Goal: Task Accomplishment & Management: Complete application form

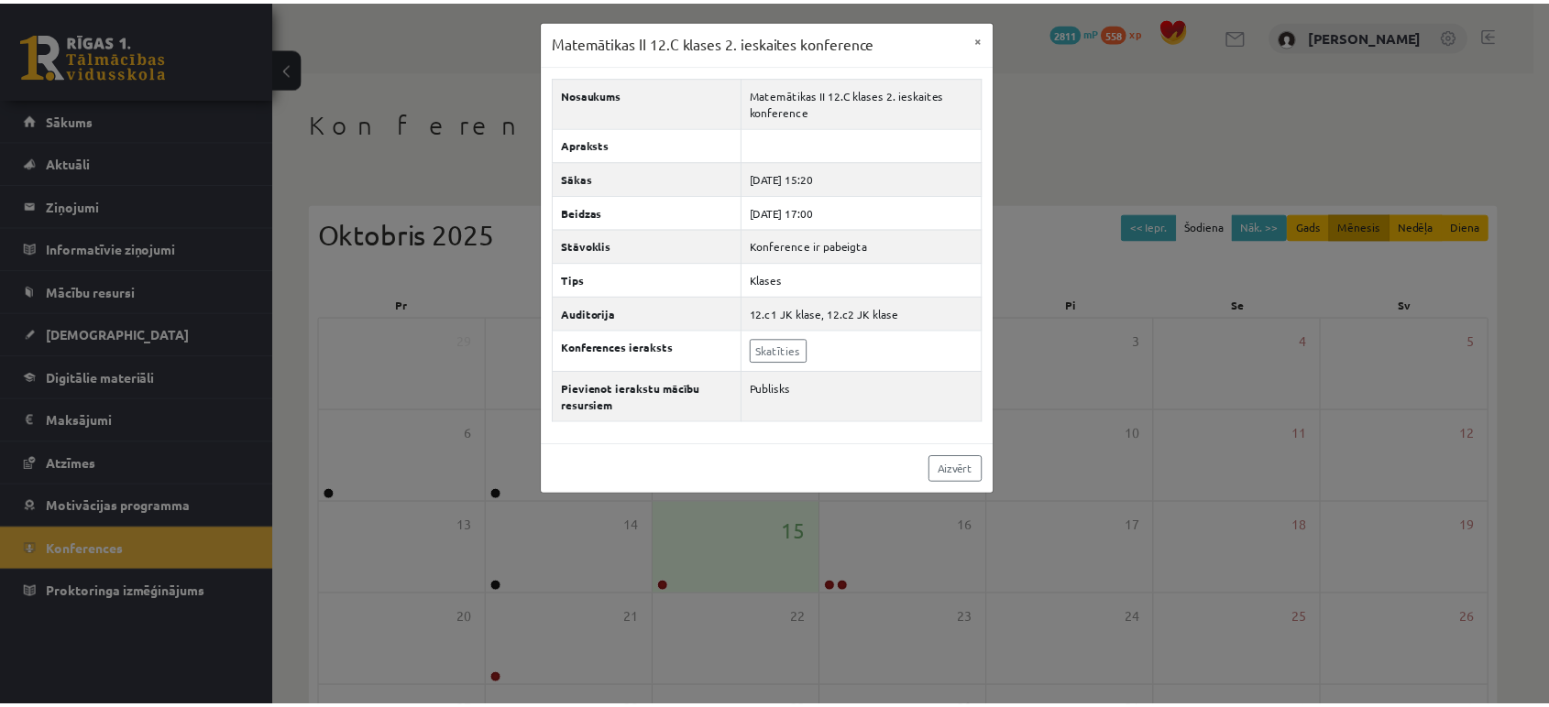
scroll to position [167, 0]
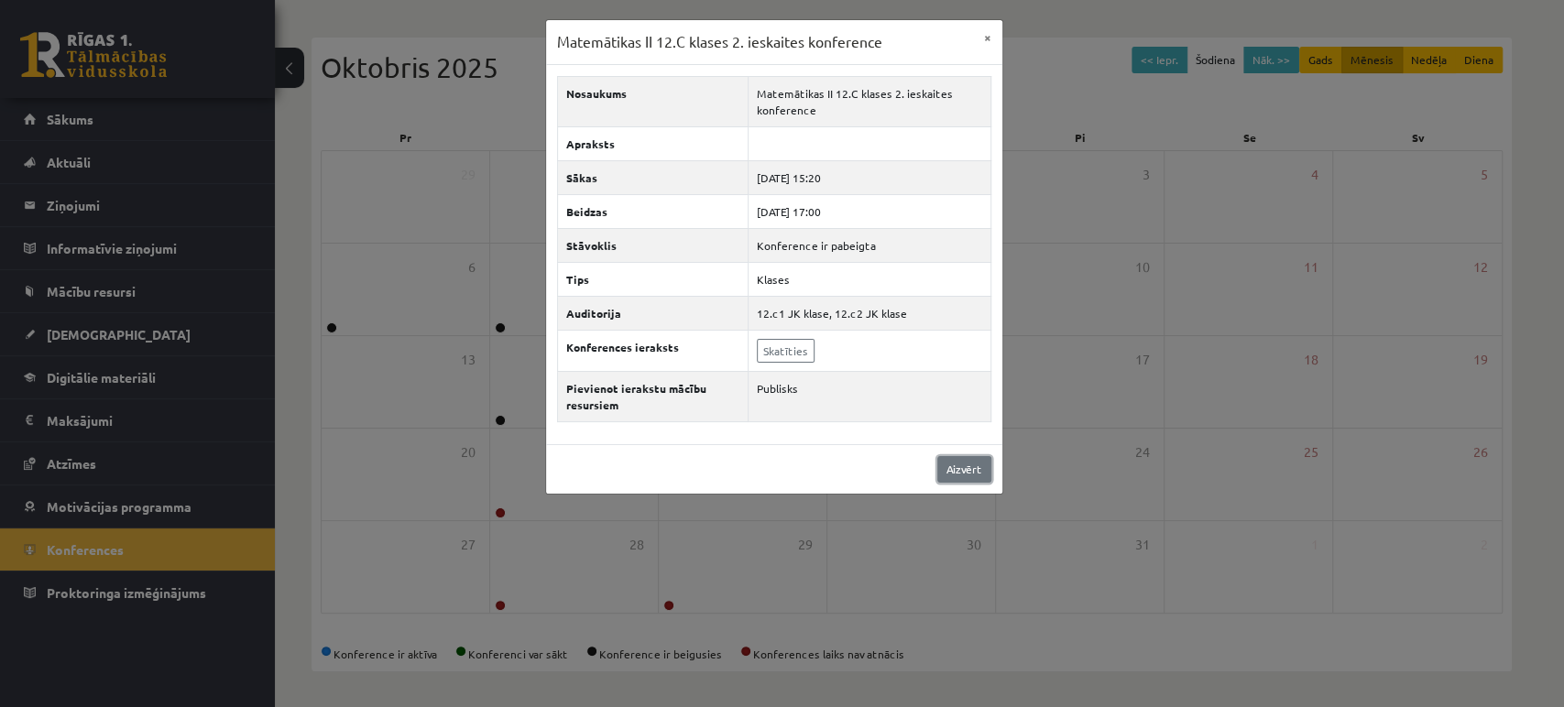
click at [959, 472] on link "Aizvērt" at bounding box center [964, 469] width 54 height 27
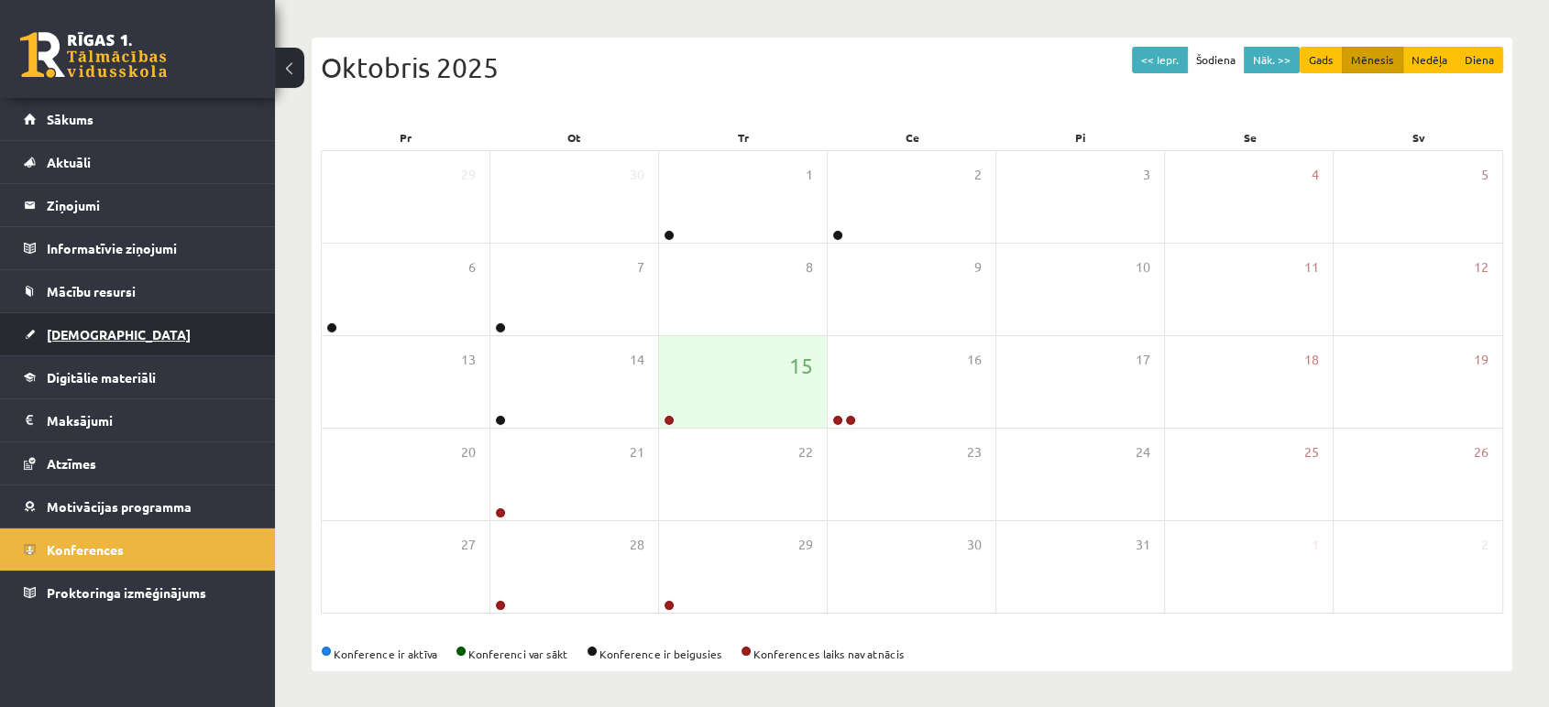
click at [161, 342] on link "[DEMOGRAPHIC_DATA]" at bounding box center [138, 334] width 228 height 42
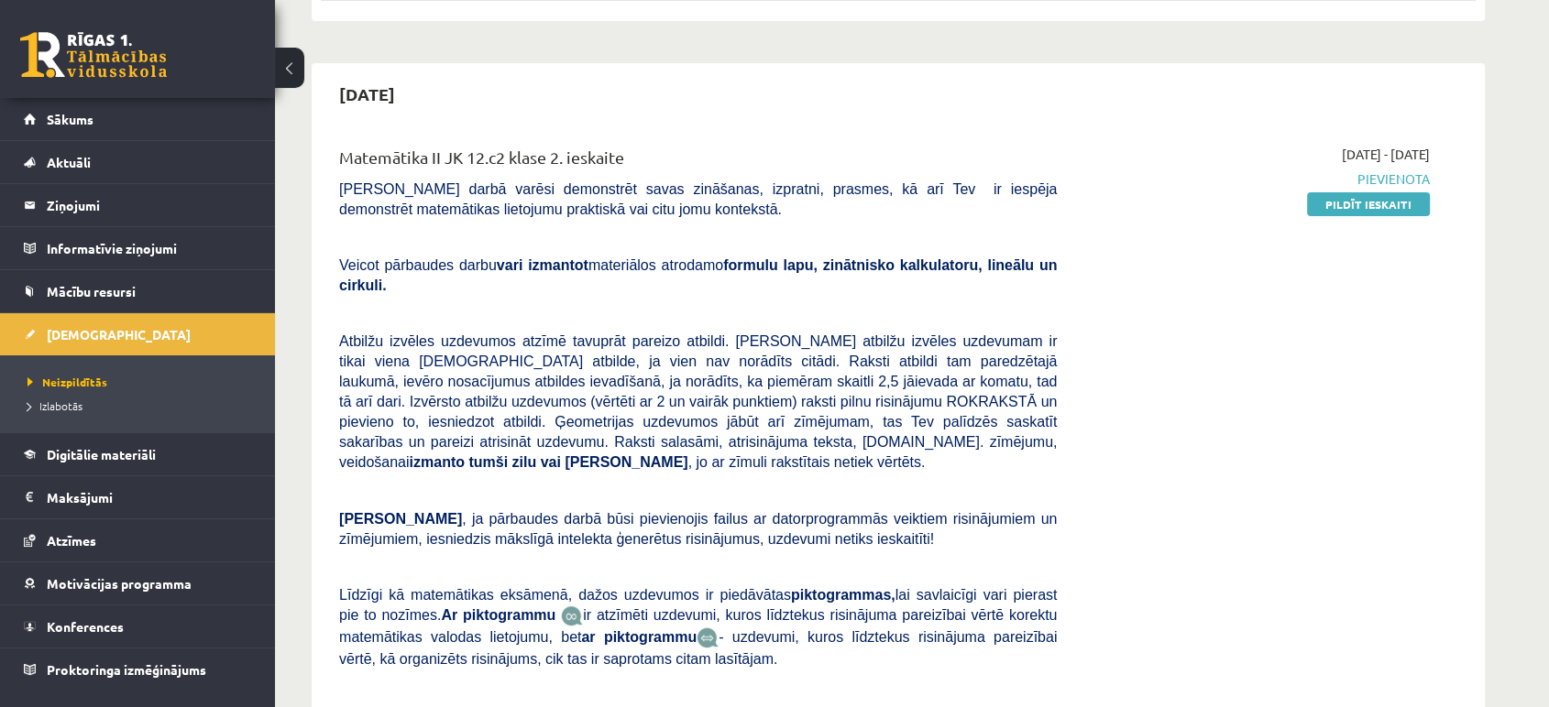
scroll to position [382, 0]
click at [100, 64] on link at bounding box center [93, 55] width 147 height 46
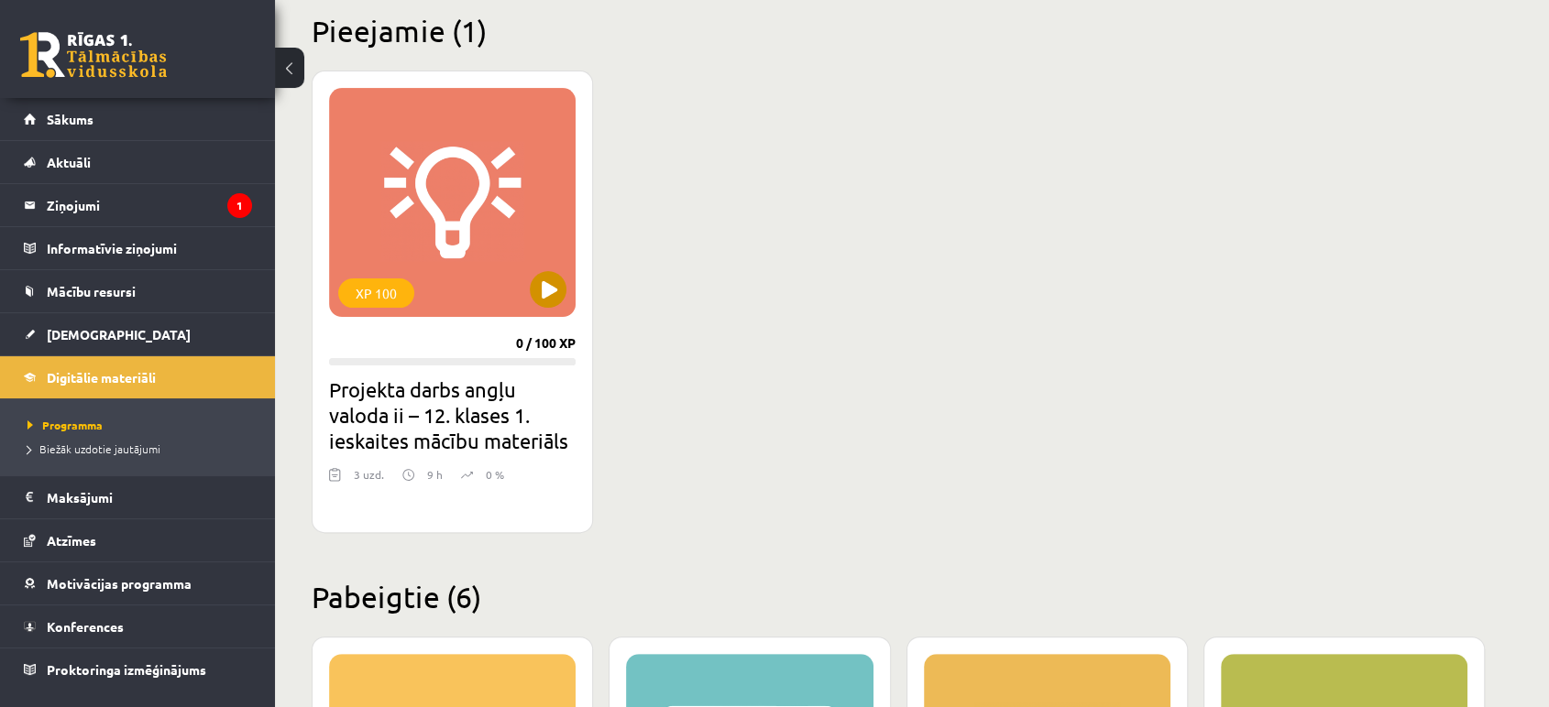
scroll to position [463, 0]
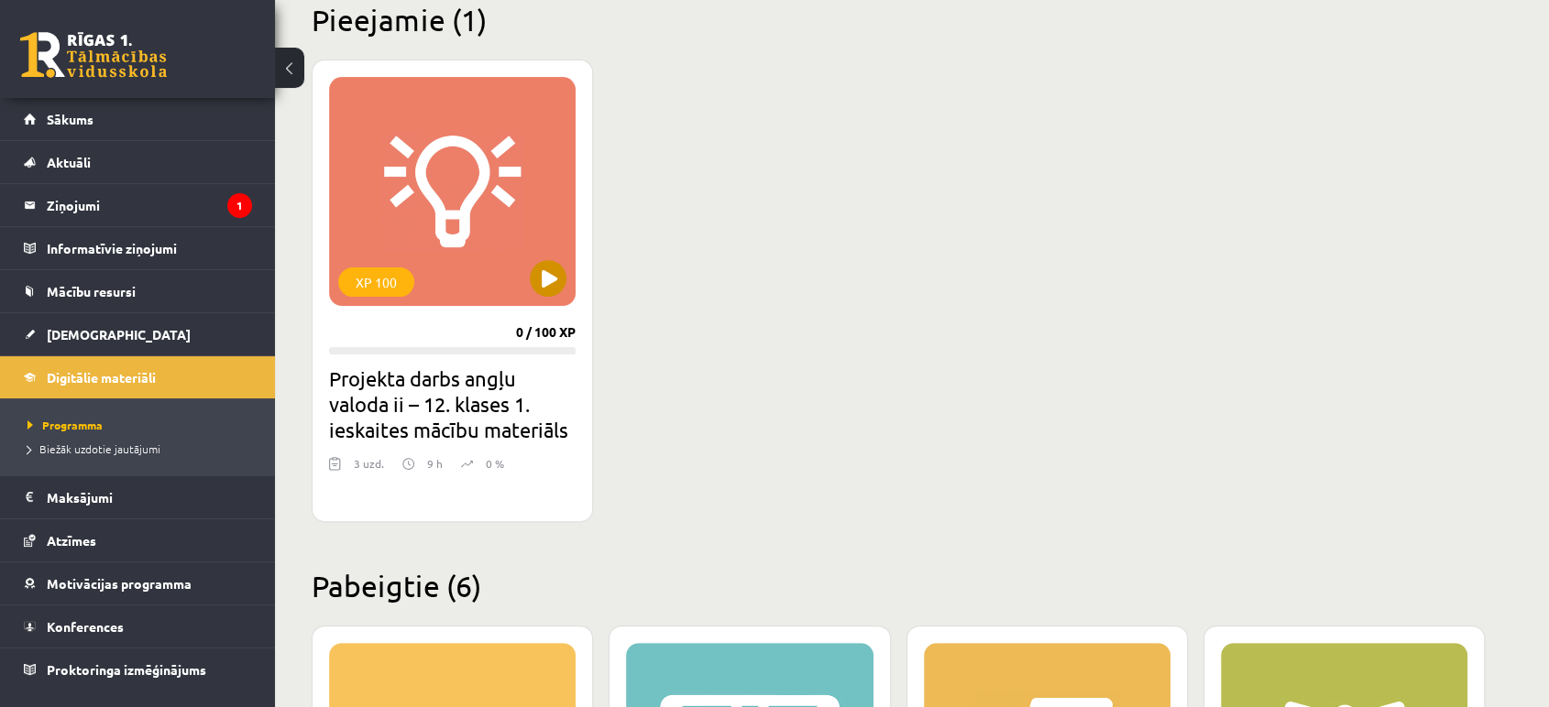
click at [375, 212] on div "XP 100" at bounding box center [452, 191] width 246 height 229
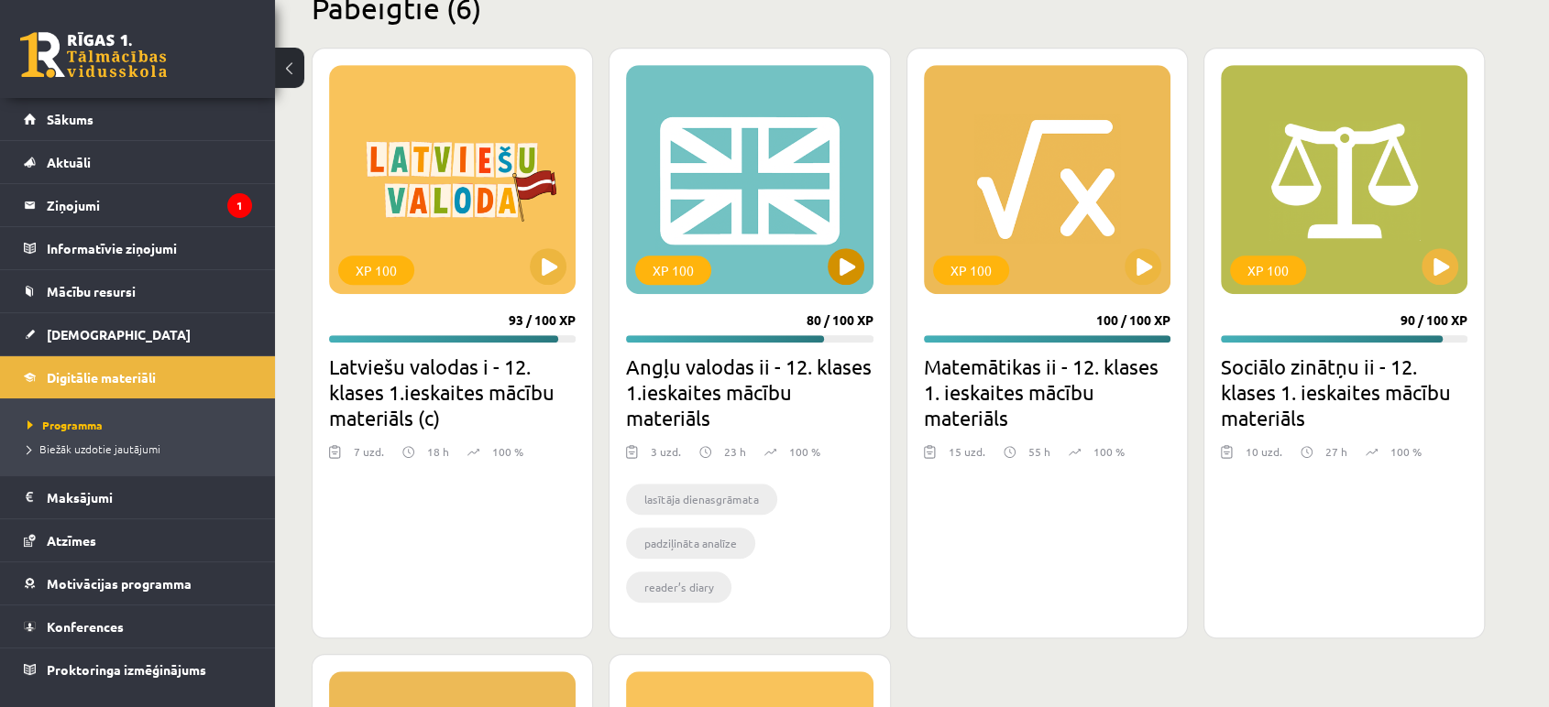
scroll to position [1041, 0]
click at [1063, 130] on div "XP 100" at bounding box center [1047, 179] width 246 height 229
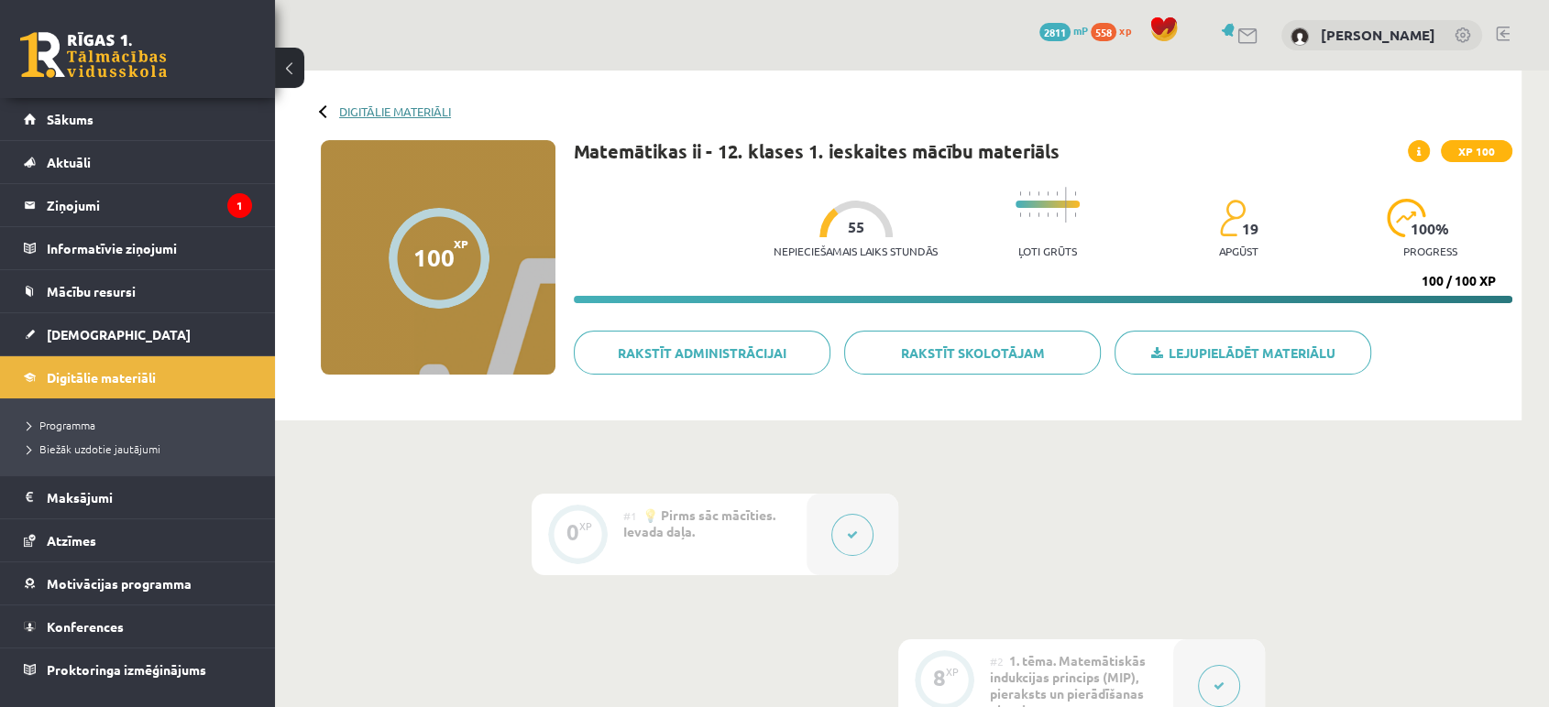
click at [389, 104] on link "Digitālie materiāli" at bounding box center [395, 111] width 112 height 14
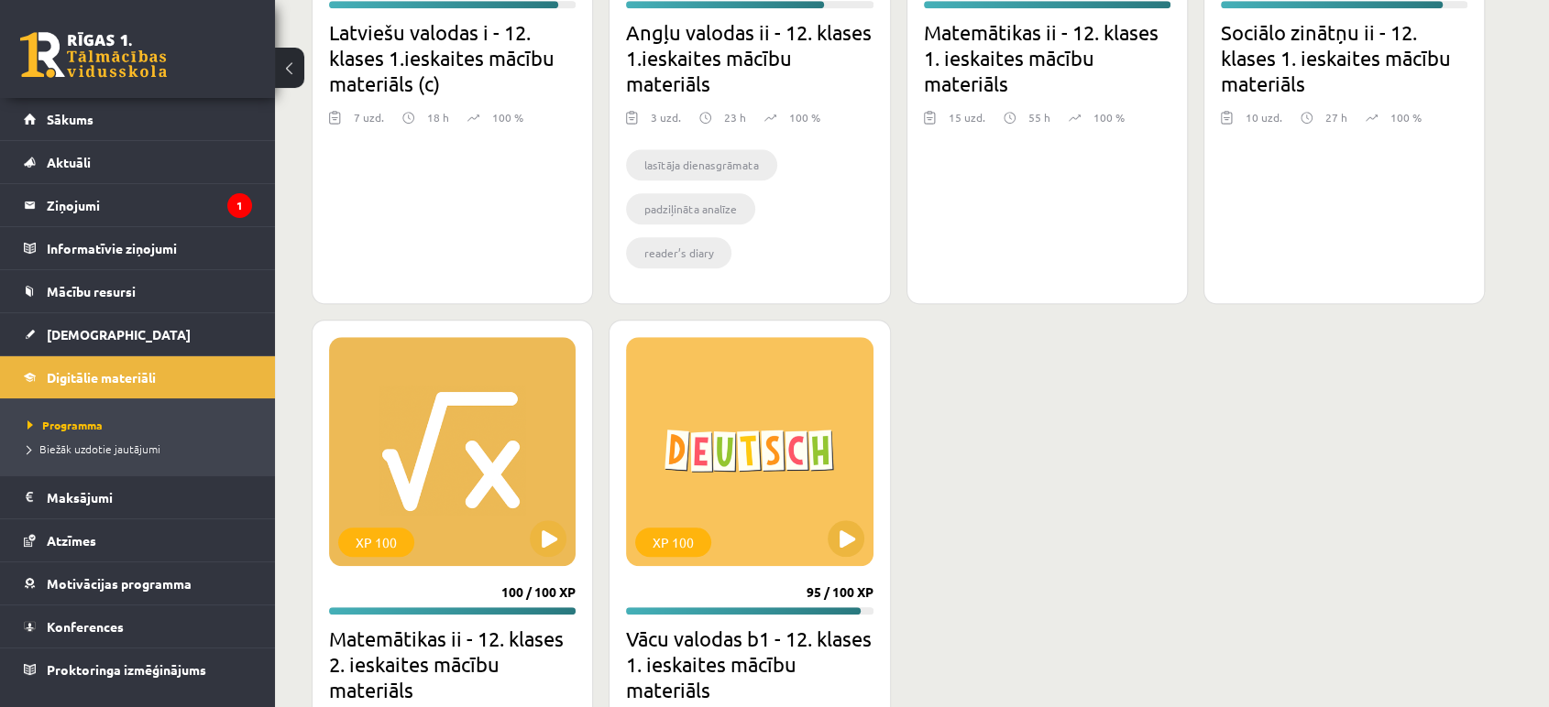
scroll to position [1450, 0]
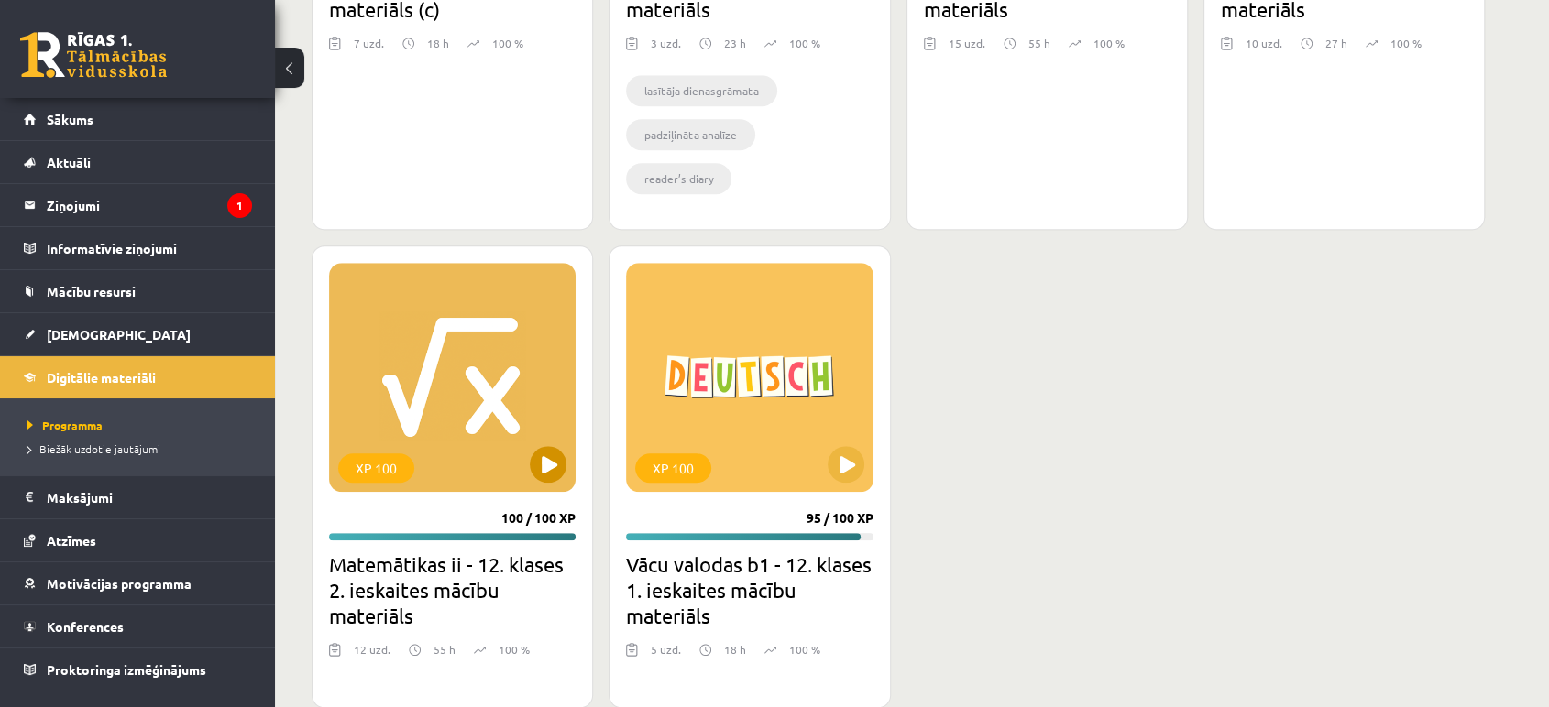
click at [459, 387] on div "XP 100" at bounding box center [452, 377] width 246 height 229
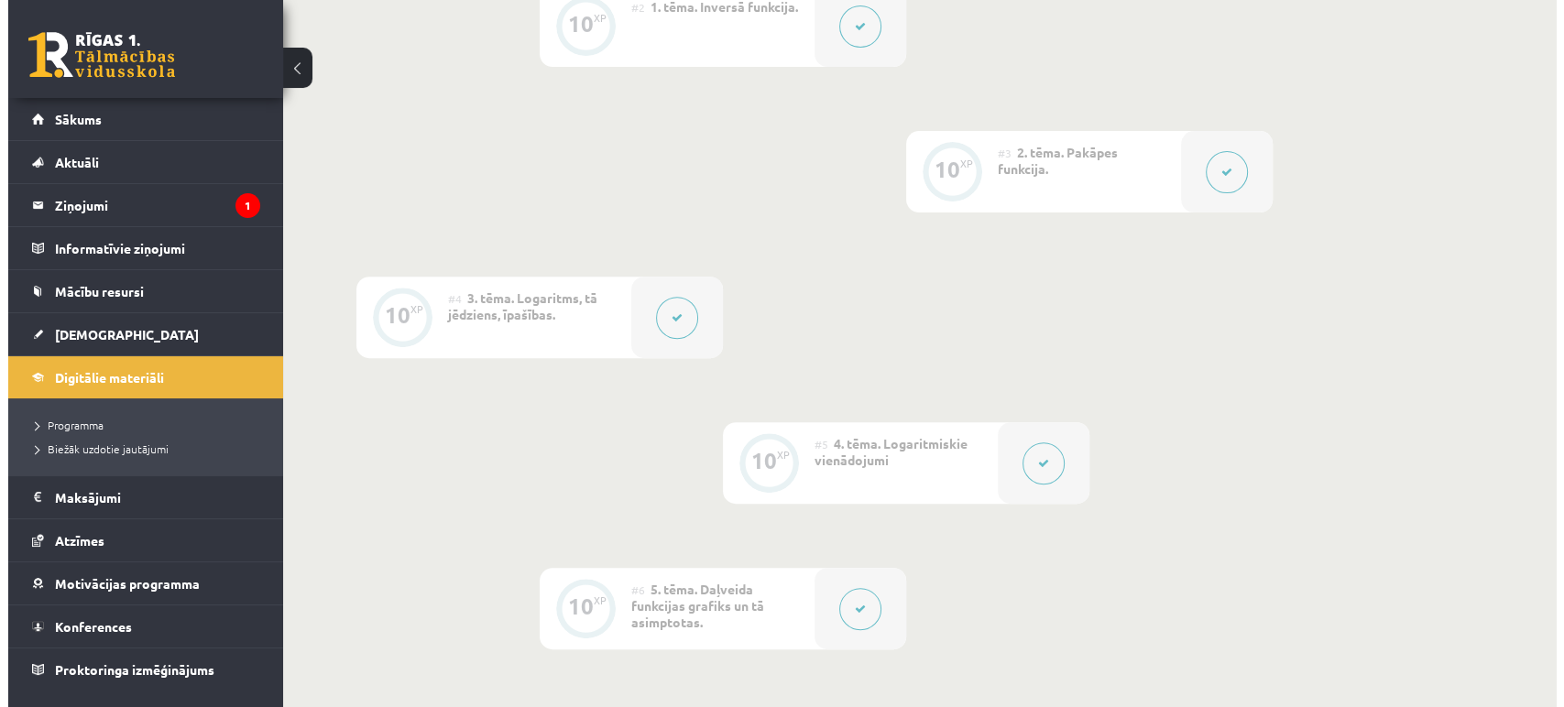
scroll to position [683, 0]
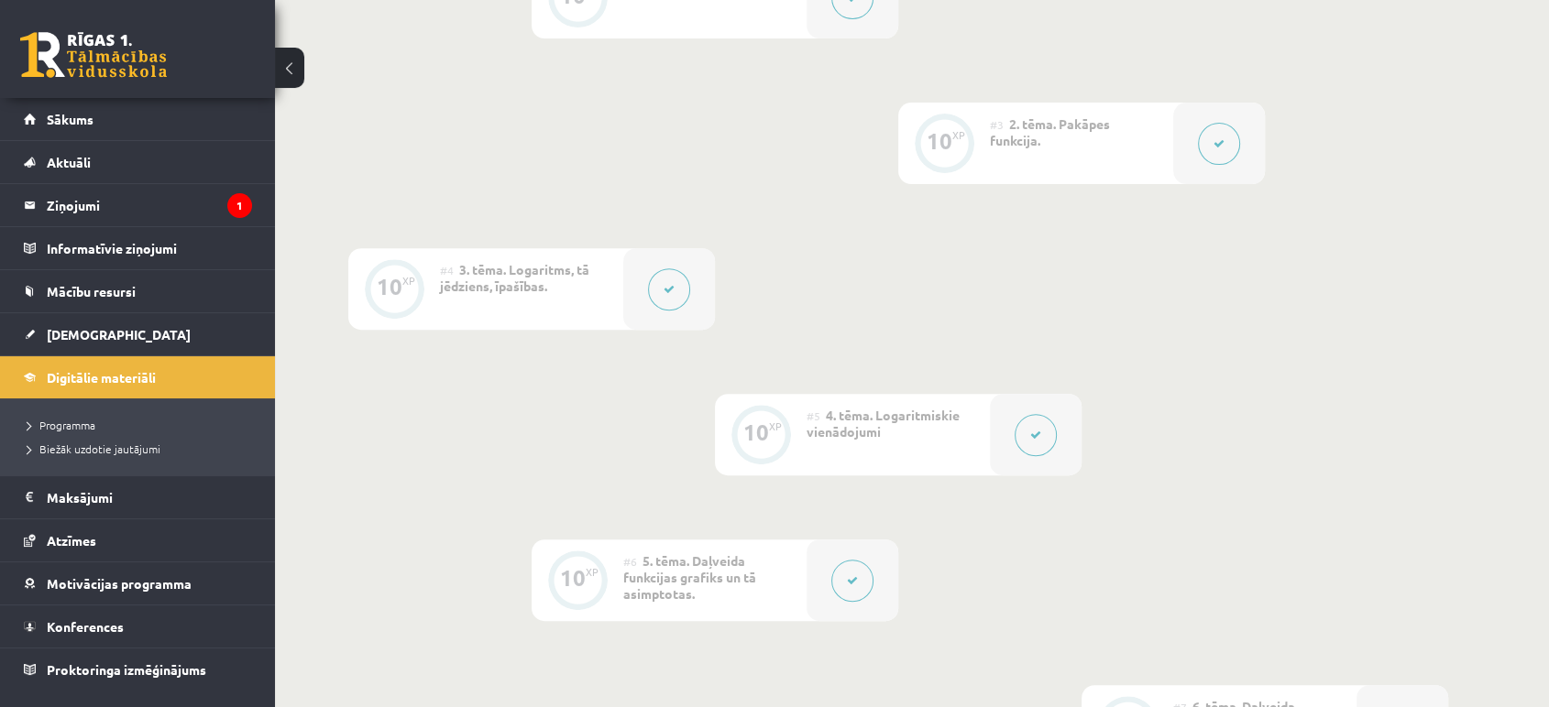
click at [1215, 155] on button at bounding box center [1219, 144] width 42 height 42
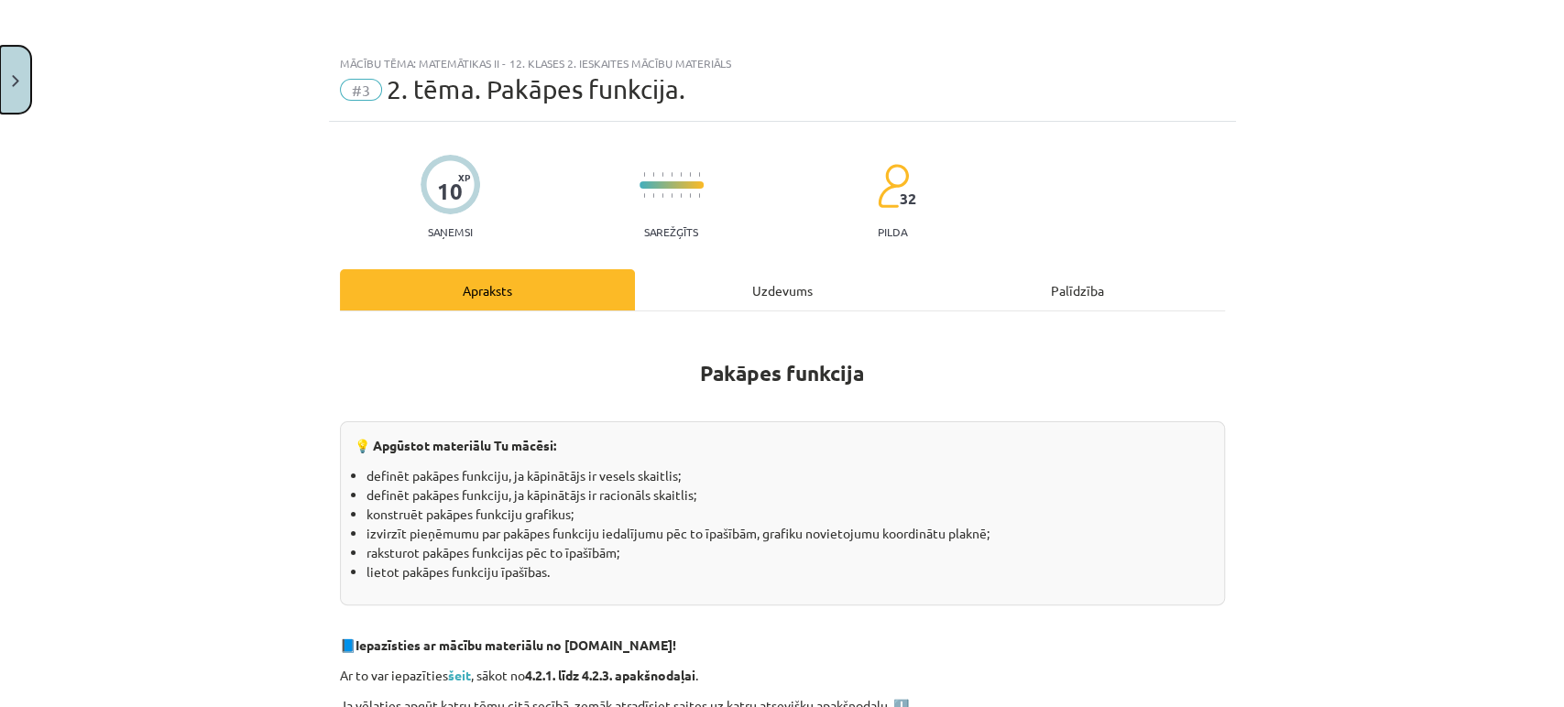
click at [29, 86] on button "Close" at bounding box center [15, 80] width 31 height 68
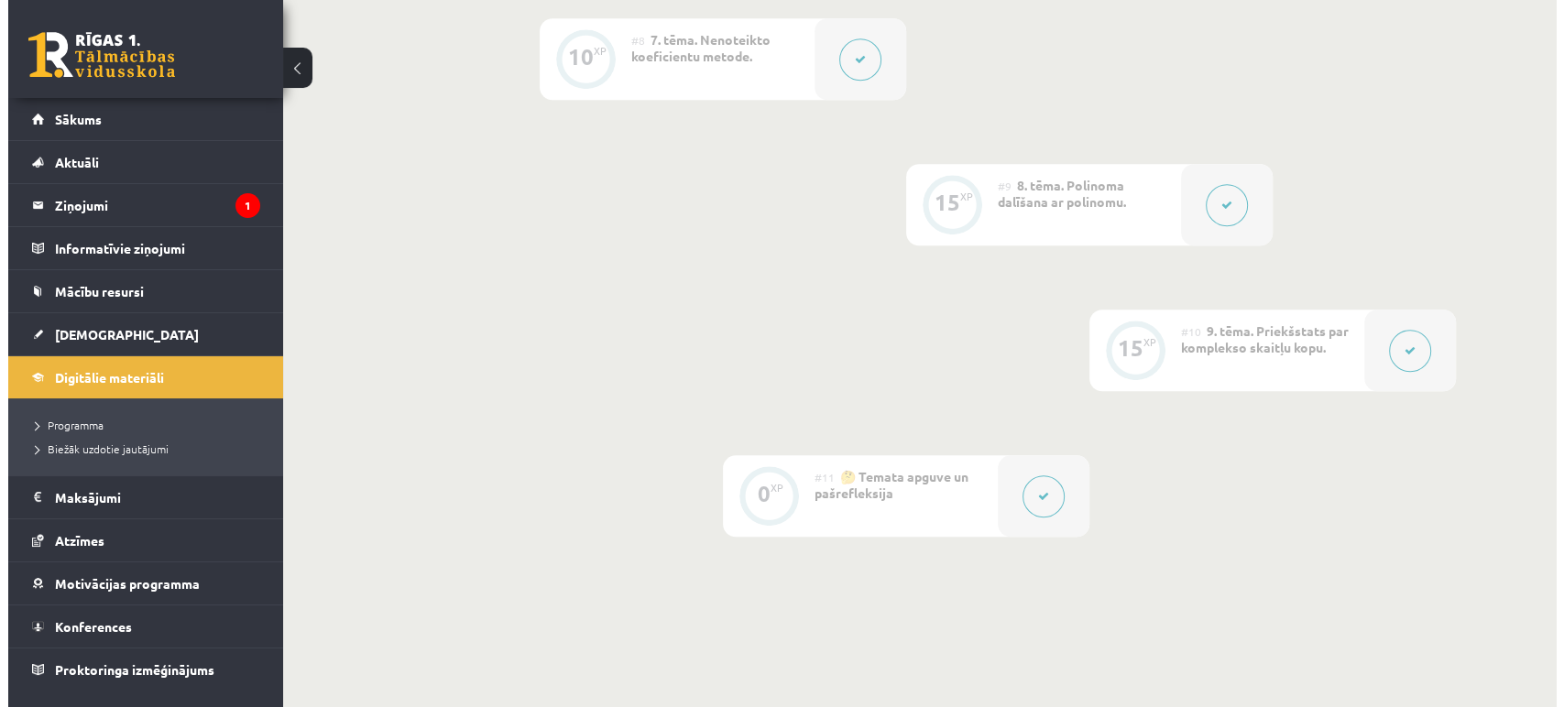
scroll to position [1584, 0]
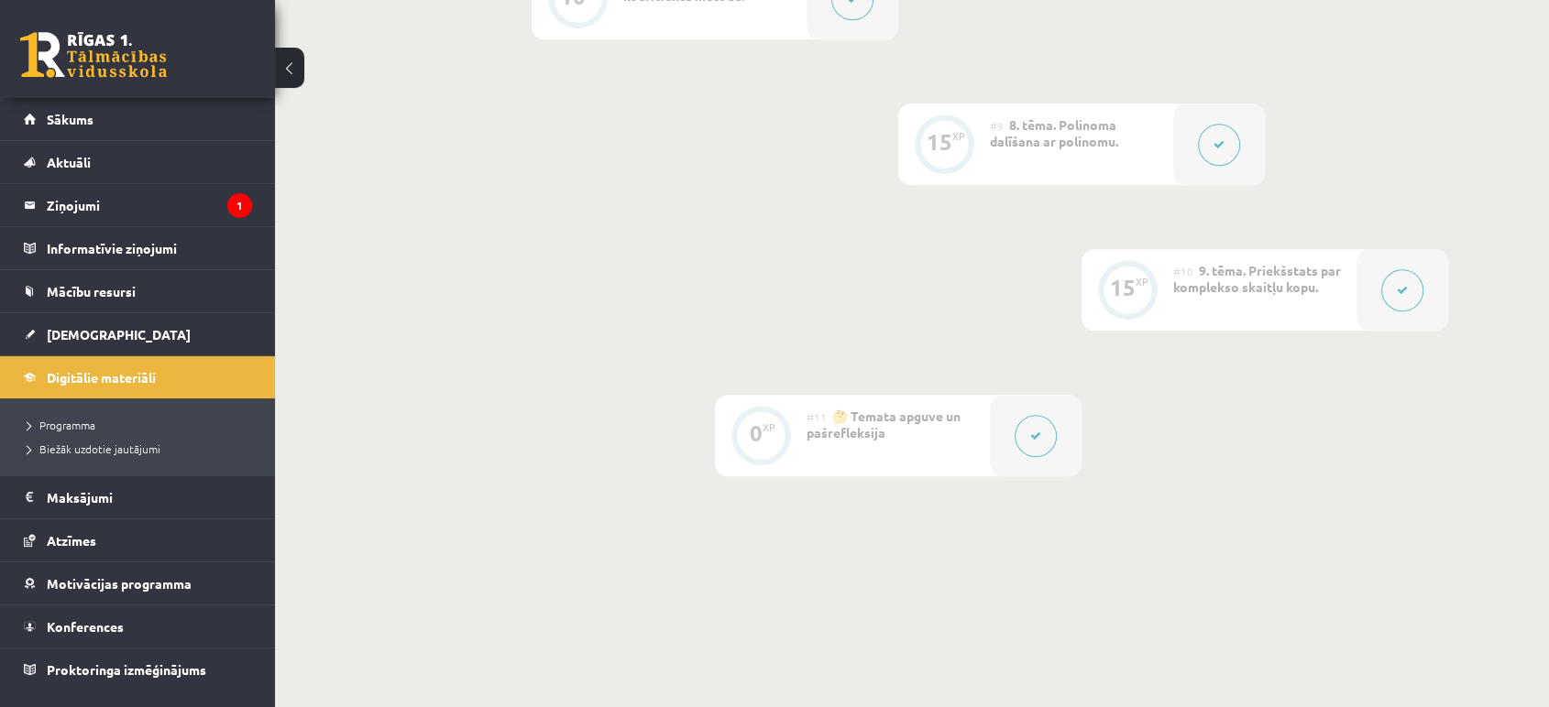
click at [1415, 292] on button at bounding box center [1402, 290] width 42 height 42
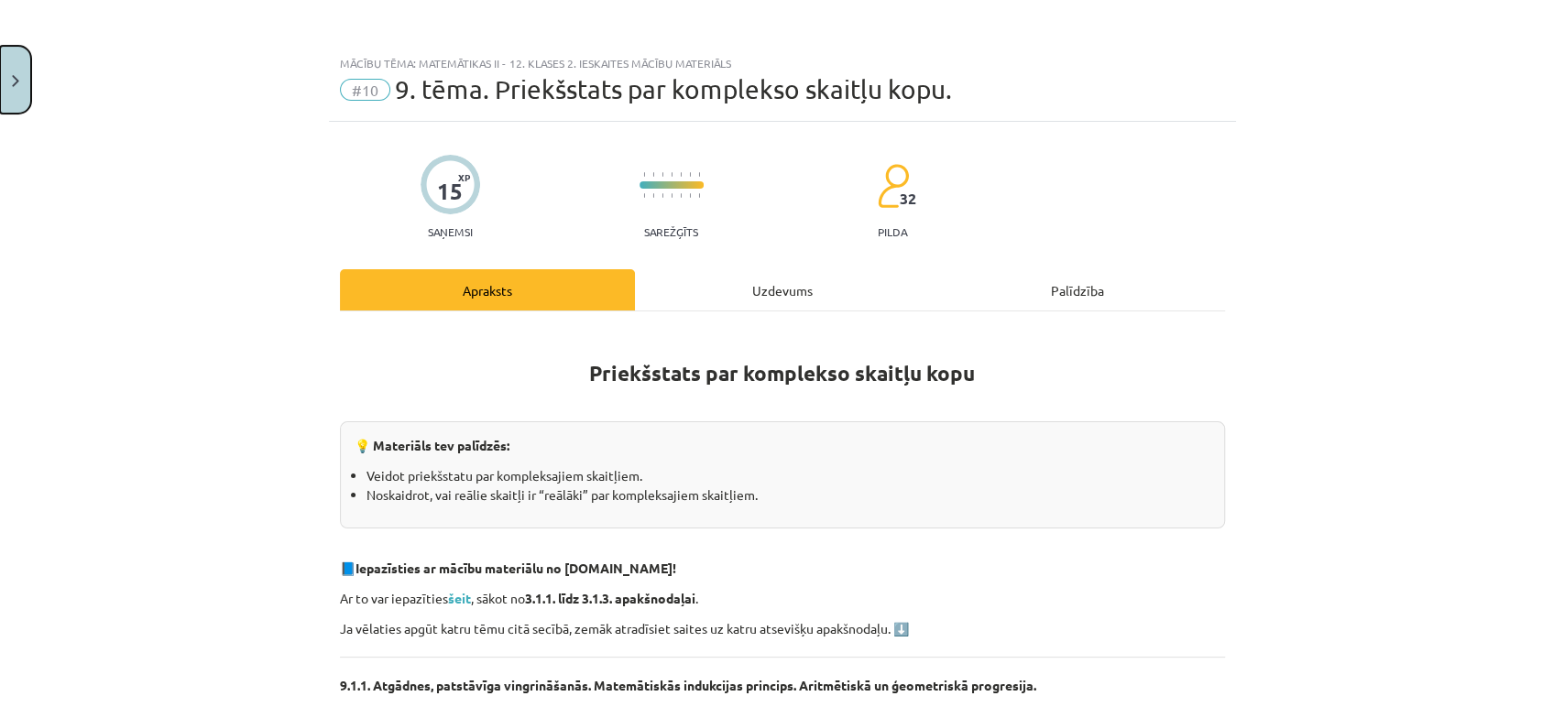
click at [26, 71] on button "Close" at bounding box center [15, 80] width 31 height 68
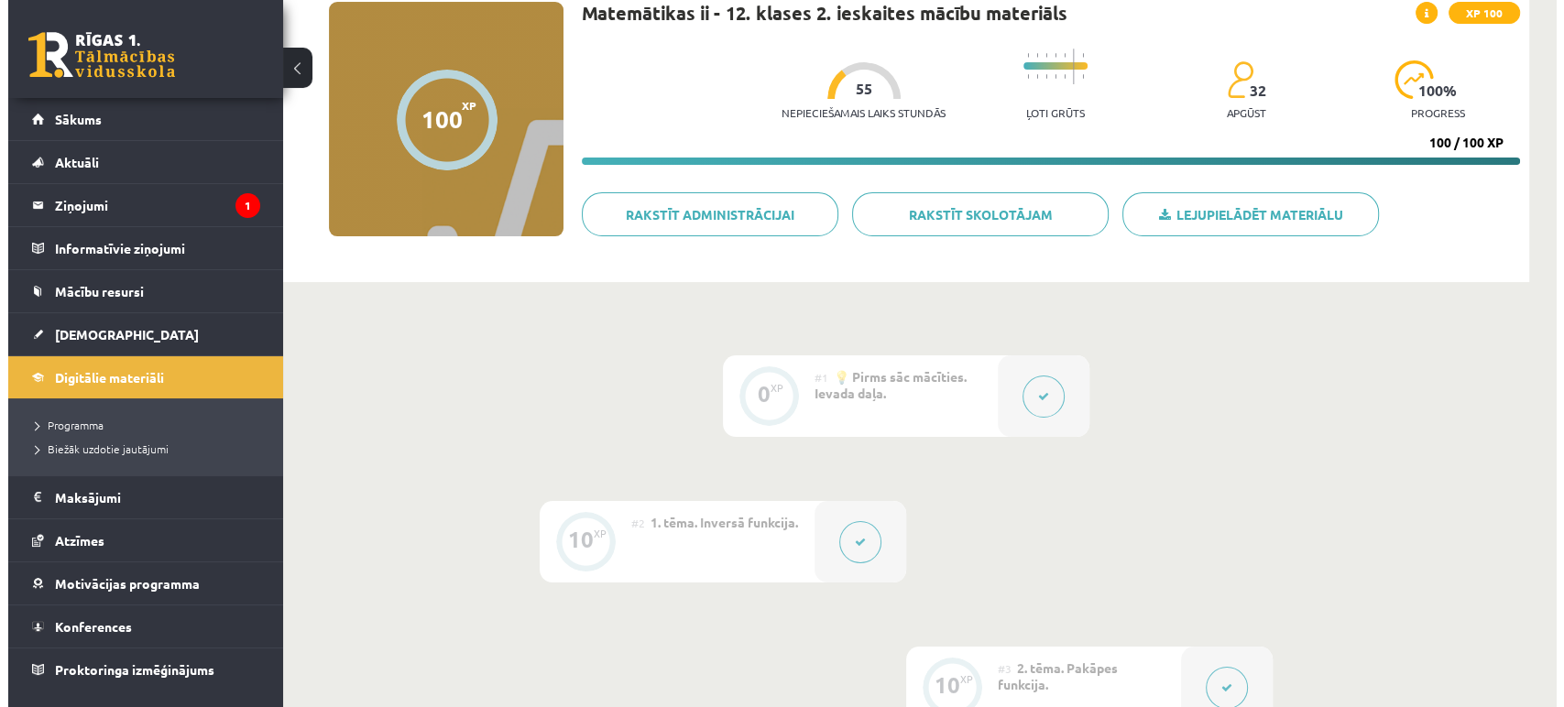
scroll to position [139, 0]
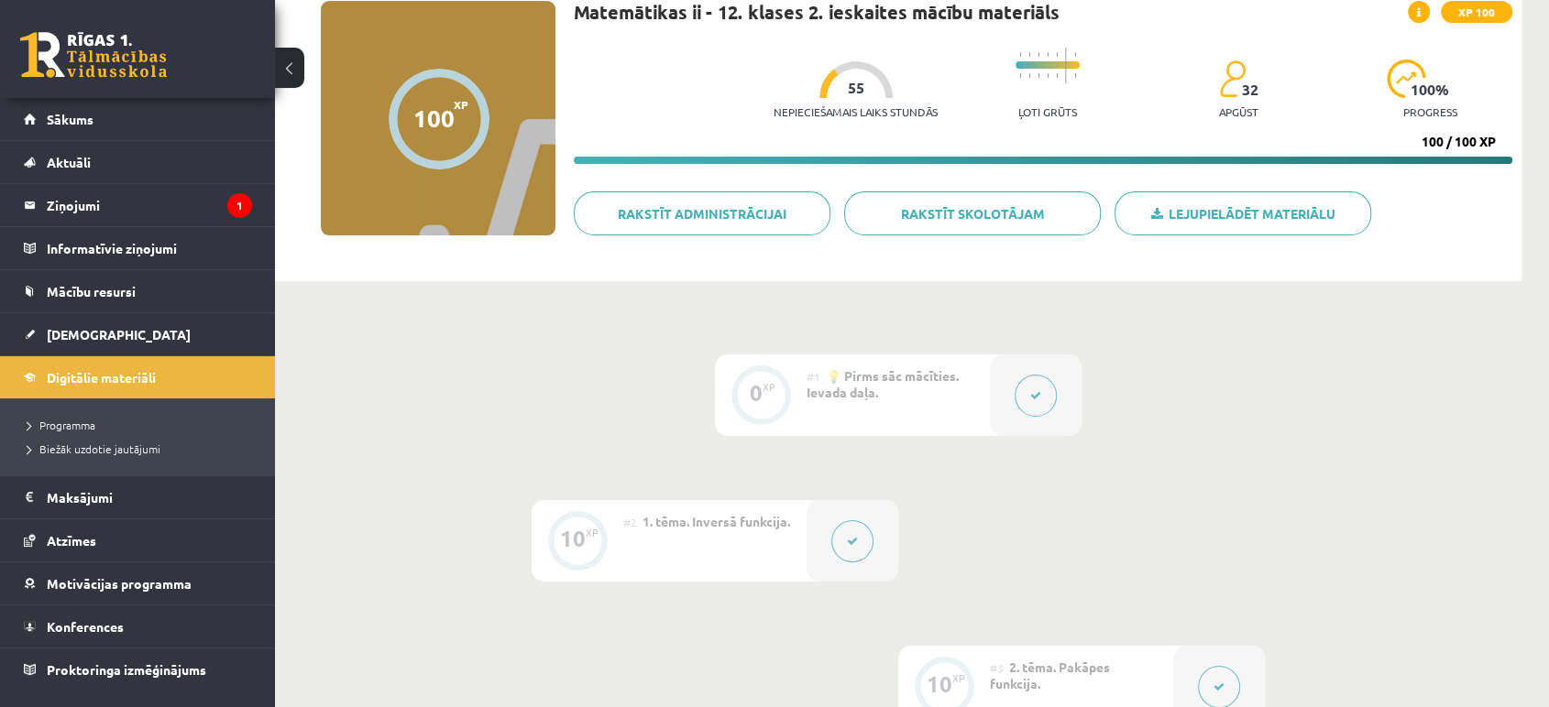
click at [861, 548] on button at bounding box center [852, 541] width 42 height 42
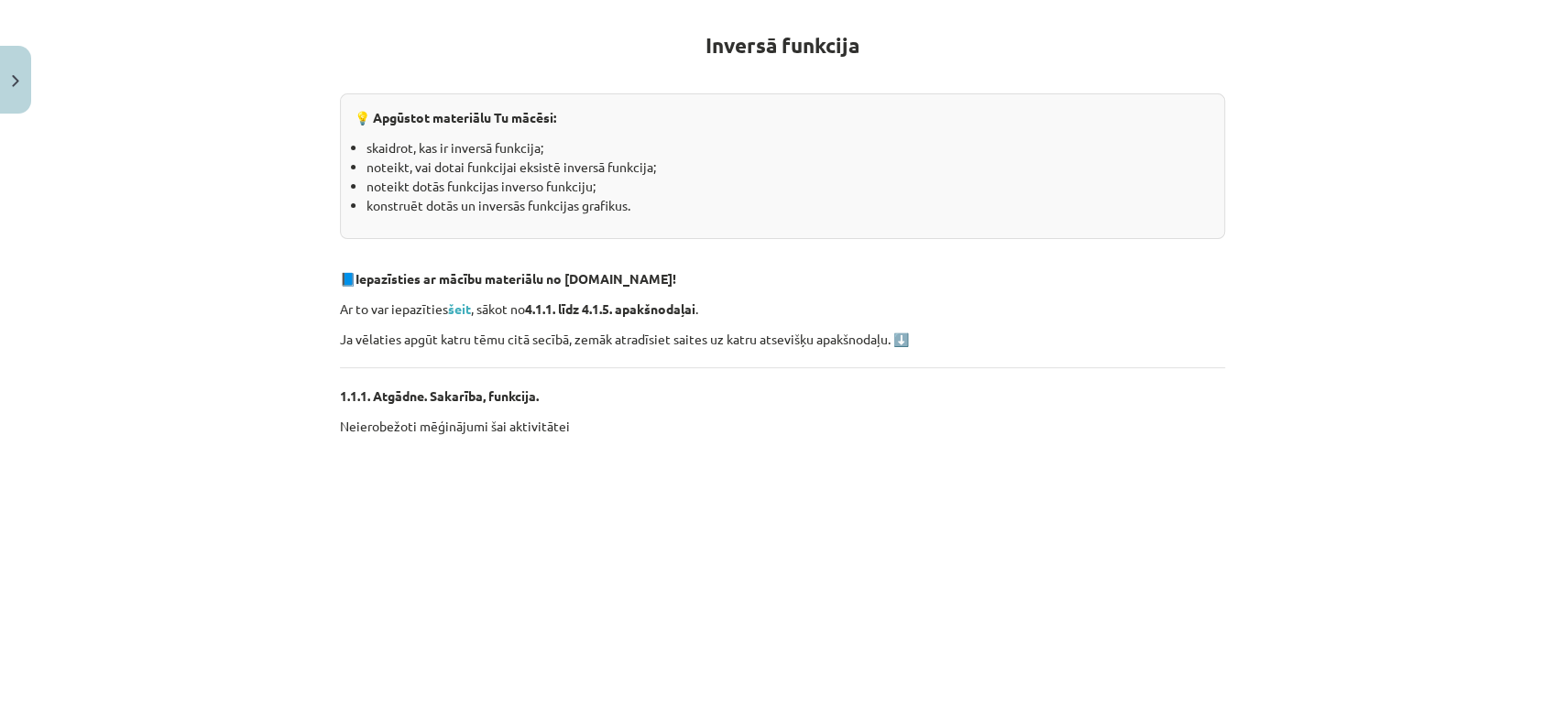
scroll to position [330, 0]
click at [454, 311] on strong "šeit" at bounding box center [459, 307] width 23 height 16
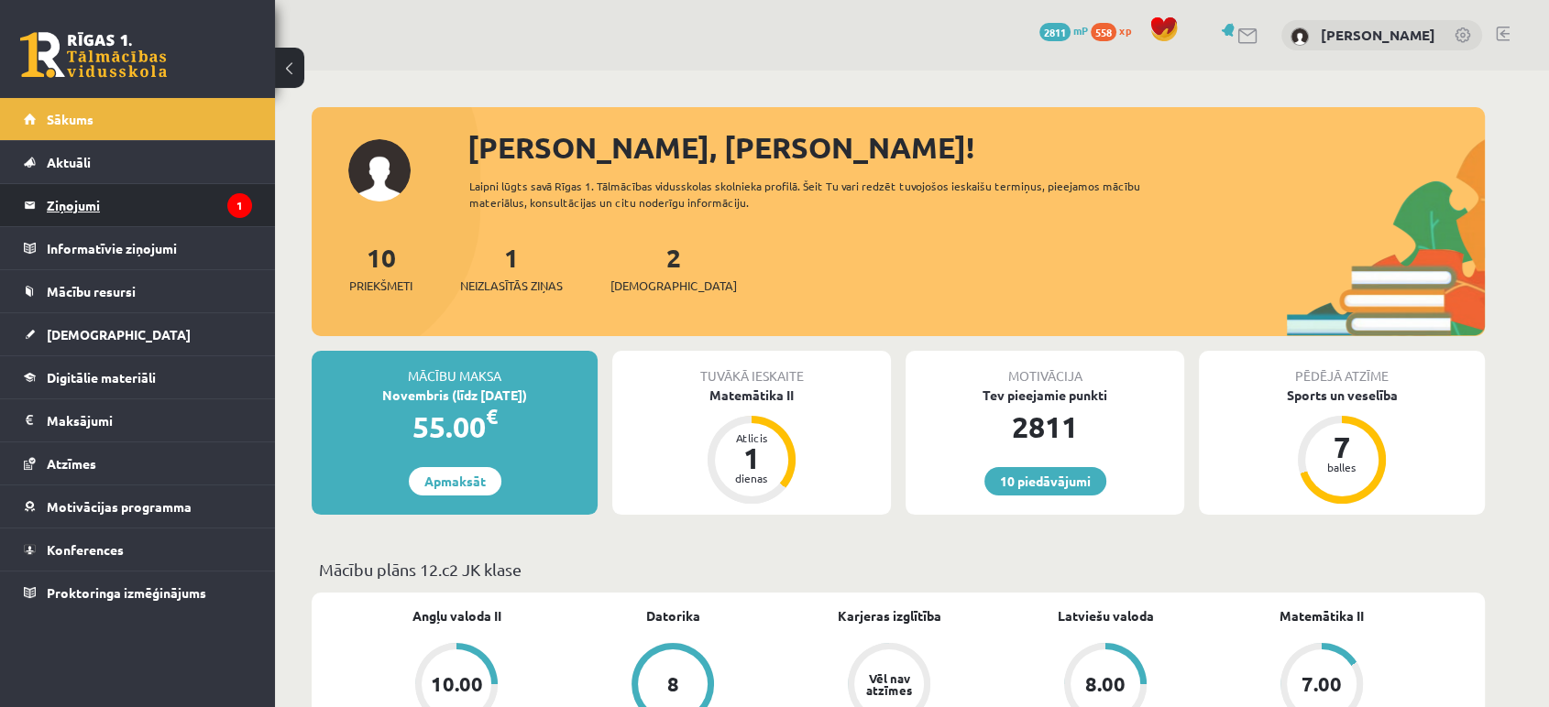
click at [204, 208] on legend "Ziņojumi 1" at bounding box center [149, 205] width 205 height 42
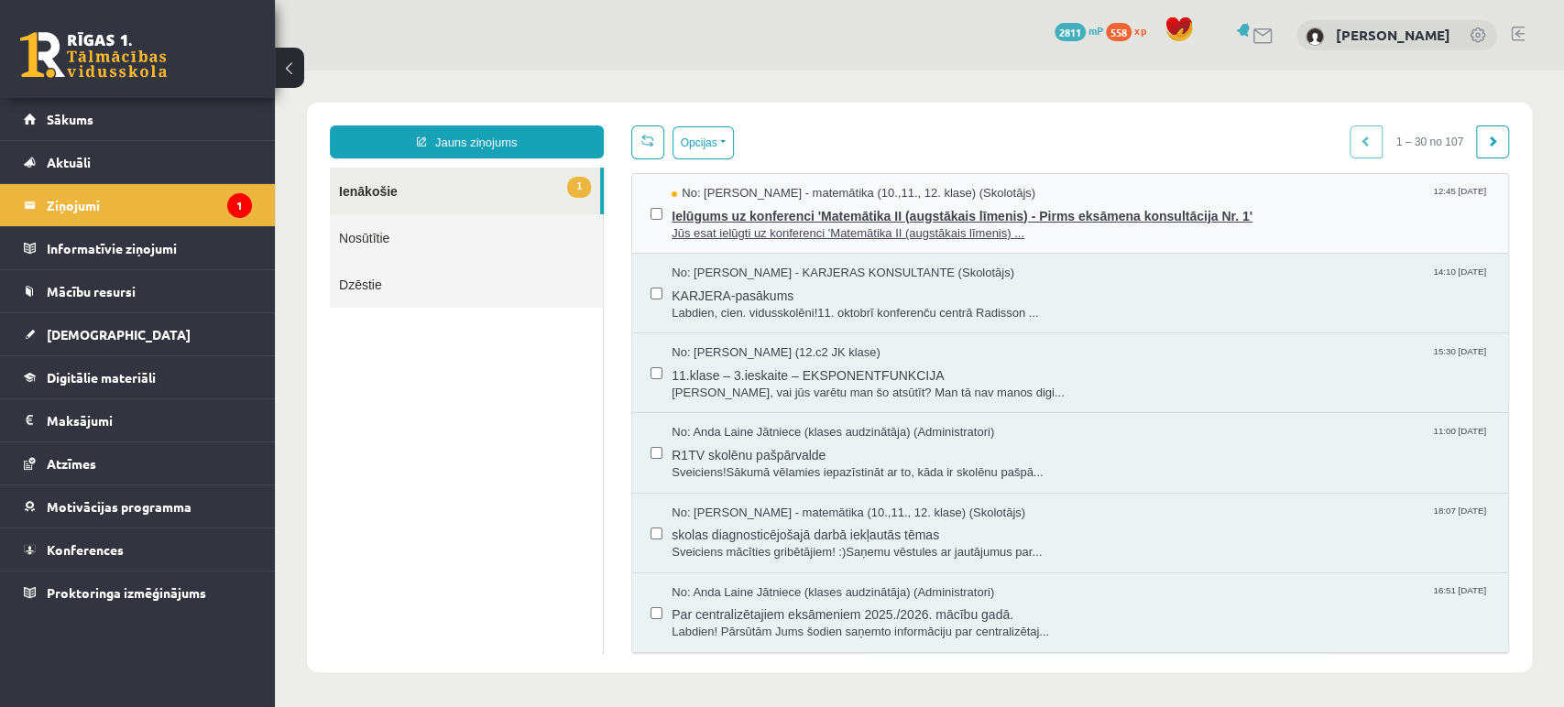
click at [786, 214] on span "Ielūgums uz konferenci 'Matemātika II (augstākais līmenis) - Pirms eksāmena kon…" at bounding box center [1081, 214] width 818 height 23
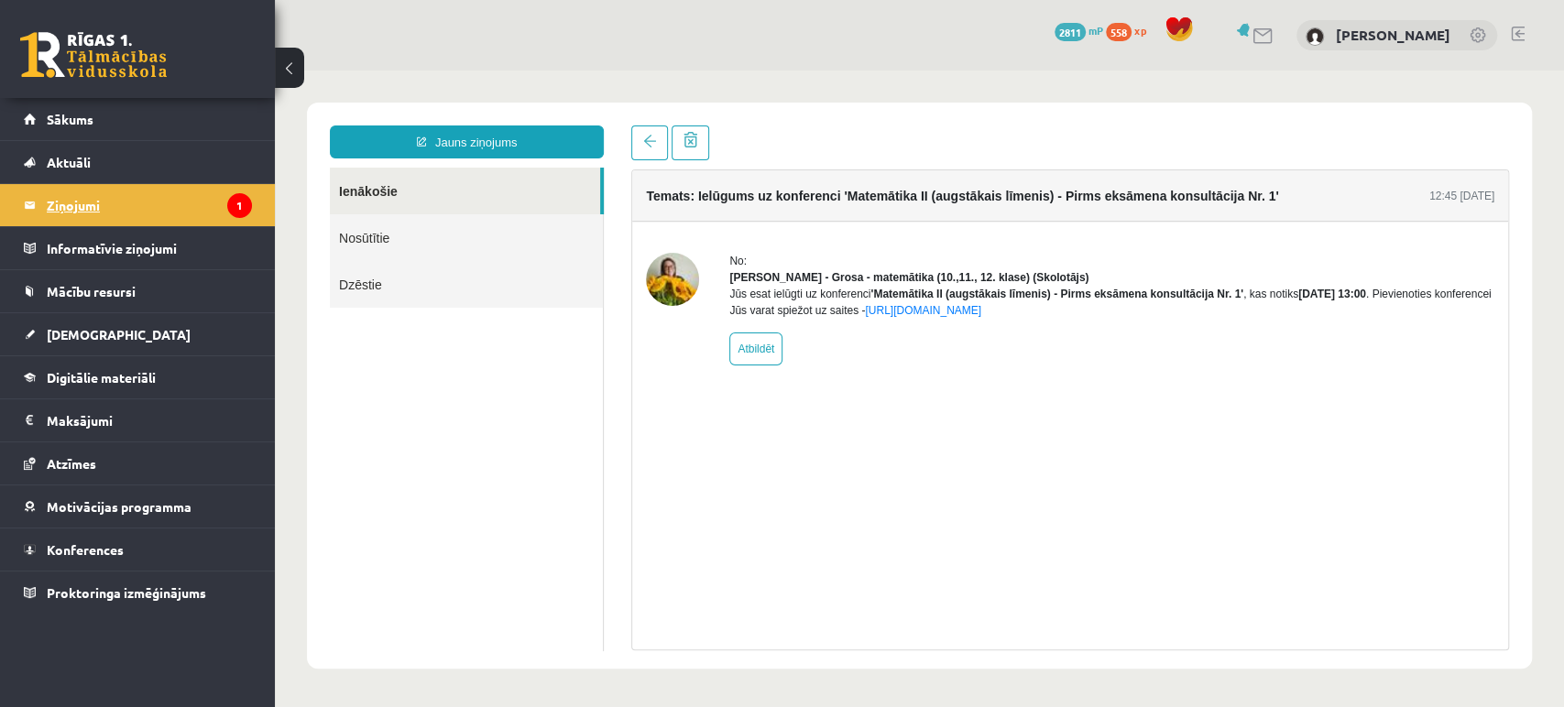
click at [110, 200] on legend "Ziņojumi 1" at bounding box center [149, 205] width 205 height 42
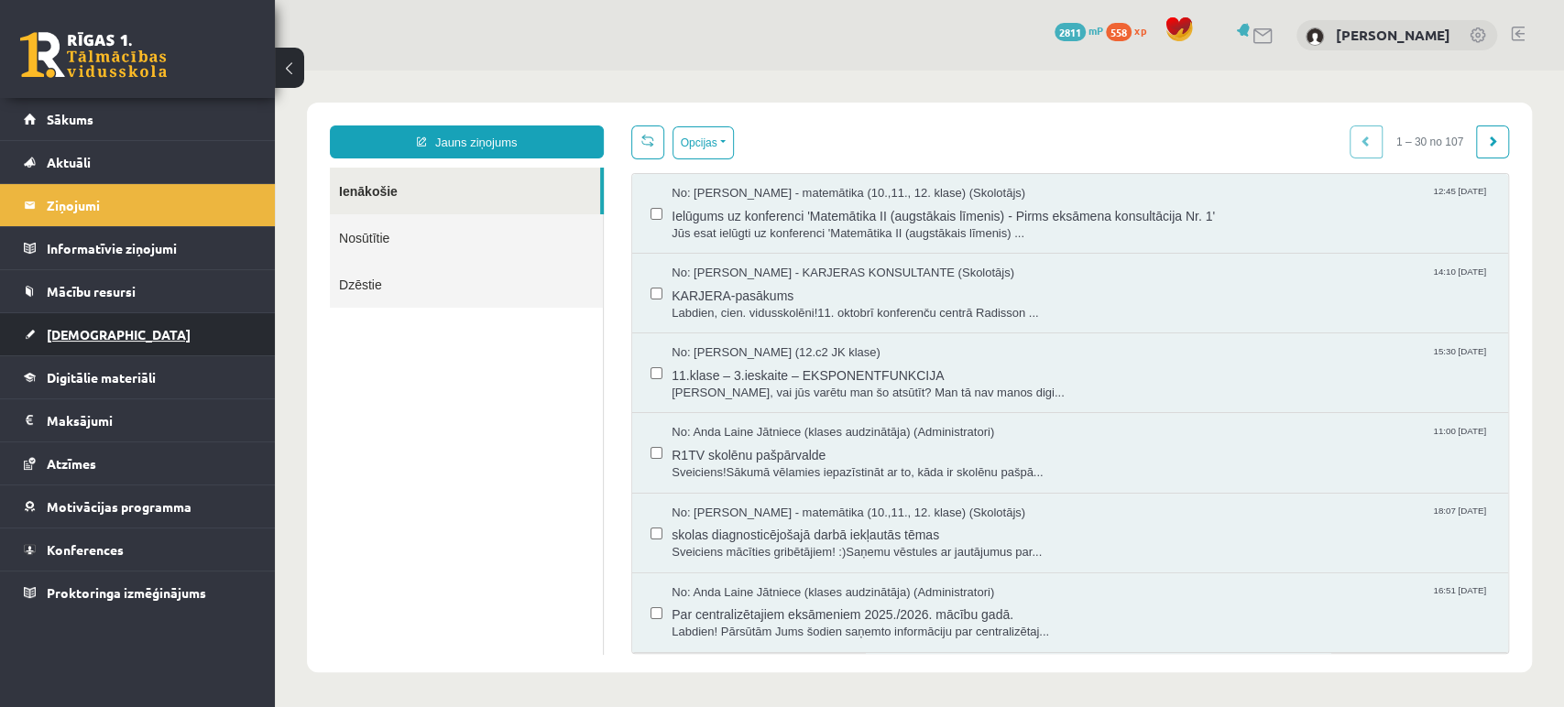
click at [91, 332] on span "[DEMOGRAPHIC_DATA]" at bounding box center [119, 334] width 144 height 16
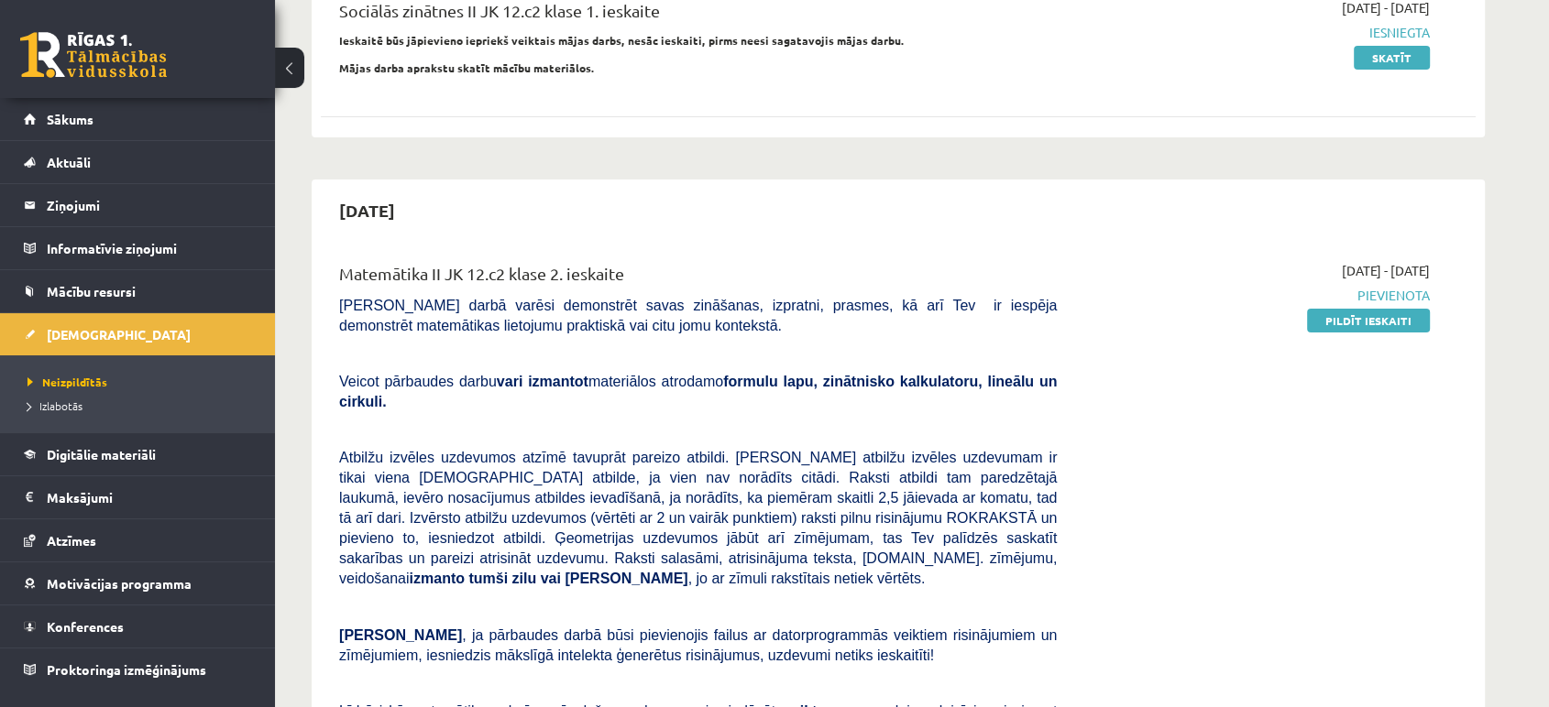
scroll to position [264, 0]
click at [1065, 183] on div "2025-10-15 Matemātika II JK 12.c2 klase 2. ieskaite Pārbaudes darbā varēsi demo…" at bounding box center [898, 541] width 1173 height 723
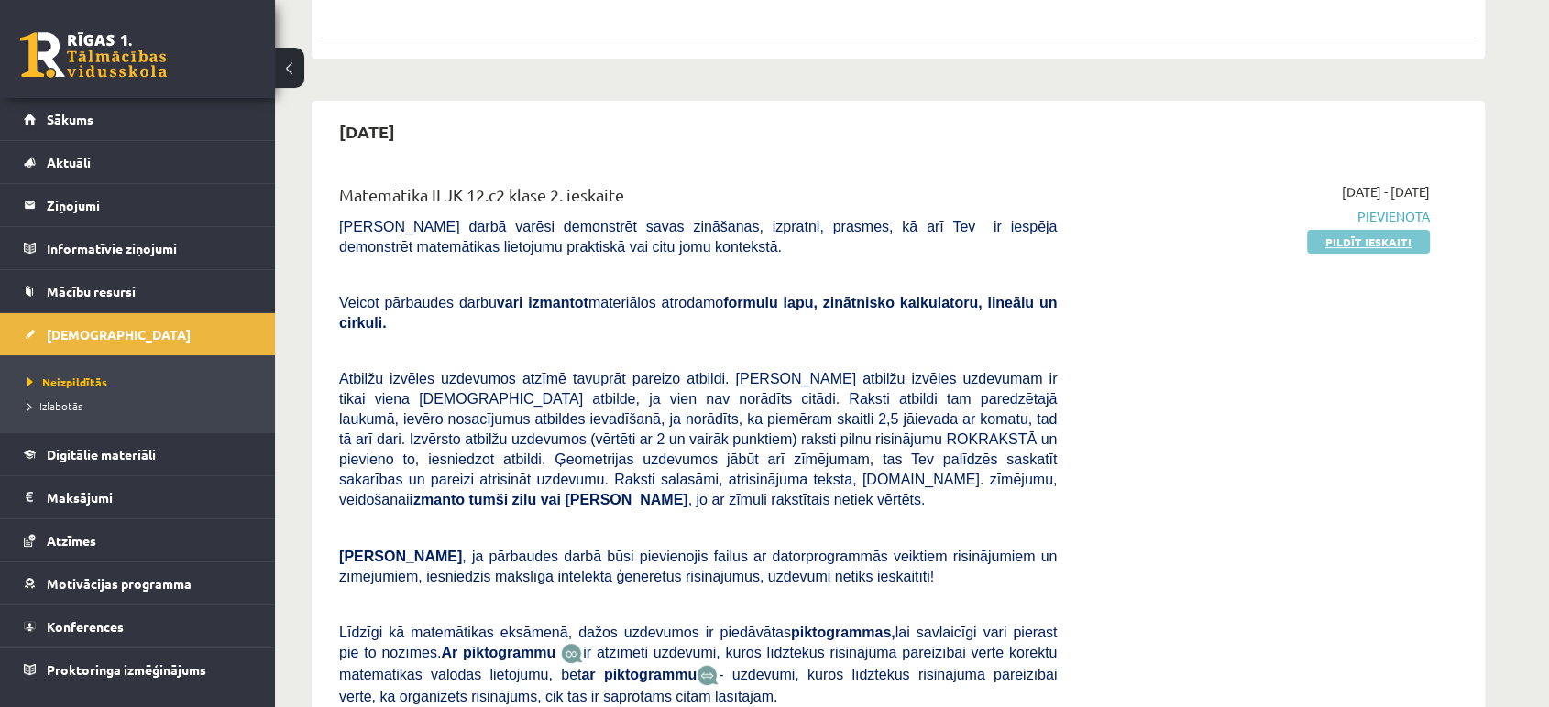
click at [1381, 240] on link "Pildīt ieskaiti" at bounding box center [1368, 242] width 123 height 24
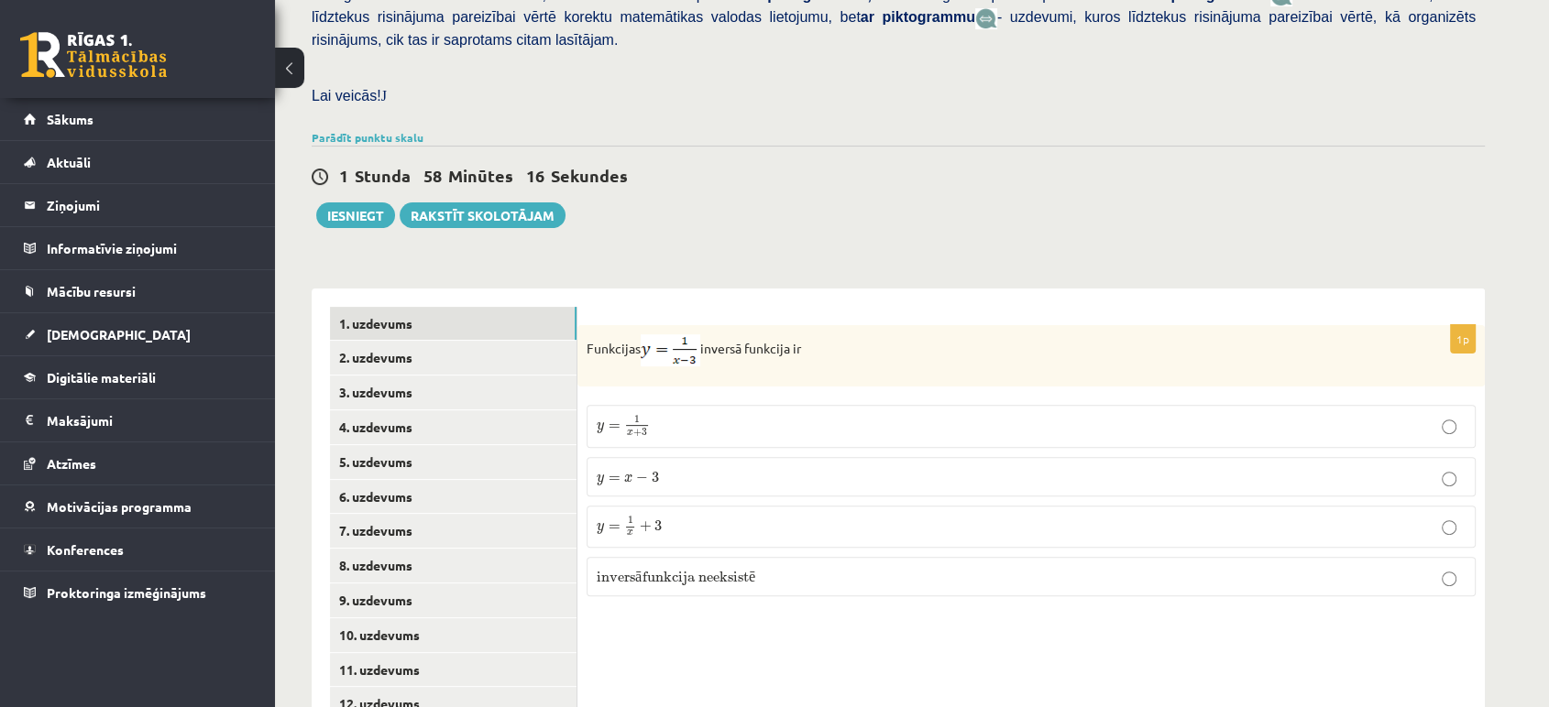
scroll to position [457, 0]
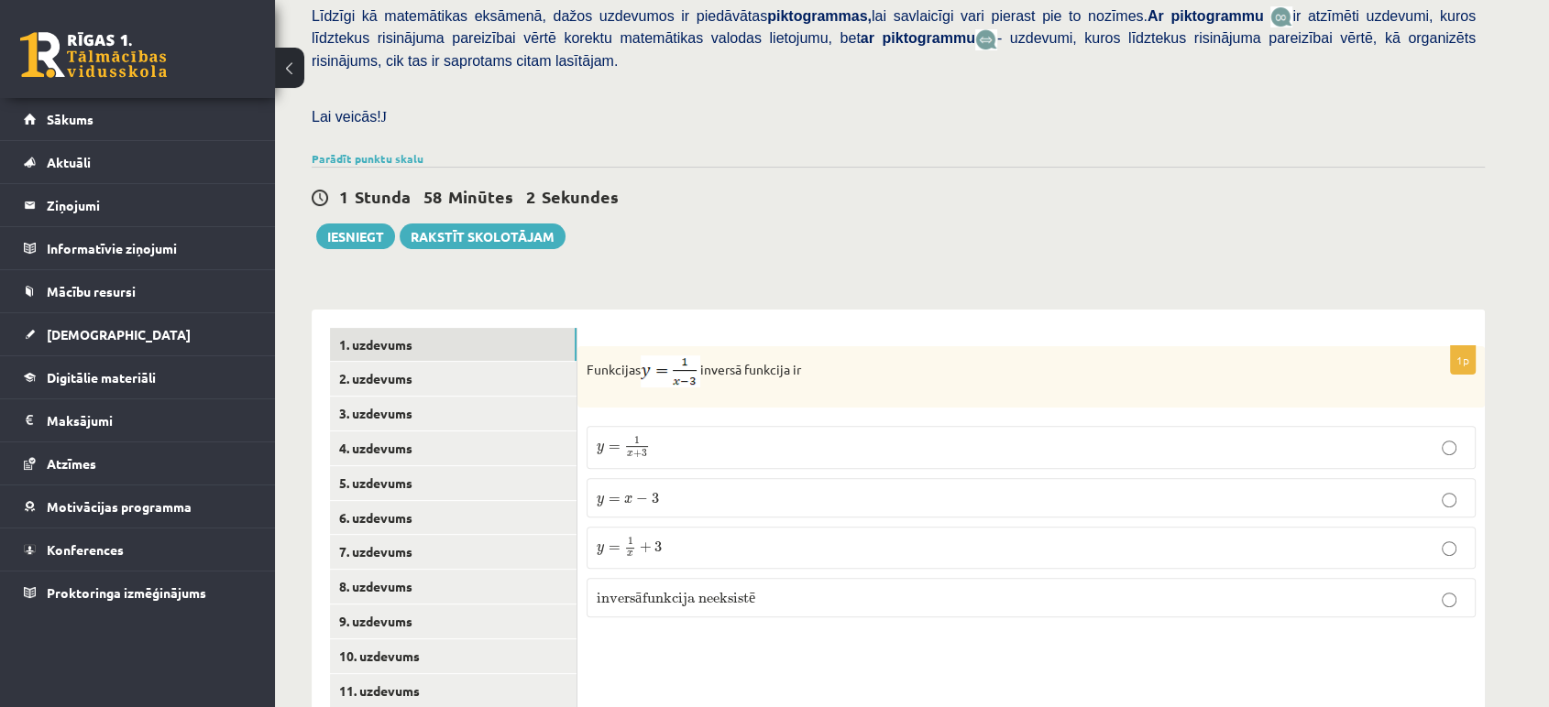
click at [702, 537] on p "y = 1 x + 3 y = 1 x + 3" at bounding box center [1031, 547] width 869 height 21
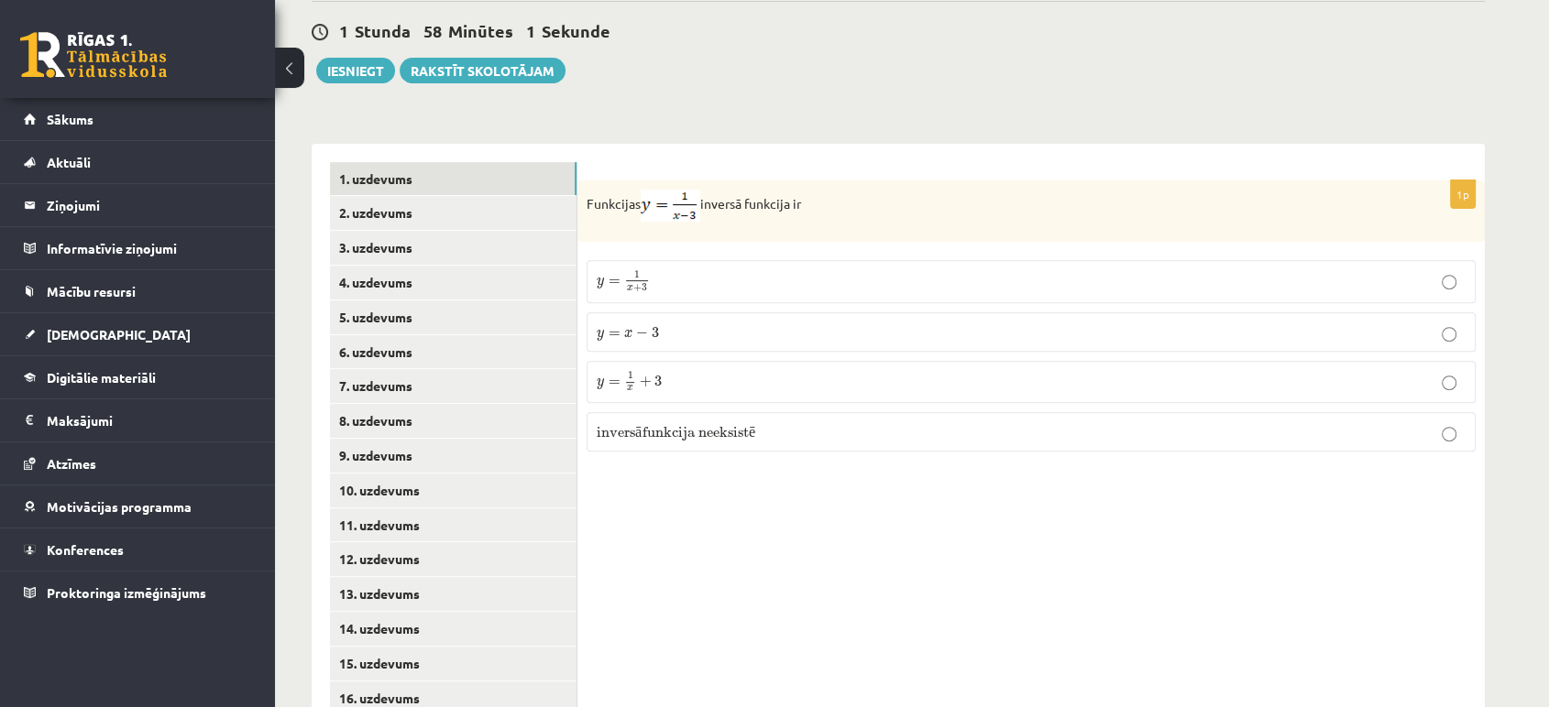
scroll to position [631, 0]
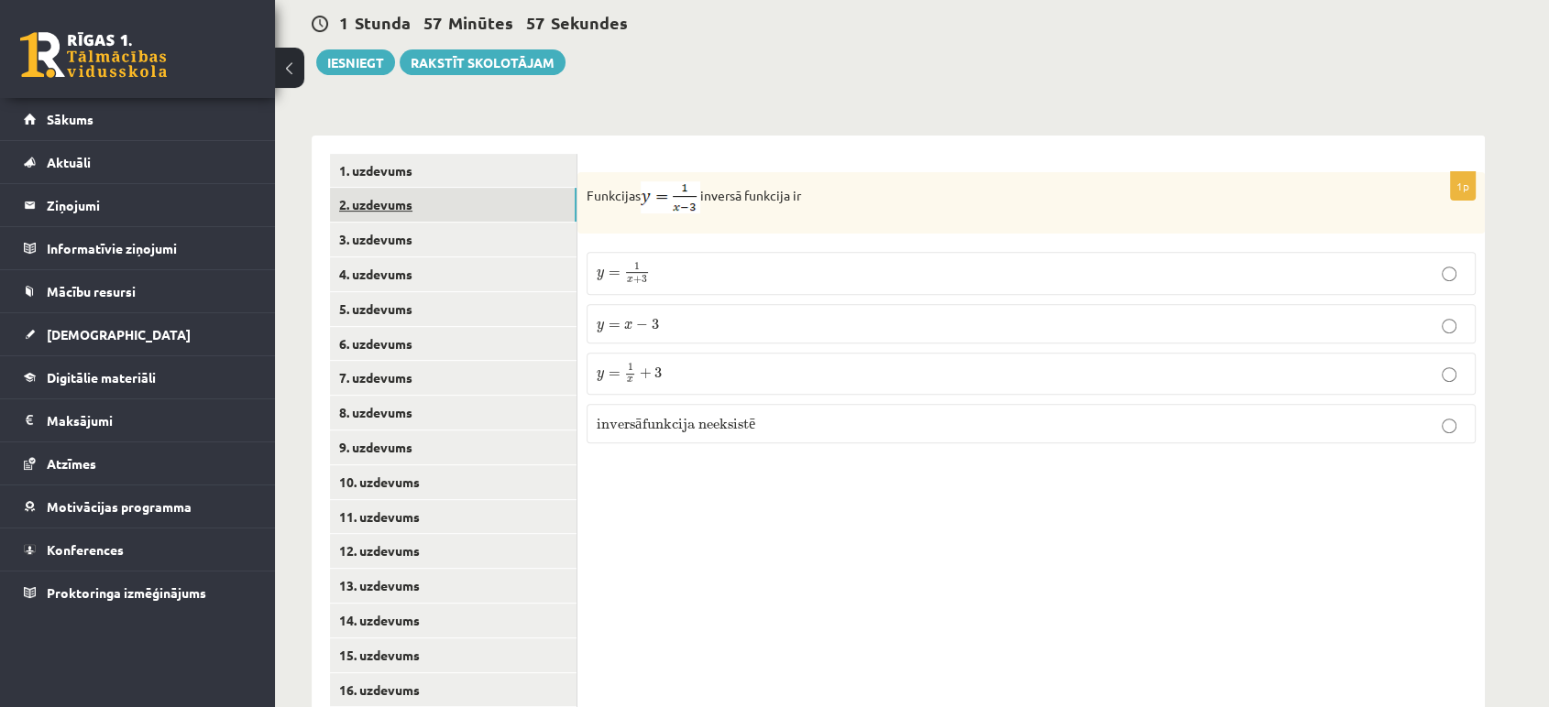
click at [450, 188] on link "2. uzdevums" at bounding box center [453, 205] width 246 height 34
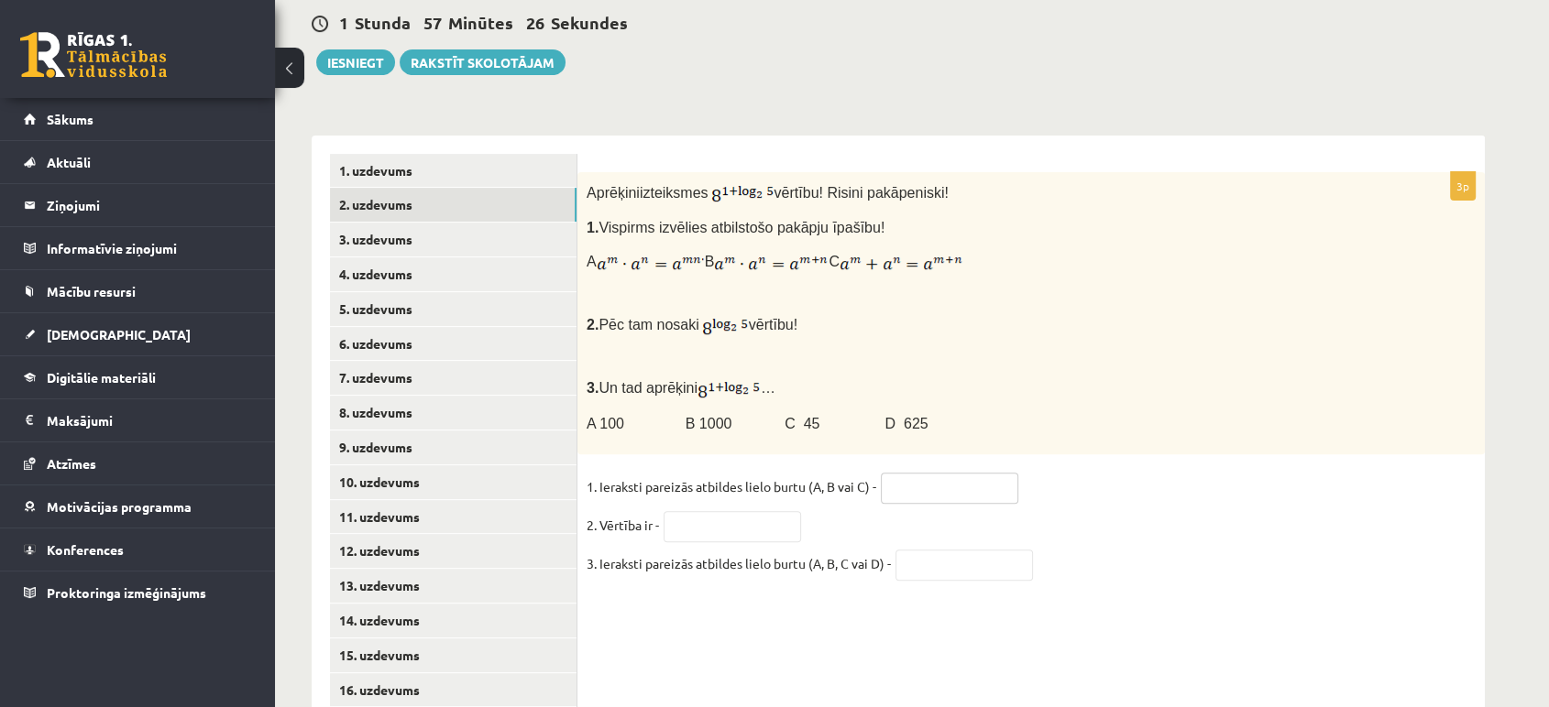
click at [930, 473] on input "text" at bounding box center [949, 488] width 137 height 31
type input "*"
click at [722, 511] on input "text" at bounding box center [731, 526] width 137 height 31
click at [975, 322] on div "Aprēķini izteiksmes vērtību ! Risini pakāpeniski! 1. Vispirms izvēlies atbilsto…" at bounding box center [1030, 313] width 907 height 283
click at [743, 511] on input "text" at bounding box center [731, 526] width 137 height 31
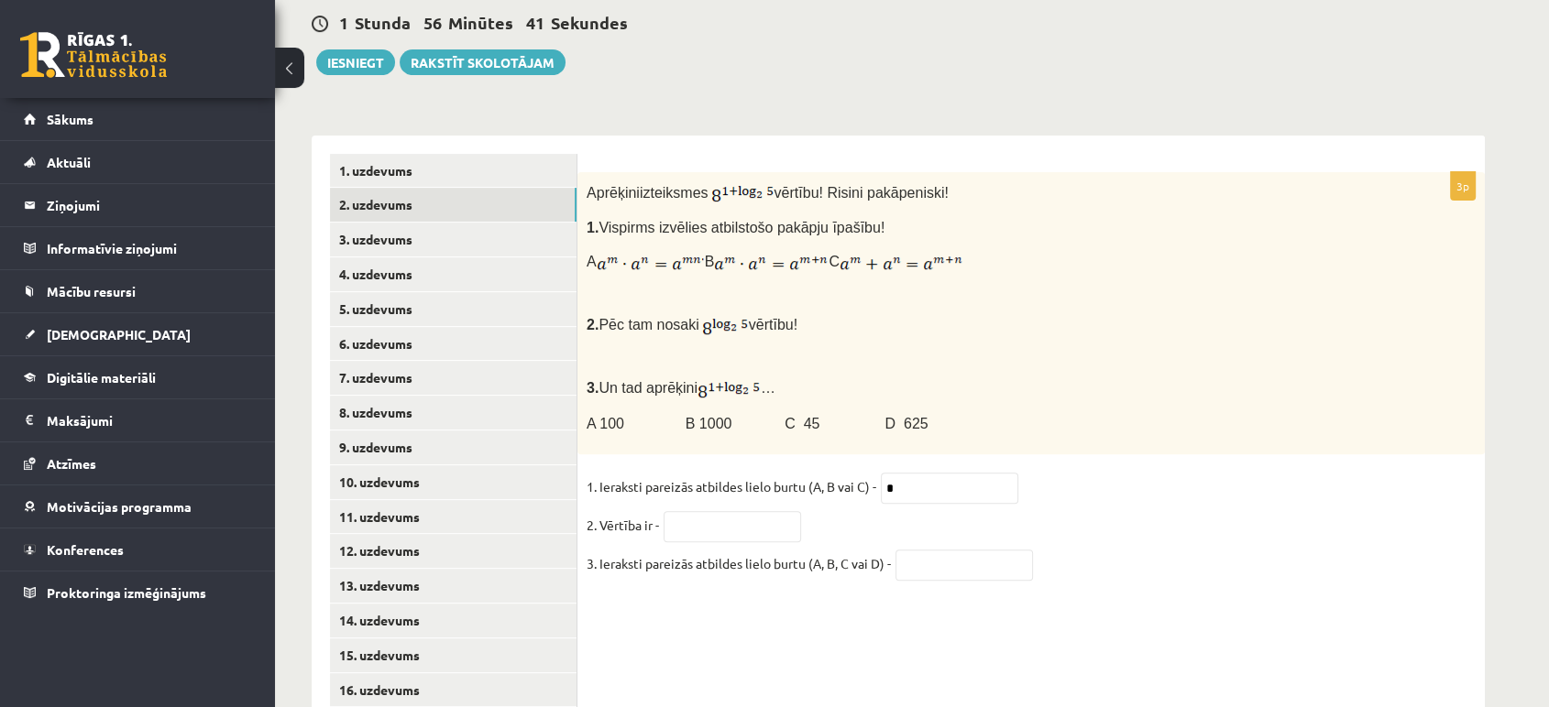
click at [943, 349] on p at bounding box center [984, 358] width 797 height 18
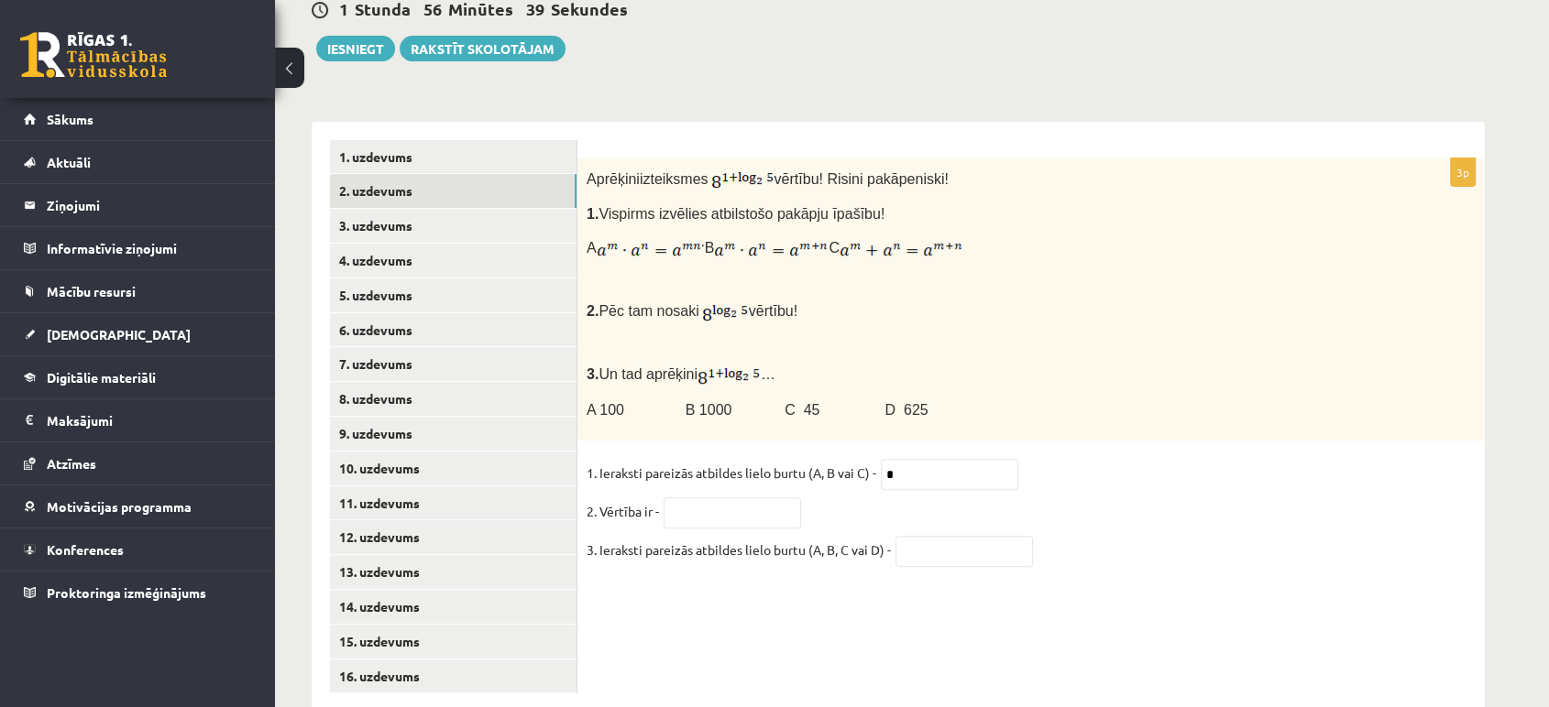
click at [761, 459] on fieldset "1. Ieraksti pareizās atbildes lielo burtu (A, B vai C) - * 2. Vērtība ir - 3. I…" at bounding box center [1030, 516] width 889 height 115
click at [762, 498] on input "text" at bounding box center [731, 513] width 137 height 31
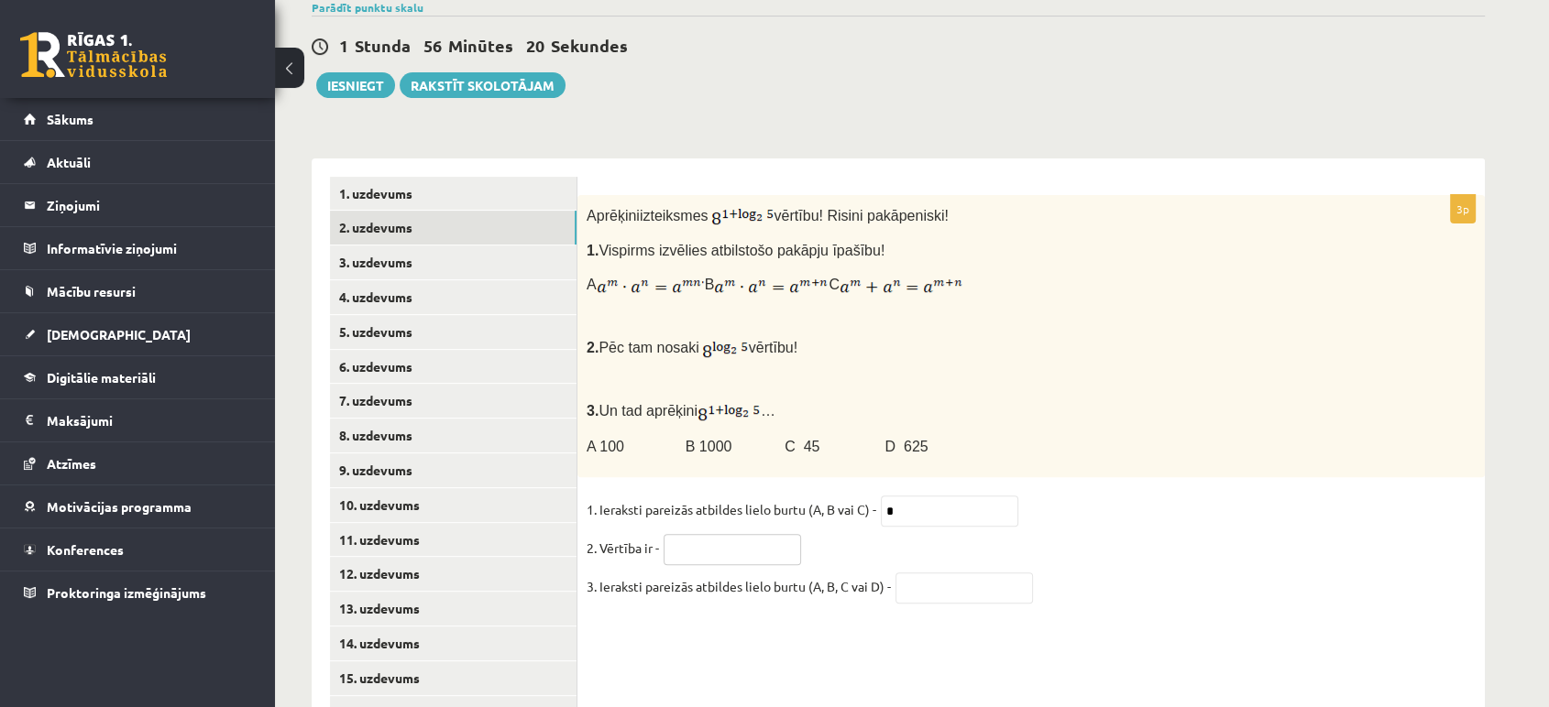
scroll to position [608, 0]
drag, startPoint x: 695, startPoint y: 305, endPoint x: 740, endPoint y: 311, distance: 45.2
click at [740, 337] on p "2. Pēc tam nosaki vērtību!" at bounding box center [984, 349] width 797 height 25
click at [740, 339] on img at bounding box center [725, 350] width 47 height 23
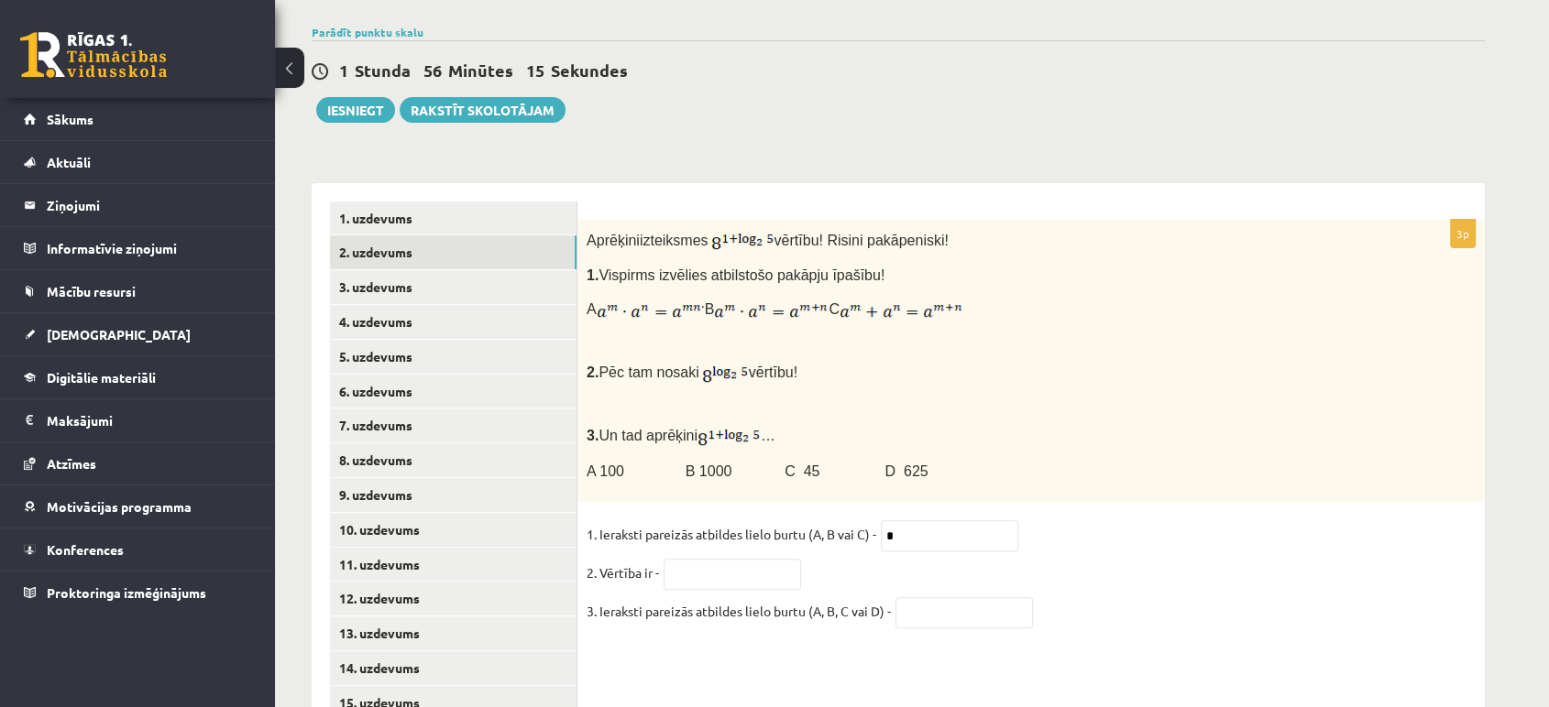
scroll to position [579, 0]
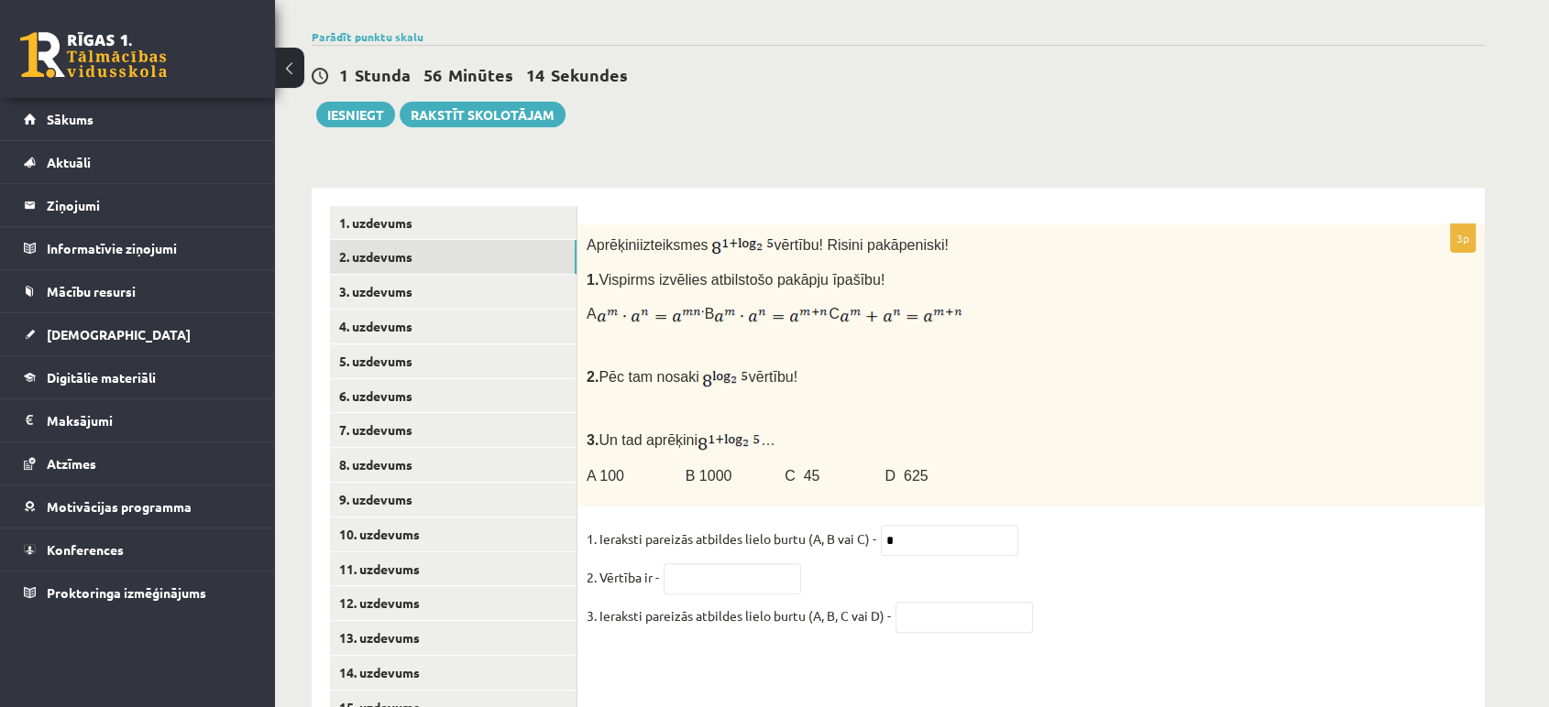
click at [740, 311] on div "Aprēķini izteiksmes vērtību ! Risini pakāpeniski! 1. Vispirms izvēlies atbilsto…" at bounding box center [1030, 365] width 907 height 283
click at [761, 564] on input "text" at bounding box center [731, 579] width 137 height 31
type input "***"
click at [922, 602] on input "text" at bounding box center [963, 617] width 137 height 31
click at [819, 460] on div "Aprēķini izteiksmes vērtību ! Risini pakāpeniski! 1. Vispirms izvēlies atbilsto…" at bounding box center [1030, 365] width 907 height 283
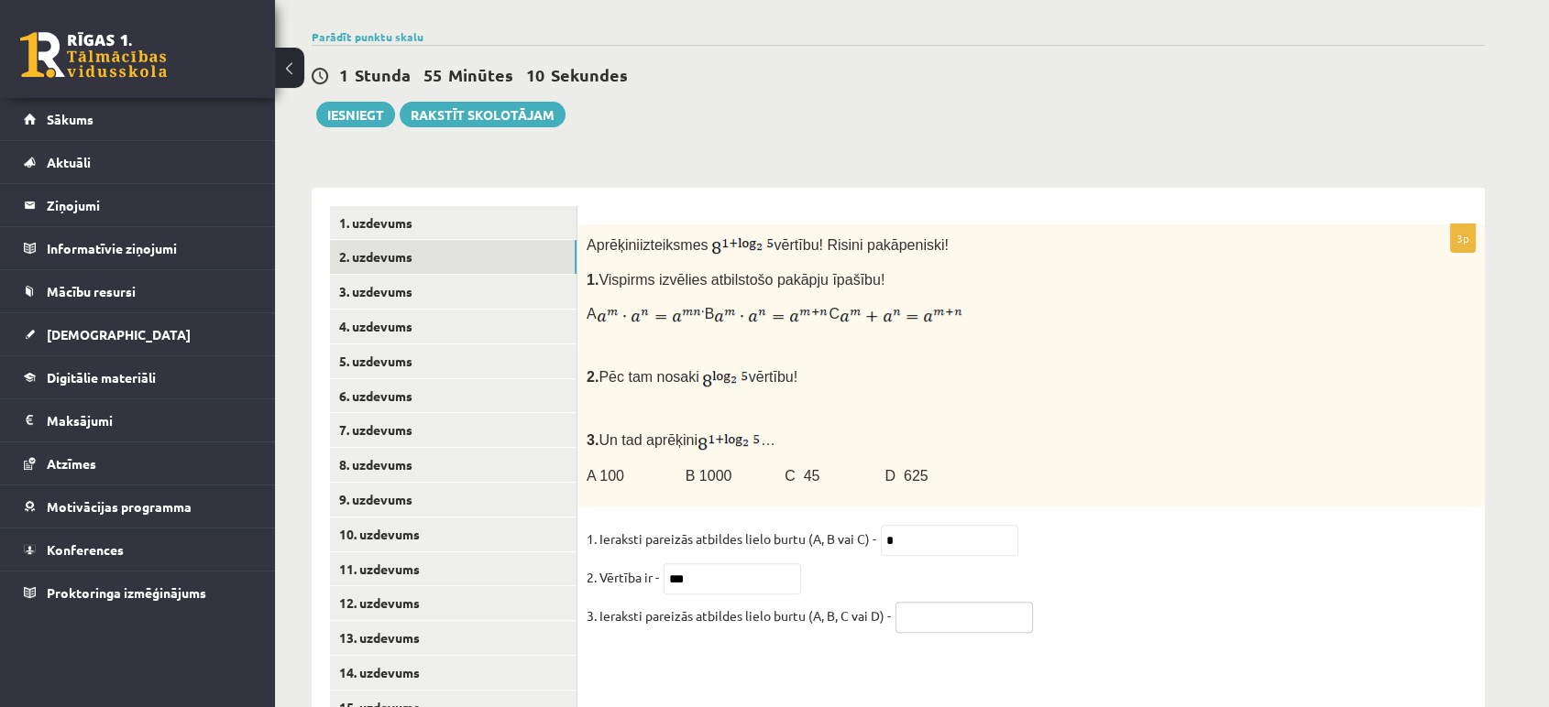
click at [925, 602] on input "text" at bounding box center [963, 617] width 137 height 31
type input "*"
click at [925, 602] on input "text" at bounding box center [963, 617] width 137 height 31
click at [914, 525] on input "*" at bounding box center [949, 540] width 137 height 31
type input "*"
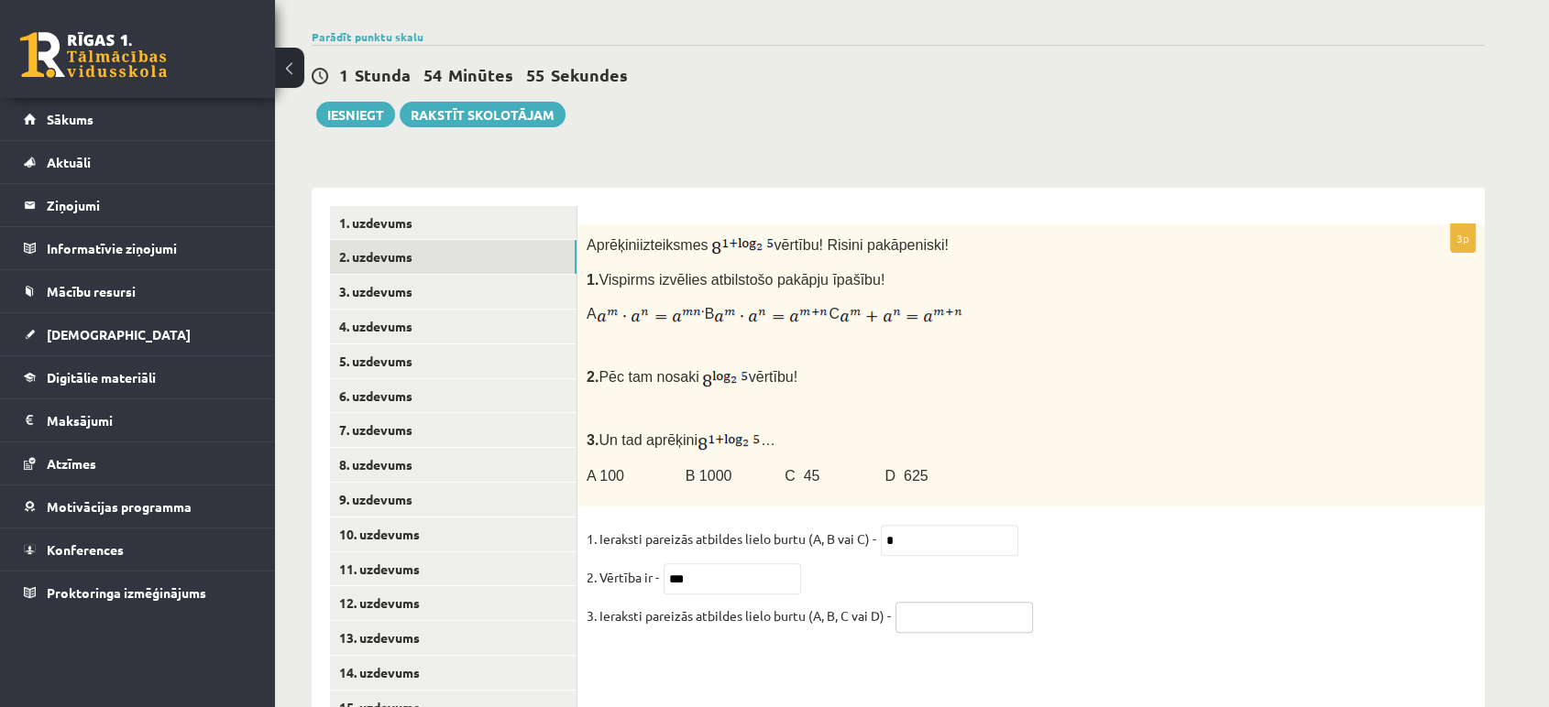
click at [948, 602] on input "text" at bounding box center [963, 617] width 137 height 31
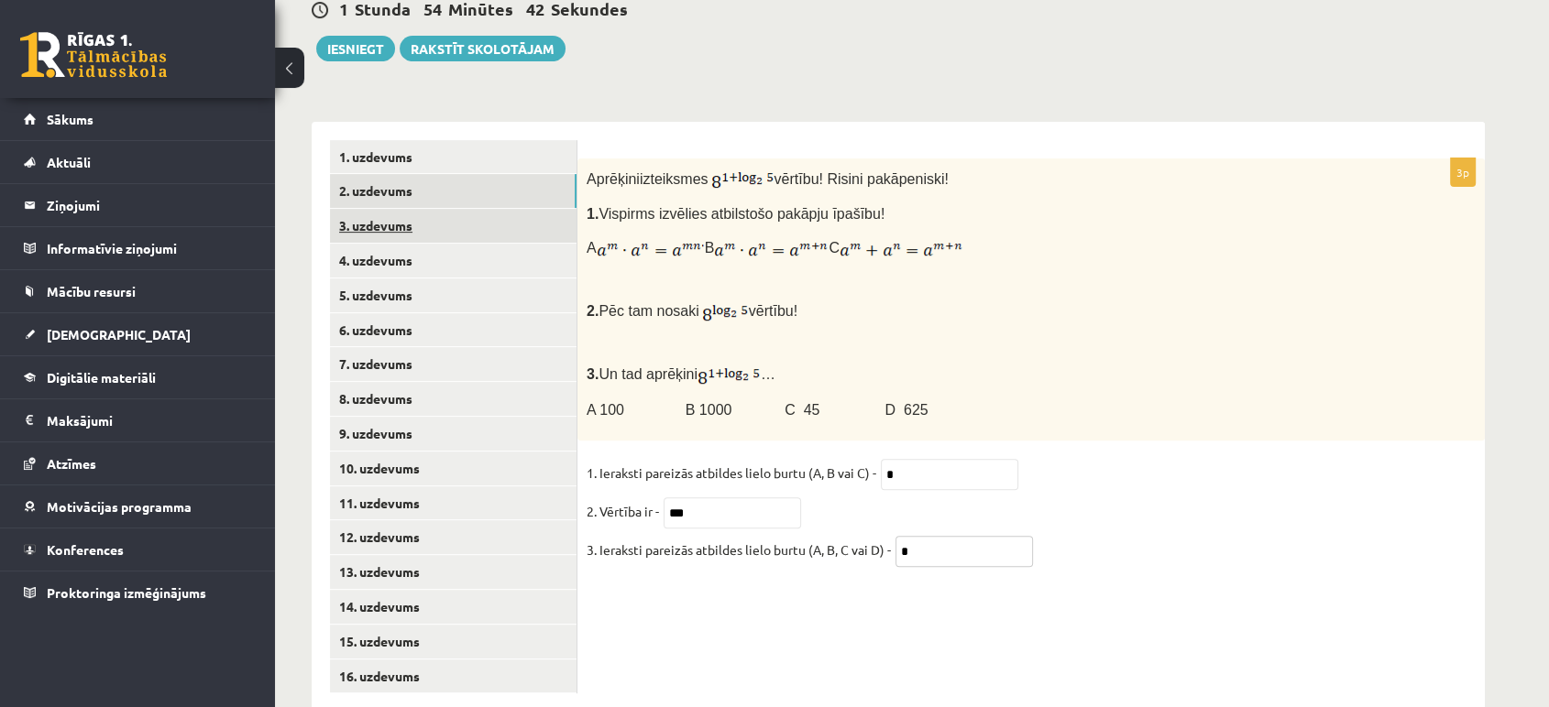
type input "*"
click at [482, 209] on link "3. uzdevums" at bounding box center [453, 226] width 246 height 34
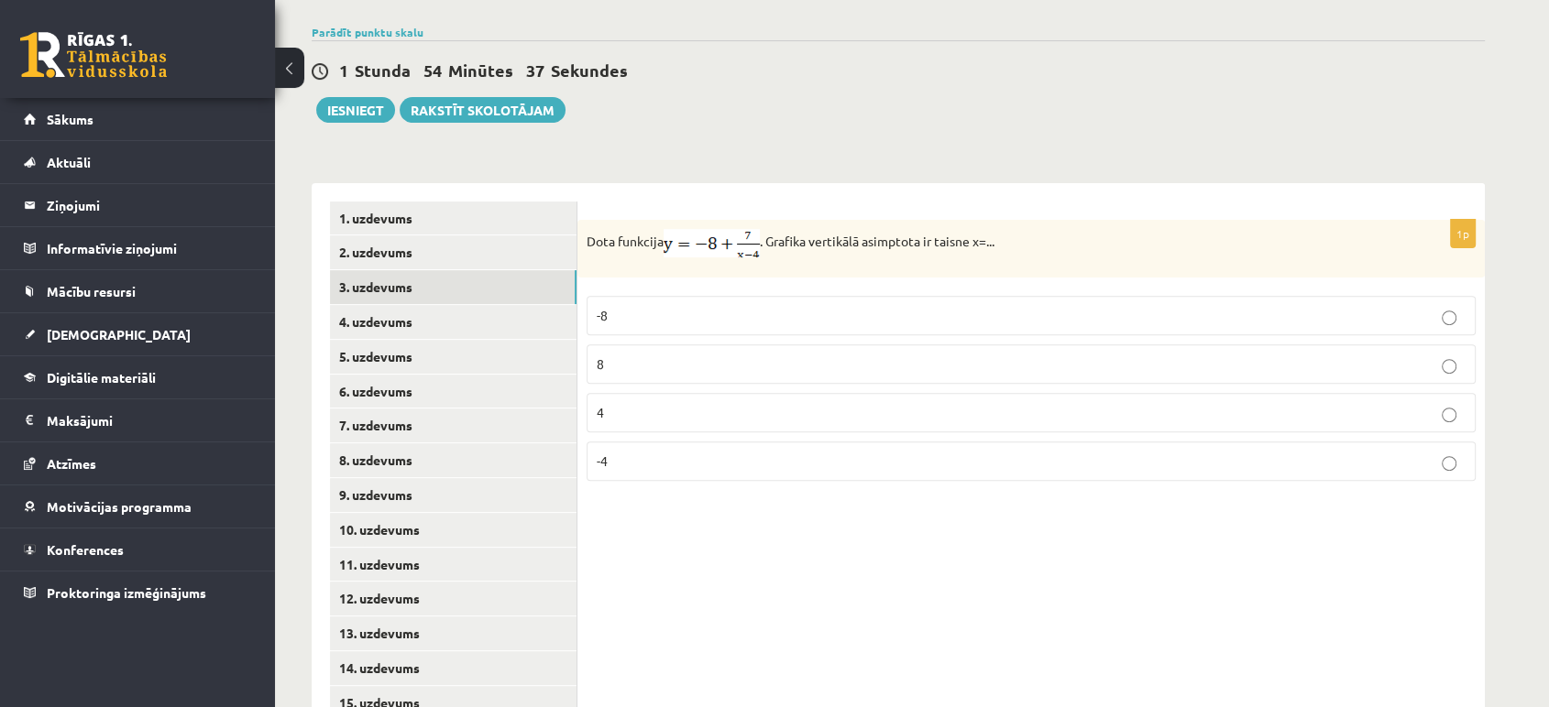
scroll to position [585, 0]
click at [699, 402] on p "4" at bounding box center [1031, 411] width 869 height 19
click at [671, 402] on p "4" at bounding box center [1031, 411] width 869 height 19
click at [478, 304] on link "4. uzdevums" at bounding box center [453, 321] width 246 height 34
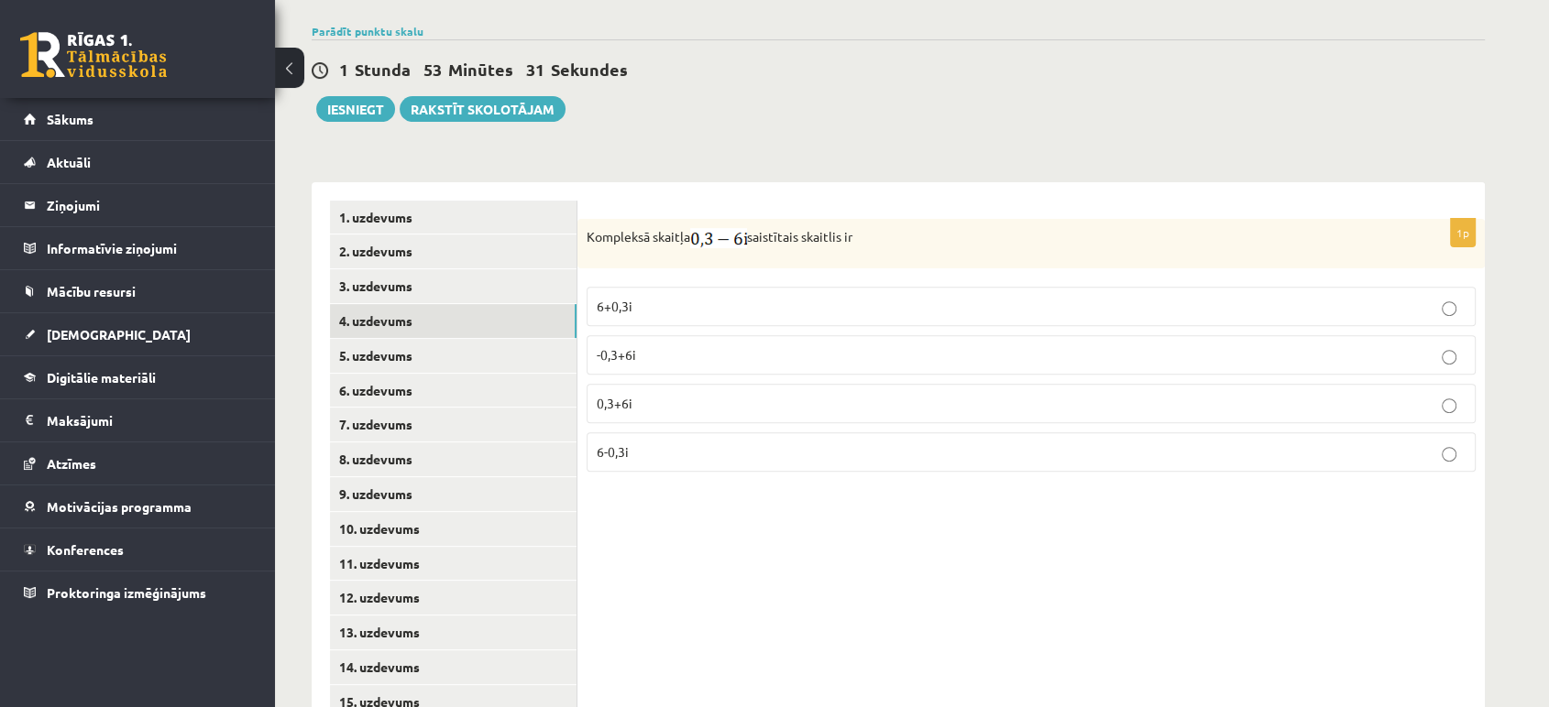
click at [650, 394] on p "0,3+6i" at bounding box center [1031, 403] width 869 height 19
click at [640, 394] on p "0,3+6i" at bounding box center [1031, 403] width 869 height 19
click at [488, 339] on link "5. uzdevums" at bounding box center [453, 356] width 246 height 34
click at [649, 297] on p "0,8-5i" at bounding box center [1031, 306] width 869 height 19
click at [420, 374] on link "6. uzdevums" at bounding box center [453, 391] width 246 height 34
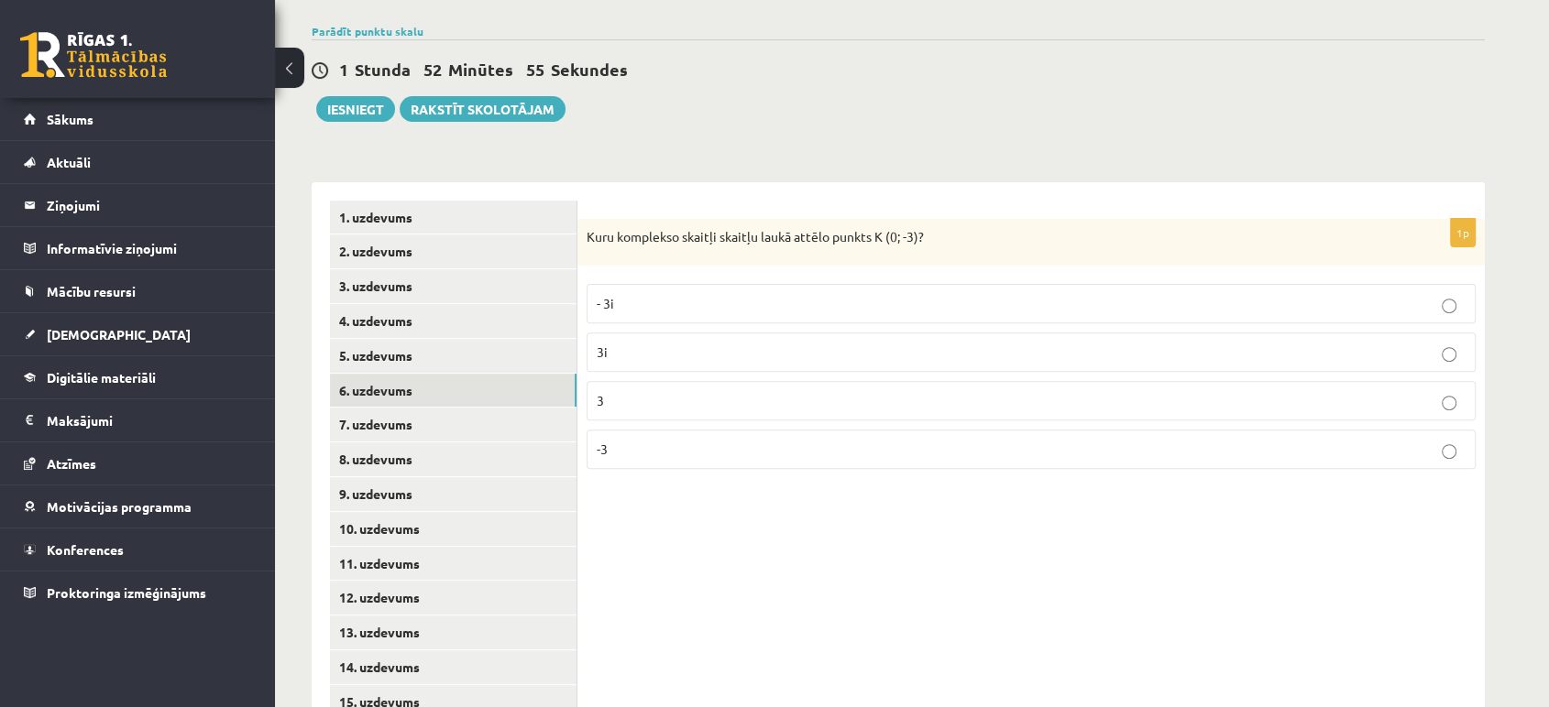
scroll to position [645, 0]
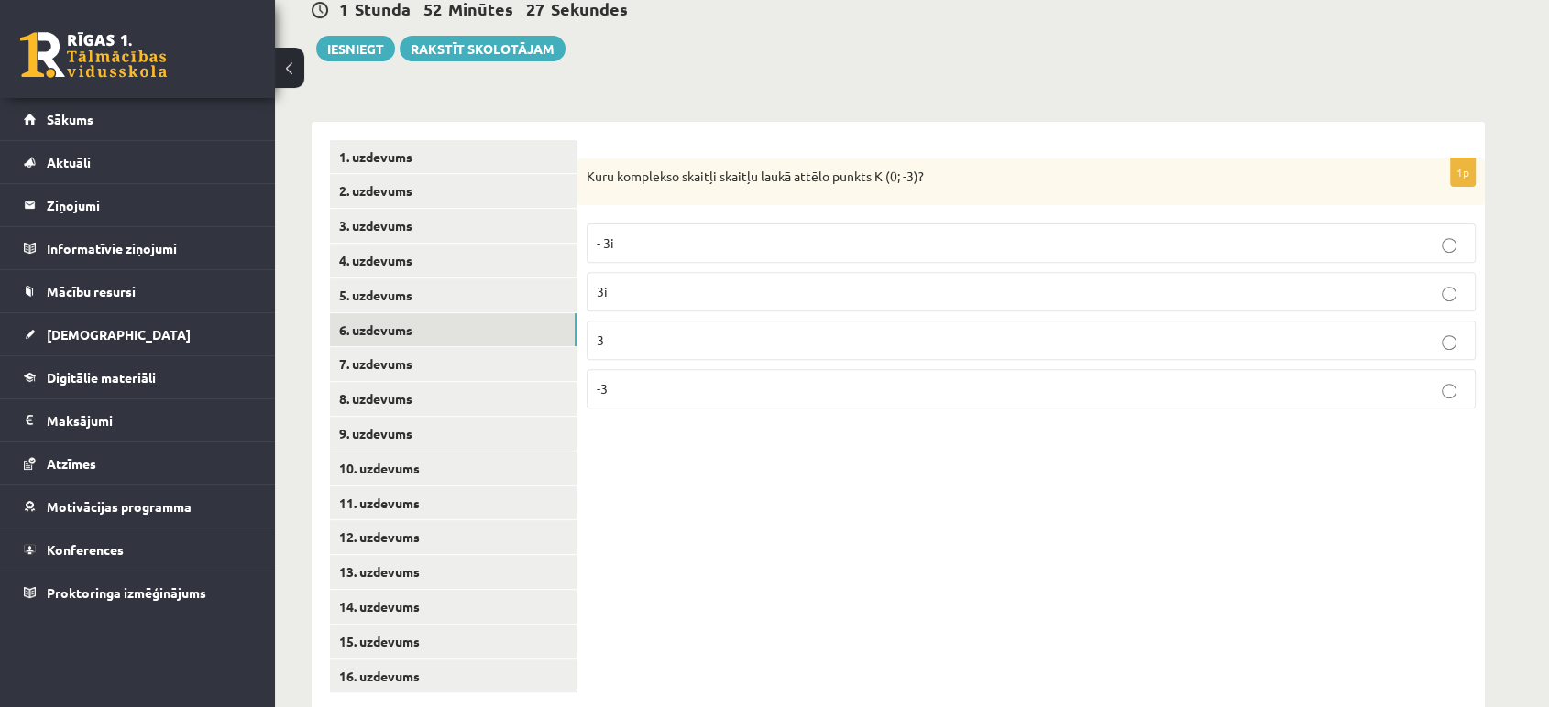
click at [621, 224] on label "- 3i" at bounding box center [1030, 243] width 889 height 39
click at [467, 347] on link "7. uzdevums" at bounding box center [453, 364] width 246 height 34
drag, startPoint x: 587, startPoint y: 135, endPoint x: 886, endPoint y: 133, distance: 298.7
click at [886, 168] on p "Sareizinot kompleksos skaitļus iegūst" at bounding box center [984, 178] width 797 height 20
copy p "Sareizinot kompleksos skaitļus iegūst"
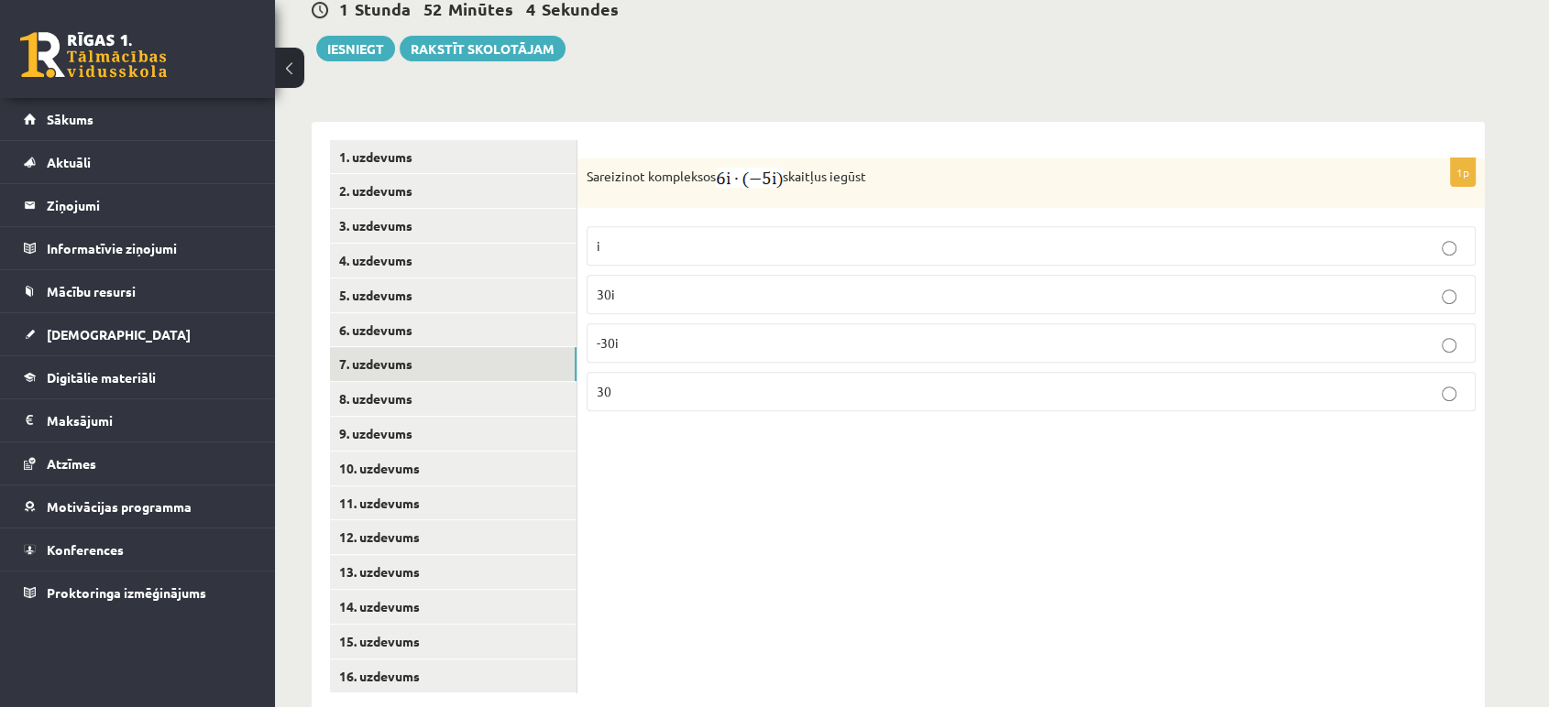
click at [886, 168] on p "Sareizinot kompleksos skaitļus iegūst" at bounding box center [984, 178] width 797 height 20
click at [654, 382] on p "30" at bounding box center [1031, 391] width 869 height 19
click at [712, 372] on label "30" at bounding box center [1030, 391] width 889 height 39
click at [437, 382] on link "8. uzdevums" at bounding box center [453, 399] width 246 height 34
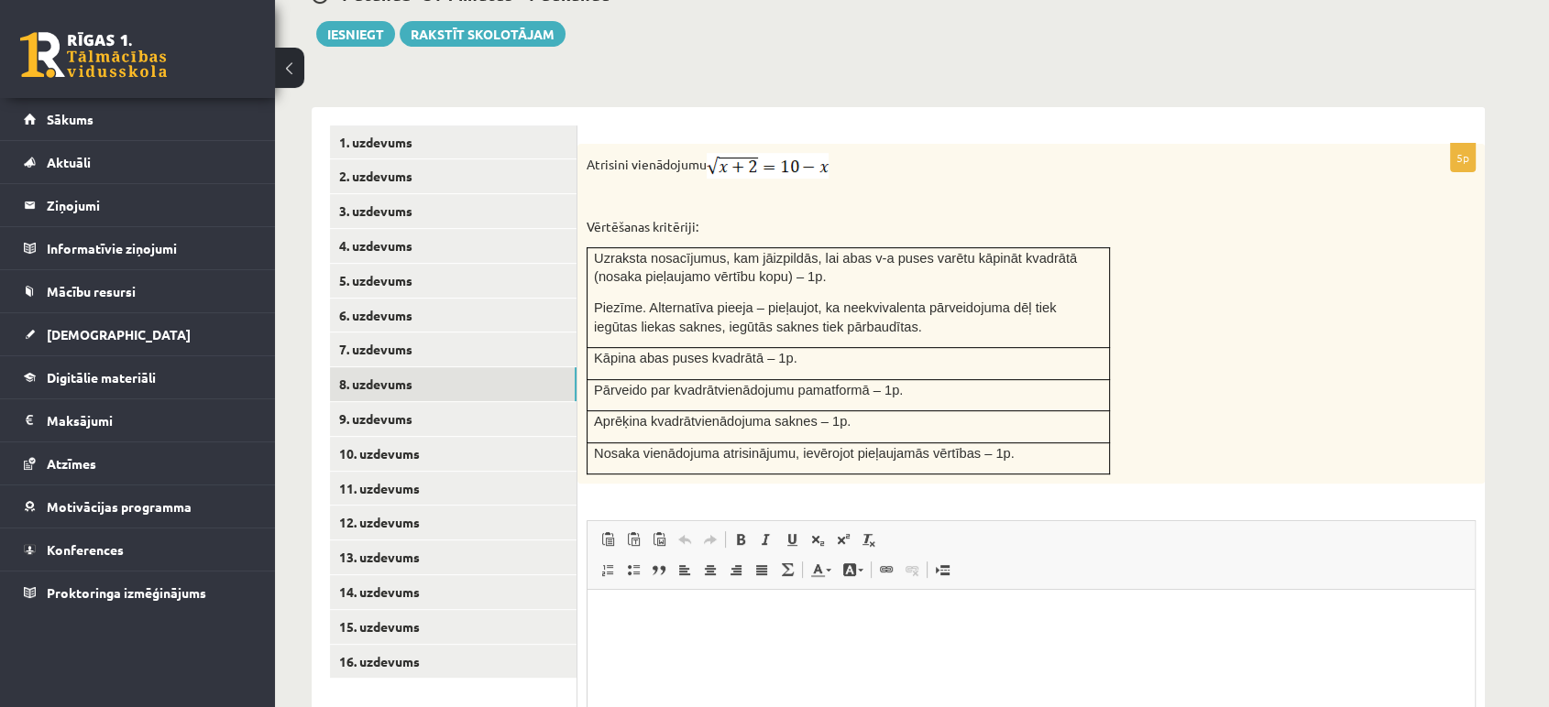
scroll to position [660, 0]
click at [1169, 527] on span "Вставить Комбинация клавиш Ctrl+V Вставить только текст Комбинация клавиш Ctrl+…" at bounding box center [1031, 542] width 872 height 30
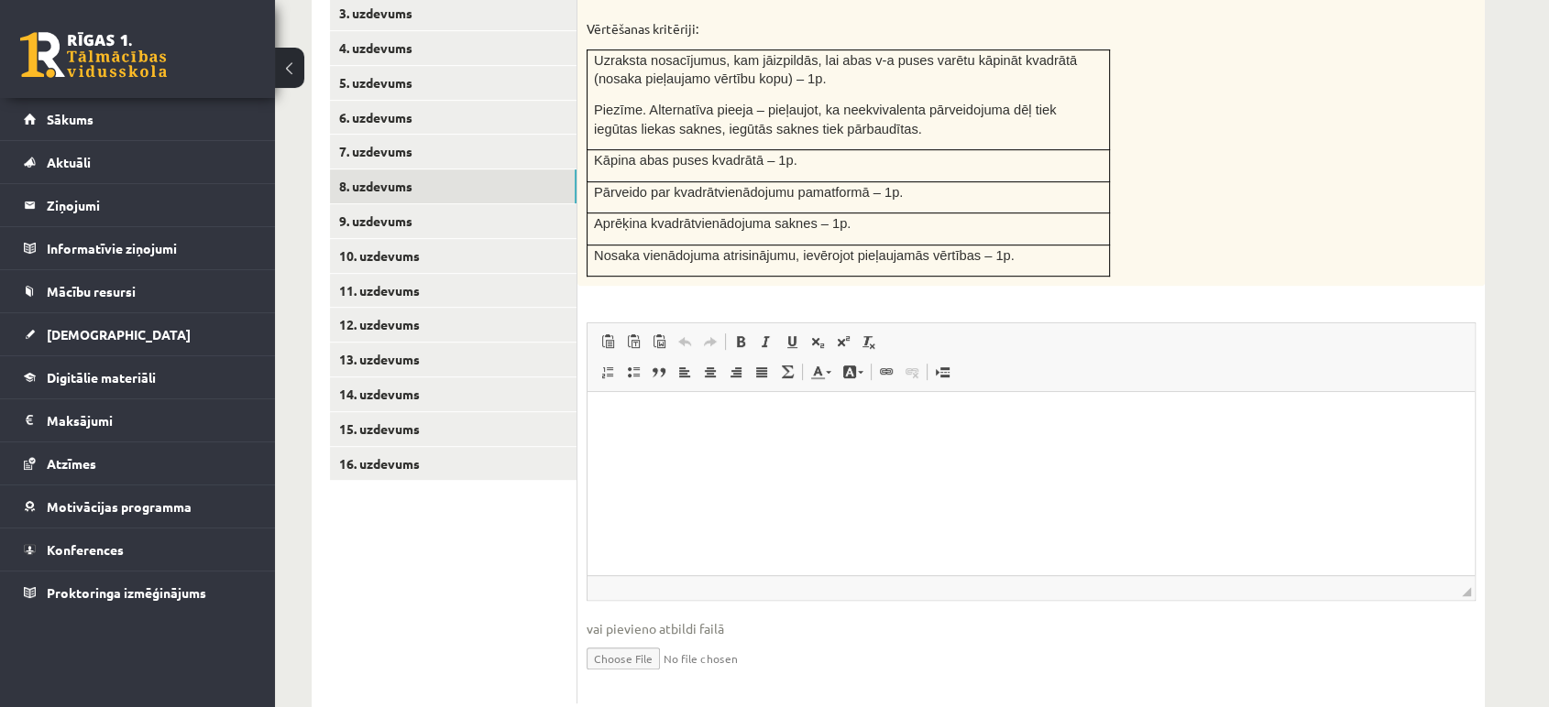
scroll to position [859, 0]
click at [683, 447] on html at bounding box center [1030, 419] width 887 height 56
click at [660, 638] on input "file" at bounding box center [1030, 657] width 889 height 38
type input "**********"
click at [652, 675] on link "Iesniegtā atbilde" at bounding box center [635, 684] width 98 height 19
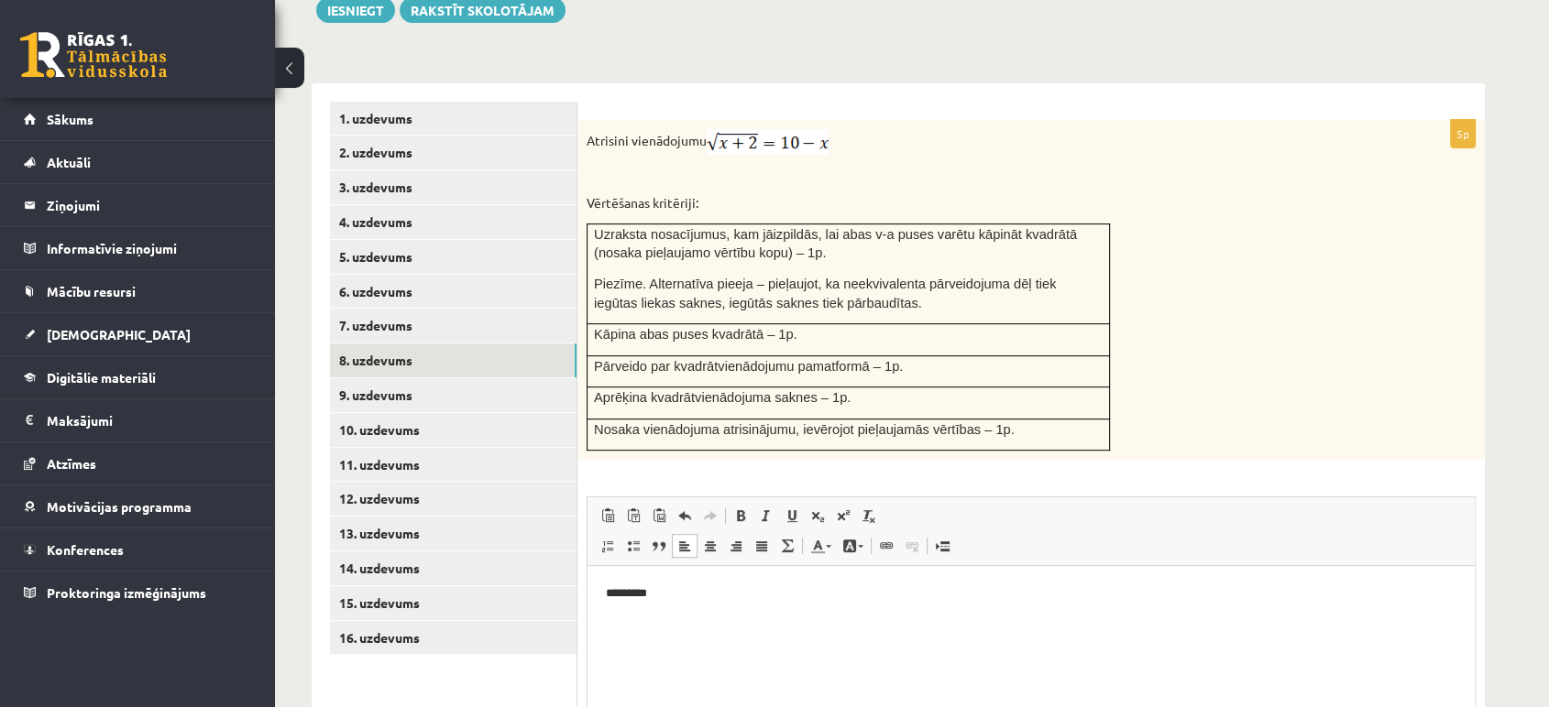
scroll to position [652, 0]
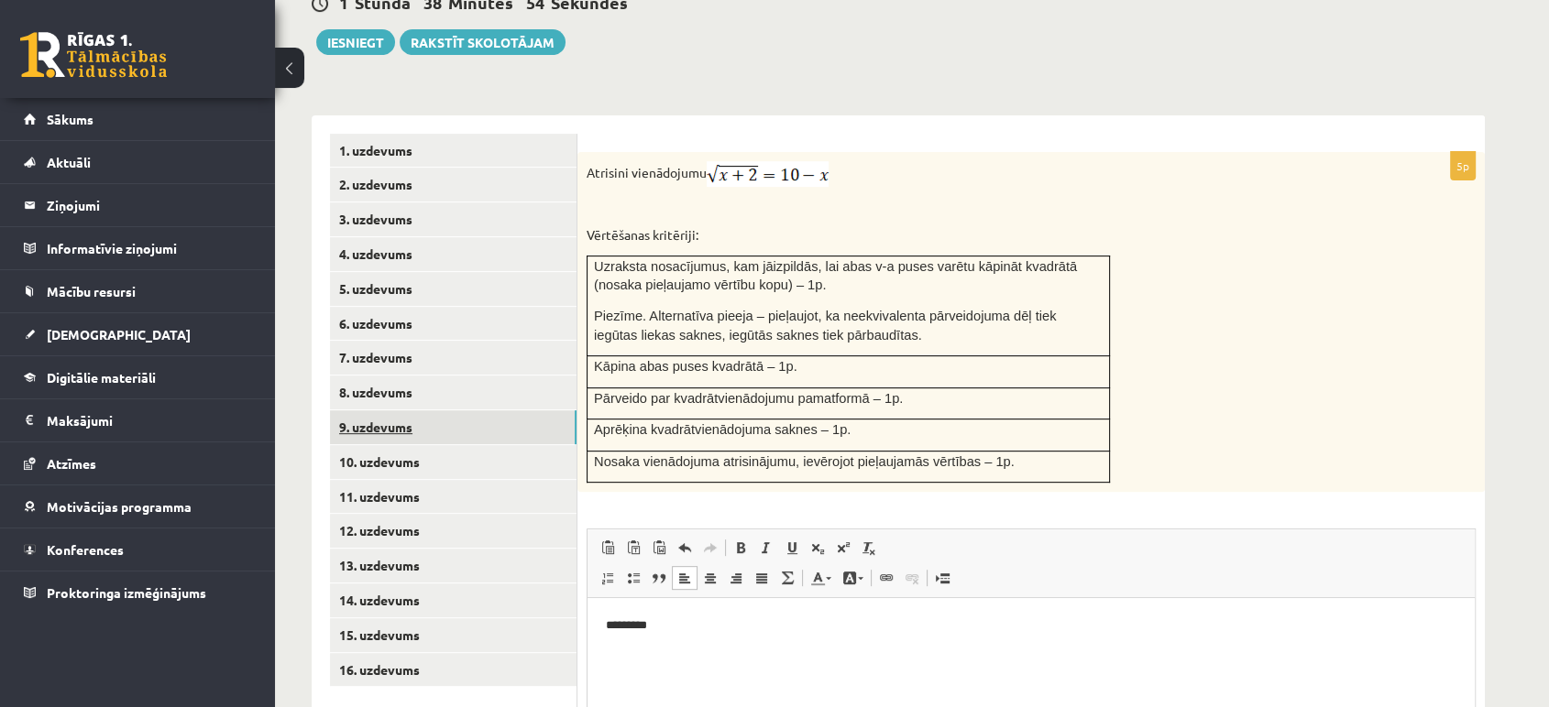
click at [468, 411] on link "9. uzdevums" at bounding box center [453, 428] width 246 height 34
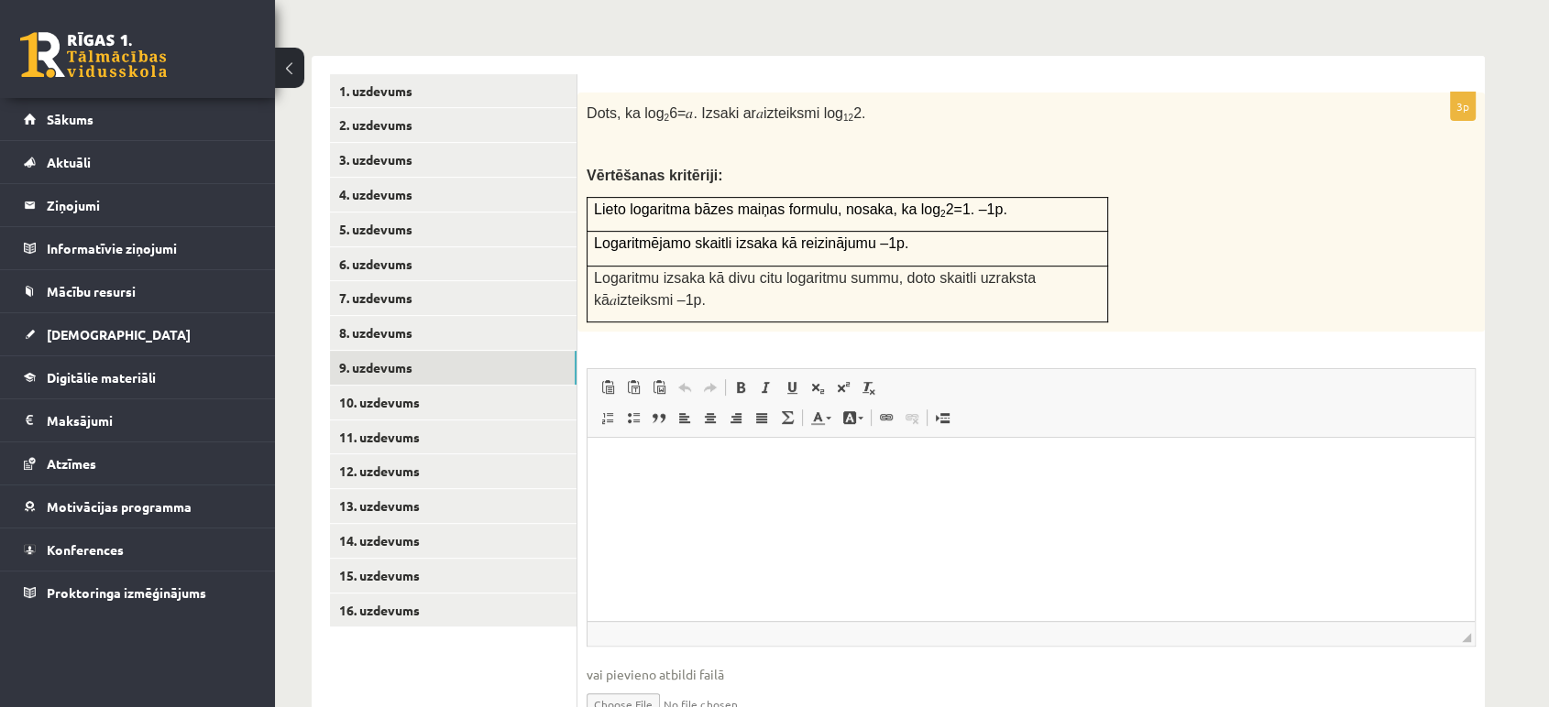
scroll to position [711, 0]
drag, startPoint x: 583, startPoint y: 71, endPoint x: 872, endPoint y: 83, distance: 289.8
click at [872, 93] on div "Dots, ka log 2 6= 𝑎 . Izsaki ar 𝑎 izteiksmi log 12 2. Vērtēšanas kritēriji: Lie…" at bounding box center [1030, 213] width 907 height 240
click at [864, 102] on p "Dots, ka log 2 6= 𝑎 . Izsaki ar 𝑎 izteiksmi log 12 2." at bounding box center [984, 113] width 797 height 22
drag, startPoint x: 589, startPoint y: 71, endPoint x: 881, endPoint y: 53, distance: 291.9
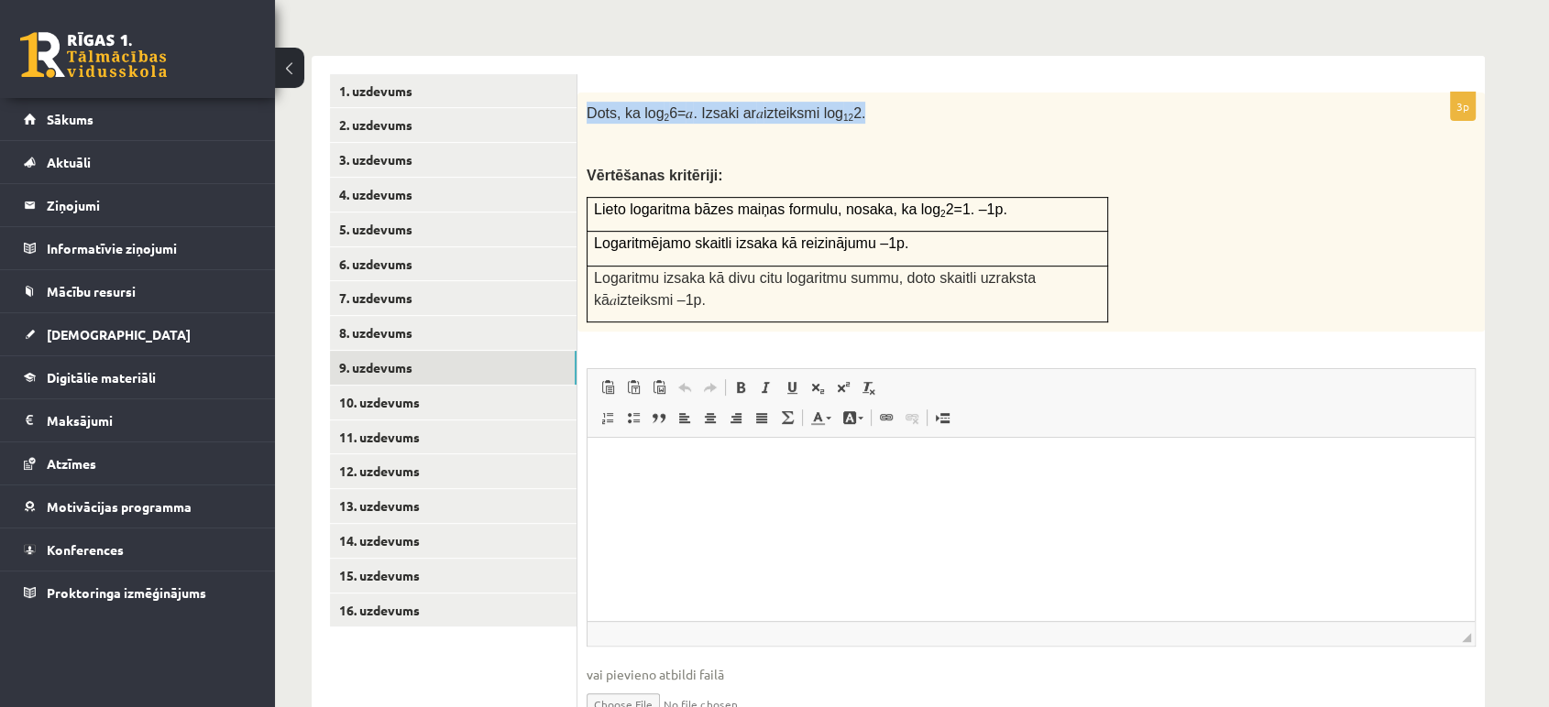
click at [881, 93] on div "Dots, ka log 2 6= 𝑎 . Izsaki ar 𝑎 izteiksmi log 12 2. Vērtēšanas kritēriji: Lie…" at bounding box center [1030, 213] width 907 height 240
copy p "Dots, ka log 2 6= 𝑎 . Izsaki ar 𝑎 izteiksmi log 12 2."
click at [881, 93] on div "Dots, ka log 2 6= 𝑎 . Izsaki ar 𝑎 izteiksmi log 12 2. Vērtēšanas kritēriji: Lie…" at bounding box center [1030, 213] width 907 height 240
click at [755, 494] on html at bounding box center [1030, 466] width 887 height 56
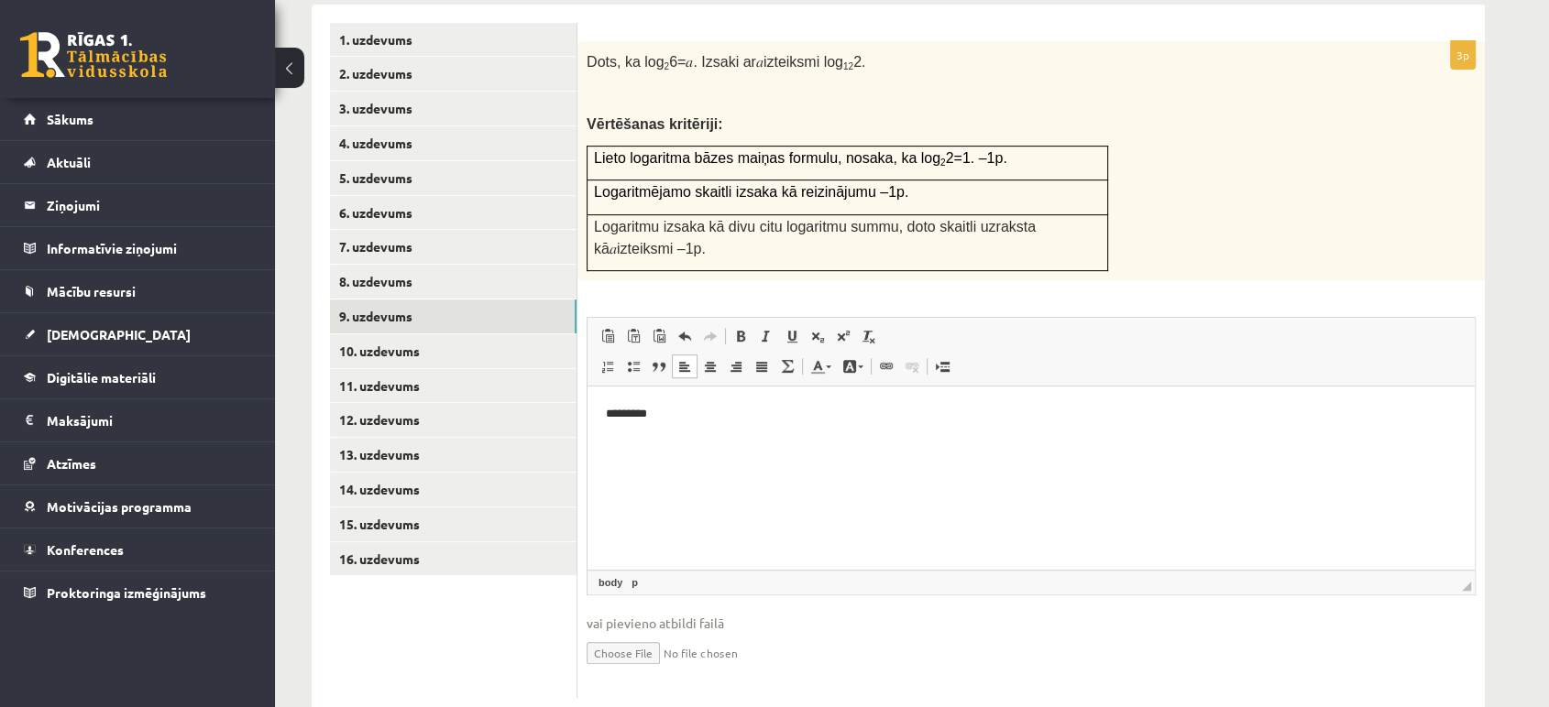
click at [659, 633] on input "file" at bounding box center [1030, 652] width 889 height 38
type input "**********"
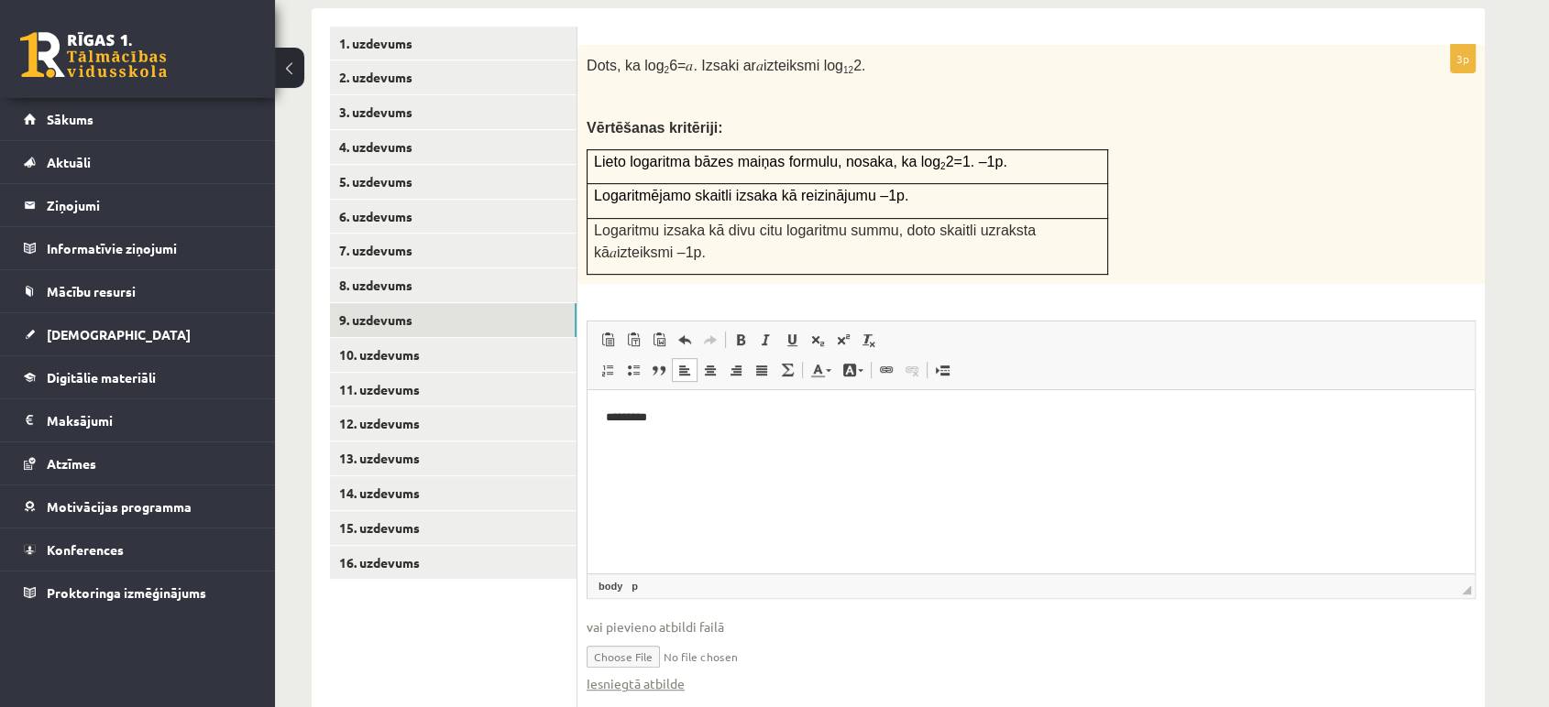
scroll to position [758, 0]
click at [456, 339] on link "10. uzdevums" at bounding box center [453, 356] width 246 height 34
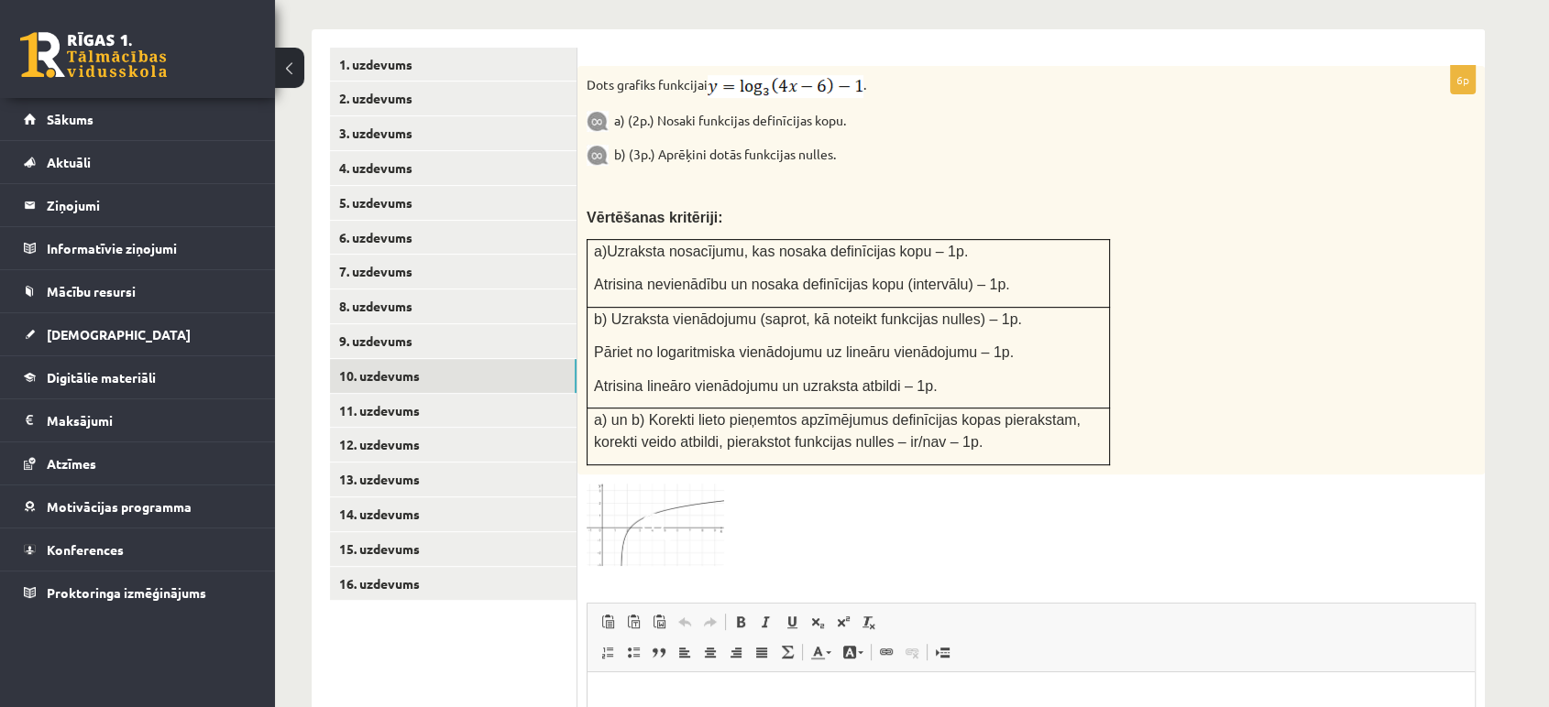
scroll to position [742, 0]
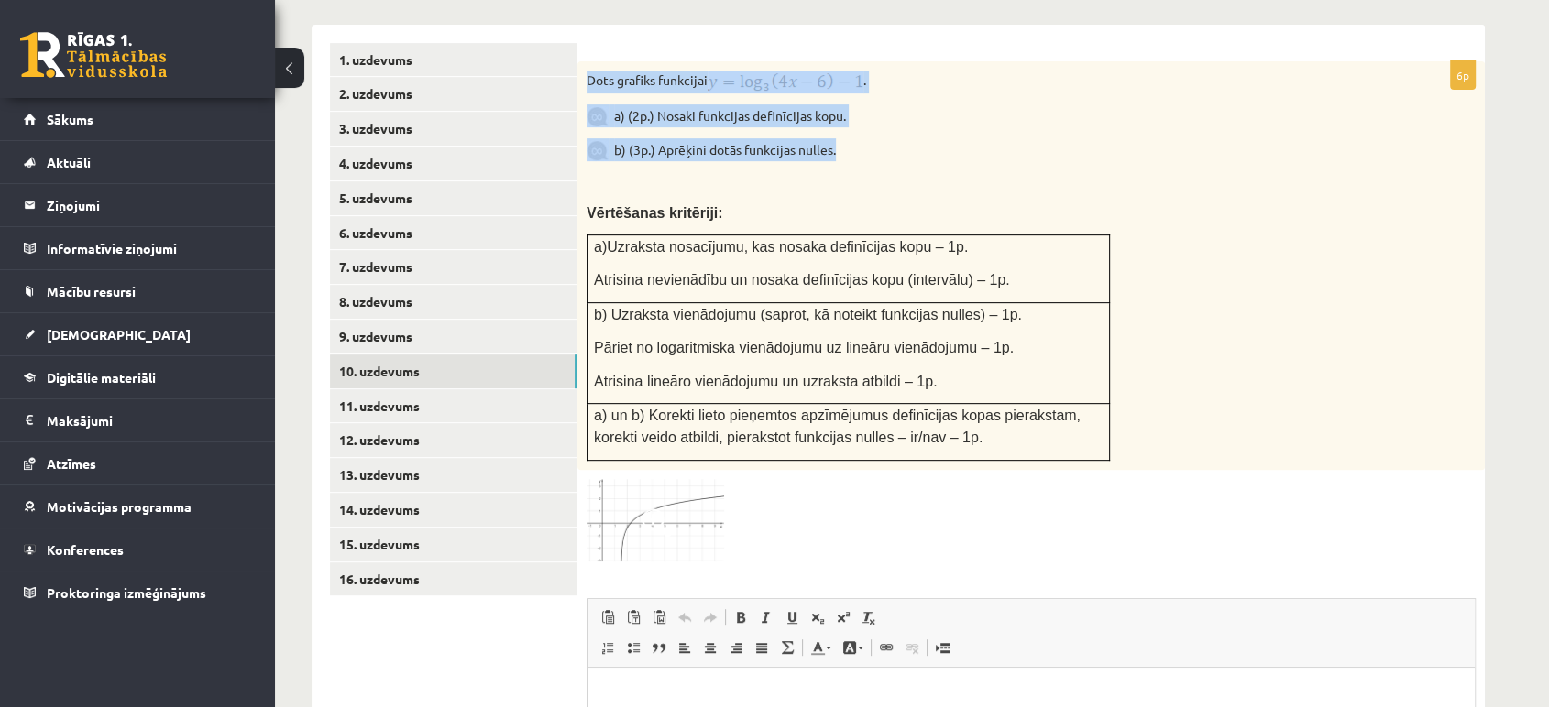
drag, startPoint x: 588, startPoint y: 38, endPoint x: 865, endPoint y: 112, distance: 286.5
click at [865, 112] on div "Dots grafiks funkcijai . a) (2p.) Nosaki funkcijas definīcijas kopu. b) (3p.) A…" at bounding box center [1030, 265] width 907 height 409
copy div "Dots grafiks funkcijai . a) (2p.) Nosaki funkcijas definīcijas kopu. b) (3p.) A…"
click at [865, 138] on p "b) (3p.) Aprēķini dotās funkcijas nulles." at bounding box center [984, 149] width 797 height 23
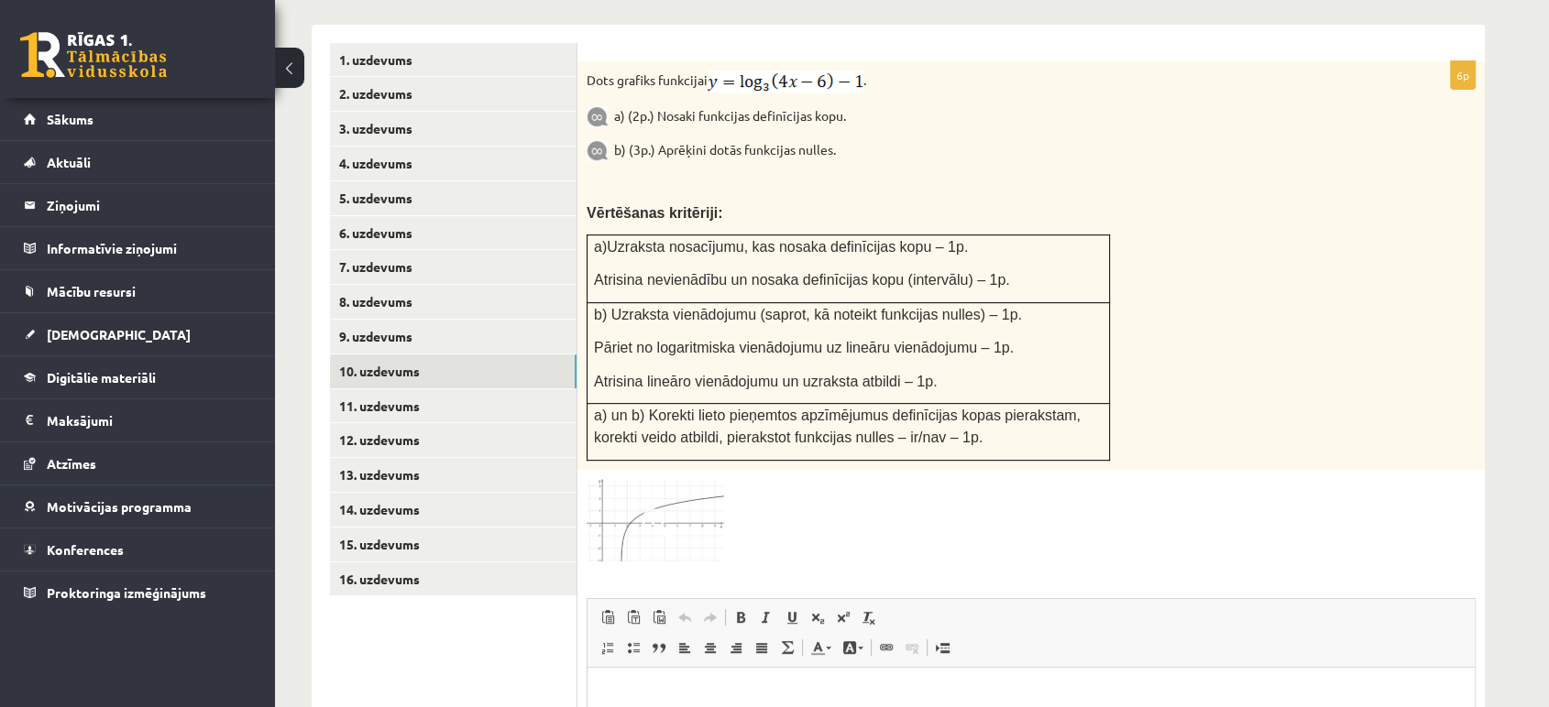
click at [670, 509] on span at bounding box center [655, 523] width 29 height 29
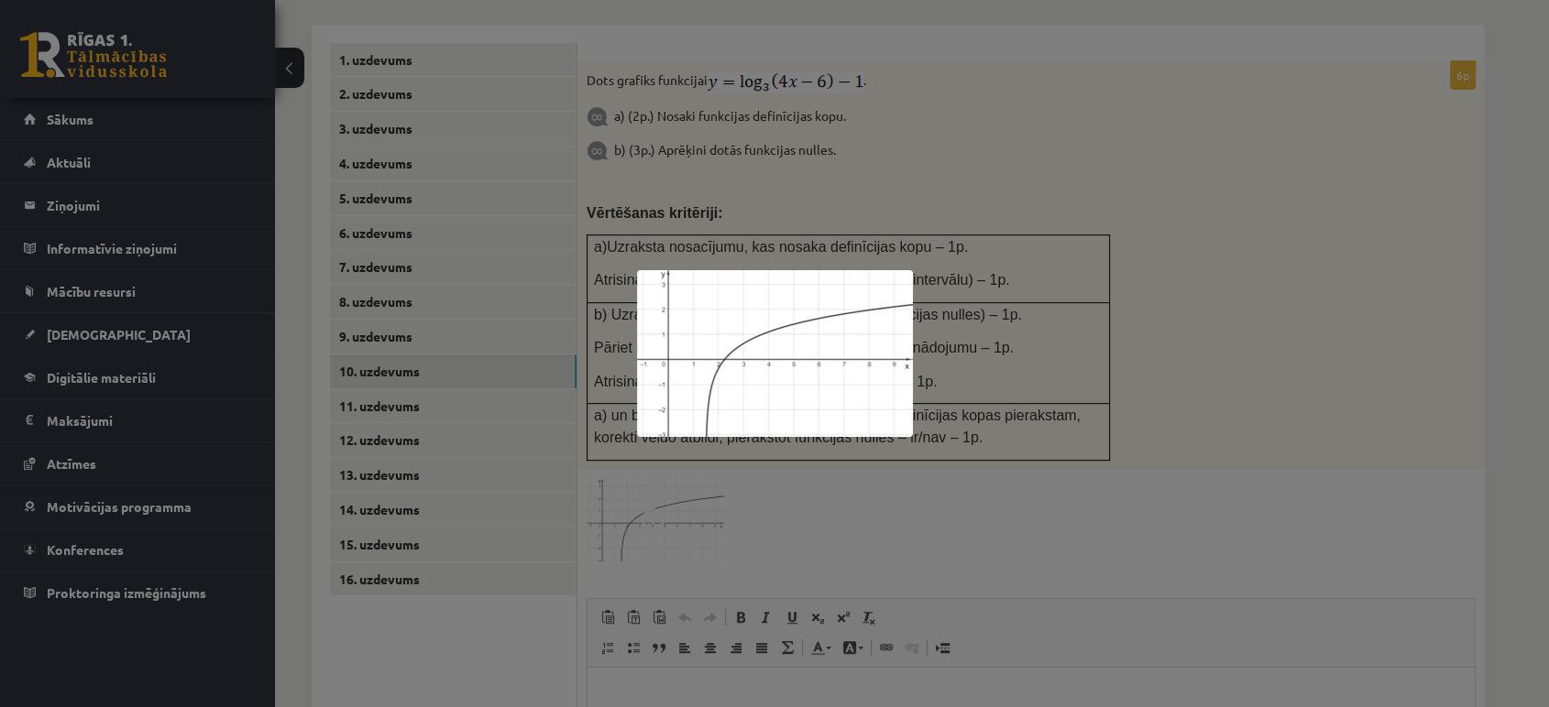
click at [992, 389] on div at bounding box center [774, 353] width 1549 height 707
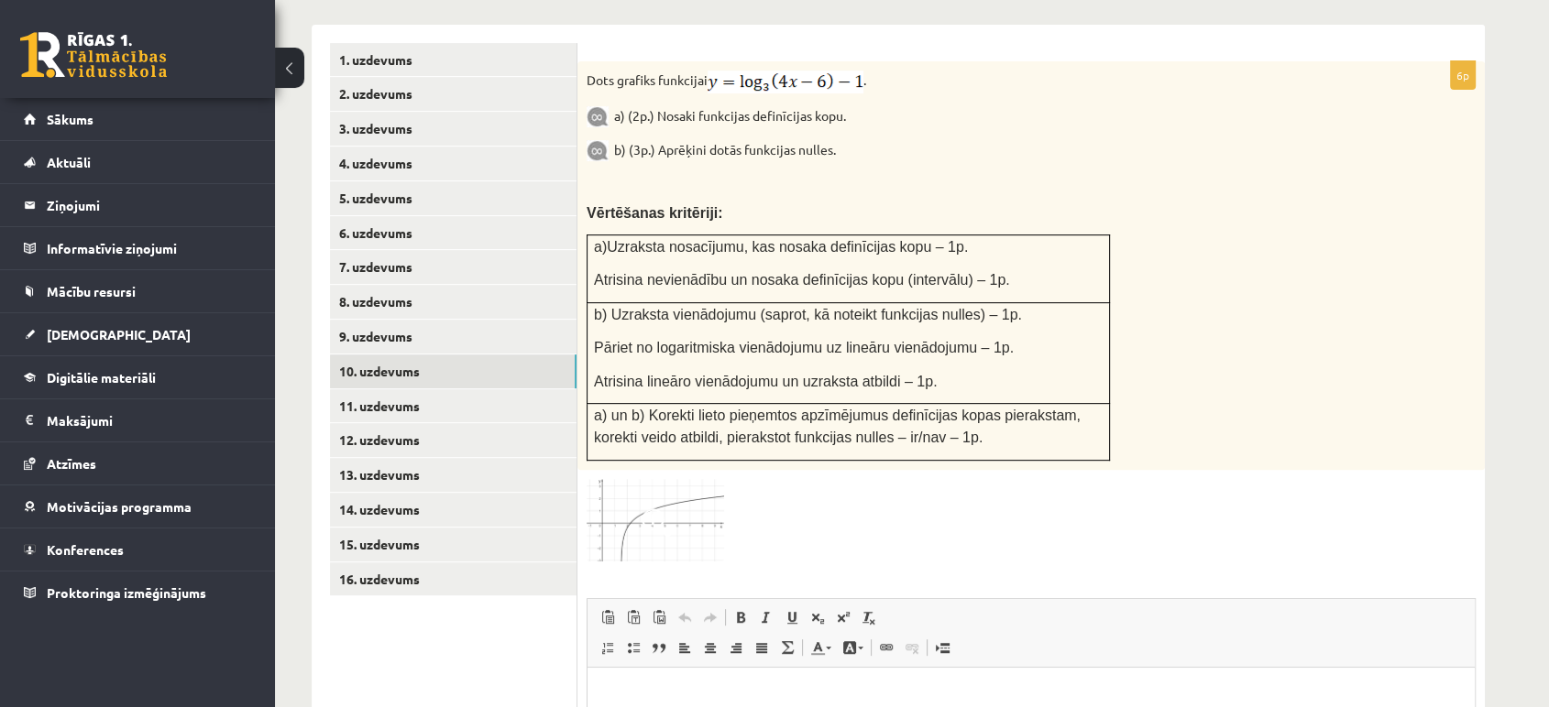
click at [1154, 479] on div at bounding box center [1030, 520] width 889 height 83
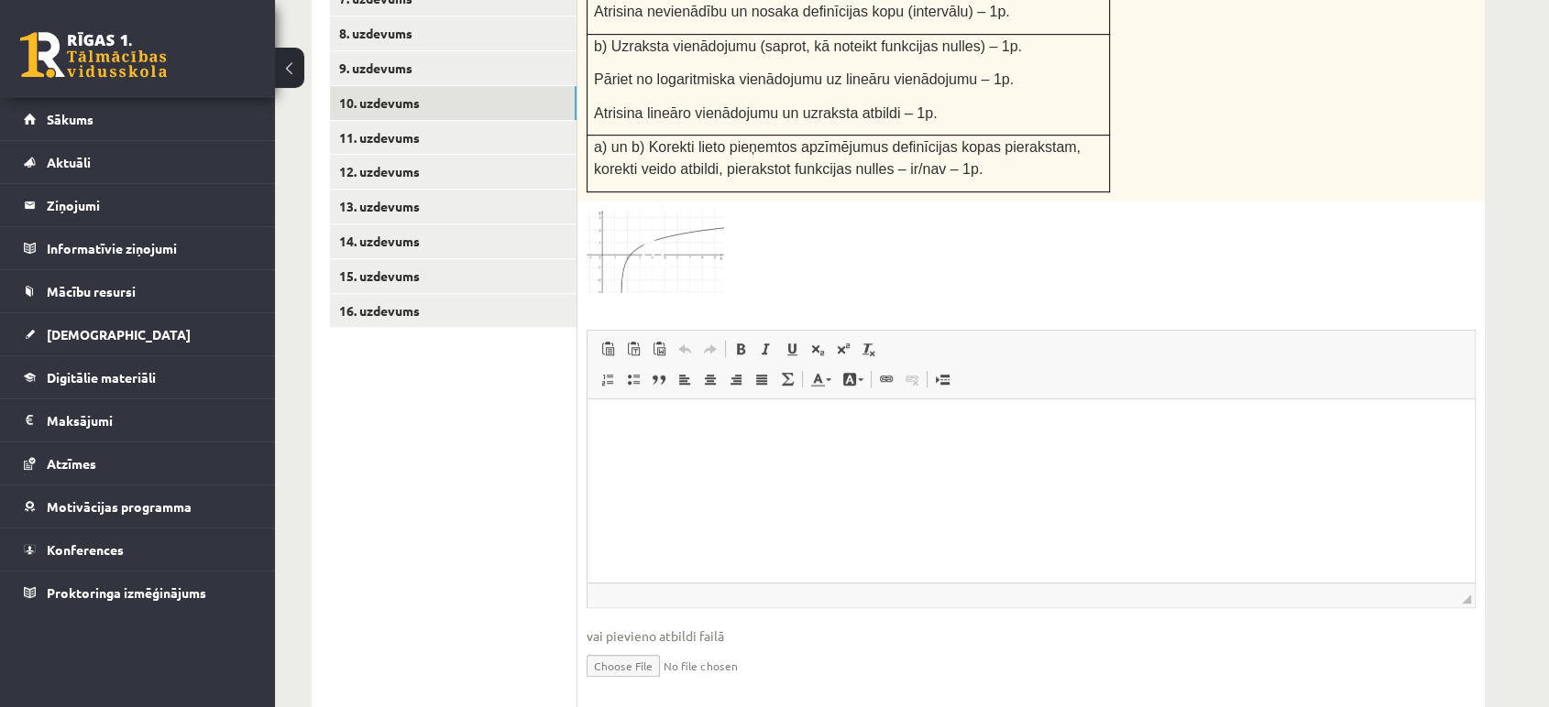
scroll to position [1017, 0]
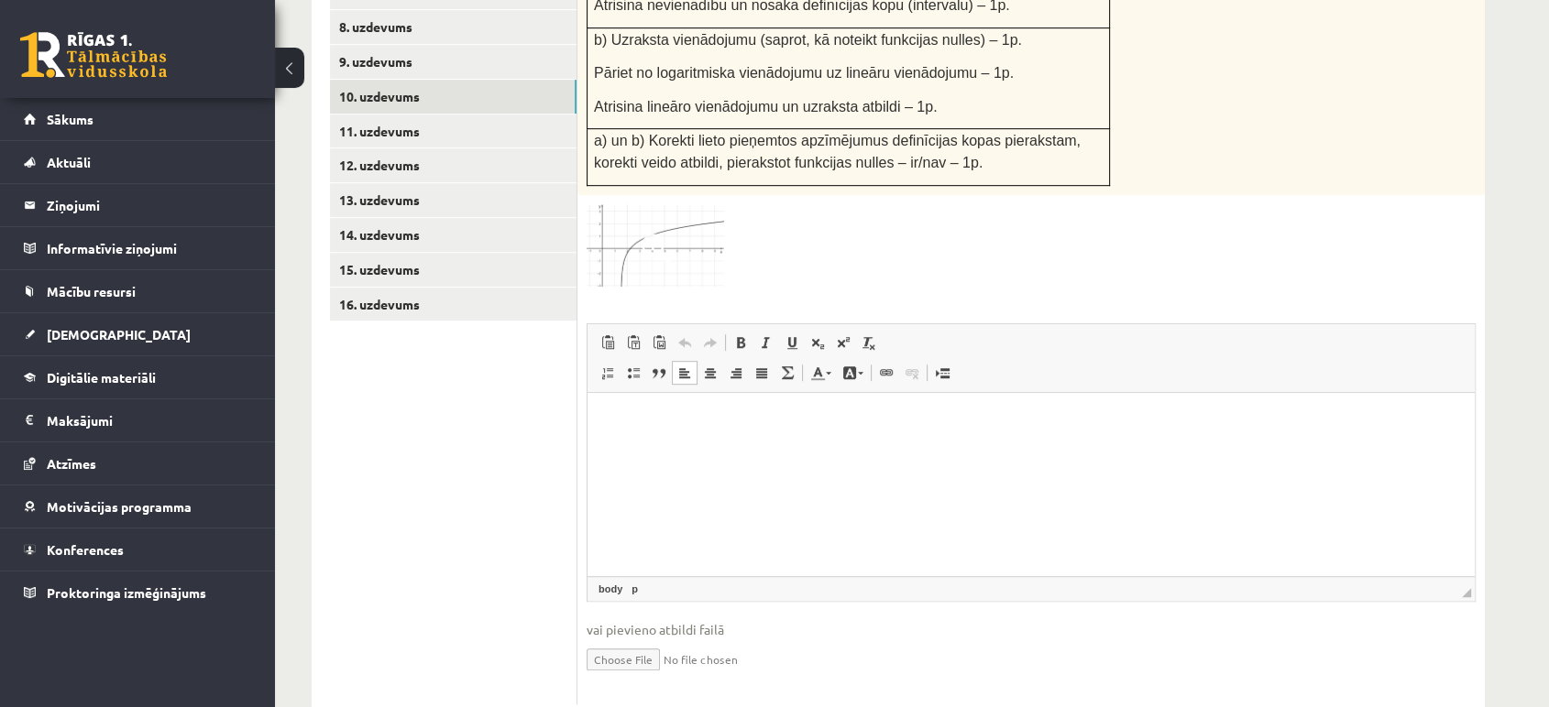
click at [946, 449] on html at bounding box center [1030, 421] width 887 height 56
click at [667, 640] on input "file" at bounding box center [1030, 659] width 889 height 38
type input "**********"
click at [654, 677] on link "Iesniegtā atbilde" at bounding box center [635, 686] width 98 height 19
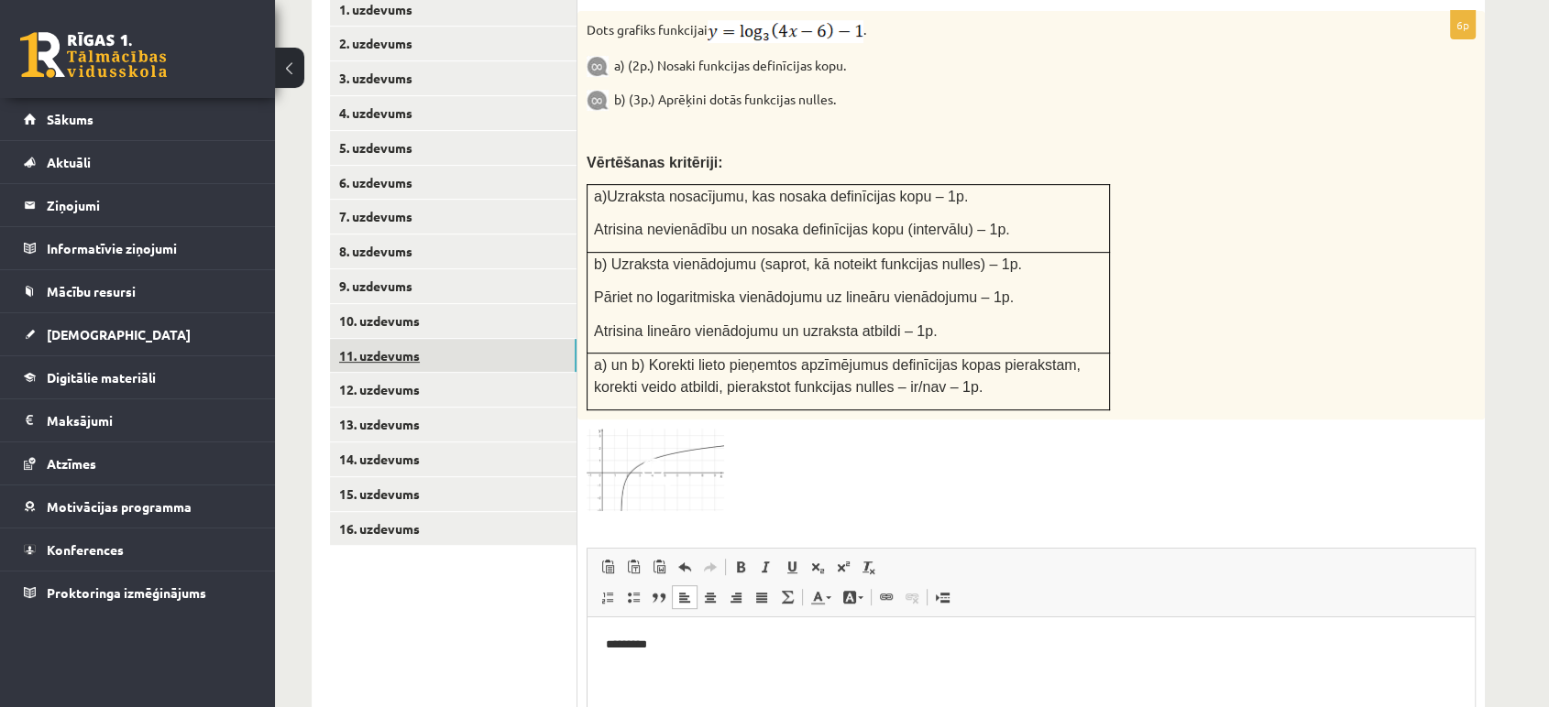
click at [455, 339] on link "11. uzdevums" at bounding box center [453, 356] width 246 height 34
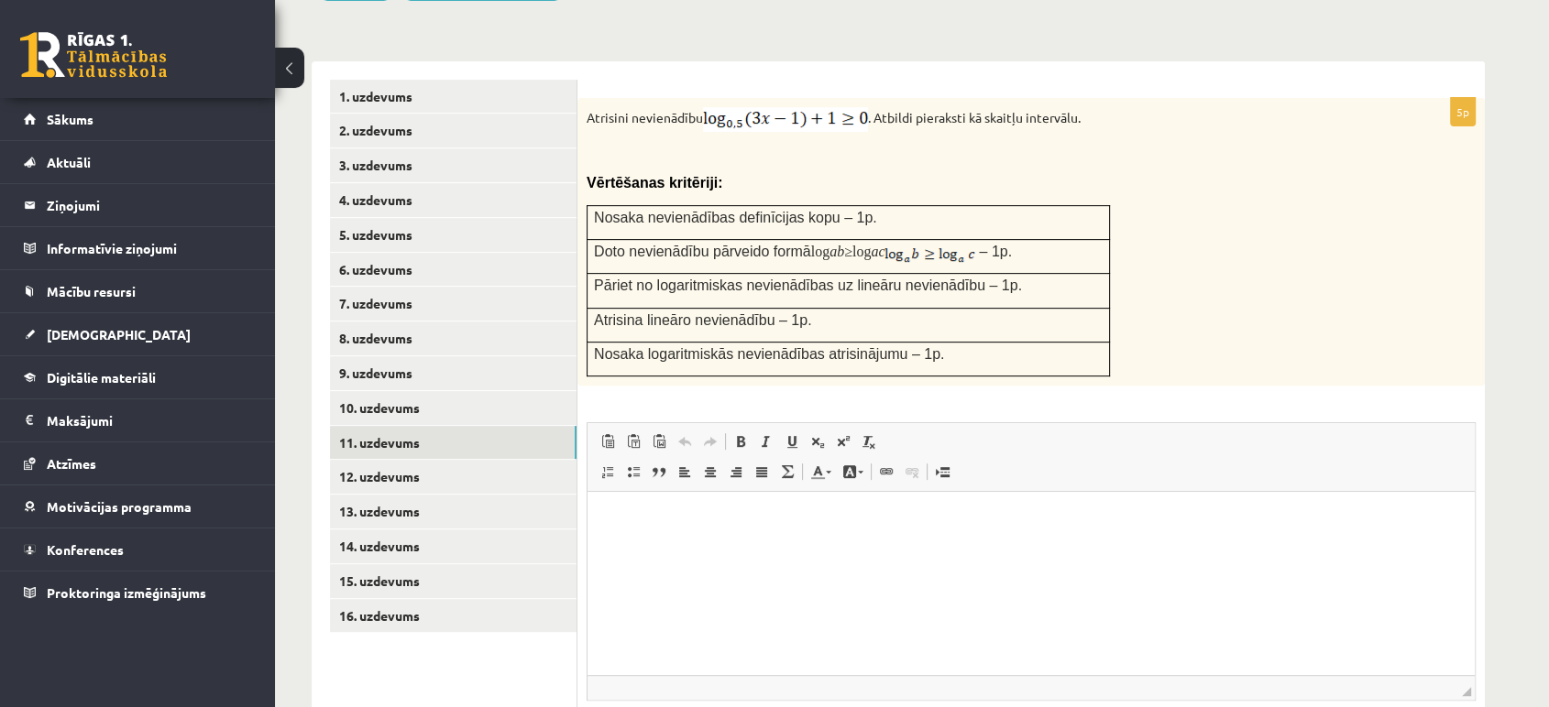
scroll to position [705, 0]
click at [732, 549] on html at bounding box center [1030, 521] width 887 height 56
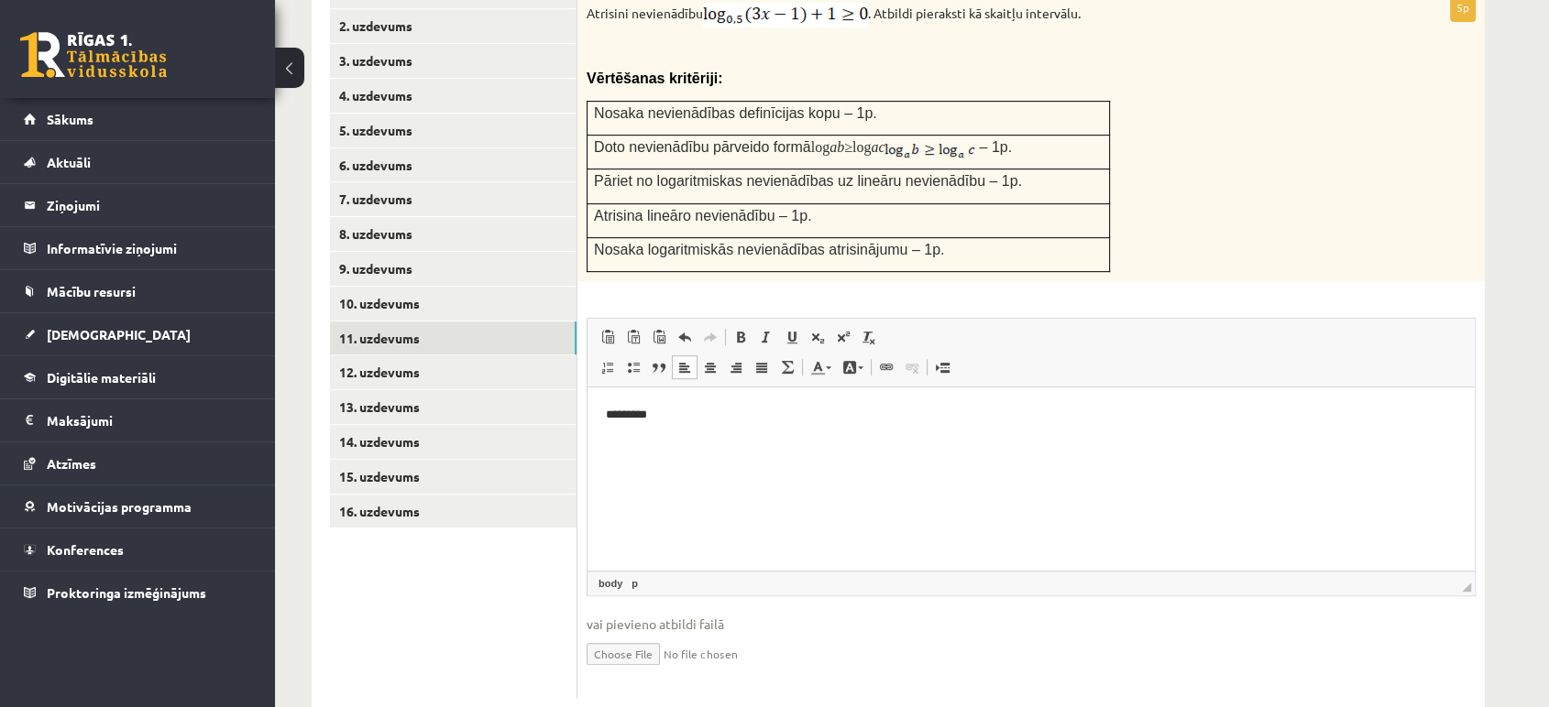
click at [651, 634] on input "file" at bounding box center [1030, 653] width 889 height 38
type input "**********"
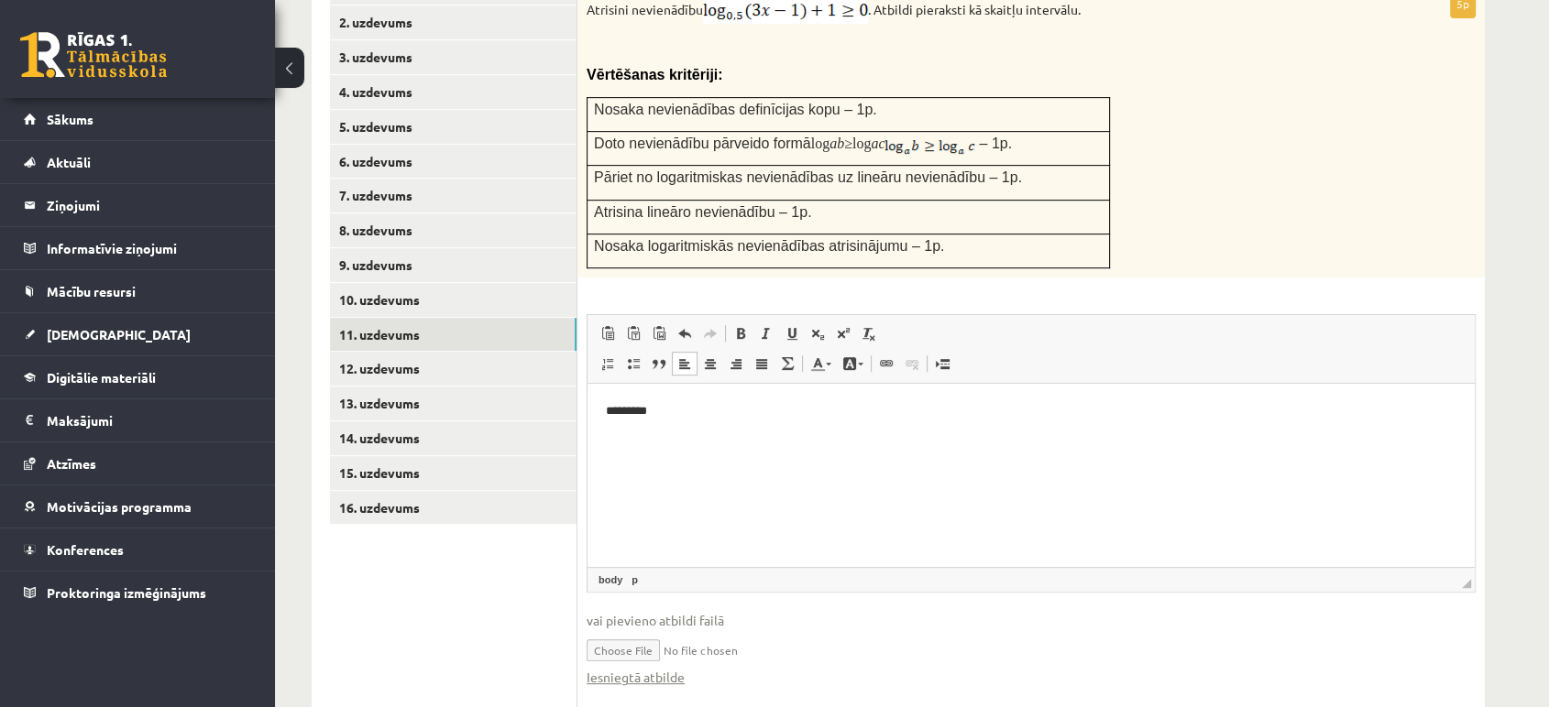
scroll to position [829, 0]
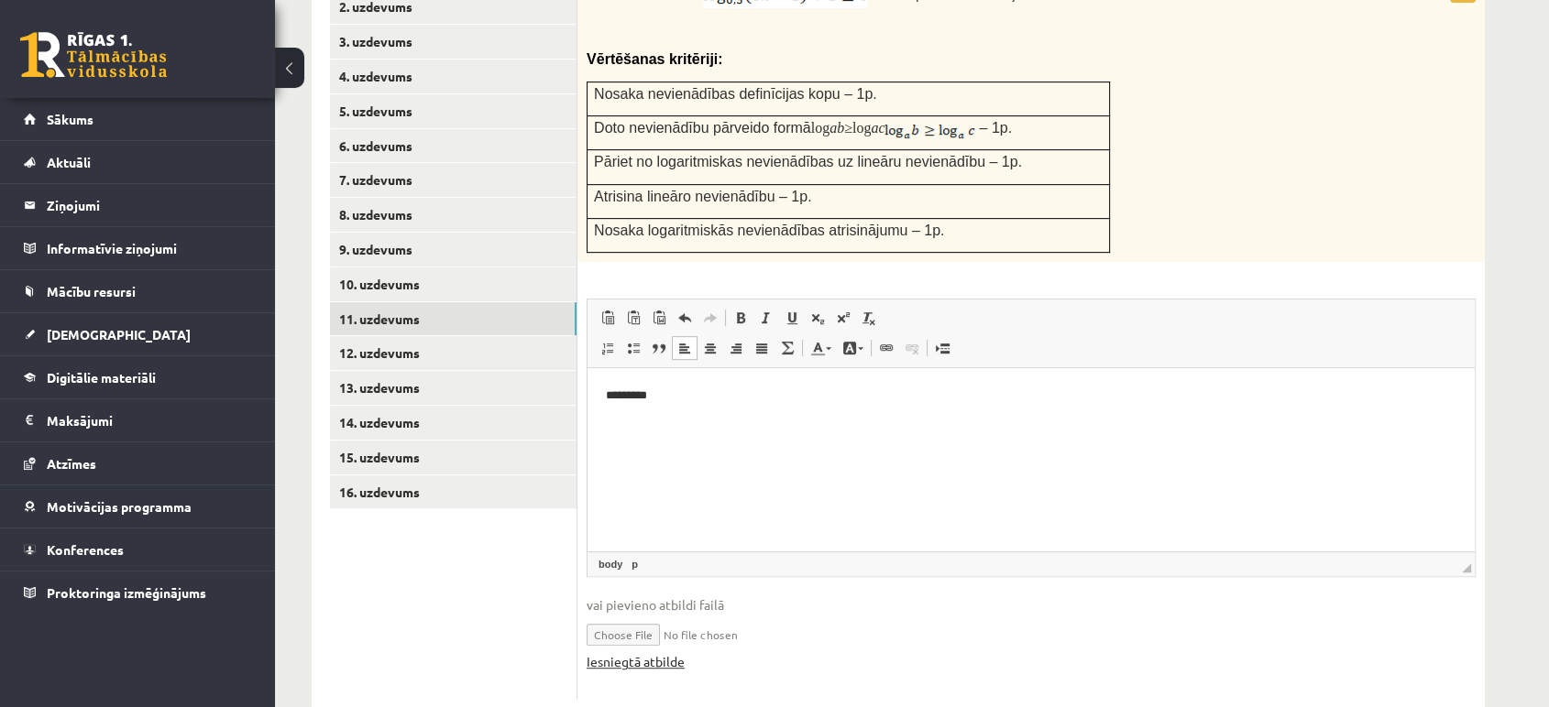
click at [675, 652] on link "Iesniegtā atbilde" at bounding box center [635, 661] width 98 height 19
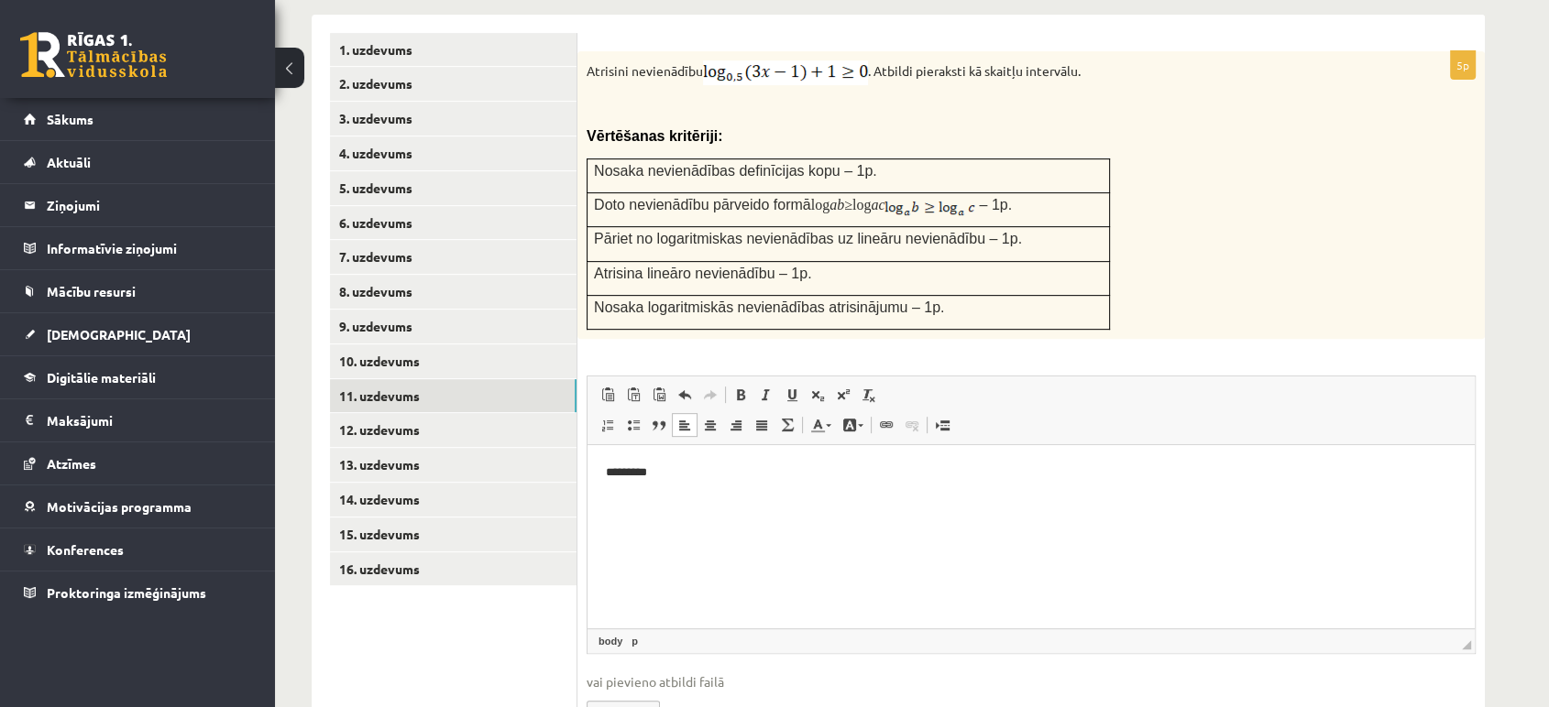
scroll to position [749, 0]
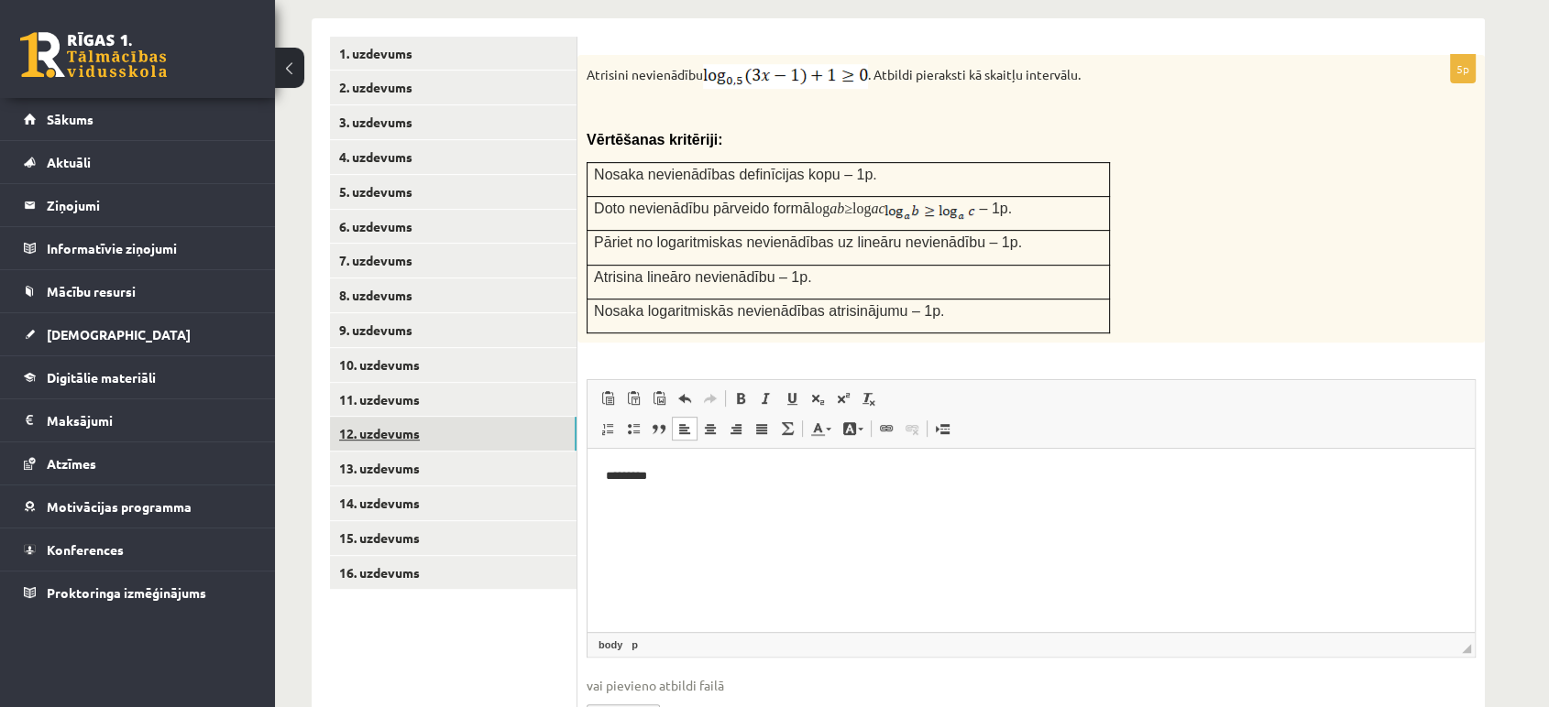
click at [496, 417] on link "12. uzdevums" at bounding box center [453, 434] width 246 height 34
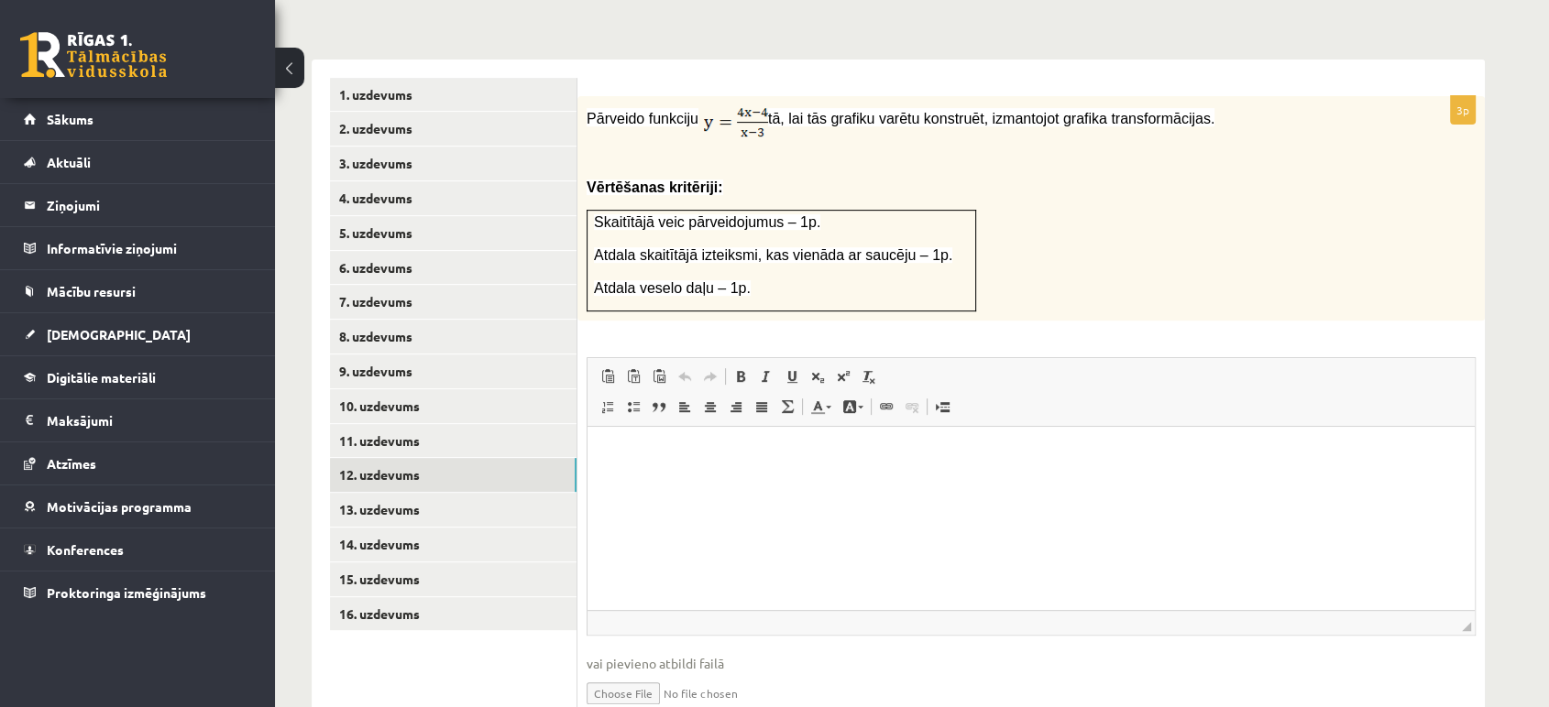
scroll to position [748, 0]
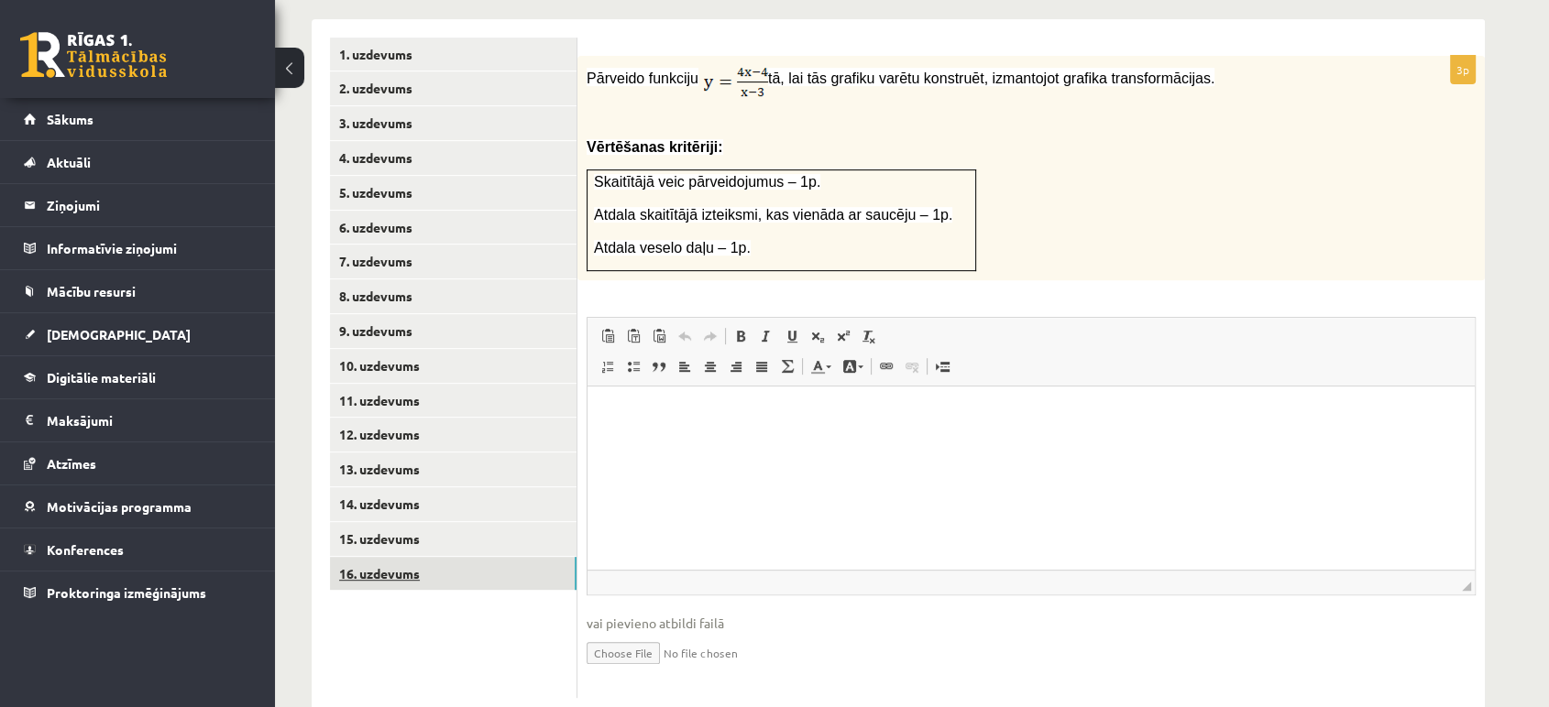
click at [422, 557] on link "16. uzdevums" at bounding box center [453, 574] width 246 height 34
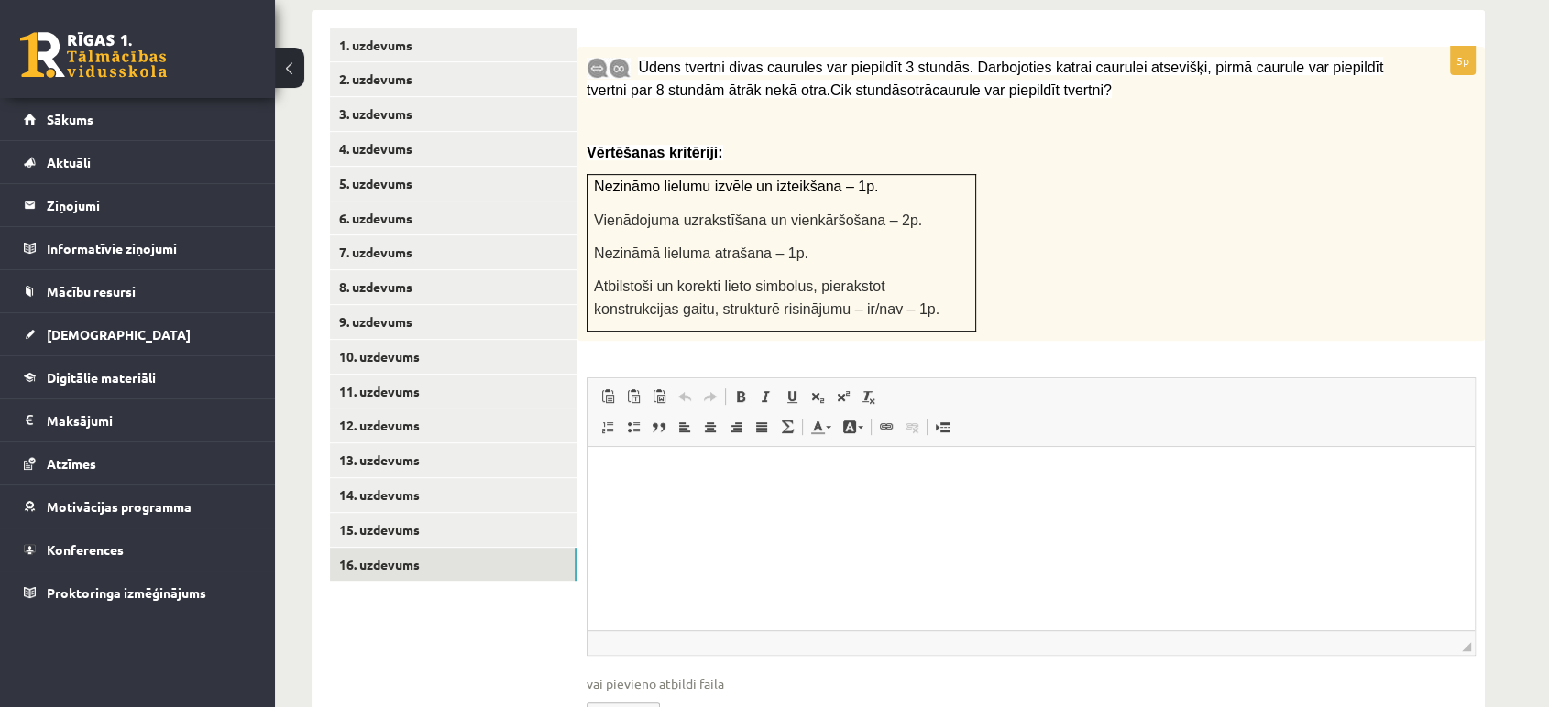
scroll to position [0, 0]
click at [454, 513] on link "15. uzdevums" at bounding box center [453, 530] width 246 height 34
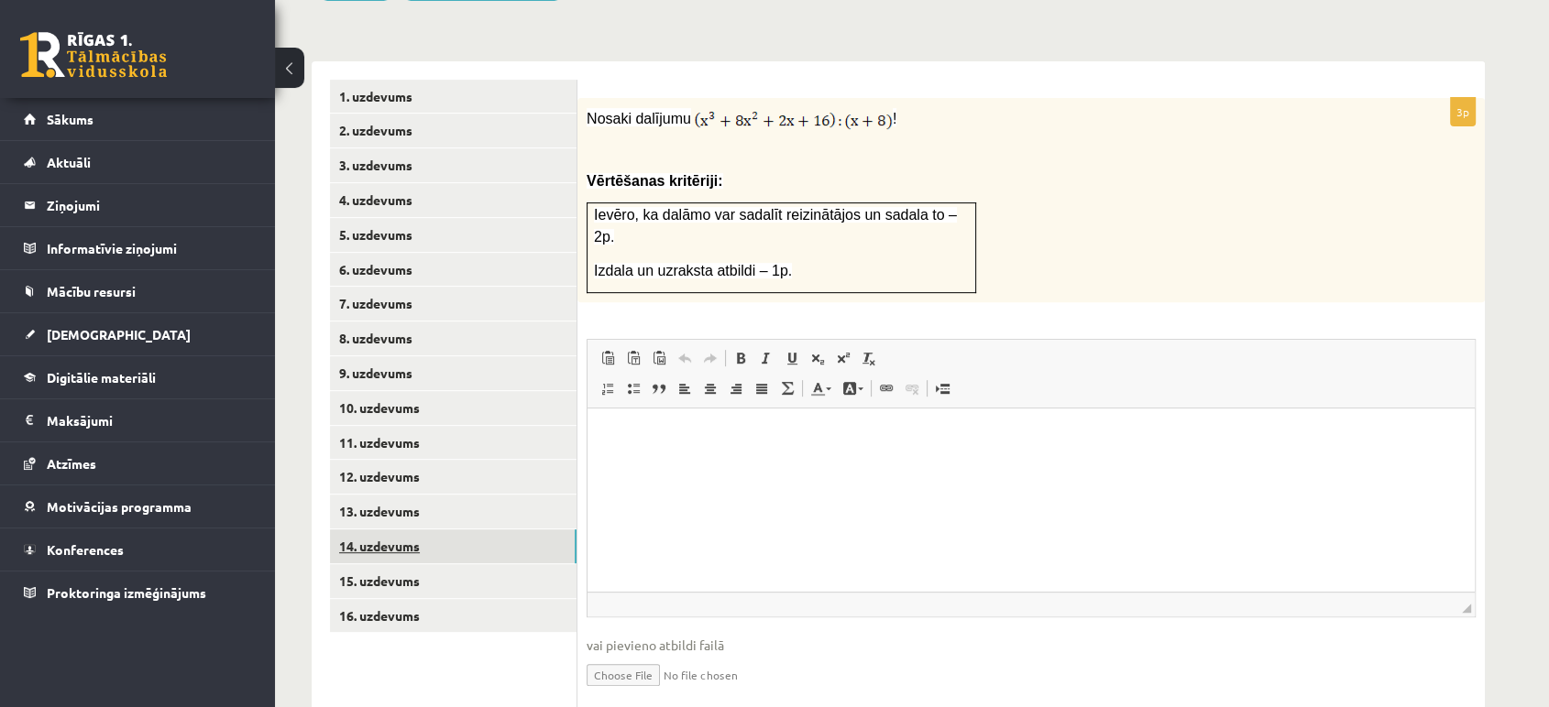
click at [404, 530] on link "14. uzdevums" at bounding box center [453, 547] width 246 height 34
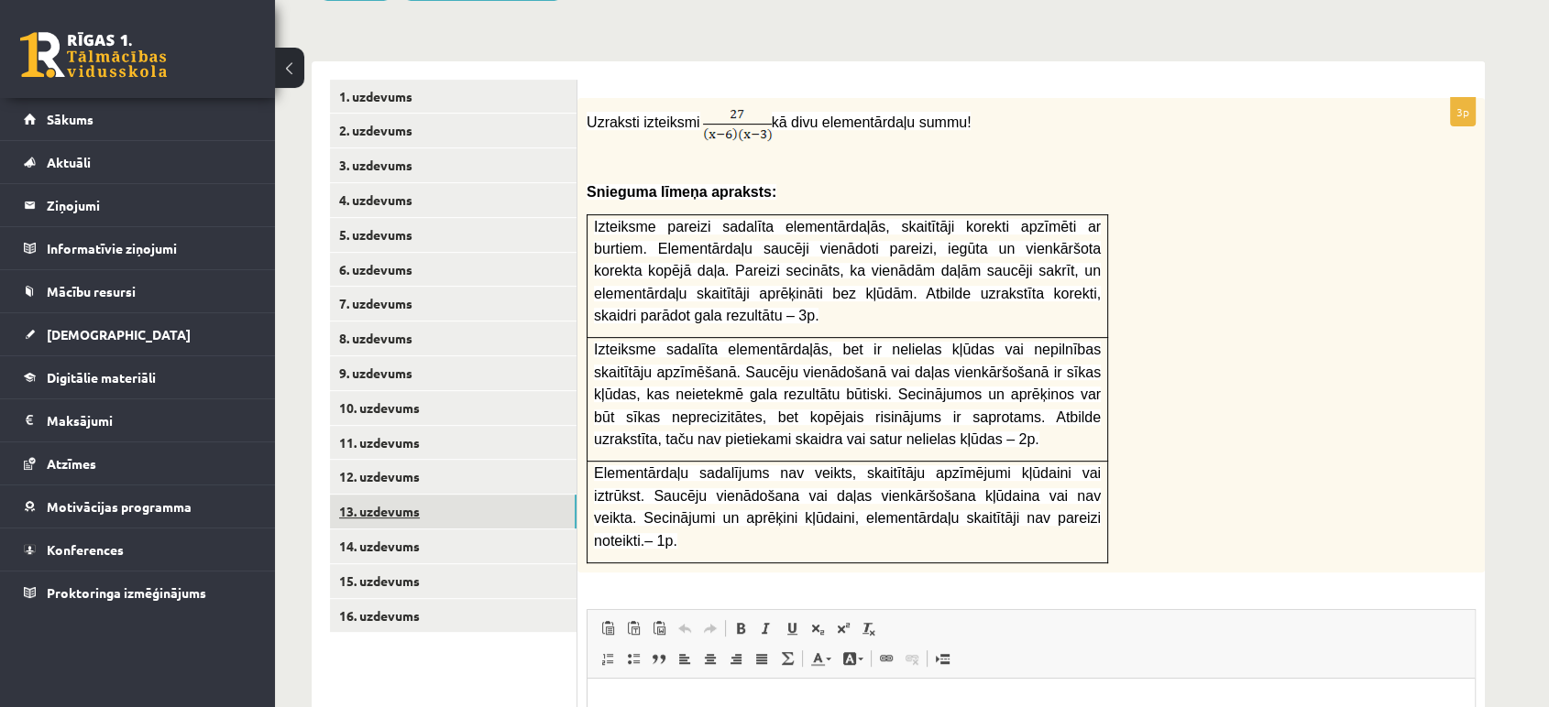
click at [446, 495] on link "13. uzdevums" at bounding box center [453, 512] width 246 height 34
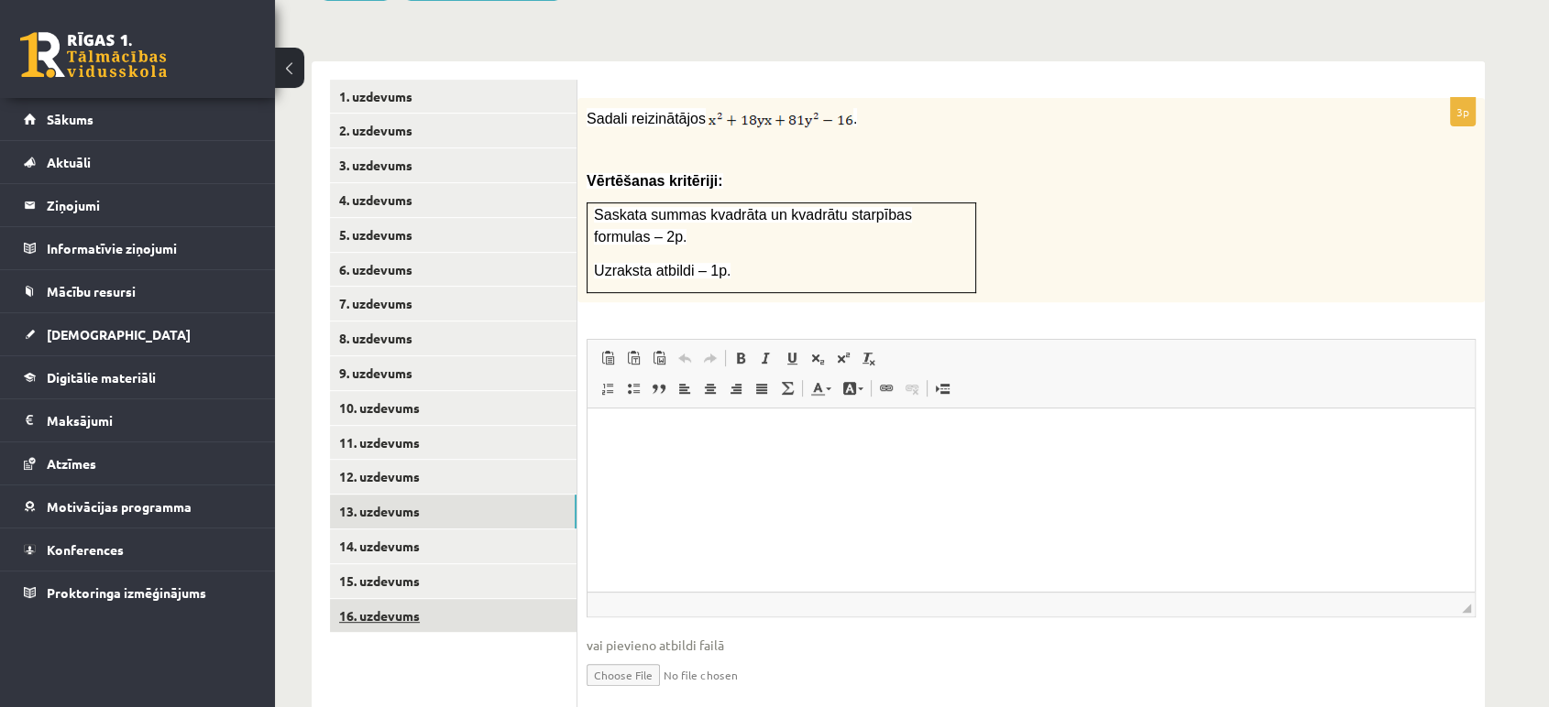
click at [422, 599] on link "16. uzdevums" at bounding box center [453, 616] width 246 height 34
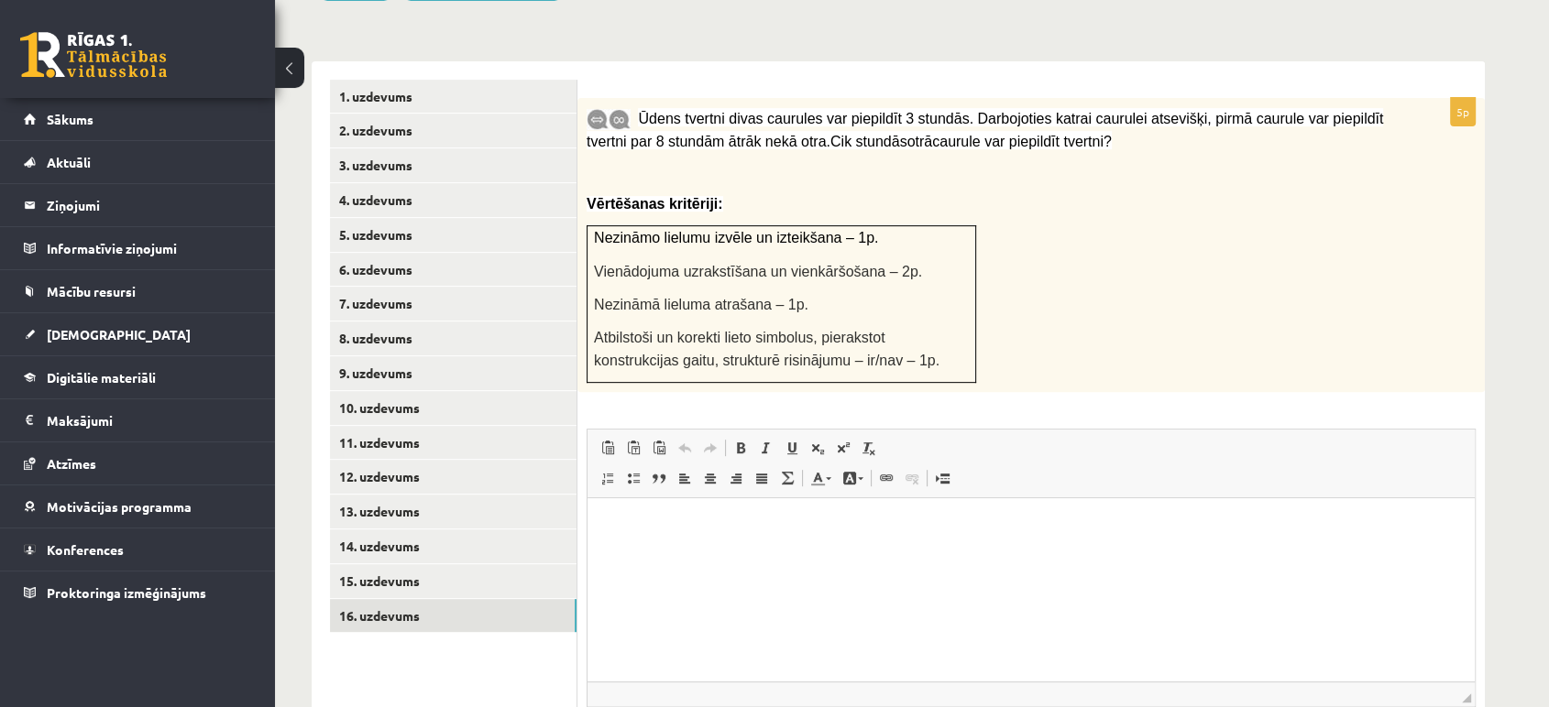
drag, startPoint x: 638, startPoint y: 78, endPoint x: 1050, endPoint y: 101, distance: 413.0
click at [1050, 107] on p "Ūdens tvertni divas caurules var piepildīt 3 stundās. Darbojoties katrai caurul…" at bounding box center [984, 130] width 797 height 46
copy span "Ūdens tvertni divas caurules var piepildīt 3 stundās. Darbojoties katrai caurul…"
click at [1050, 107] on p "Ūdens tvertni divas caurules var piepildīt 3 stundās. Darbojoties katrai caurul…" at bounding box center [984, 130] width 797 height 46
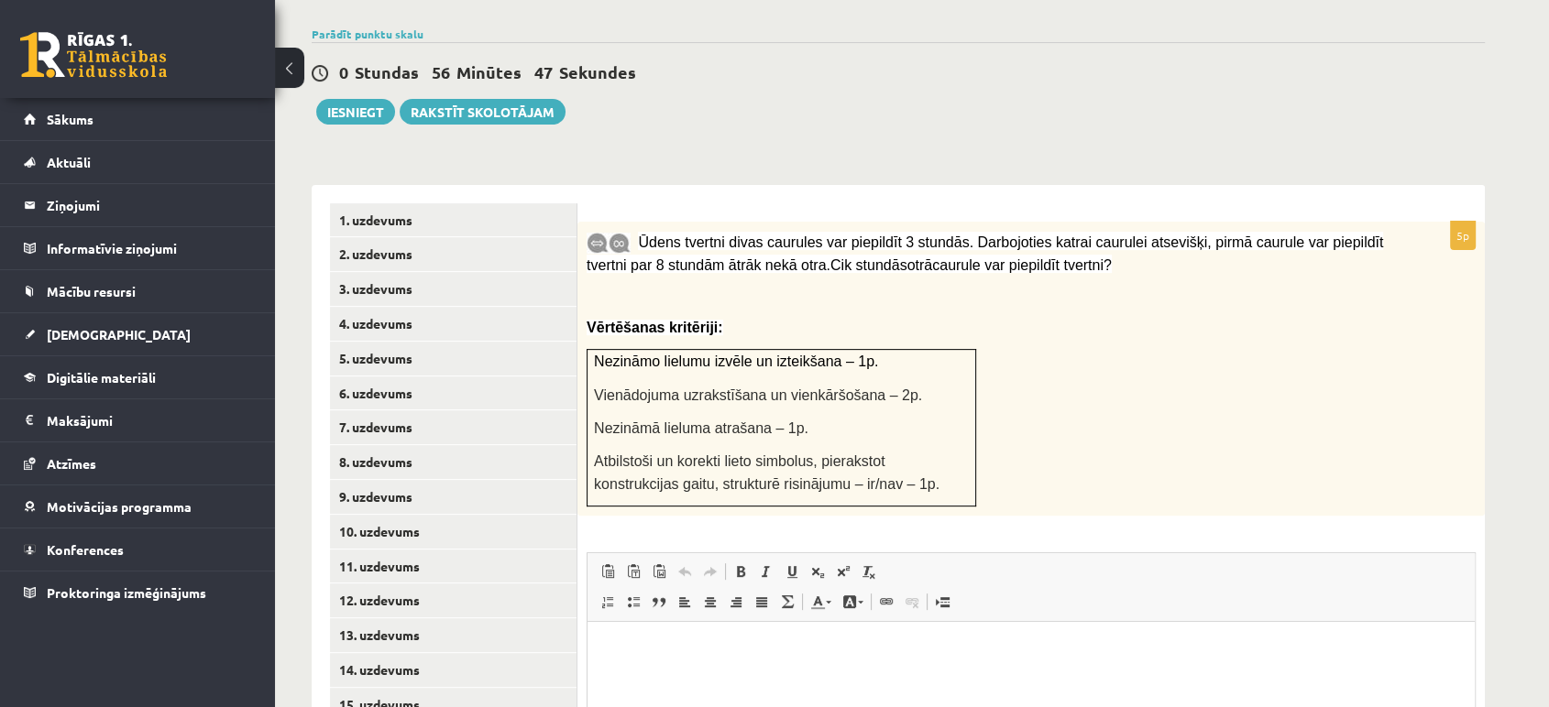
scroll to position [815, 0]
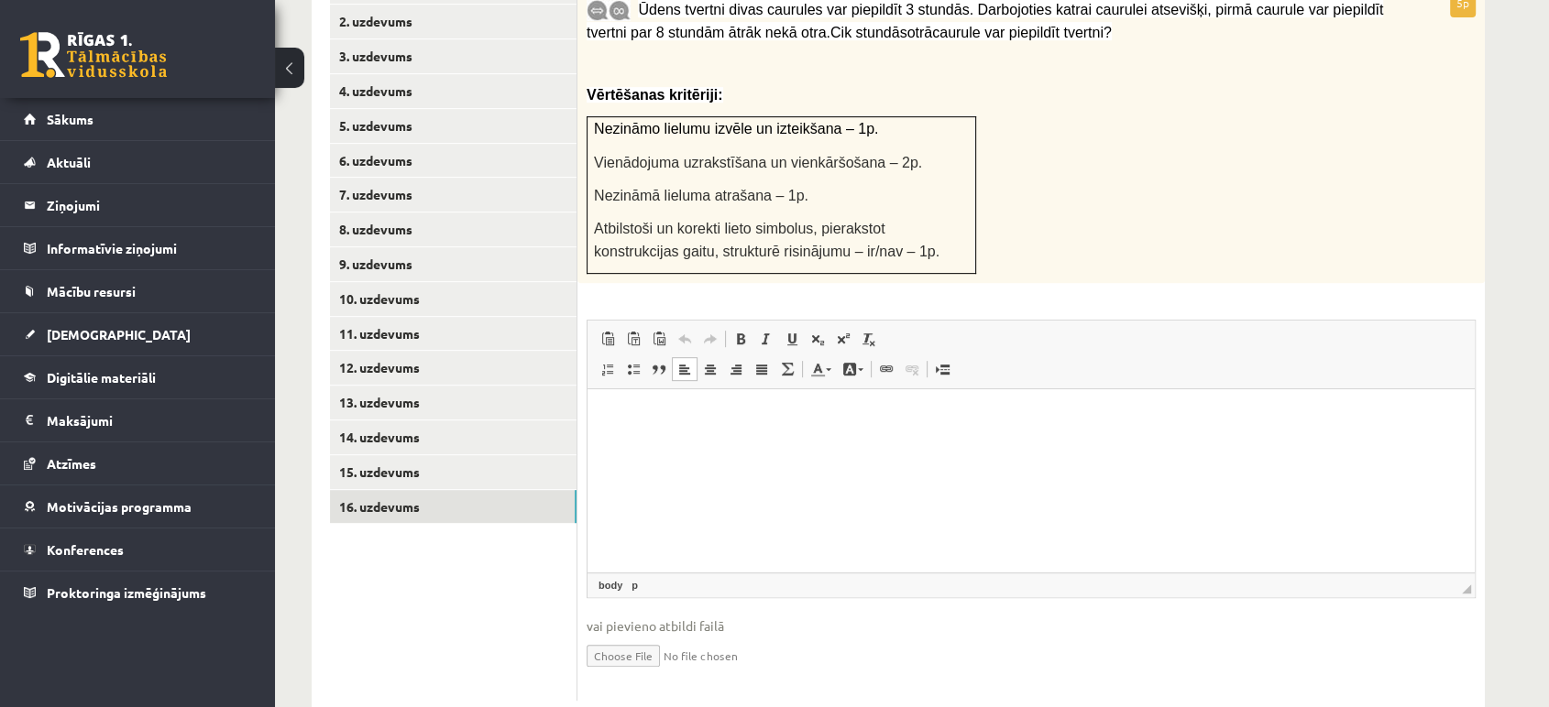
click at [1093, 445] on html at bounding box center [1030, 417] width 887 height 56
click at [652, 636] on input "file" at bounding box center [1030, 655] width 889 height 38
type input "**********"
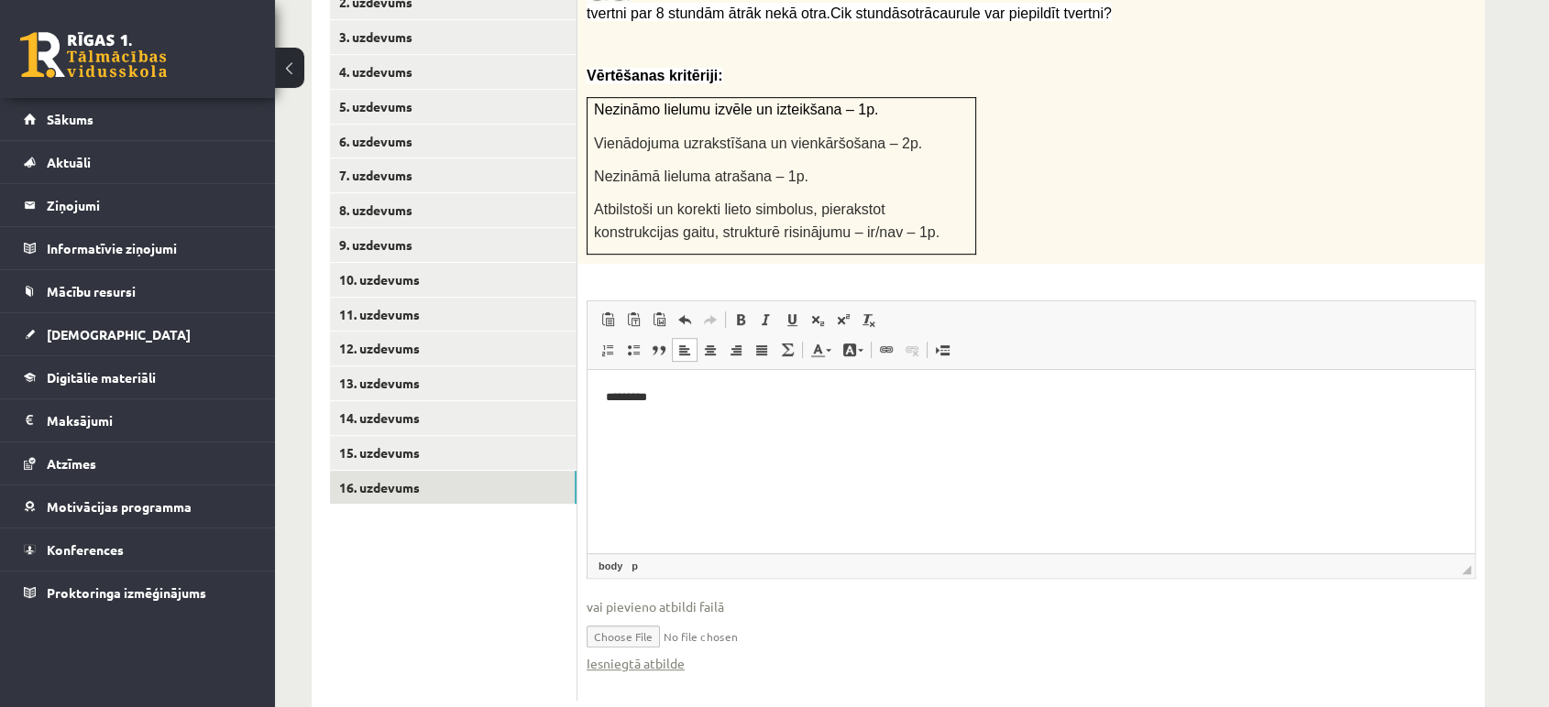
scroll to position [821, 0]
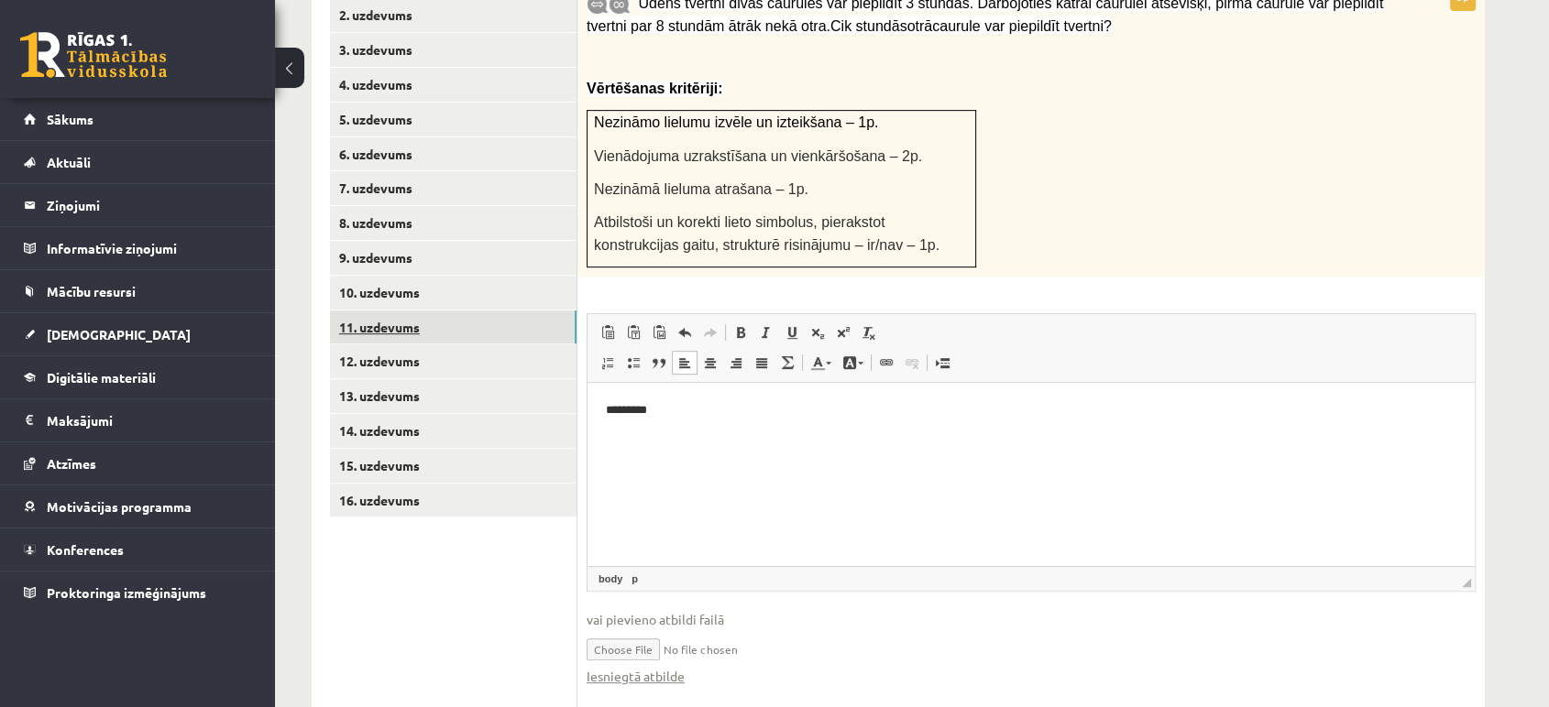
click at [447, 311] on link "11. uzdevums" at bounding box center [453, 328] width 246 height 34
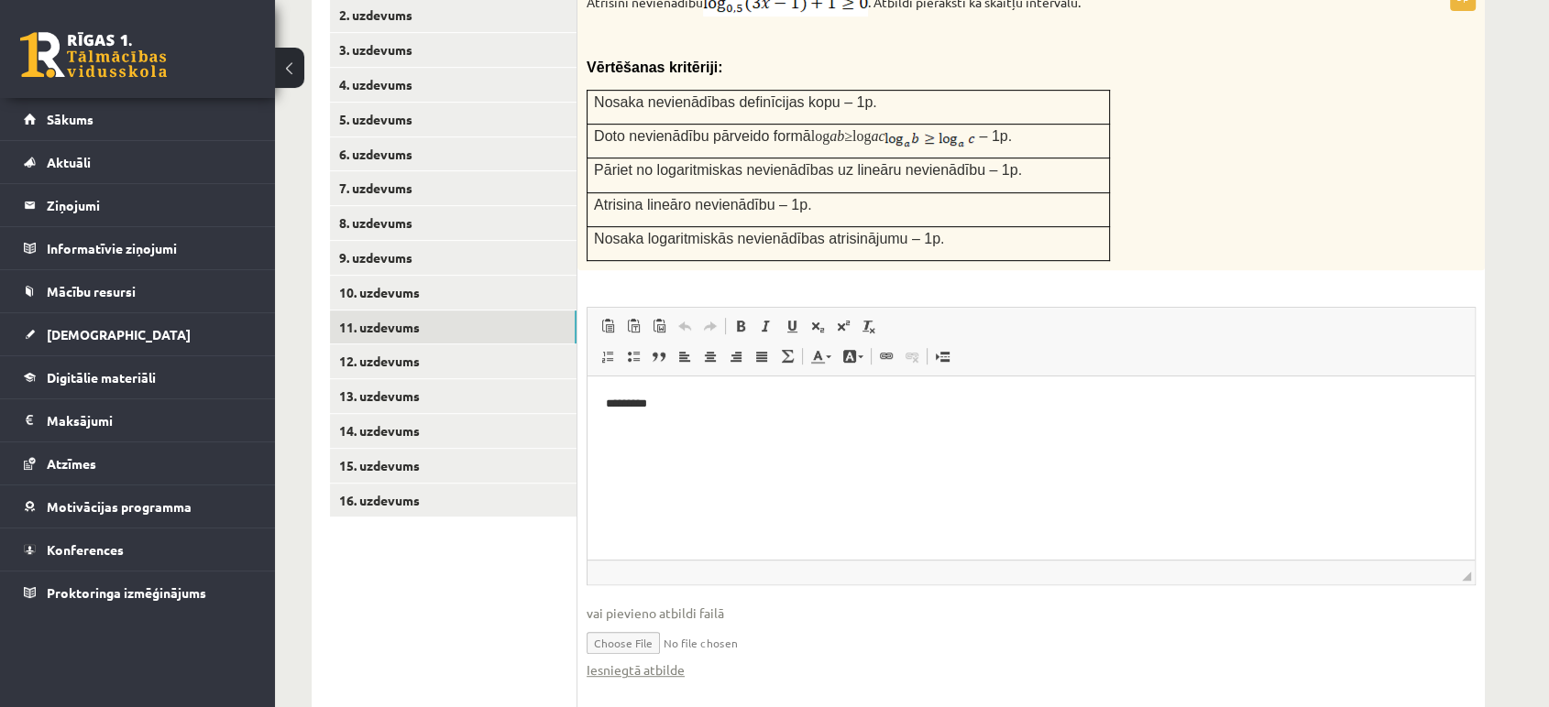
scroll to position [0, 0]
click at [441, 345] on link "12. uzdevums" at bounding box center [453, 362] width 246 height 34
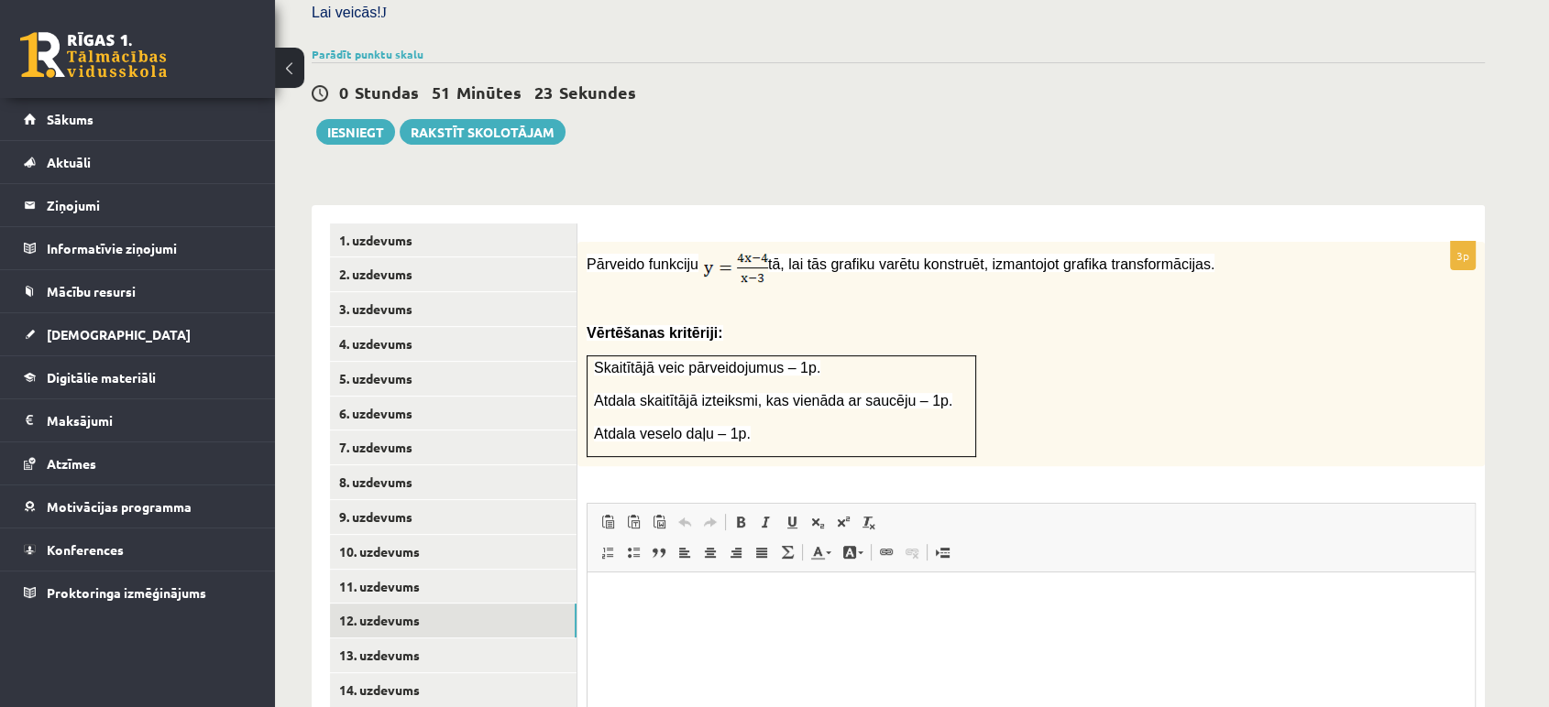
scroll to position [564, 0]
click at [802, 626] on html at bounding box center [1030, 598] width 887 height 56
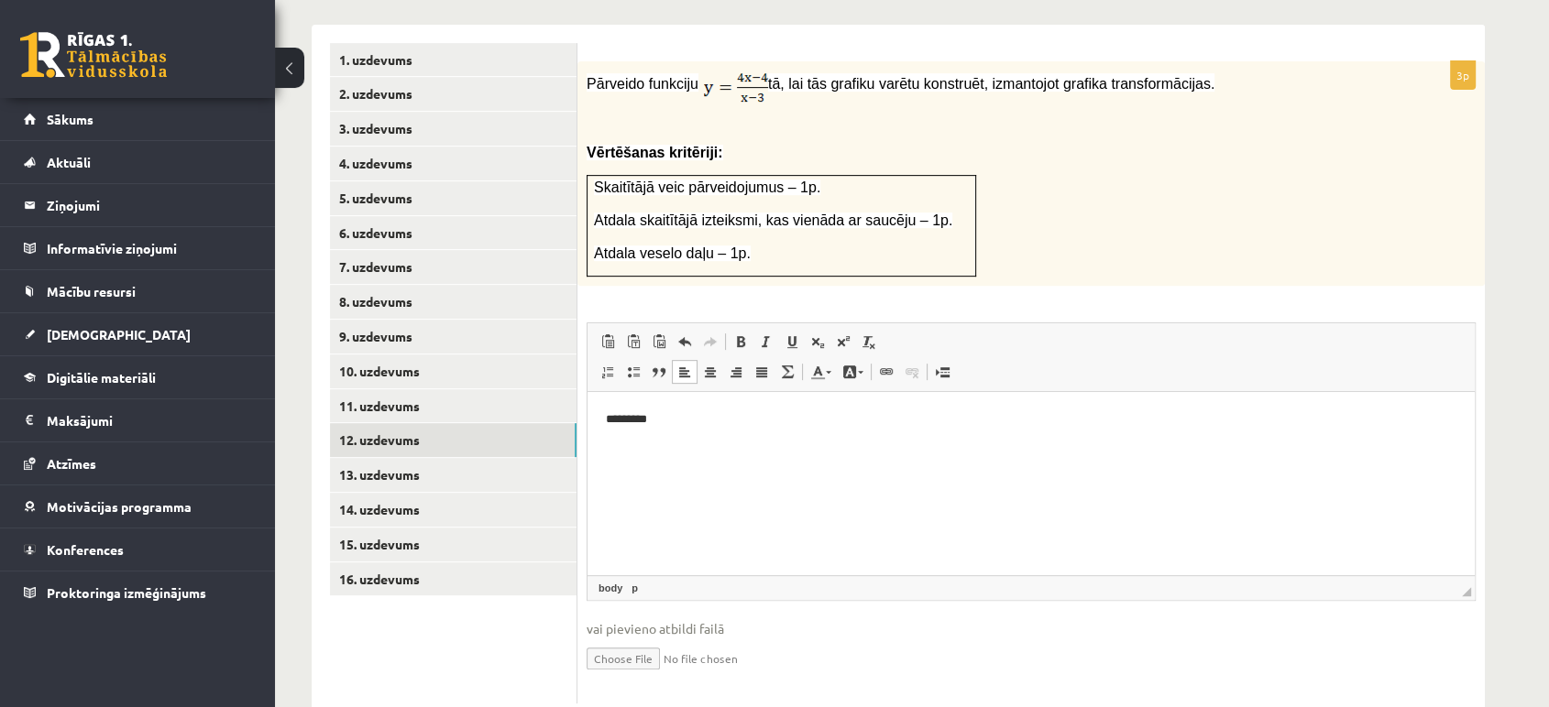
scroll to position [748, 0]
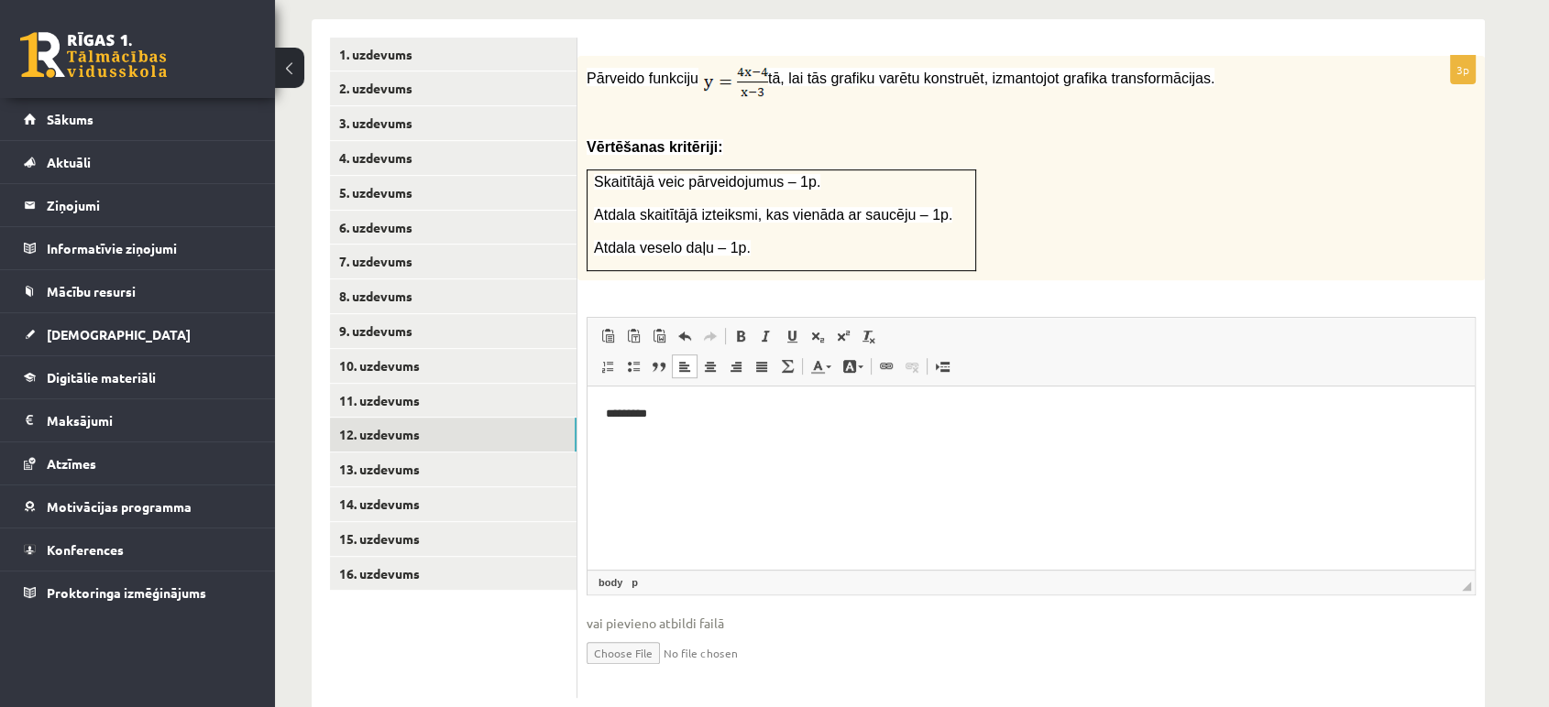
click at [666, 633] on input "file" at bounding box center [1030, 652] width 889 height 38
type input "**********"
click at [665, 671] on link "Iesniegtā atbilde" at bounding box center [635, 680] width 98 height 19
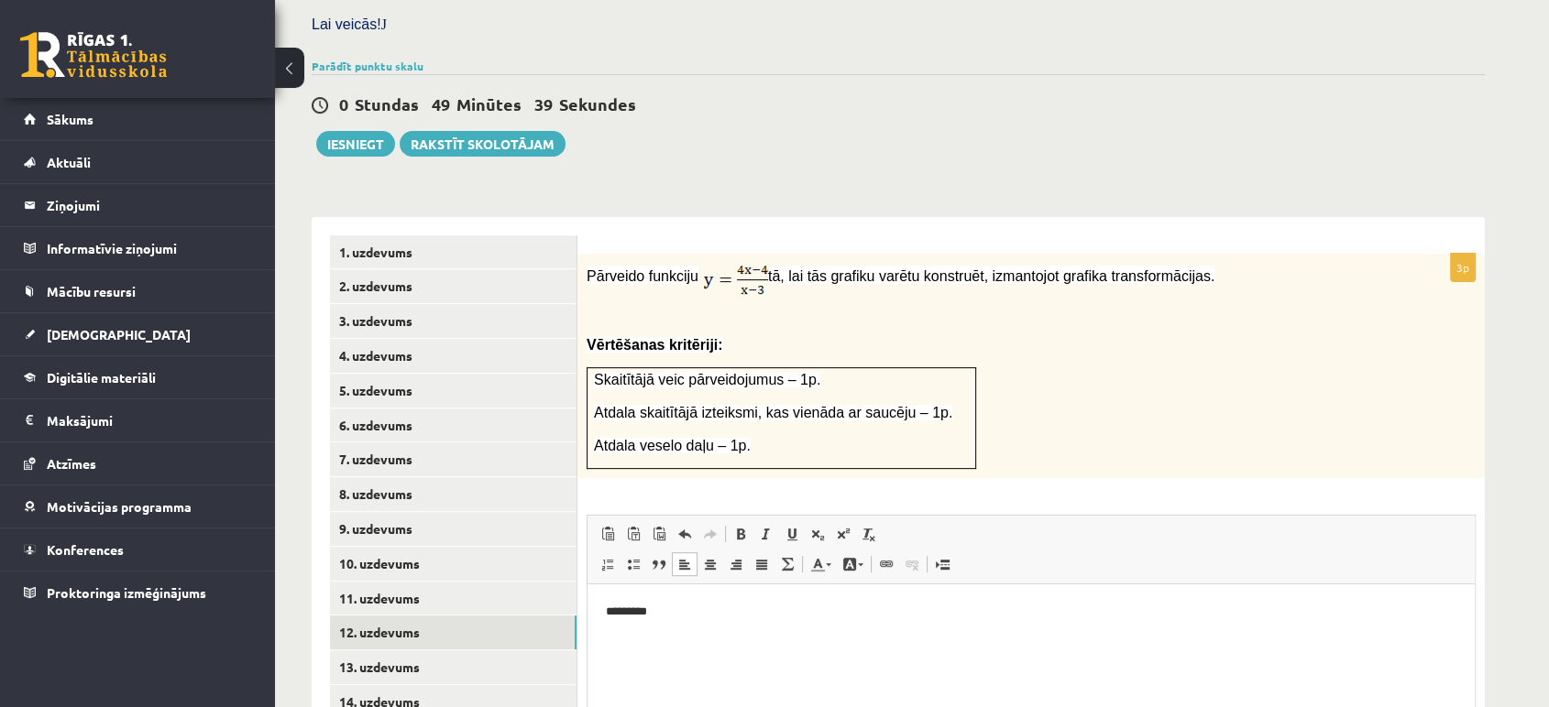
scroll to position [768, 0]
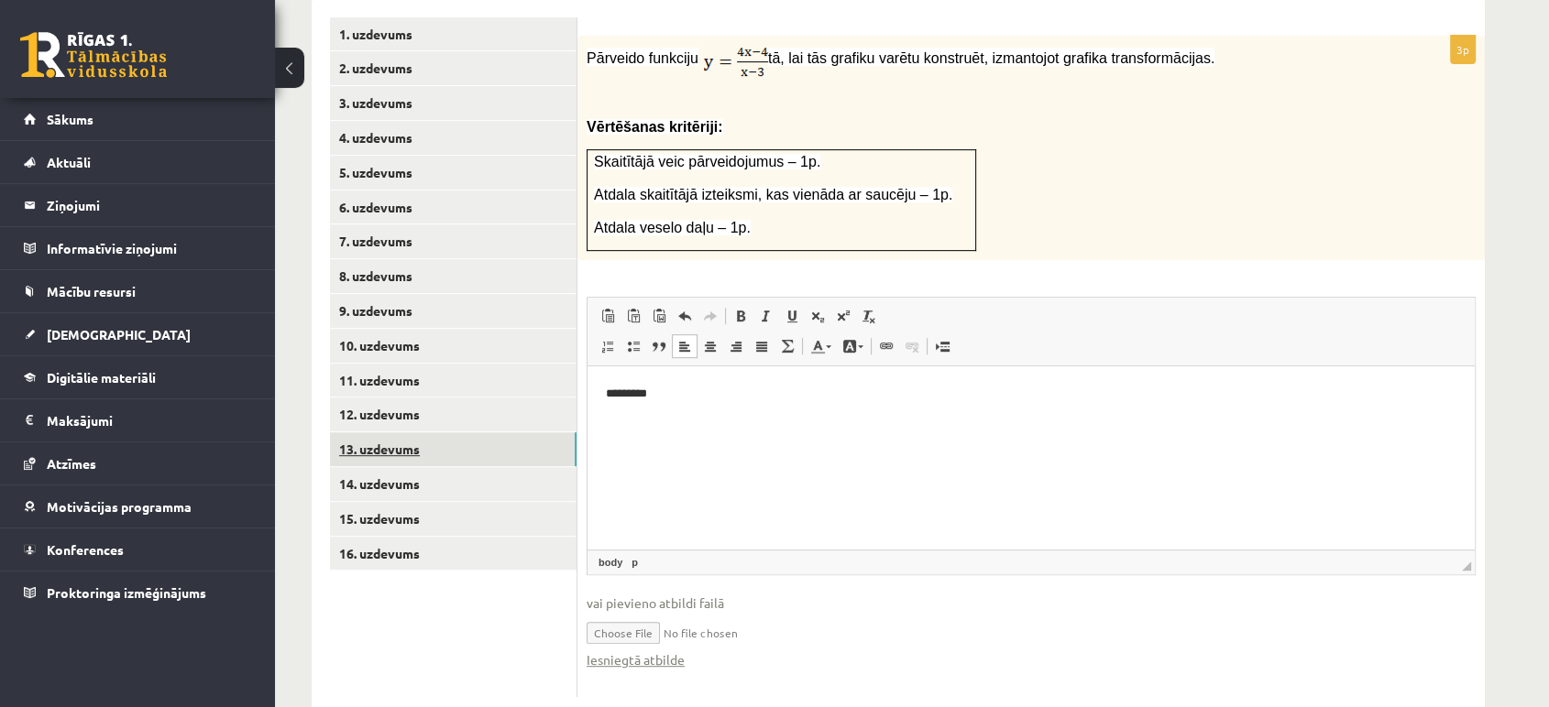
click at [468, 433] on link "13. uzdevums" at bounding box center [453, 450] width 246 height 34
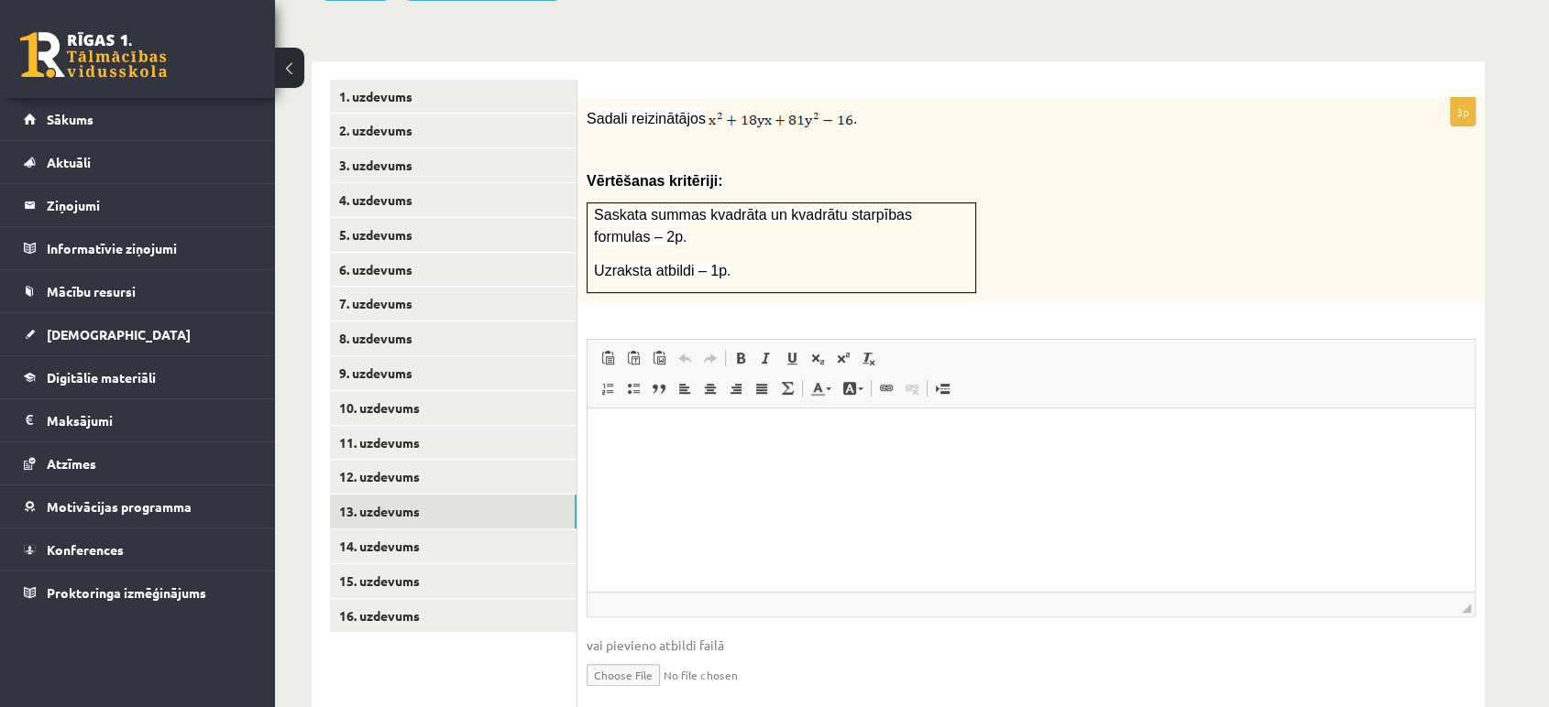
scroll to position [0, 0]
click at [1118, 340] on span "Панели инструментов редактора Вставить Комбинация клавиш Ctrl+V Вставить только…" at bounding box center [1030, 374] width 887 height 69
click at [1379, 422] on html at bounding box center [1030, 437] width 887 height 56
click at [650, 655] on input "file" at bounding box center [1030, 674] width 889 height 38
type input "**********"
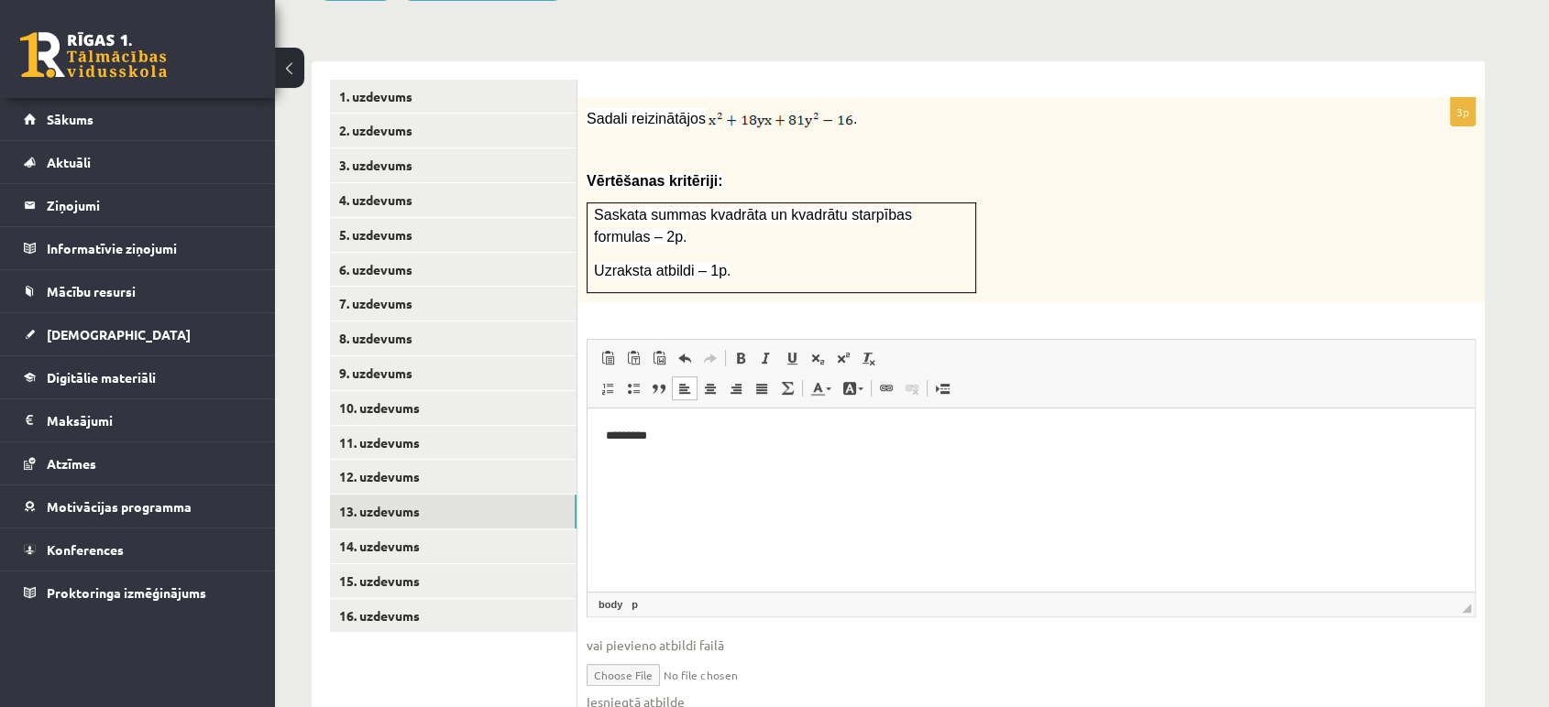
scroll to position [726, 0]
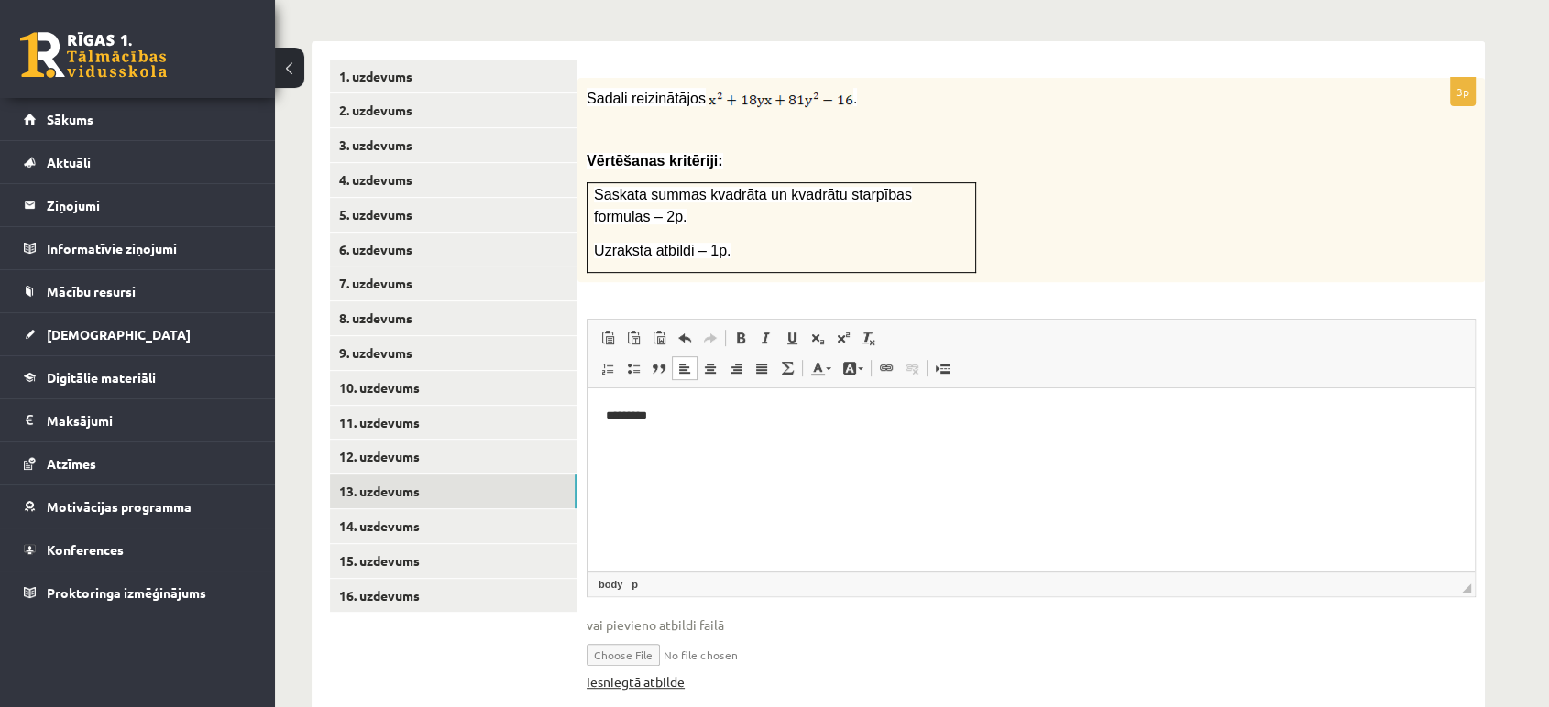
click at [629, 673] on link "Iesniegtā atbilde" at bounding box center [635, 682] width 98 height 19
click at [453, 509] on link "14. uzdevums" at bounding box center [453, 526] width 246 height 34
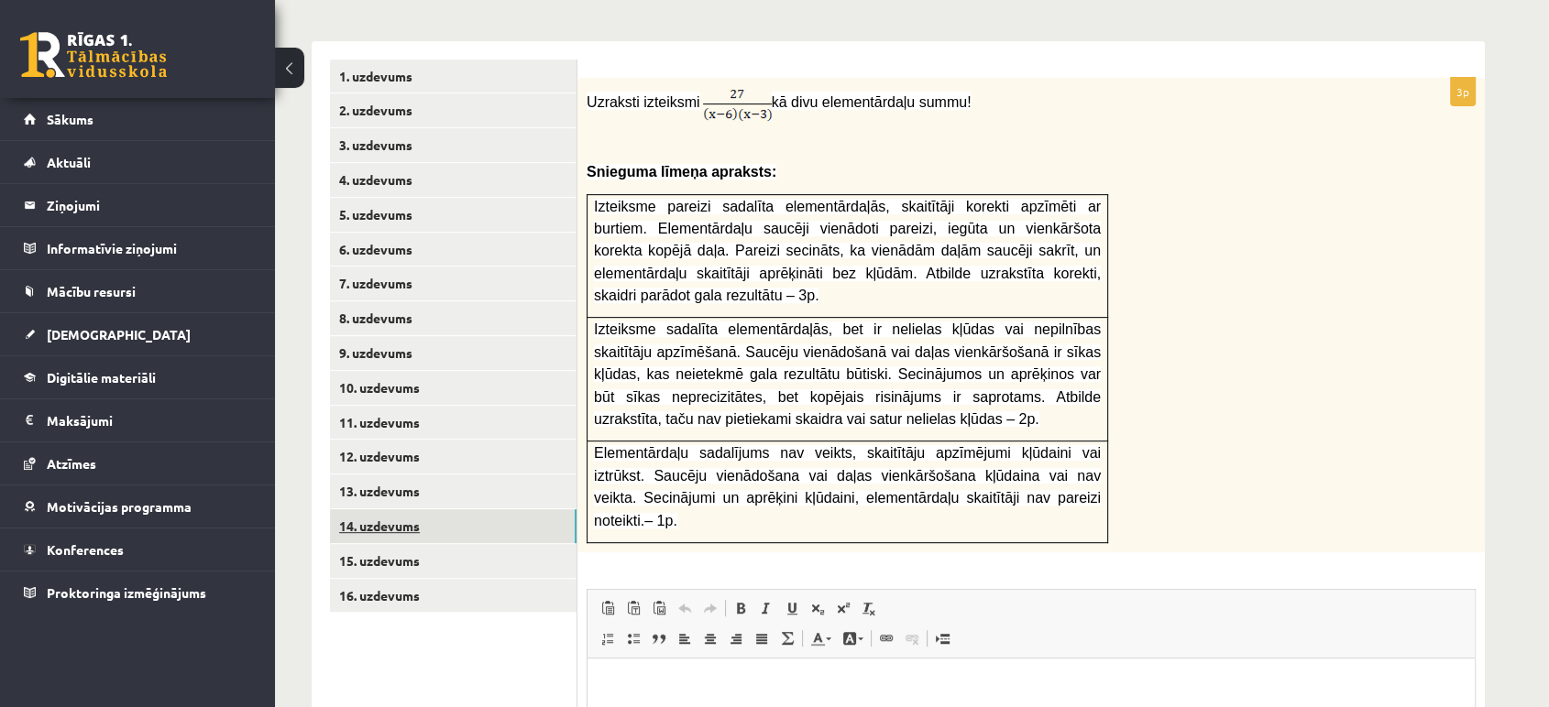
scroll to position [0, 0]
click at [446, 544] on link "15. uzdevums" at bounding box center [453, 561] width 246 height 34
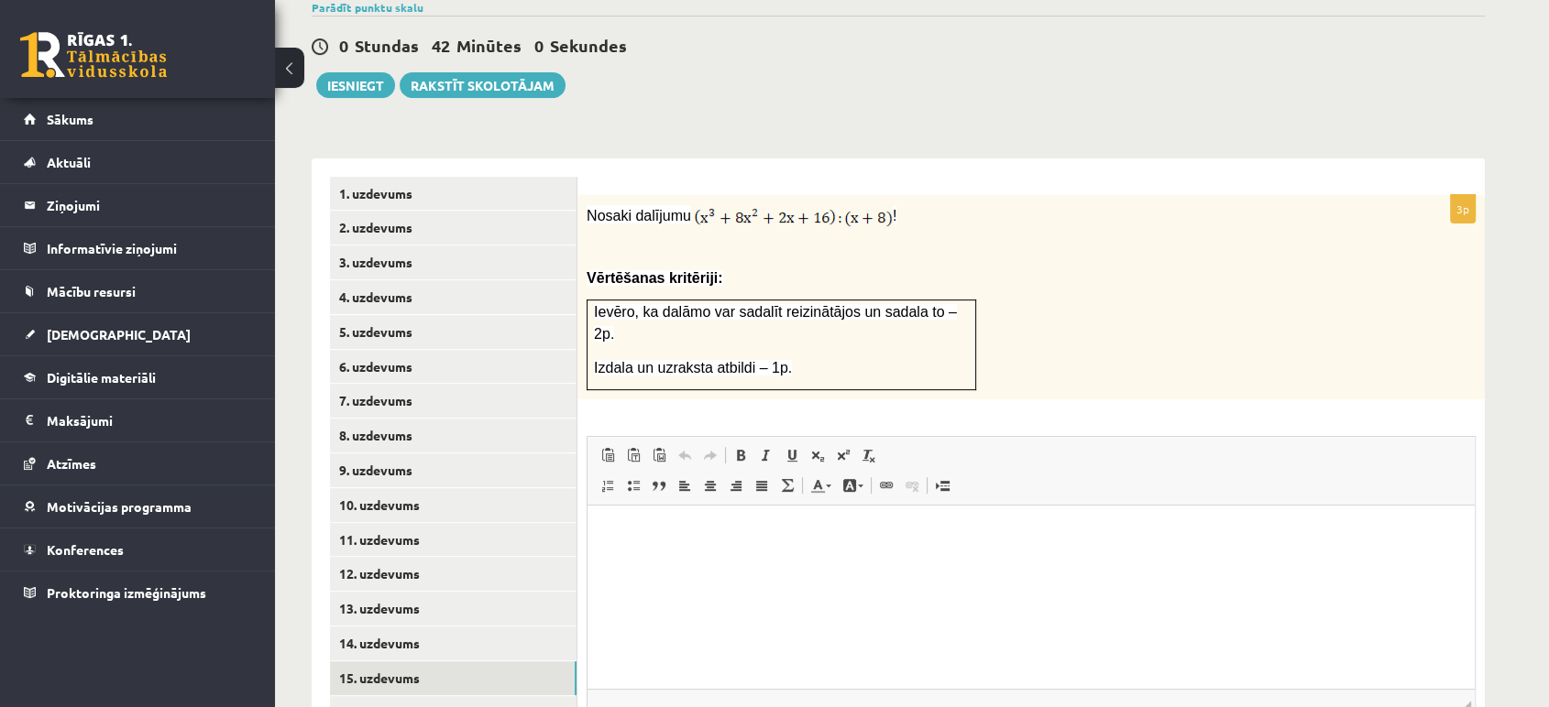
scroll to position [678, 0]
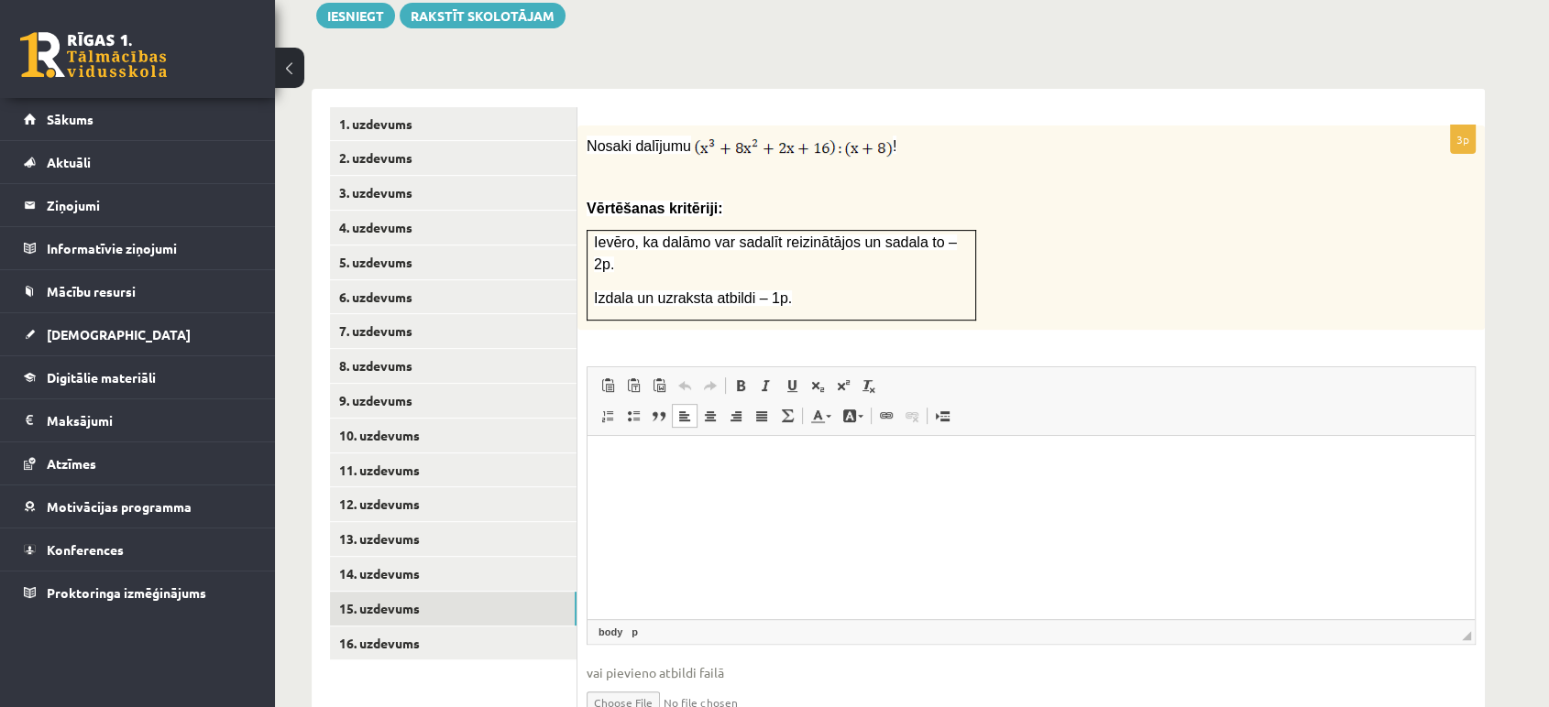
drag, startPoint x: 1391, startPoint y: 564, endPoint x: 906, endPoint y: 798, distance: 538.1
click at [906, 492] on html at bounding box center [1030, 464] width 887 height 56
click at [1076, 475] on html at bounding box center [1030, 464] width 887 height 56
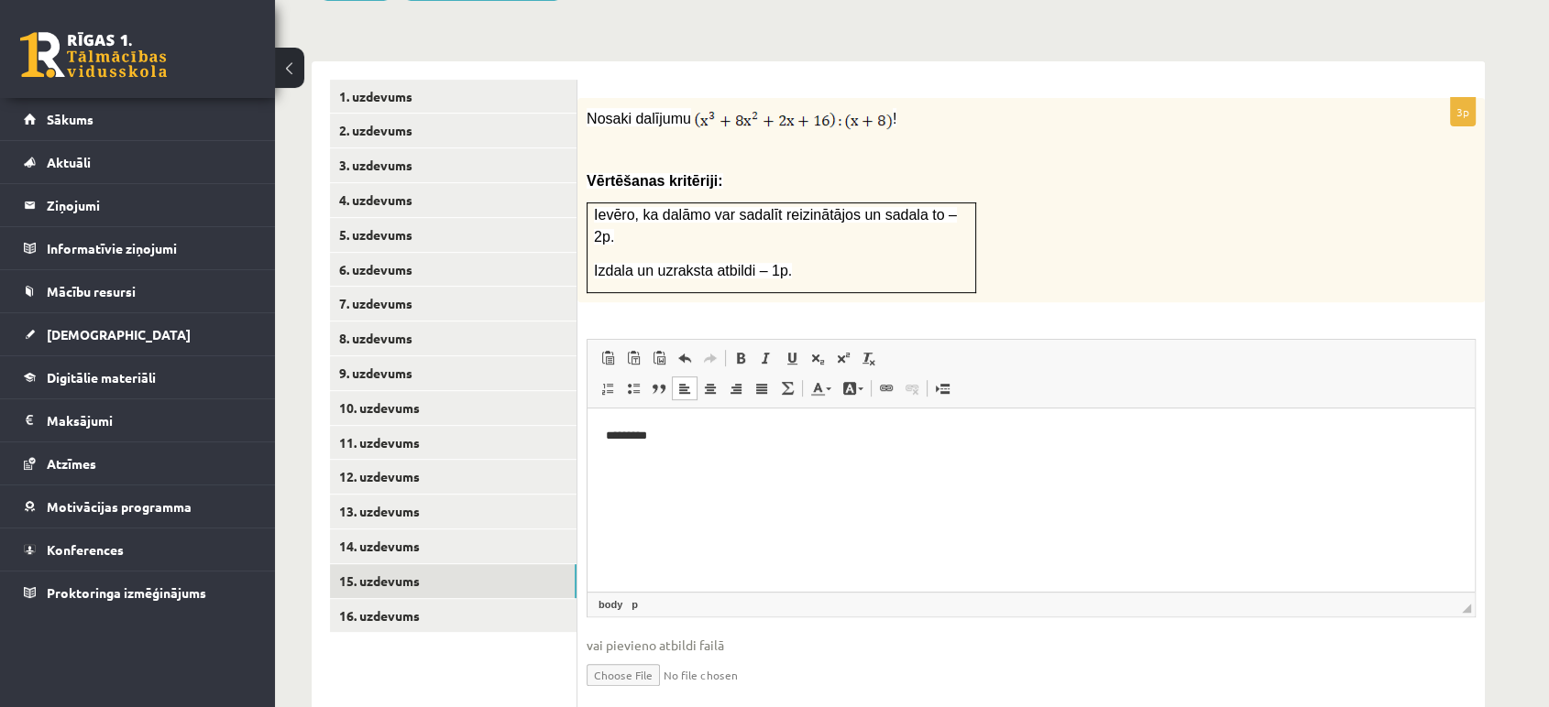
click at [652, 655] on input "file" at bounding box center [1030, 674] width 889 height 38
type input "**********"
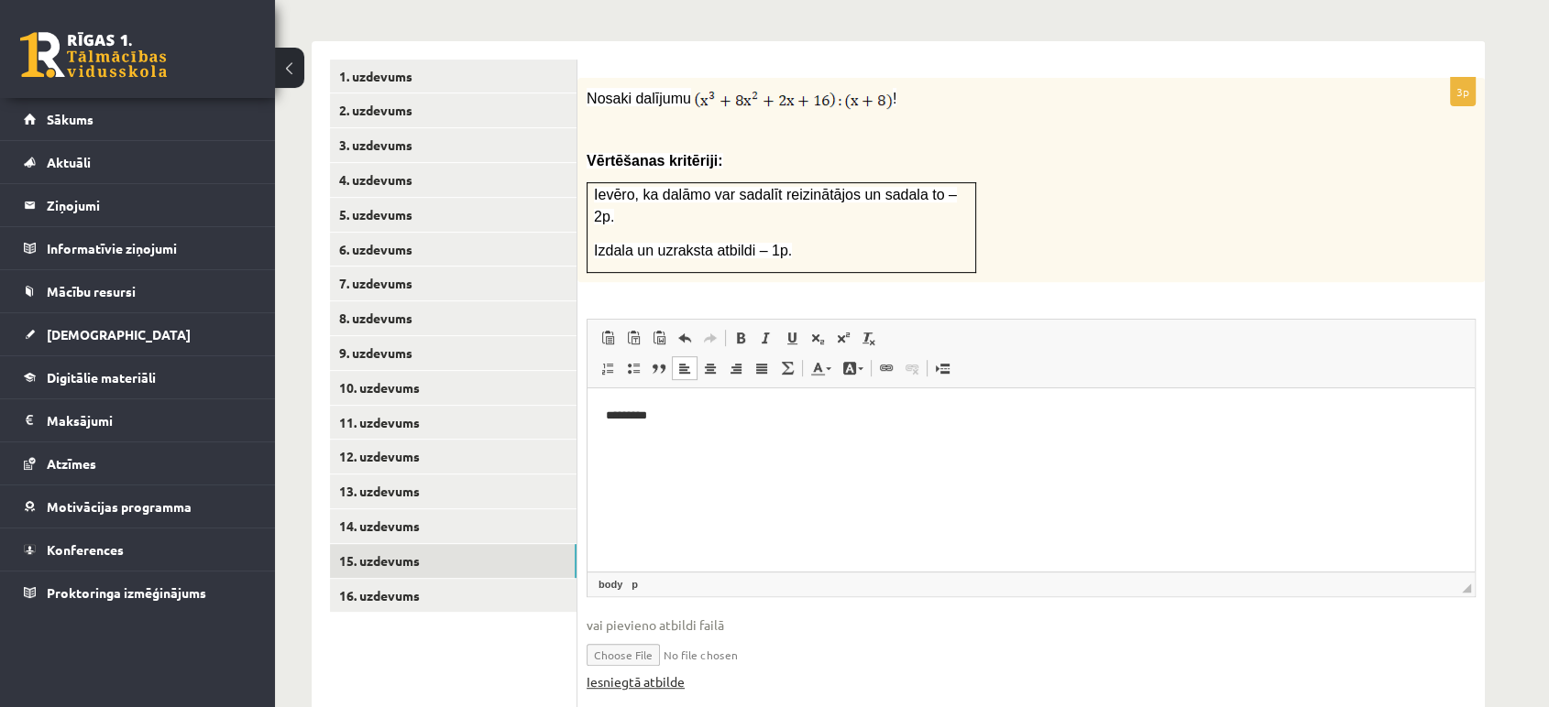
click at [667, 673] on link "Iesniegtā atbilde" at bounding box center [635, 682] width 98 height 19
click at [1385, 139] on div "Nosaki dalījumu ! Vērtēšanas kritēriji: Ievēro, ka dalāmo var sadalīt reizinātā…" at bounding box center [1030, 180] width 907 height 205
click at [449, 509] on link "14. uzdevums" at bounding box center [453, 526] width 246 height 34
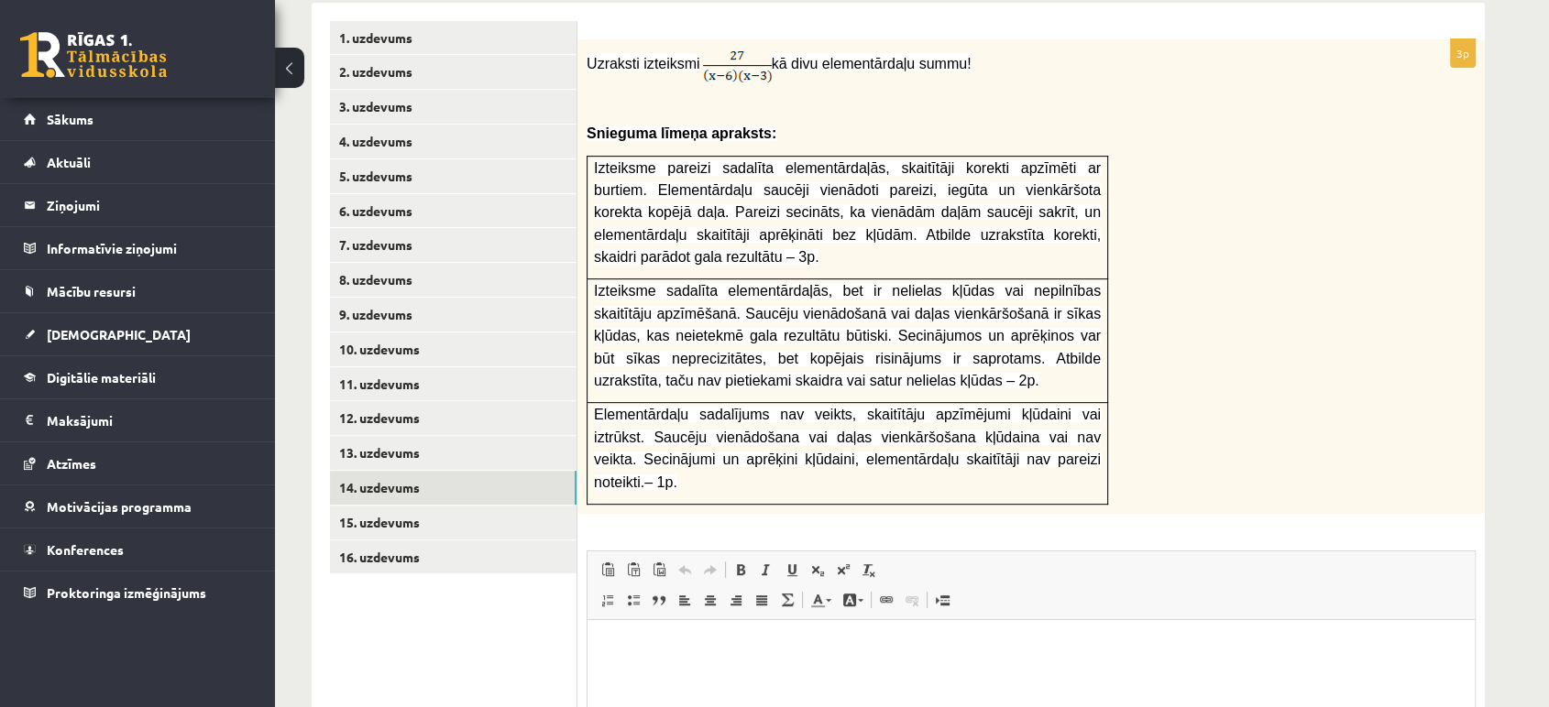
scroll to position [945, 0]
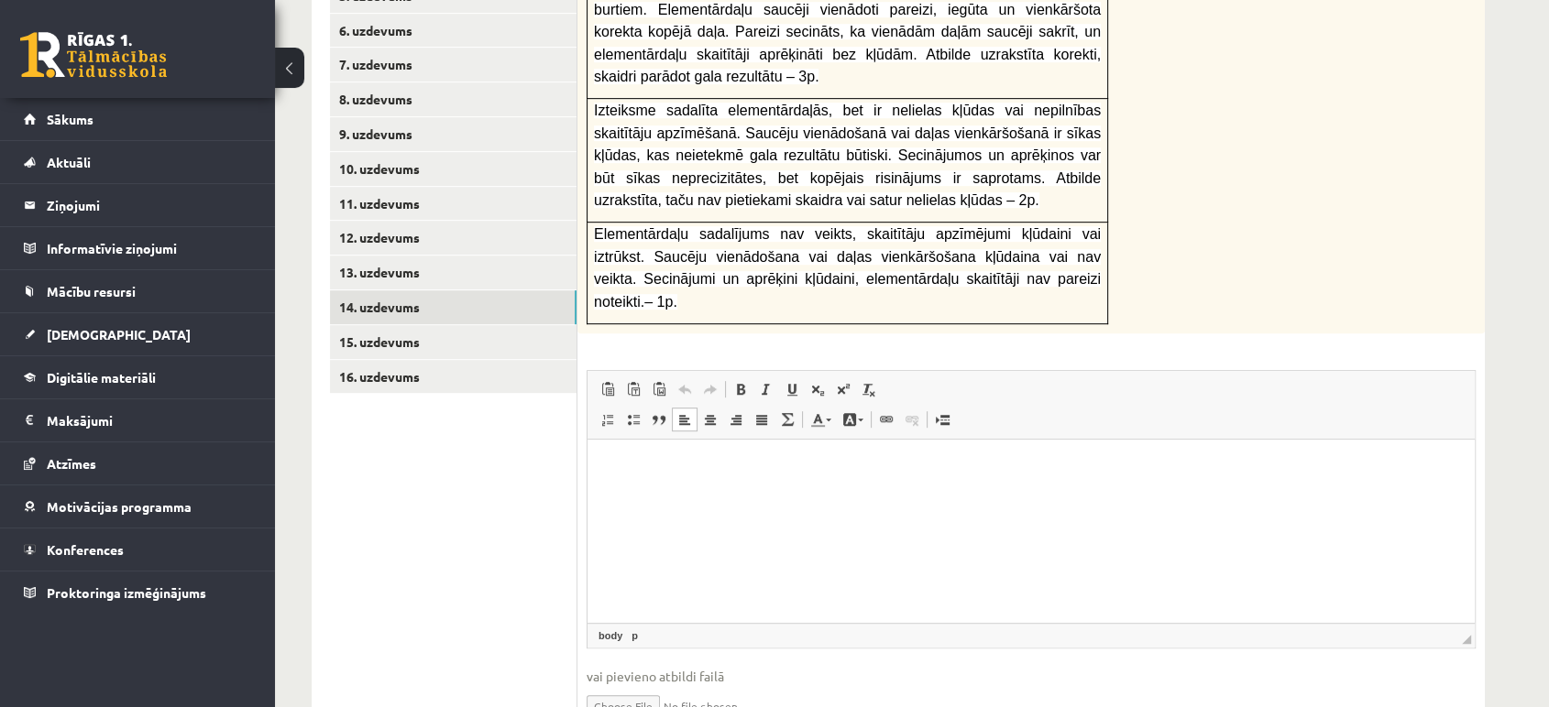
click at [1127, 496] on html at bounding box center [1030, 468] width 887 height 56
click at [645, 686] on input "file" at bounding box center [1030, 705] width 889 height 38
type input "**********"
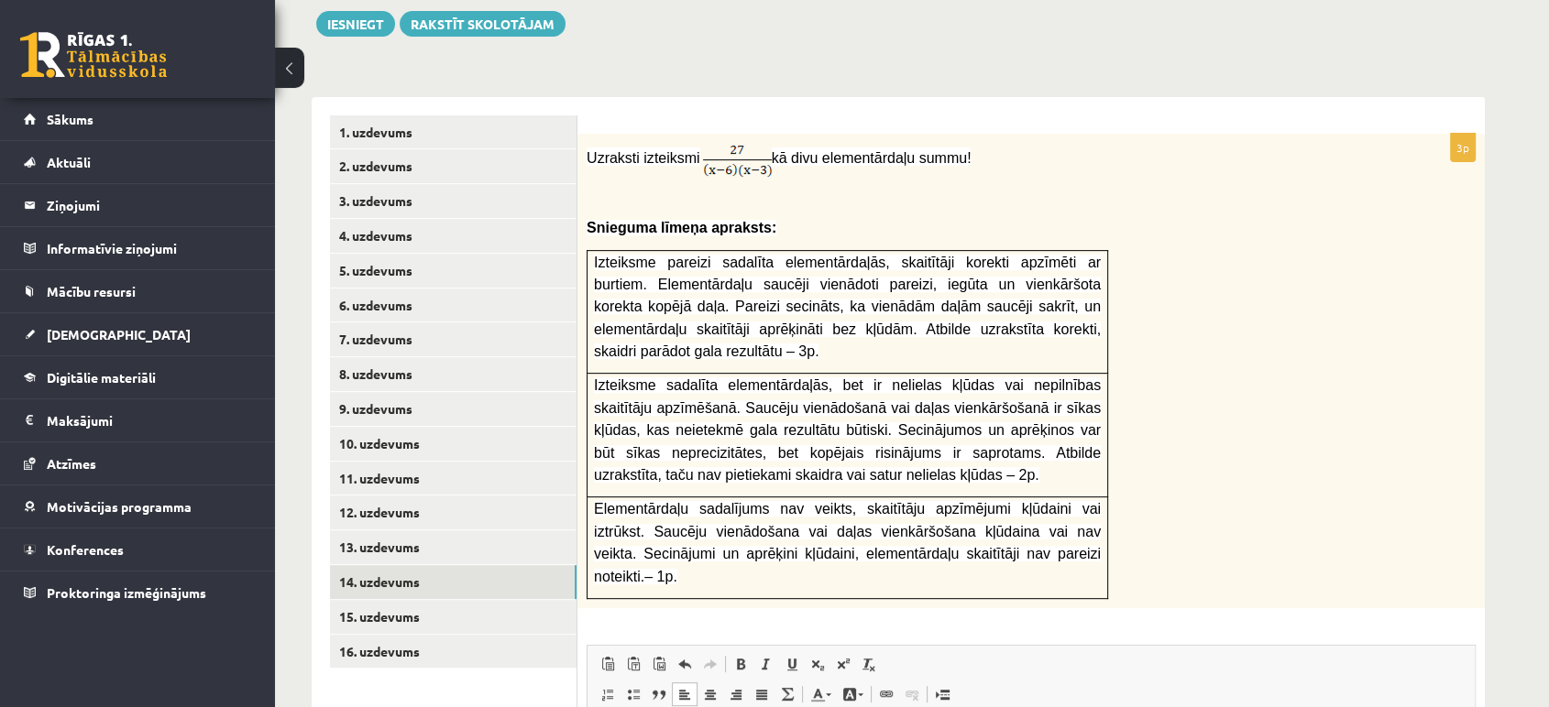
scroll to position [667, 0]
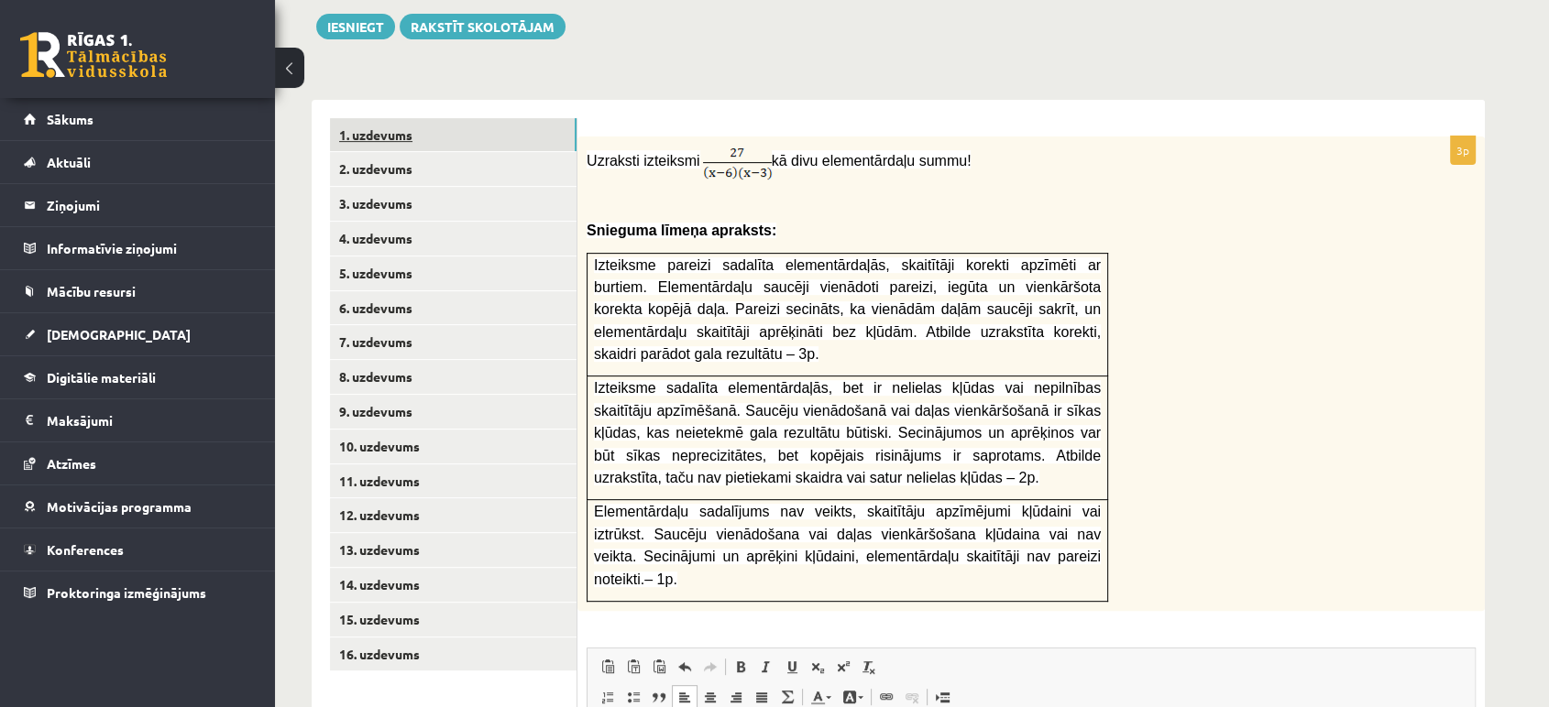
click at [443, 118] on link "1. uzdevums" at bounding box center [453, 135] width 246 height 34
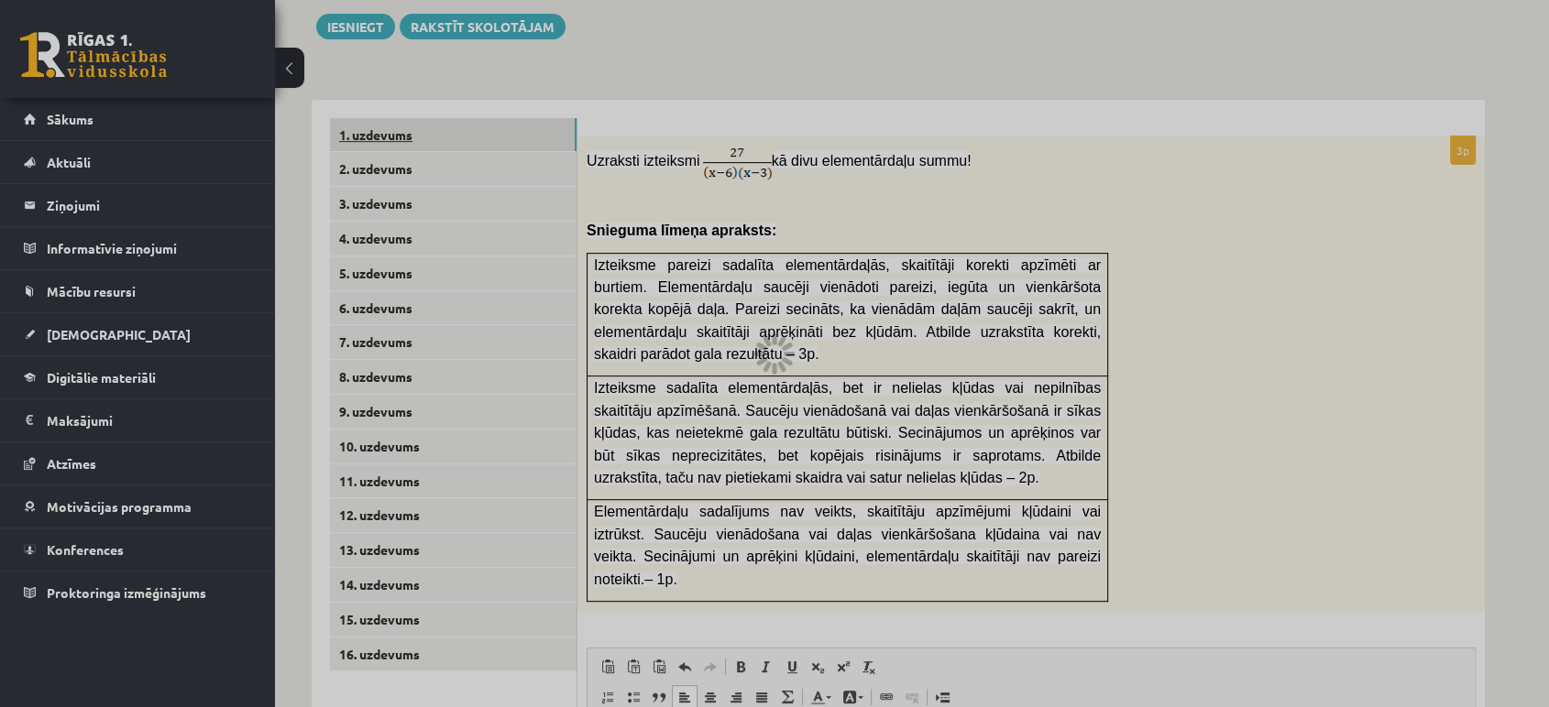
scroll to position [646, 0]
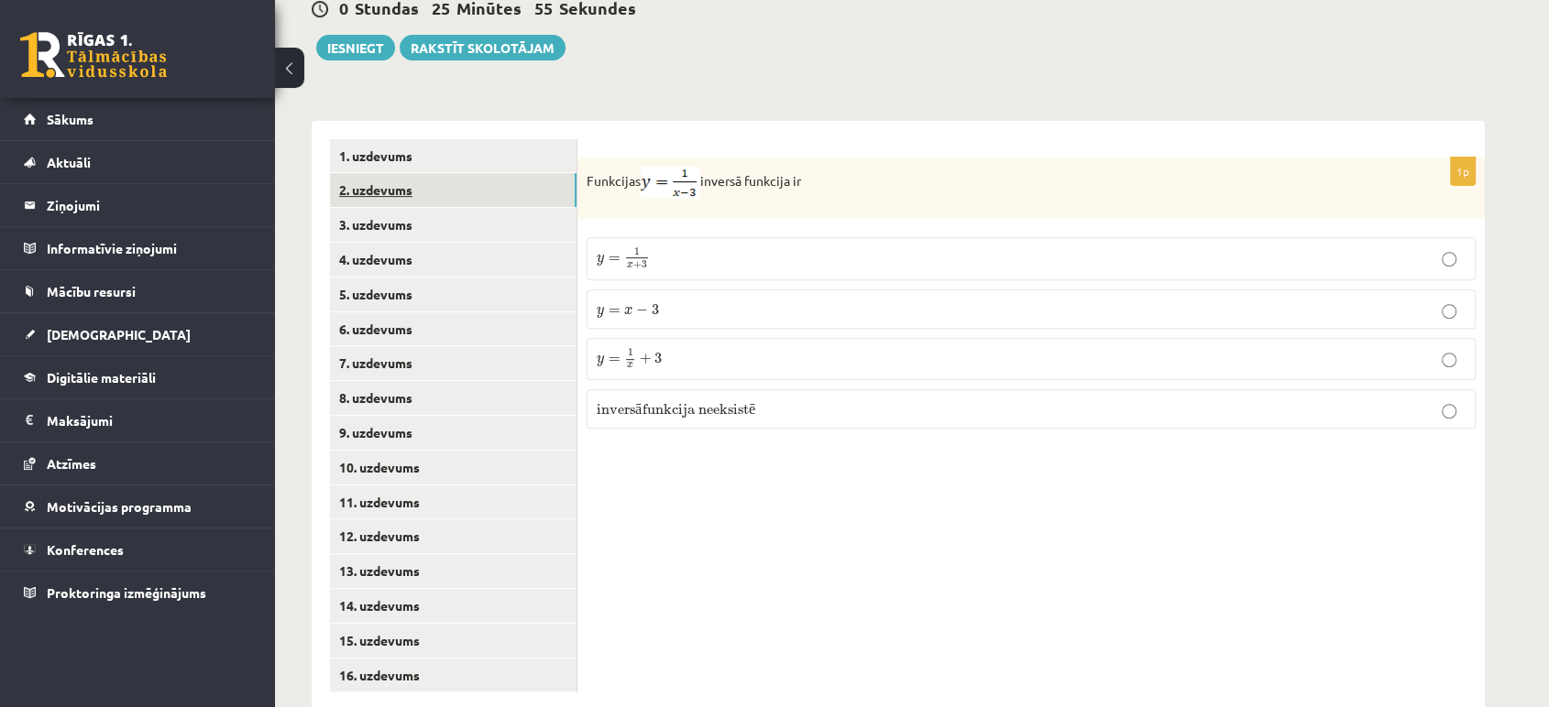
click at [447, 173] on link "2. uzdevums" at bounding box center [453, 190] width 246 height 34
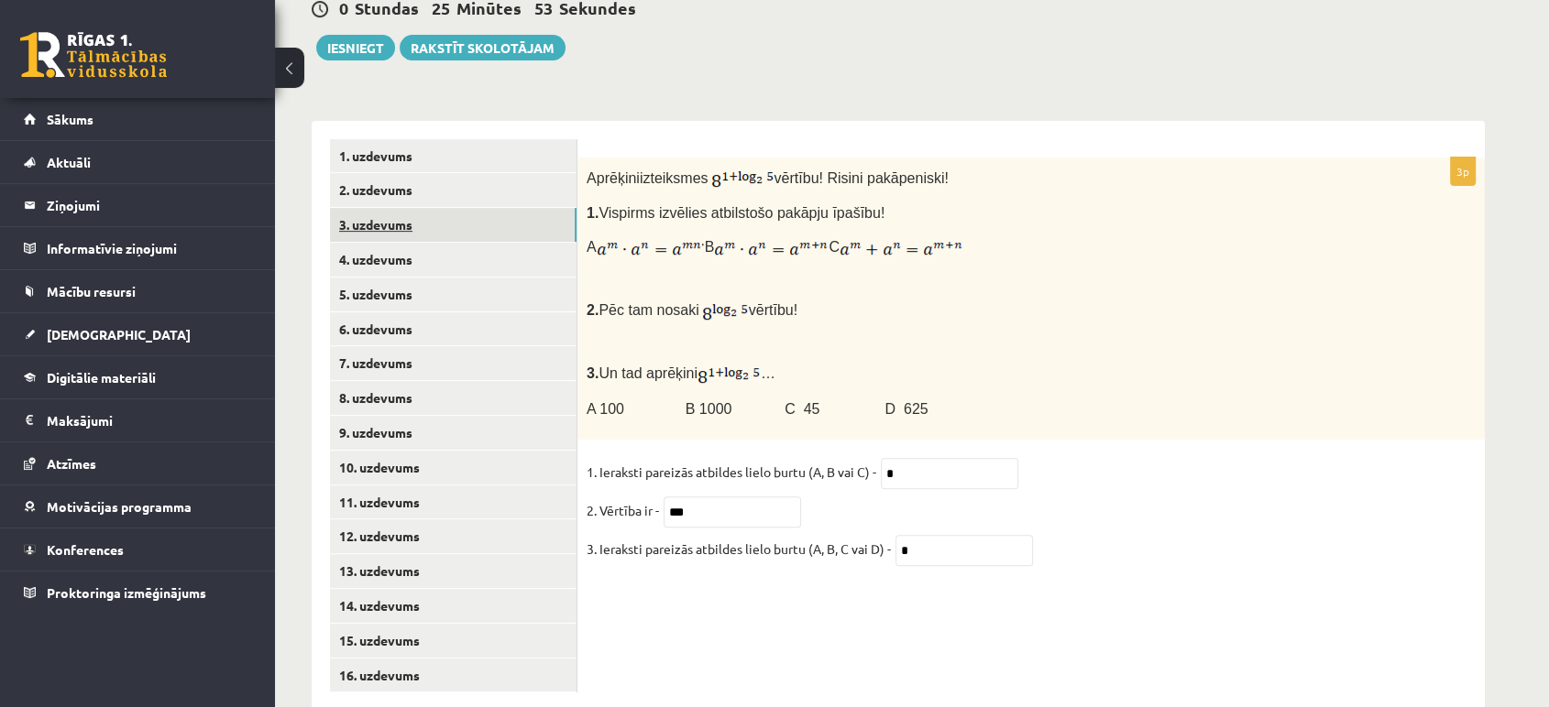
click at [429, 208] on link "3. uzdevums" at bounding box center [453, 225] width 246 height 34
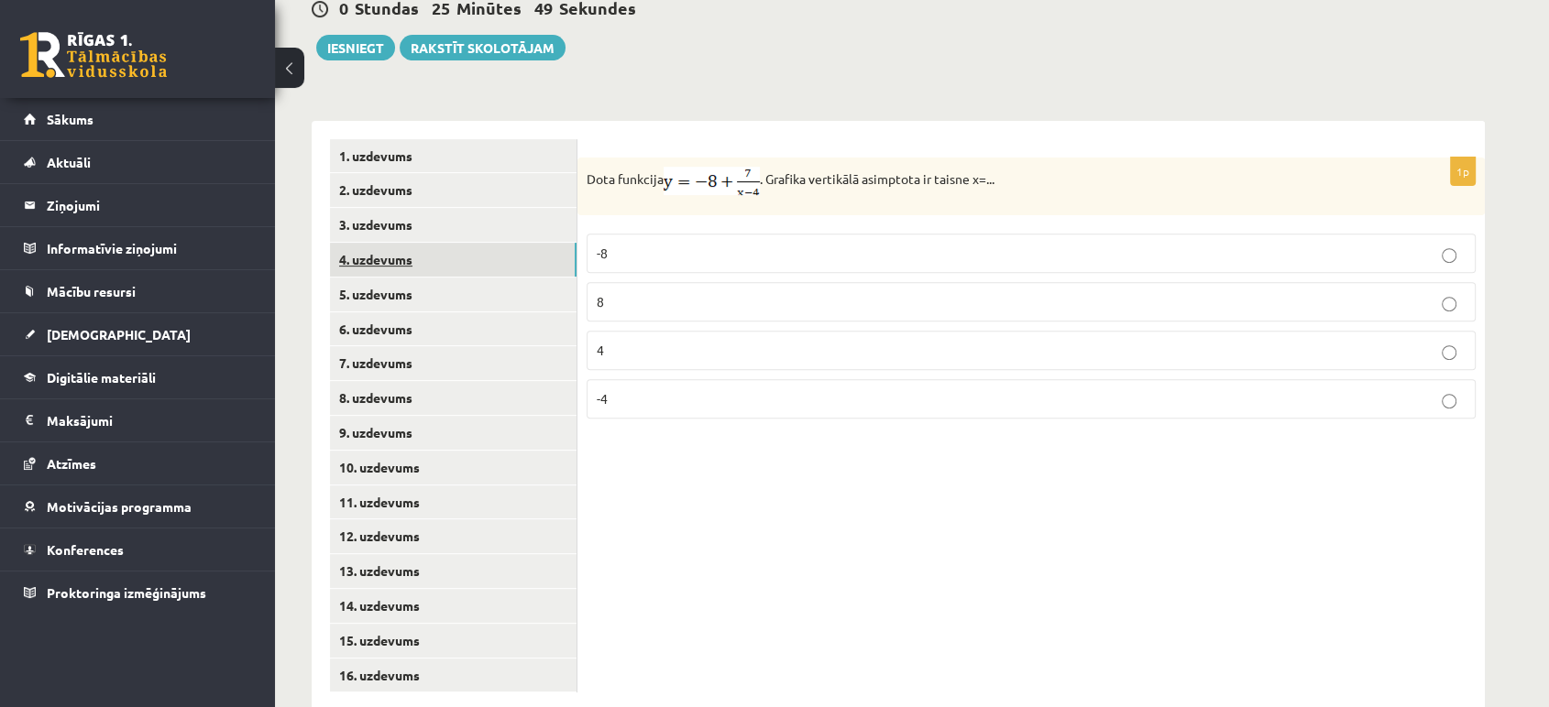
click at [454, 243] on link "4. uzdevums" at bounding box center [453, 260] width 246 height 34
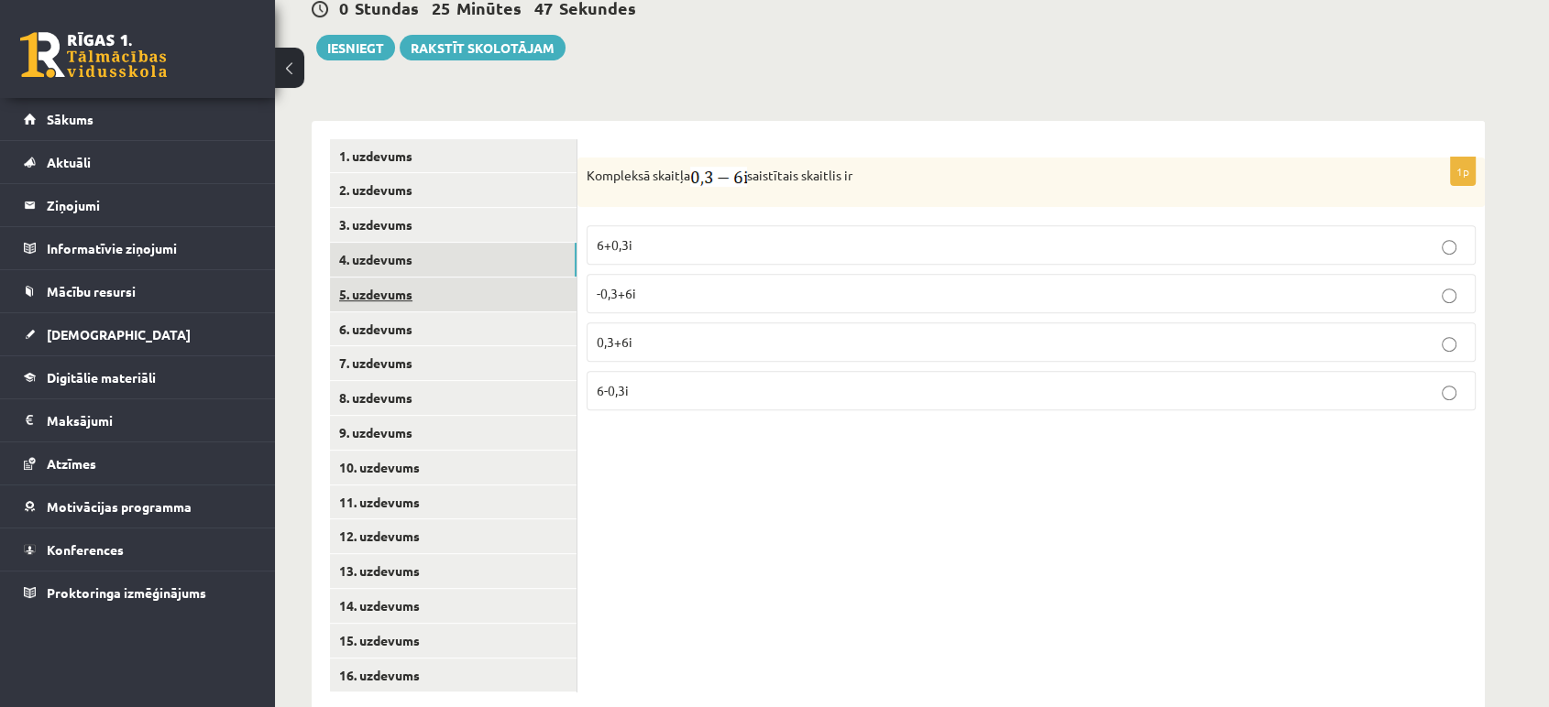
click at [457, 278] on link "5. uzdevums" at bounding box center [453, 295] width 246 height 34
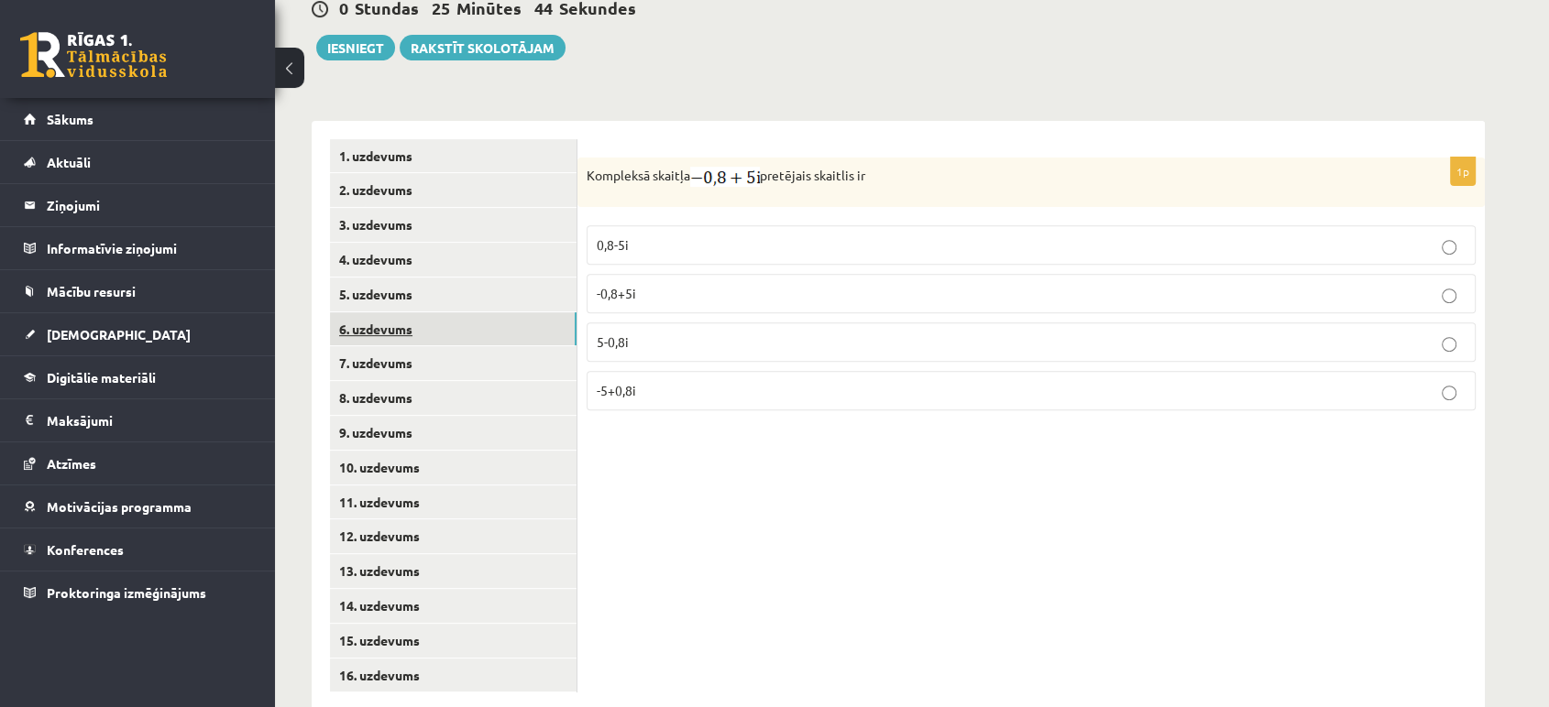
click at [456, 312] on link "6. uzdevums" at bounding box center [453, 329] width 246 height 34
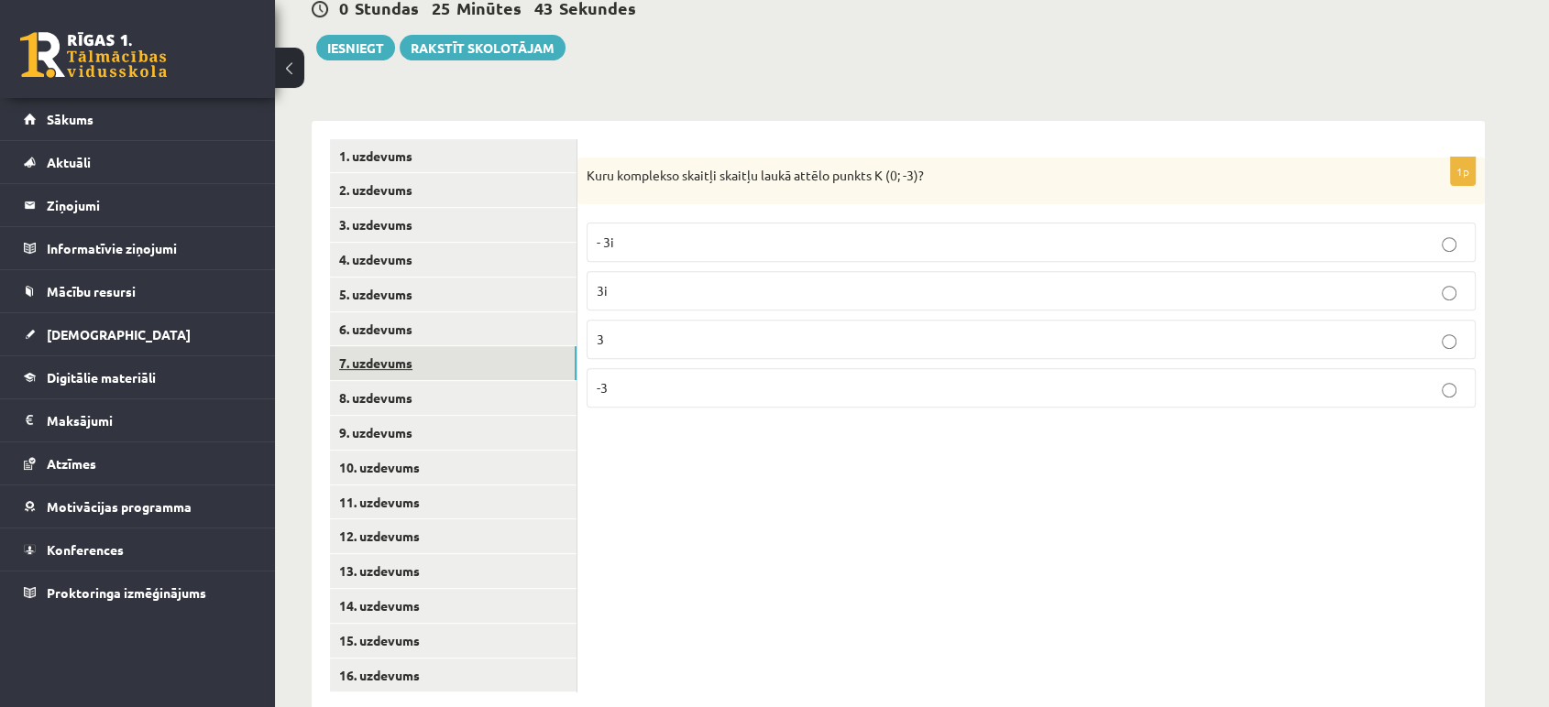
click at [454, 346] on link "7. uzdevums" at bounding box center [453, 363] width 246 height 34
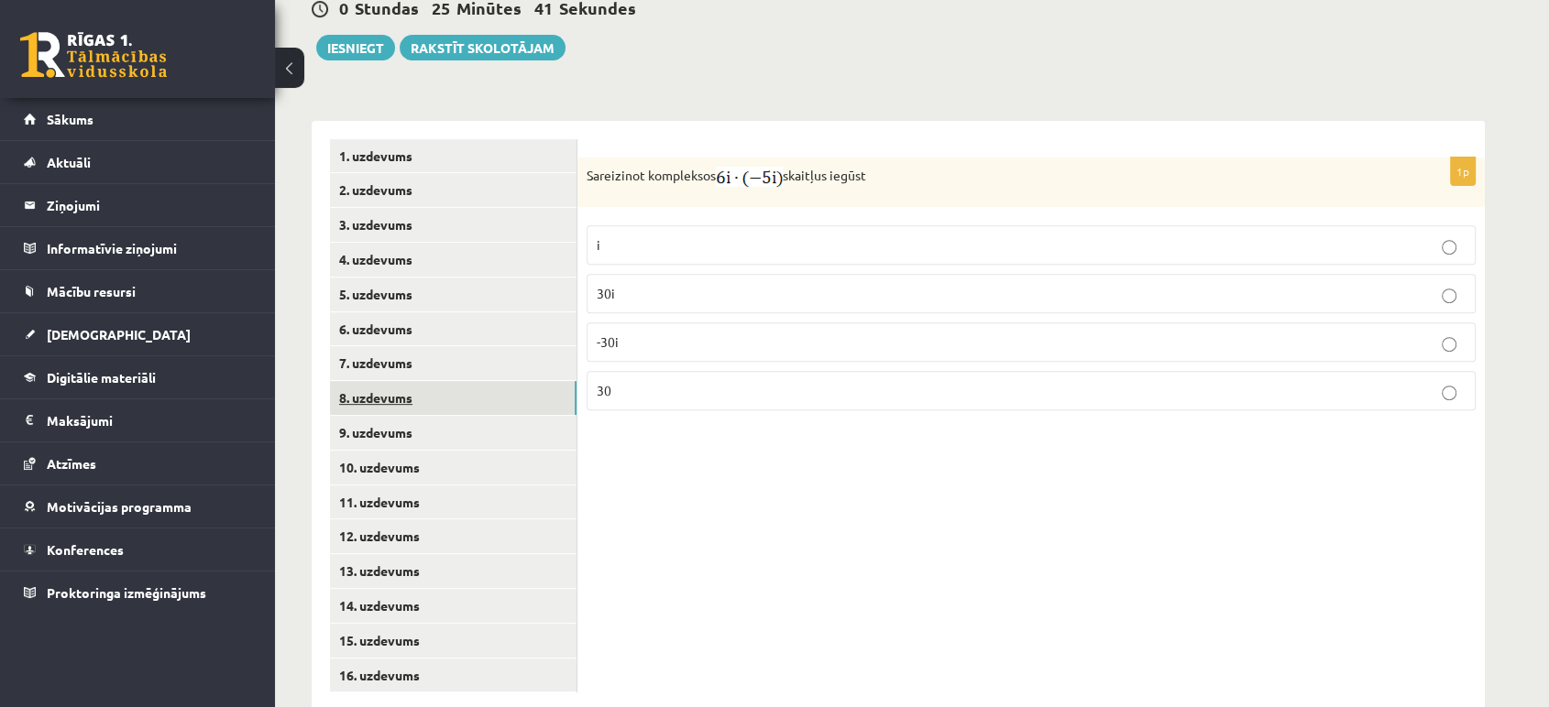
click at [454, 381] on link "8. uzdevums" at bounding box center [453, 398] width 246 height 34
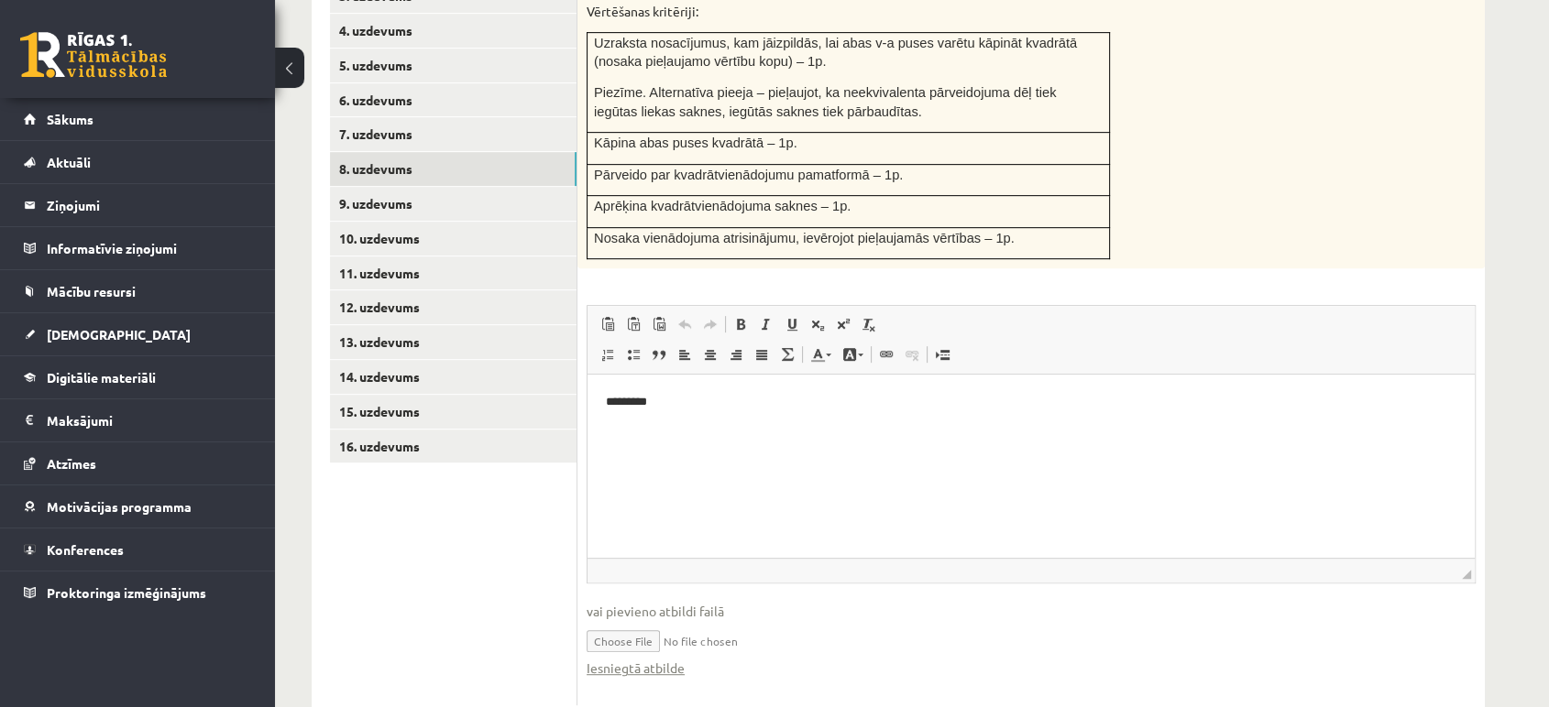
scroll to position [883, 0]
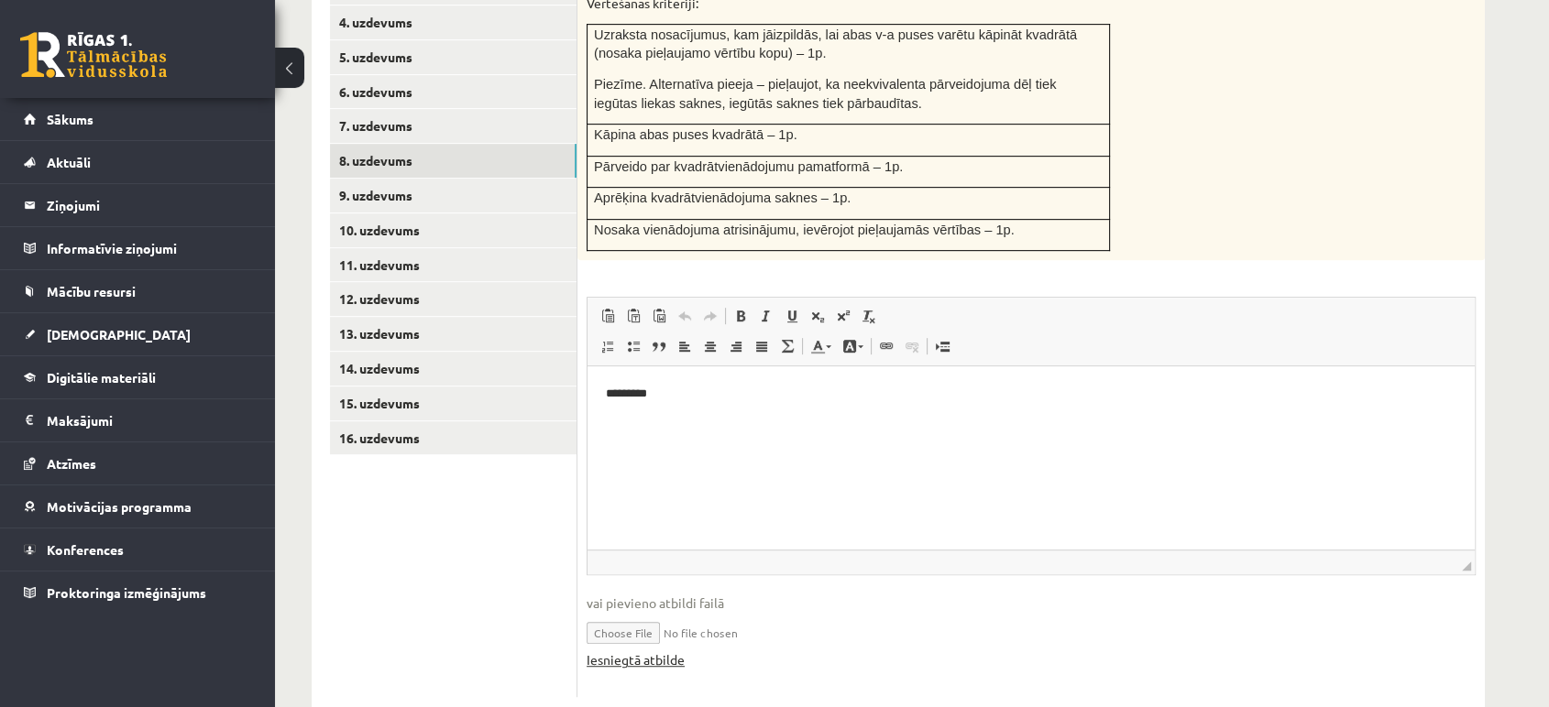
click at [670, 651] on link "Iesniegtā atbilde" at bounding box center [635, 660] width 98 height 19
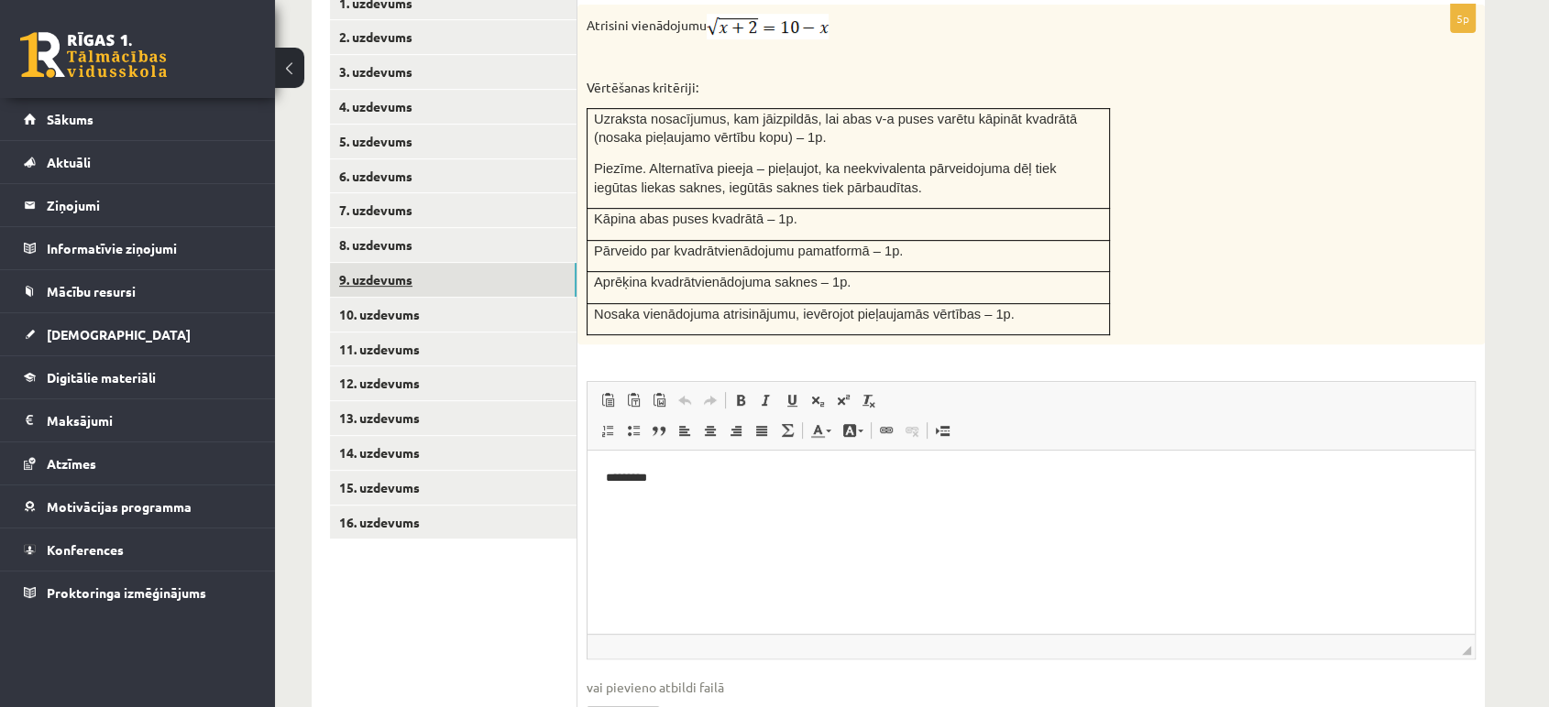
click at [528, 263] on link "9. uzdevums" at bounding box center [453, 280] width 246 height 34
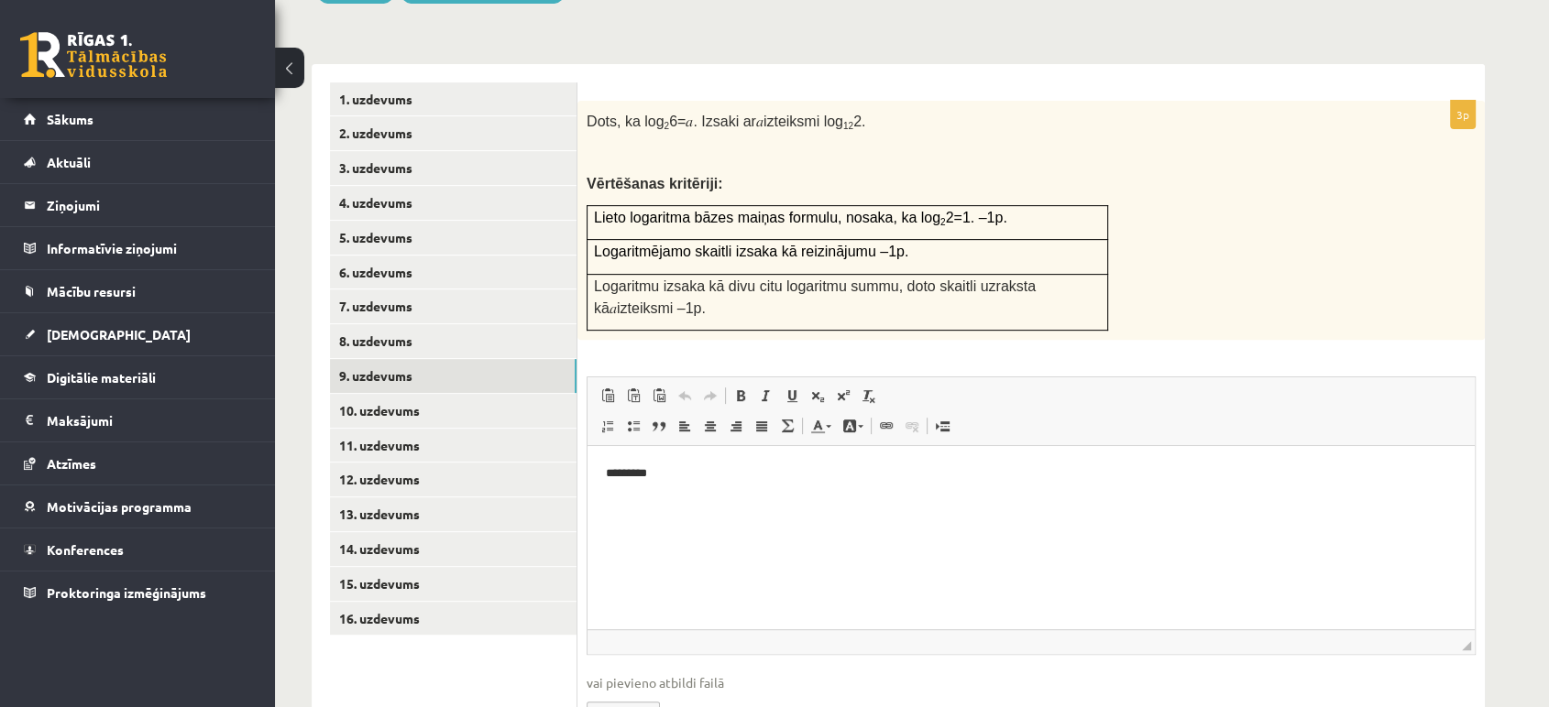
scroll to position [783, 0]
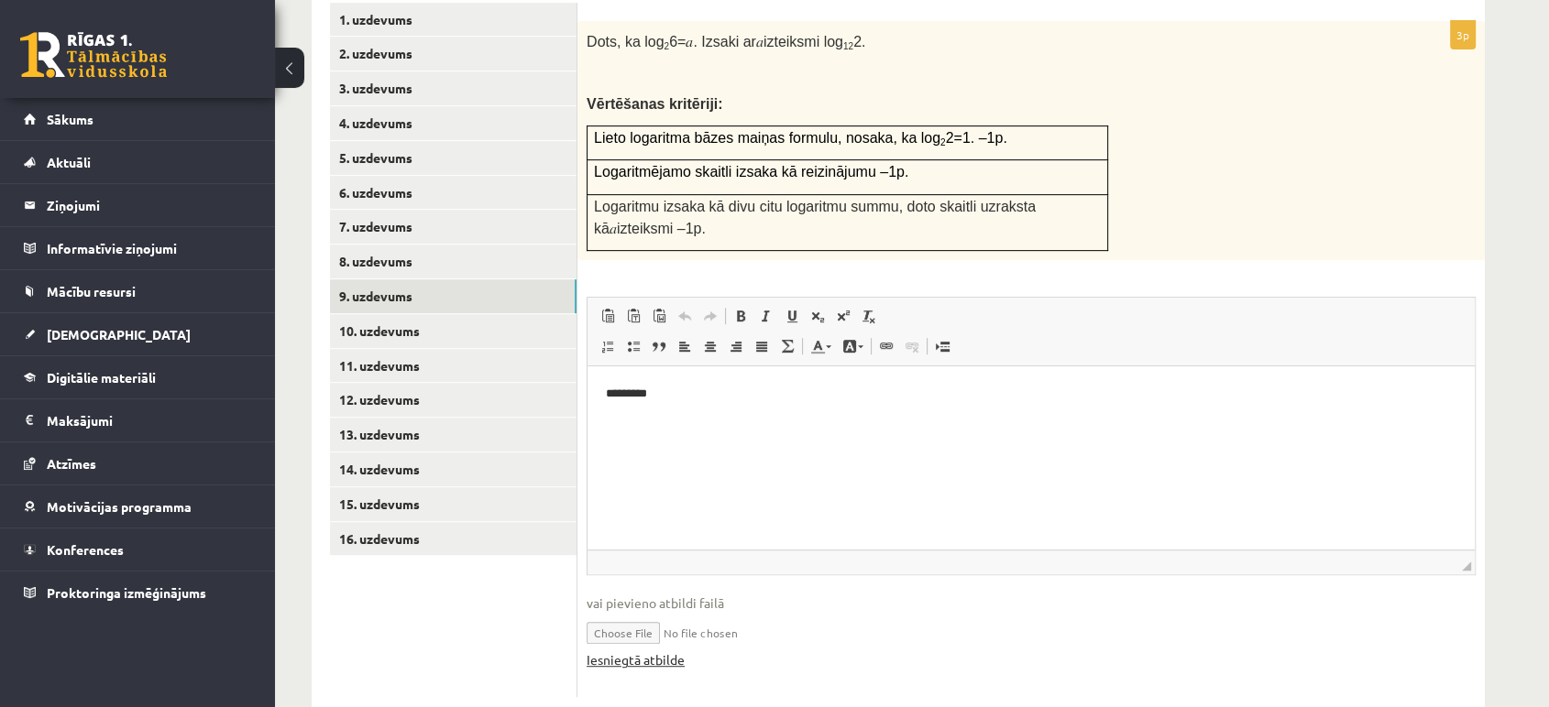
click at [671, 651] on link "Iesniegtā atbilde" at bounding box center [635, 660] width 98 height 19
click at [440, 314] on link "10. uzdevums" at bounding box center [453, 331] width 246 height 34
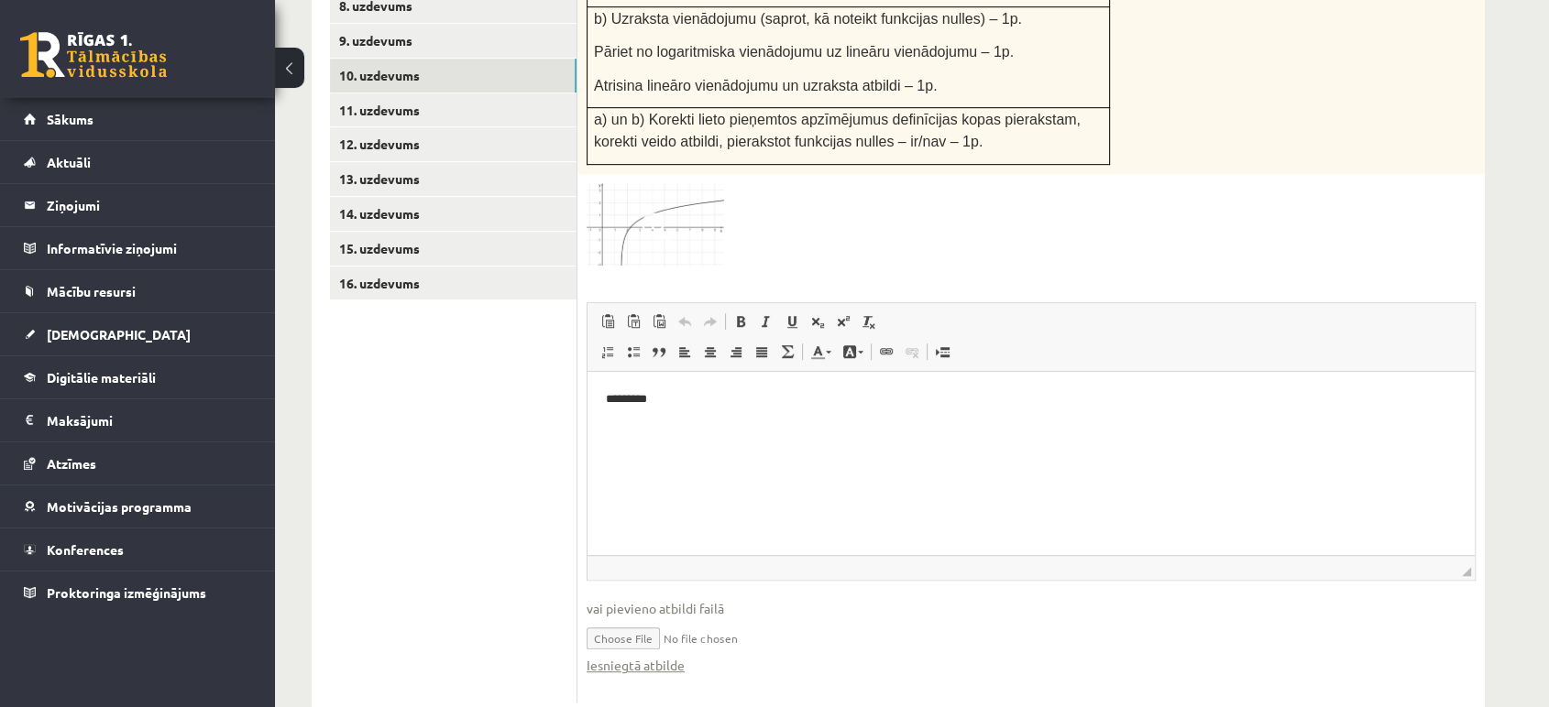
scroll to position [1034, 0]
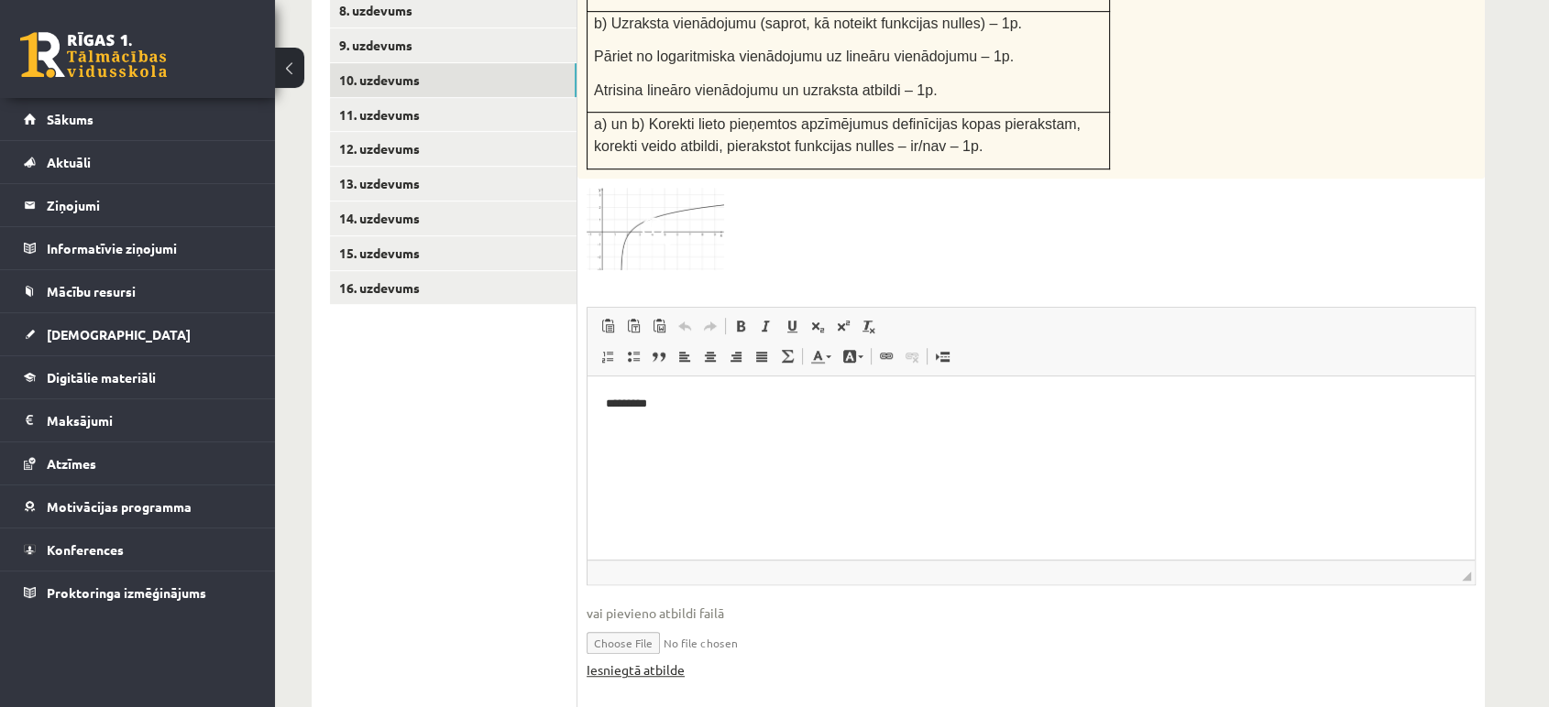
click at [679, 661] on link "Iesniegtā atbilde" at bounding box center [635, 670] width 98 height 19
click at [458, 98] on link "11. uzdevums" at bounding box center [453, 115] width 246 height 34
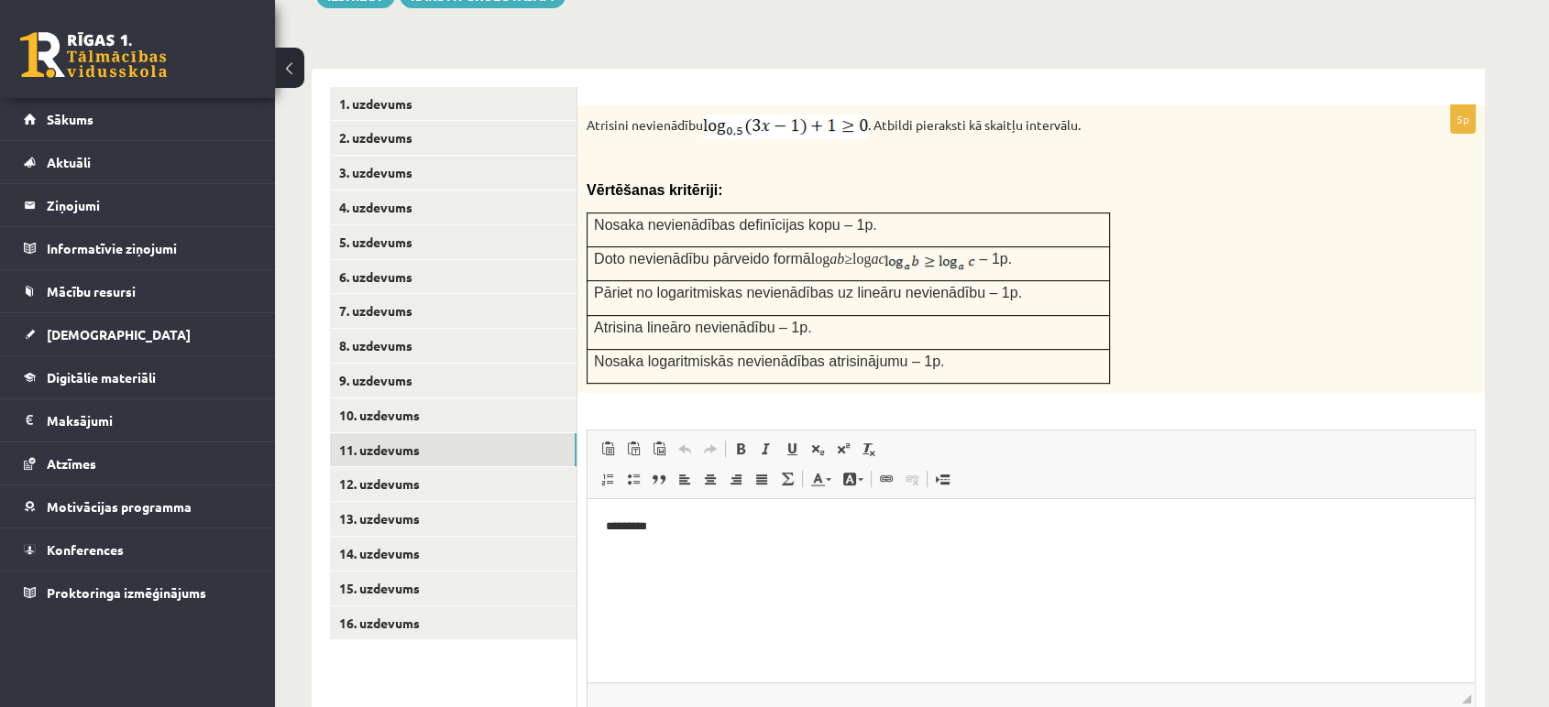
scroll to position [829, 0]
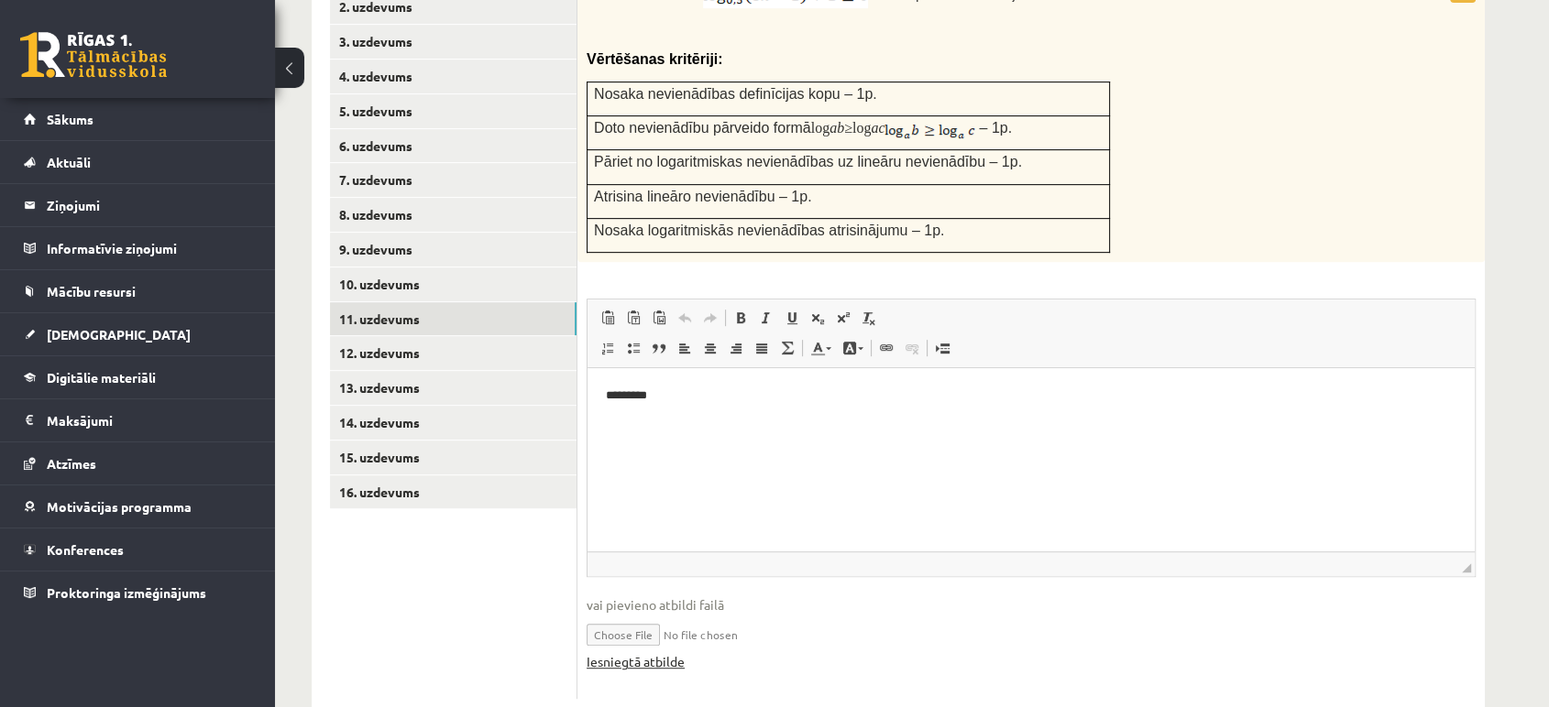
click at [680, 652] on link "Iesniegtā atbilde" at bounding box center [635, 661] width 98 height 19
click at [445, 336] on link "12. uzdevums" at bounding box center [453, 353] width 246 height 34
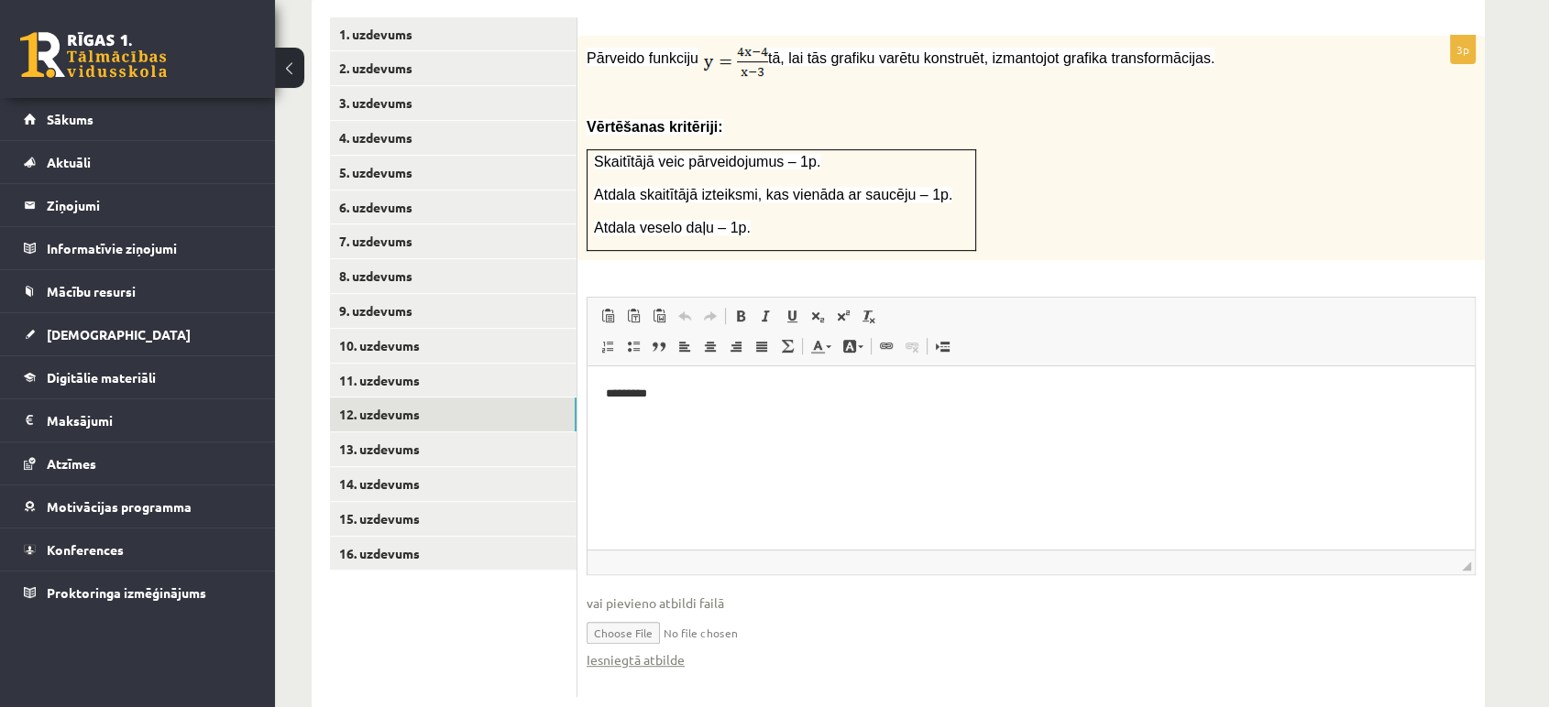
scroll to position [0, 0]
click at [646, 651] on link "Iesniegtā atbilde" at bounding box center [635, 660] width 98 height 19
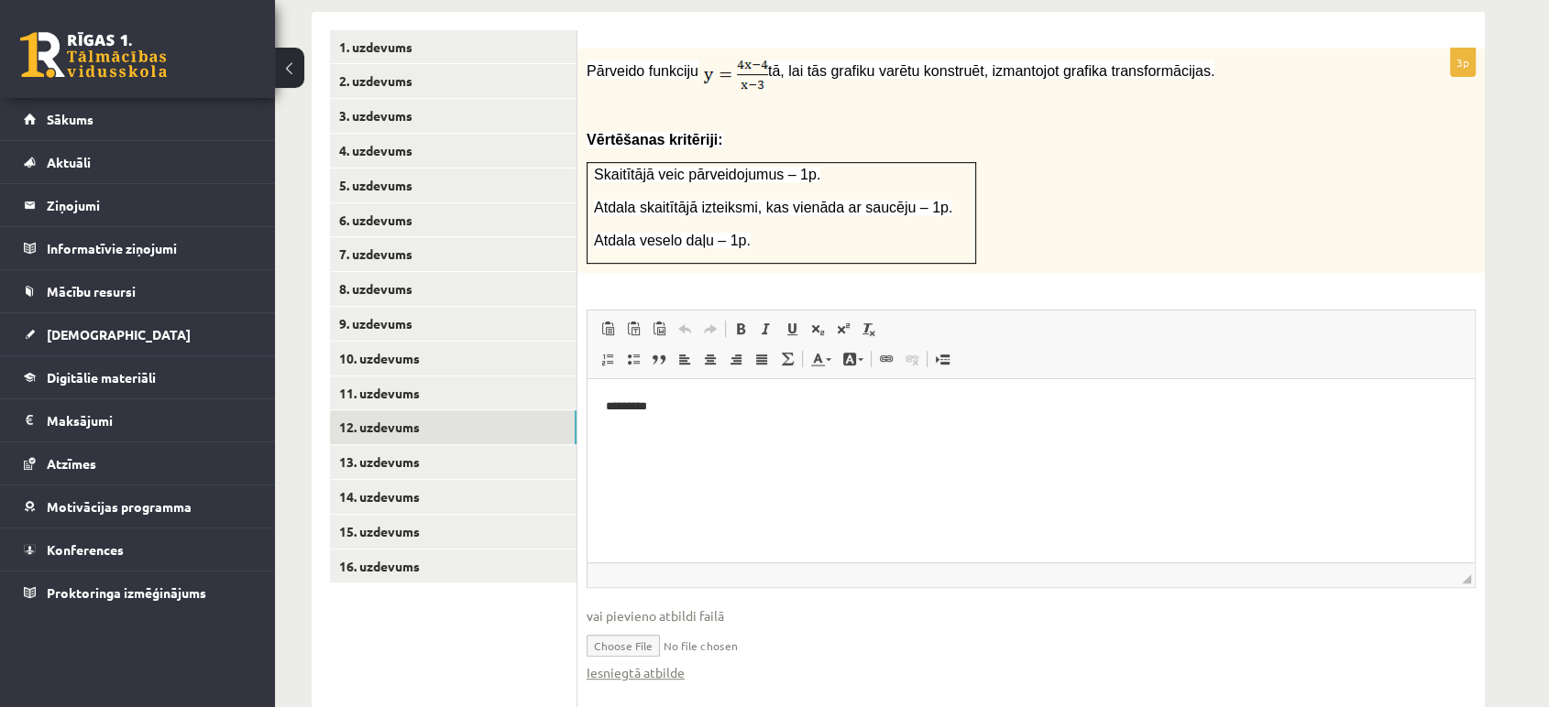
scroll to position [754, 0]
click at [505, 446] on link "13. uzdevums" at bounding box center [453, 463] width 246 height 34
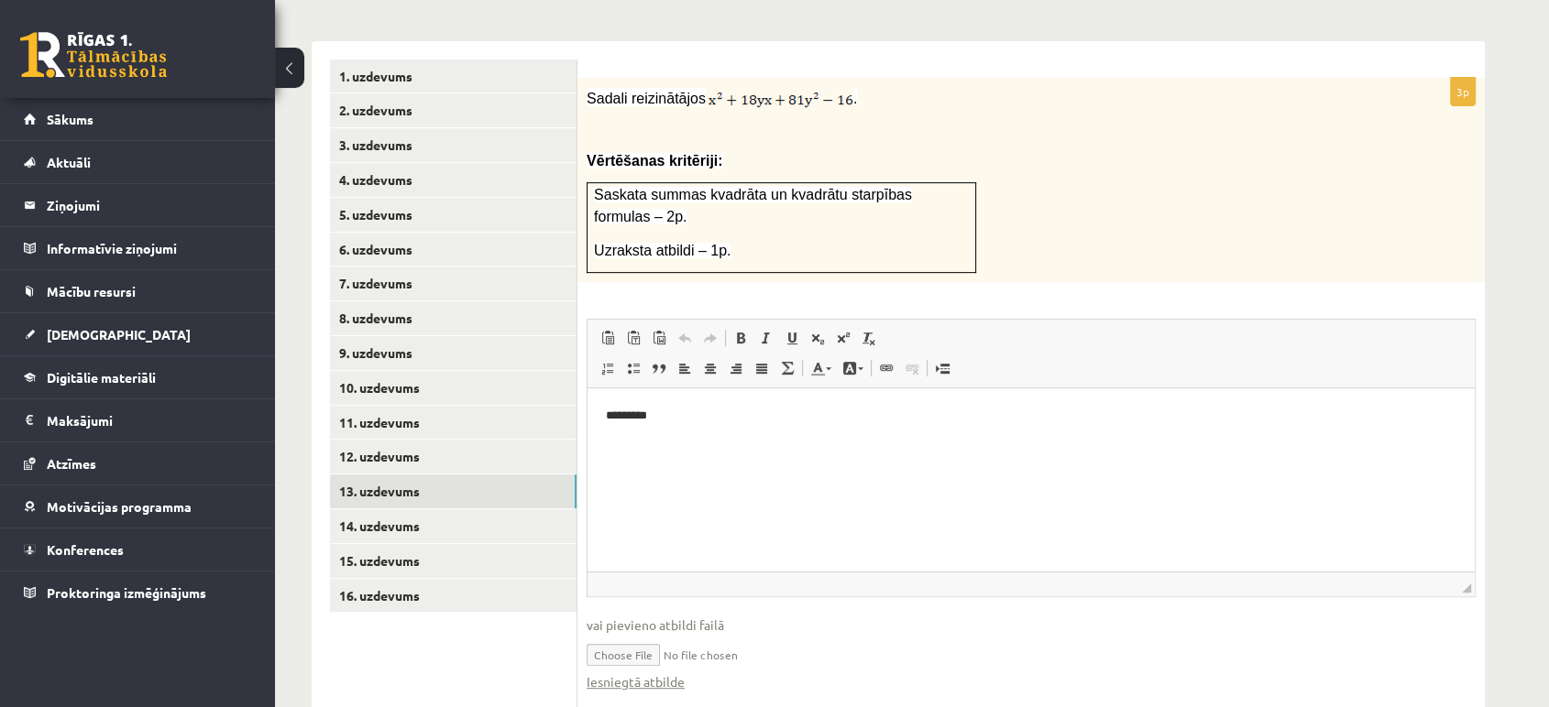
scroll to position [0, 0]
click at [670, 673] on link "Iesniegtā atbilde" at bounding box center [635, 682] width 98 height 19
click at [492, 509] on link "14. uzdevums" at bounding box center [453, 526] width 246 height 34
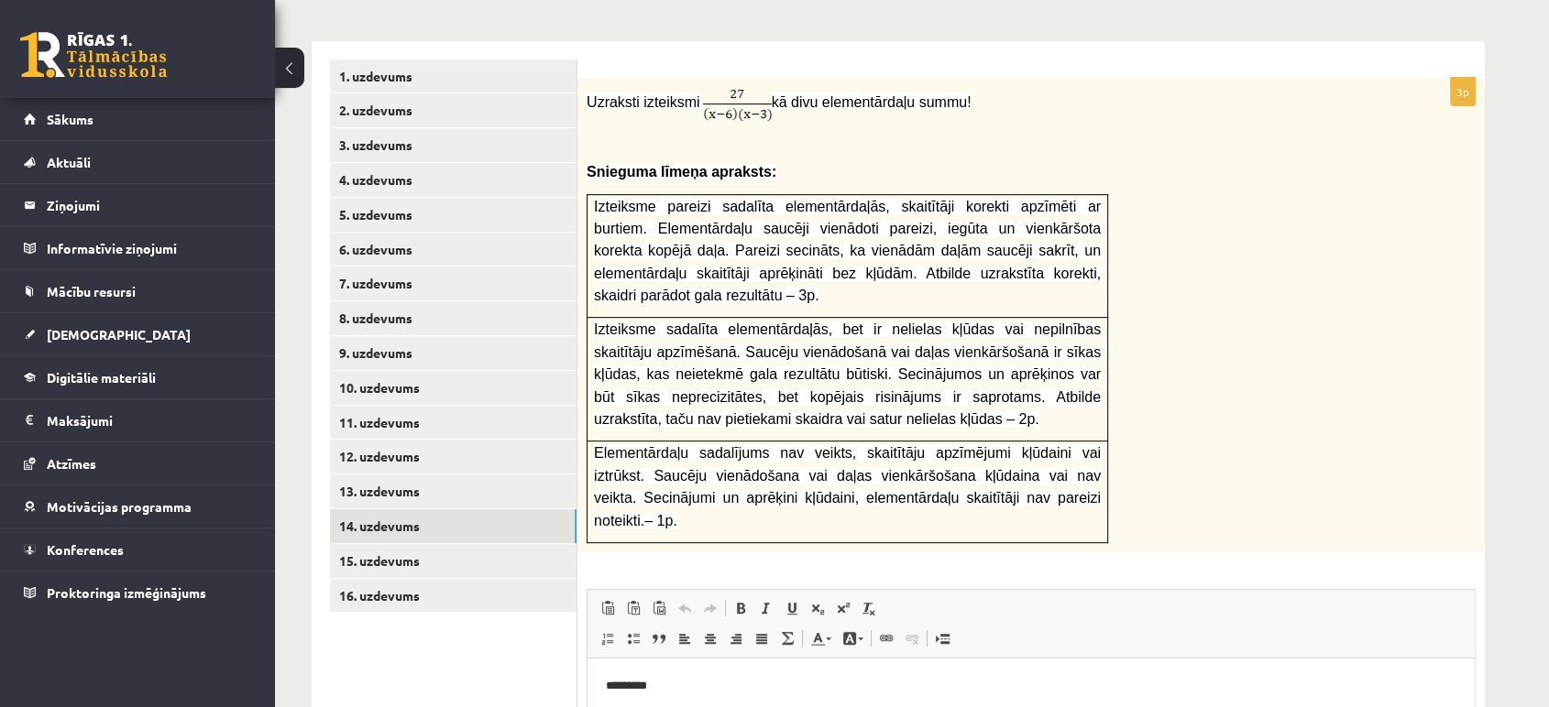
scroll to position [964, 0]
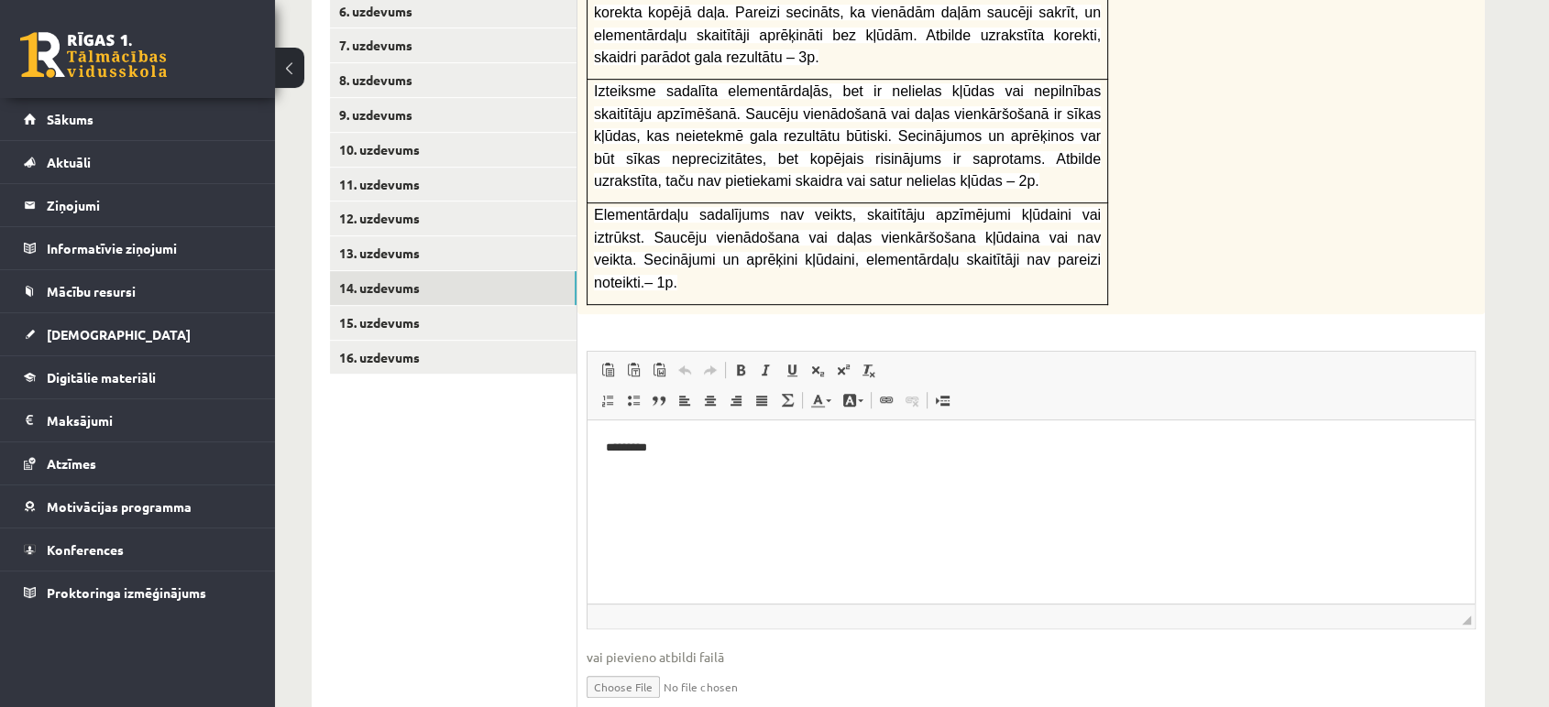
click at [673, 705] on link "Iesniegtā atbilde" at bounding box center [635, 714] width 98 height 19
click at [433, 306] on link "15. uzdevums" at bounding box center [453, 323] width 246 height 34
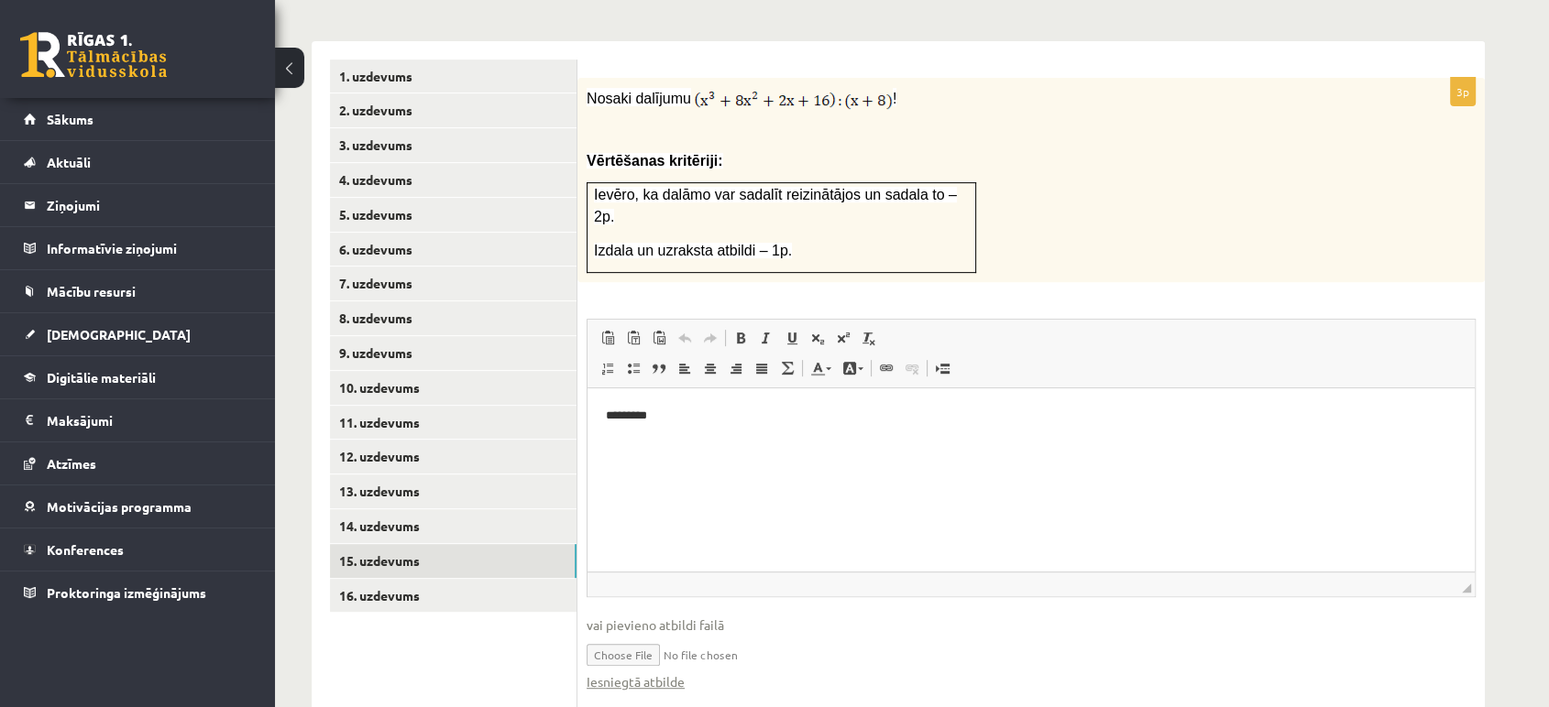
scroll to position [0, 0]
click at [657, 673] on link "Iesniegtā atbilde" at bounding box center [635, 682] width 98 height 19
click at [463, 579] on link "16. uzdevums" at bounding box center [453, 596] width 246 height 34
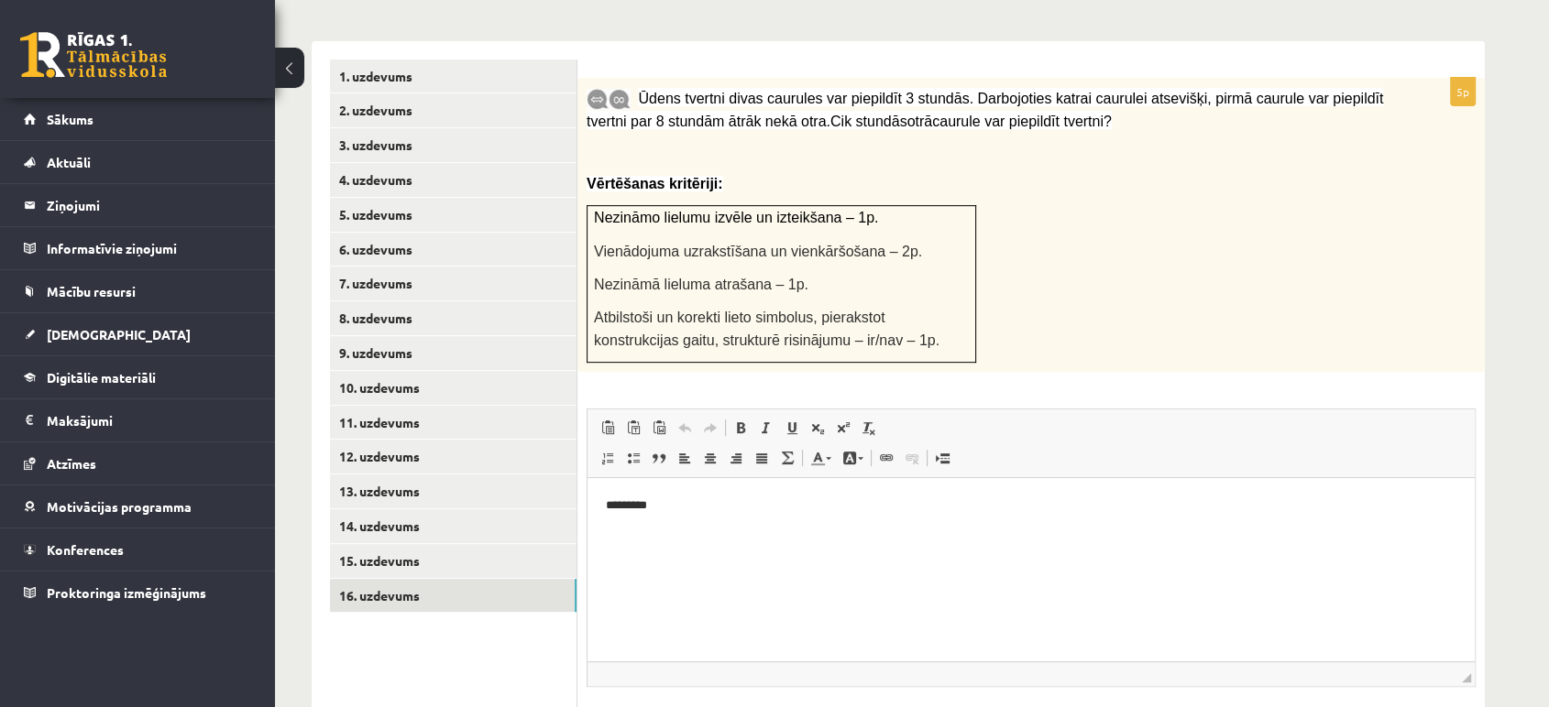
scroll to position [834, 0]
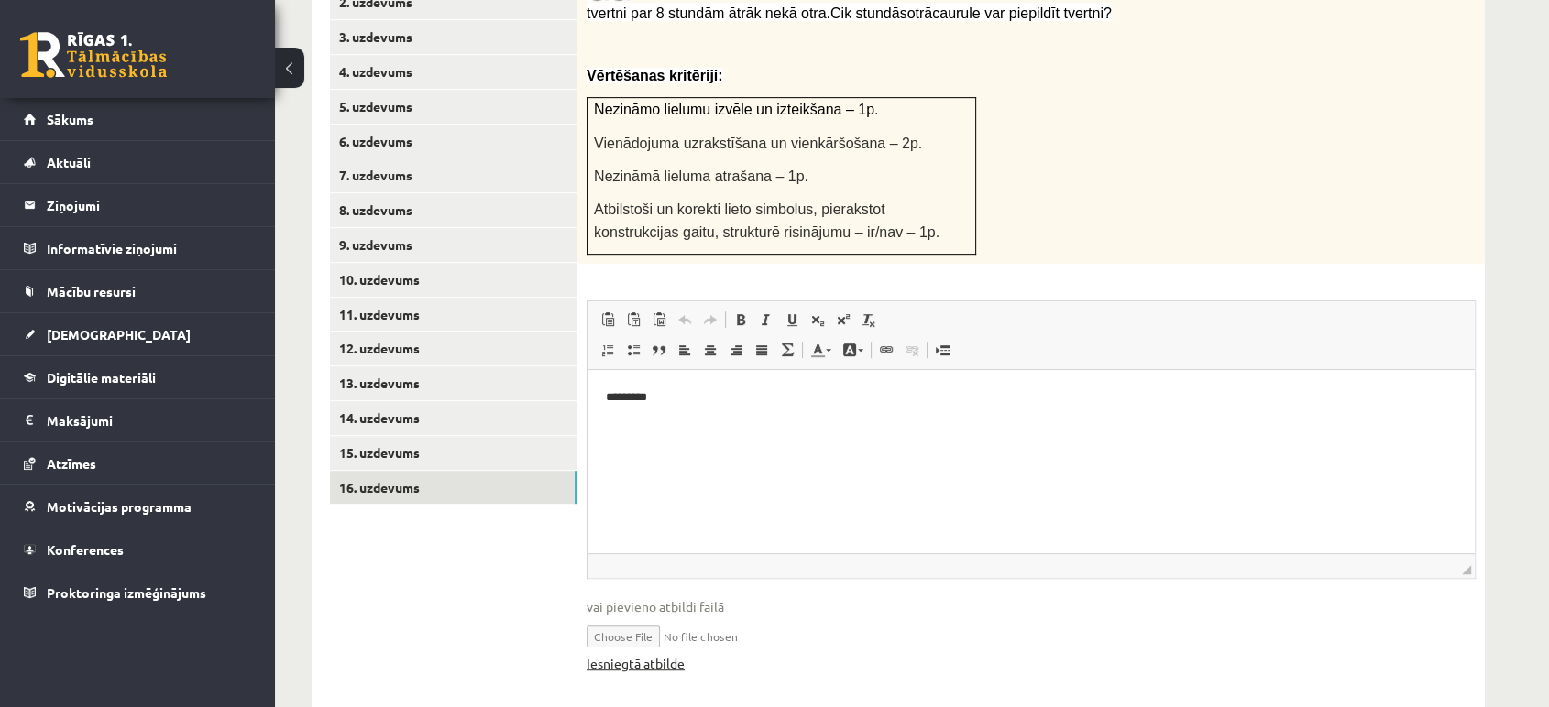
click at [664, 654] on link "Iesniegtā atbilde" at bounding box center [635, 663] width 98 height 19
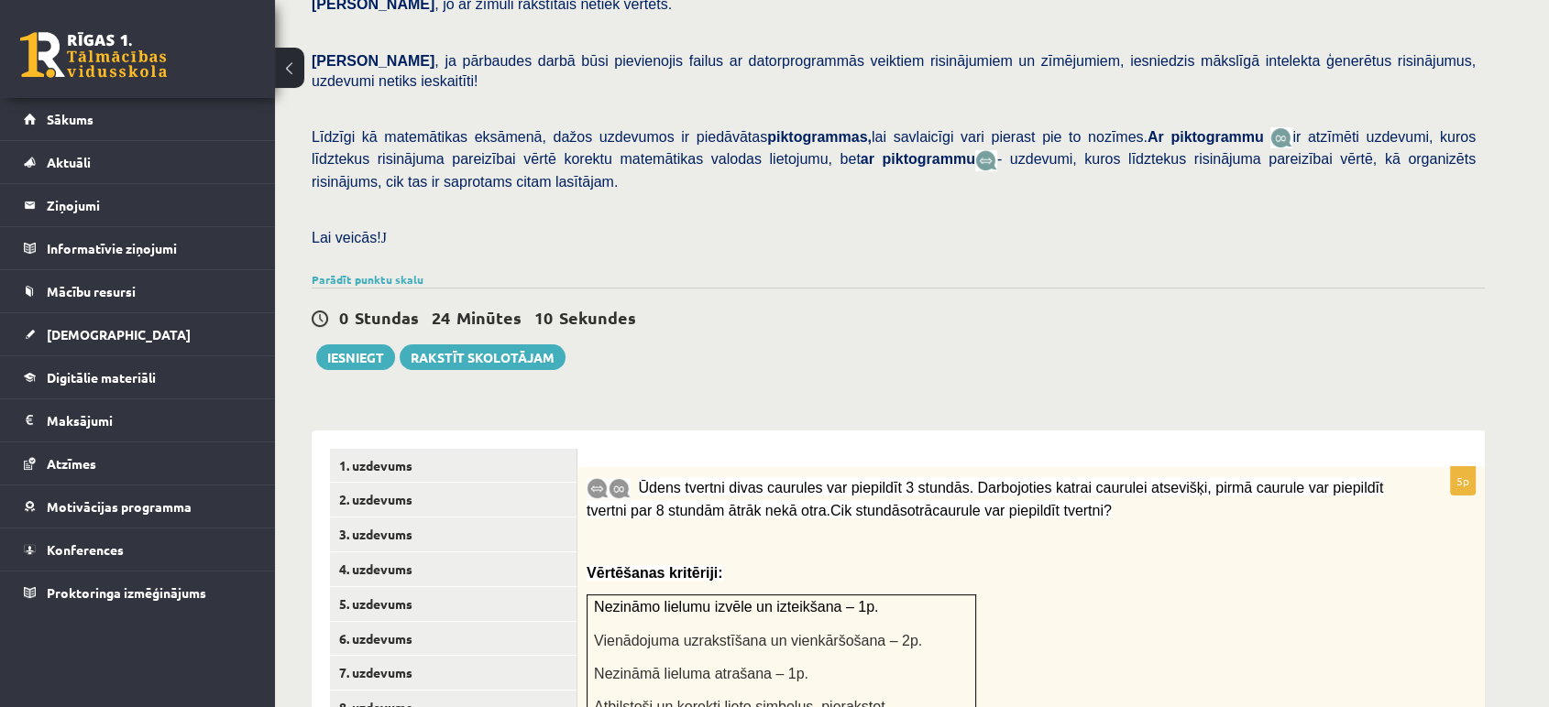
scroll to position [337, 0]
click at [369, 344] on button "Iesniegt" at bounding box center [355, 357] width 79 height 26
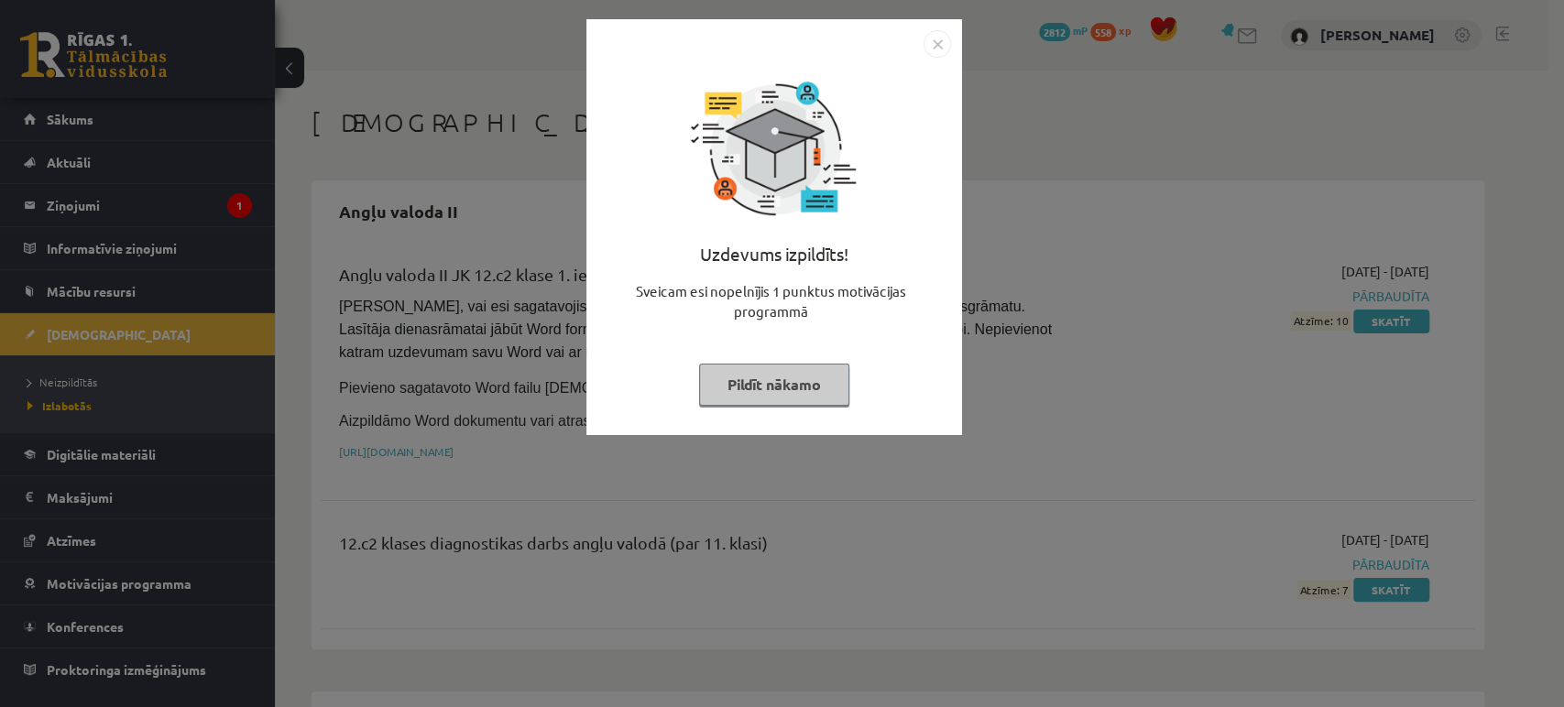
click at [777, 394] on button "Pildīt nākamo" at bounding box center [774, 385] width 150 height 42
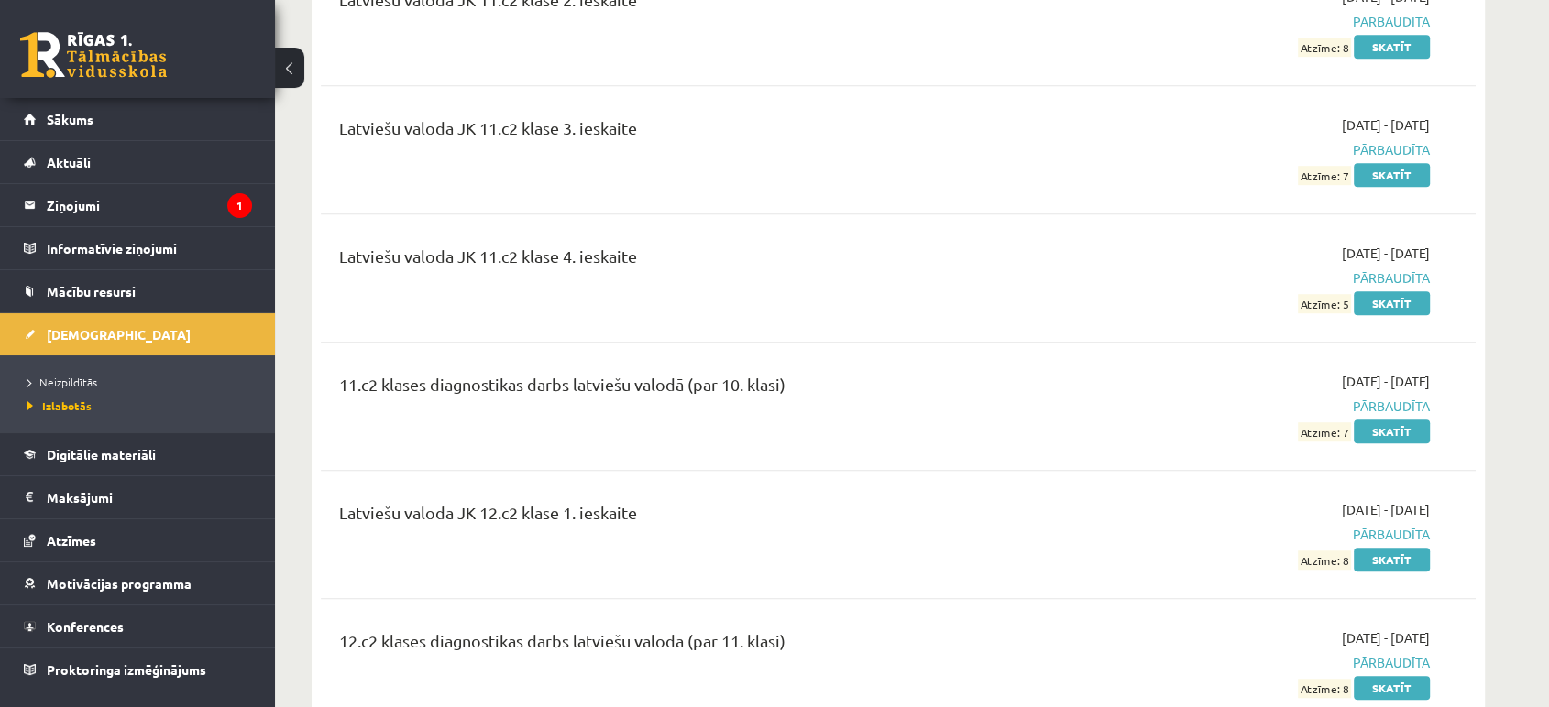
scroll to position [1262, 0]
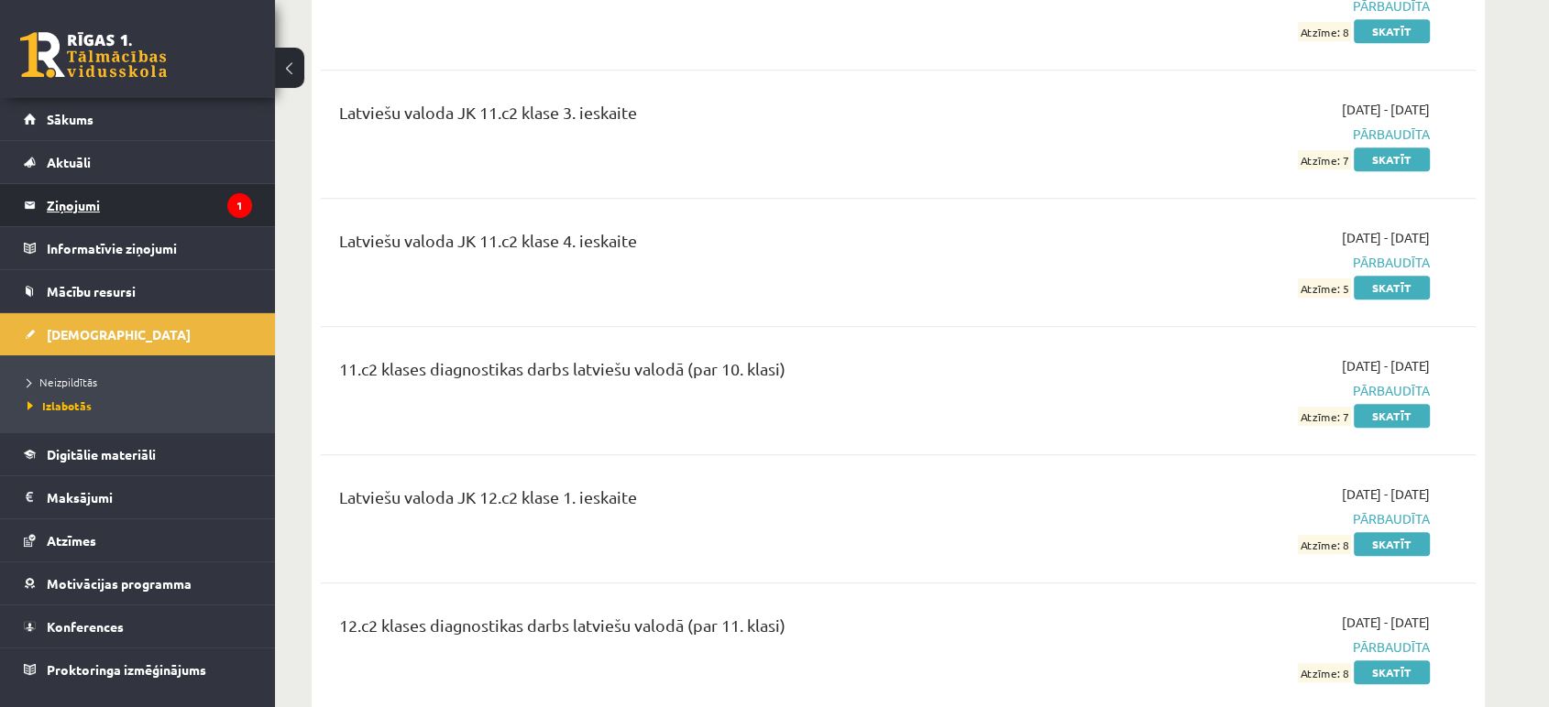
click at [161, 189] on legend "Ziņojumi 1" at bounding box center [149, 205] width 205 height 42
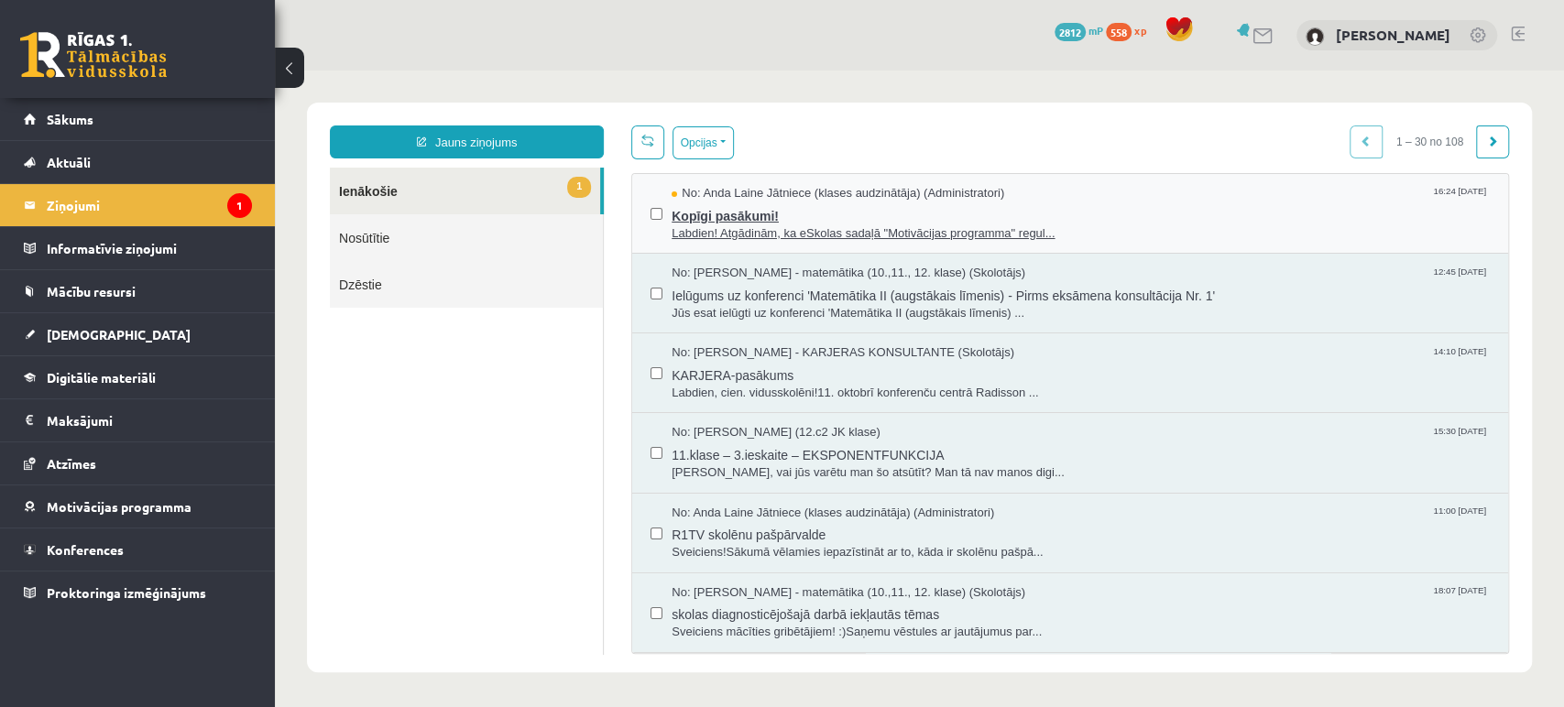
click at [742, 211] on span "Kopīgi pasākumi!" at bounding box center [1081, 214] width 818 height 23
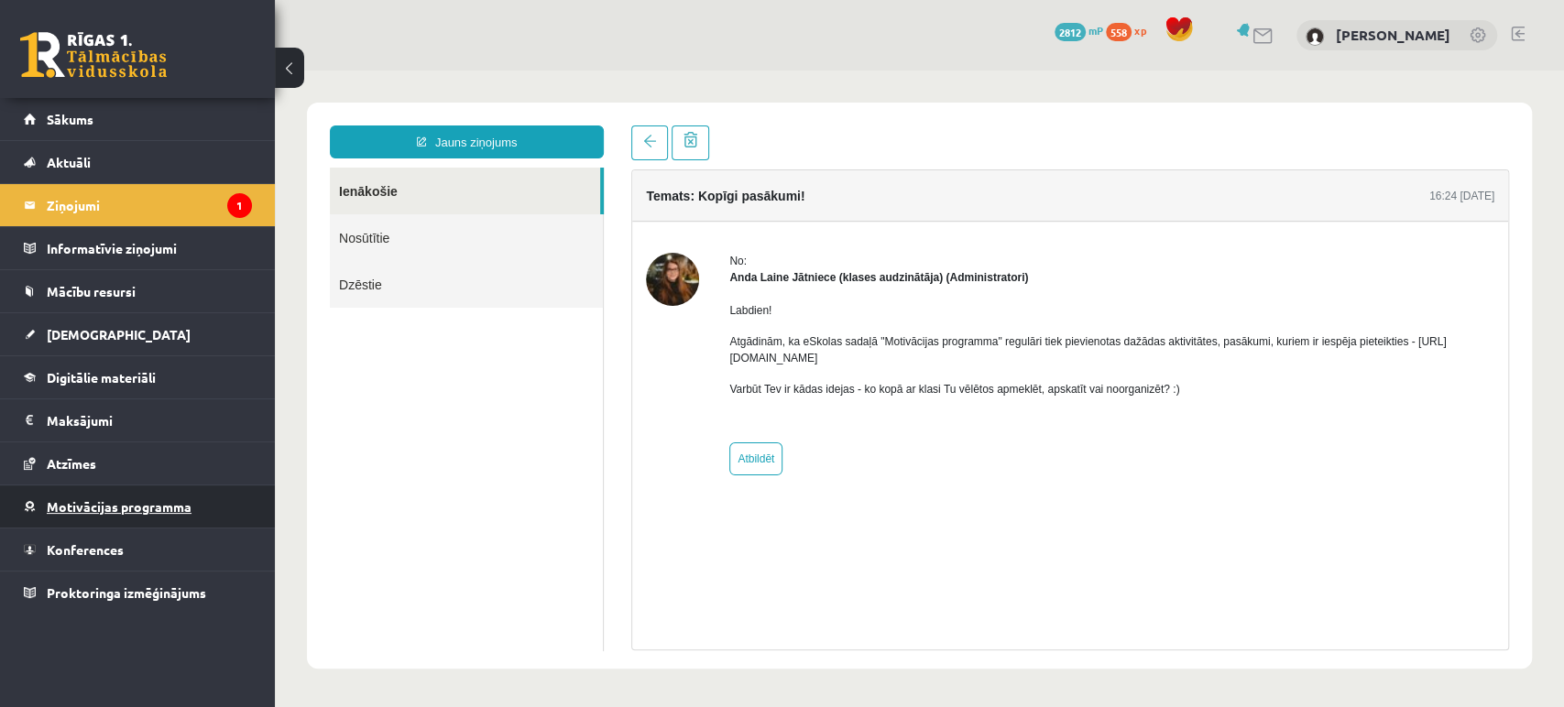
click at [124, 498] on span "Motivācijas programma" at bounding box center [119, 506] width 145 height 16
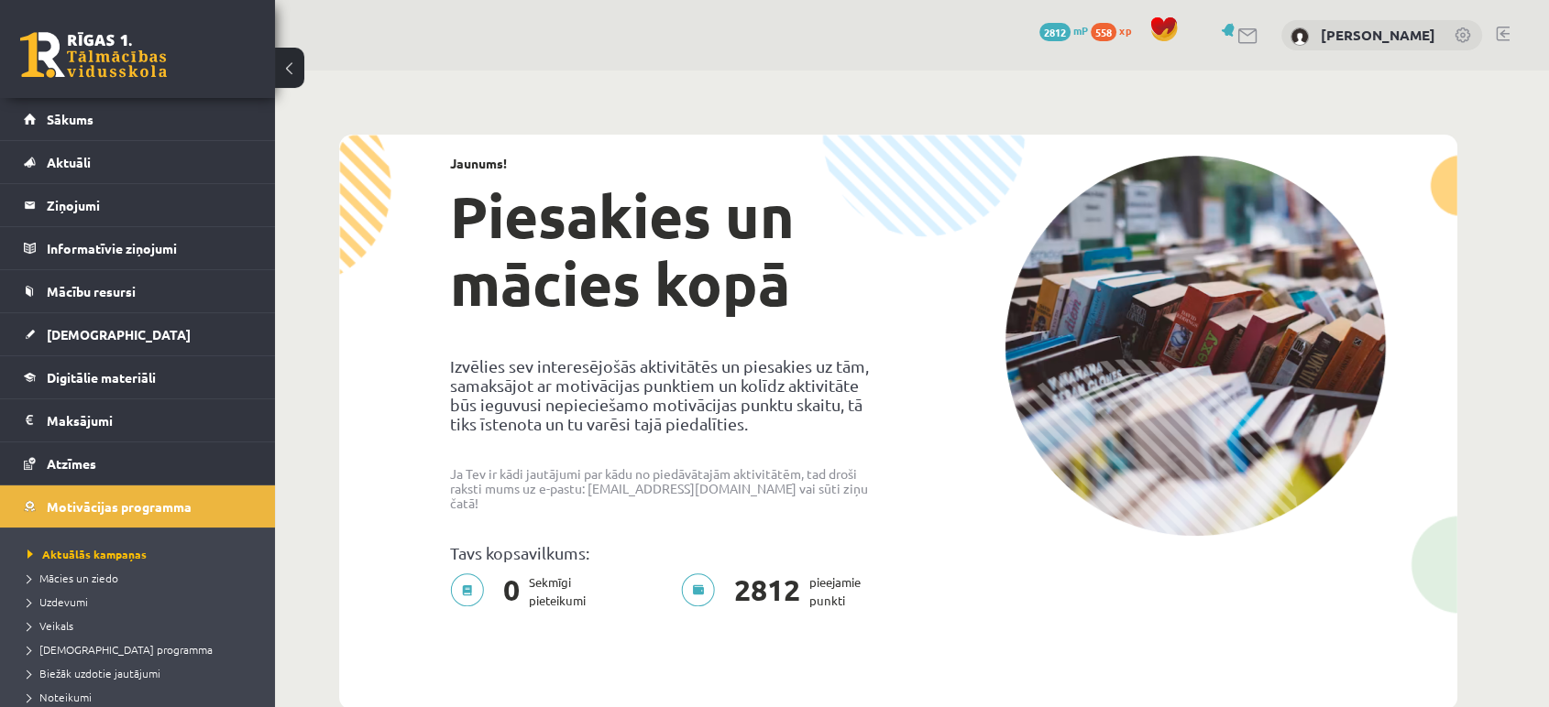
click at [109, 45] on link at bounding box center [93, 55] width 147 height 46
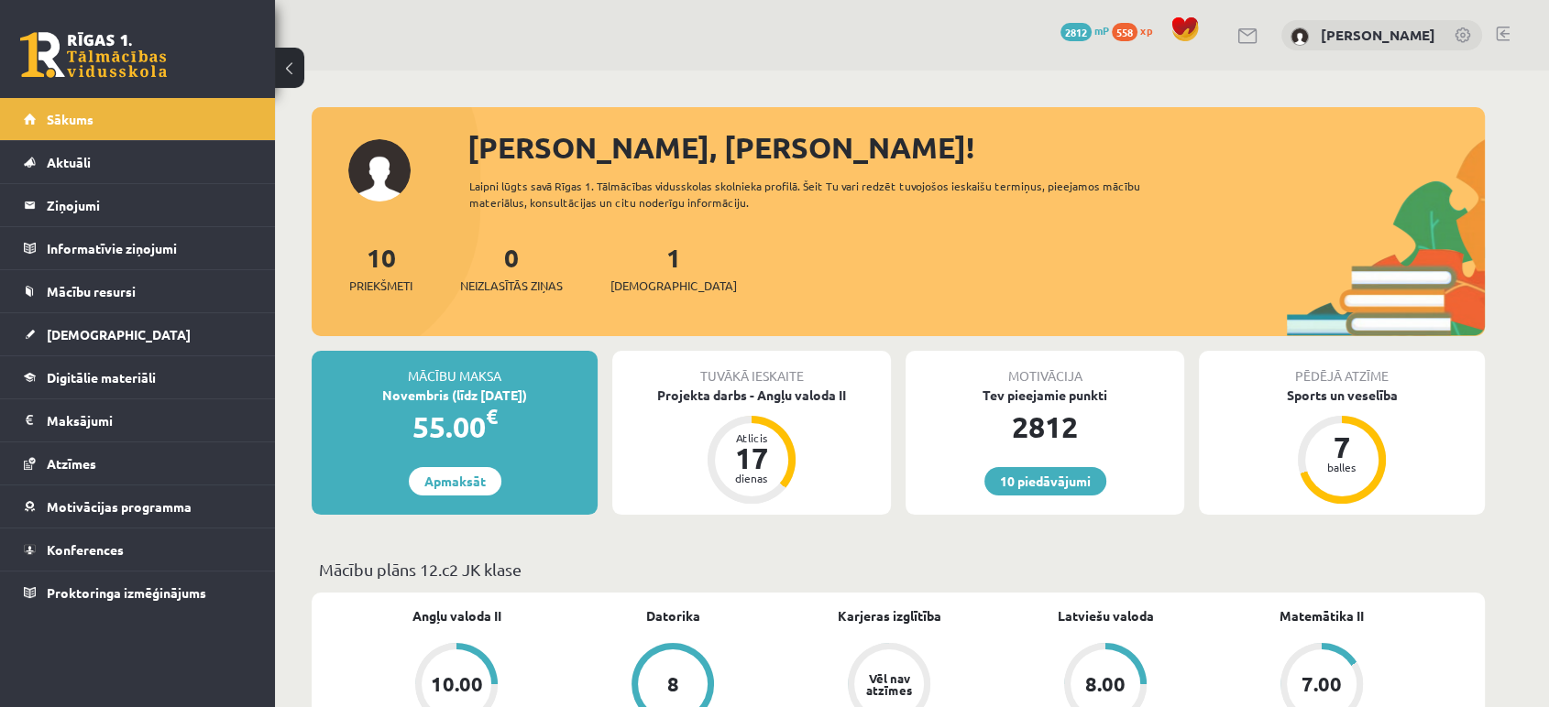
click at [1064, 29] on span "2812" at bounding box center [1075, 32] width 31 height 18
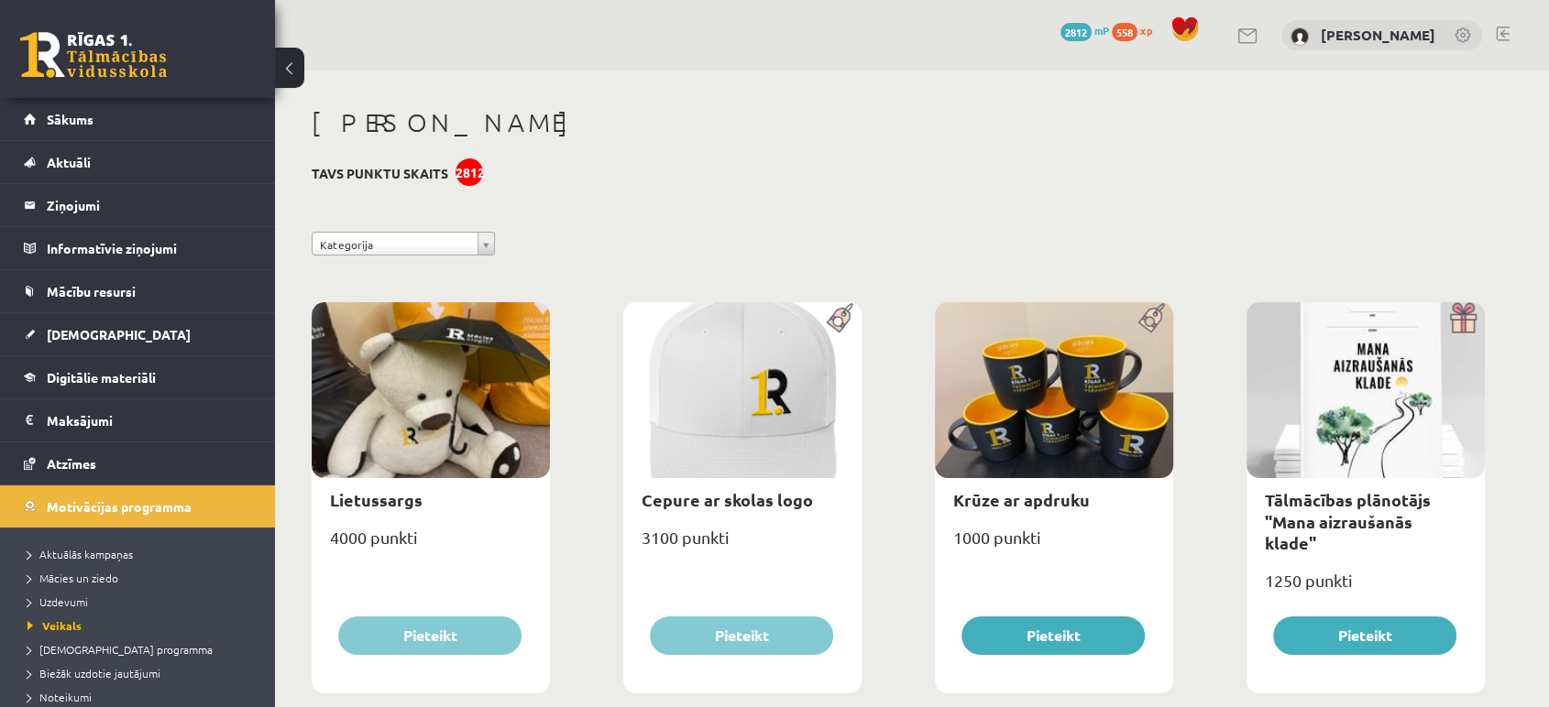
click at [106, 57] on link at bounding box center [93, 55] width 147 height 46
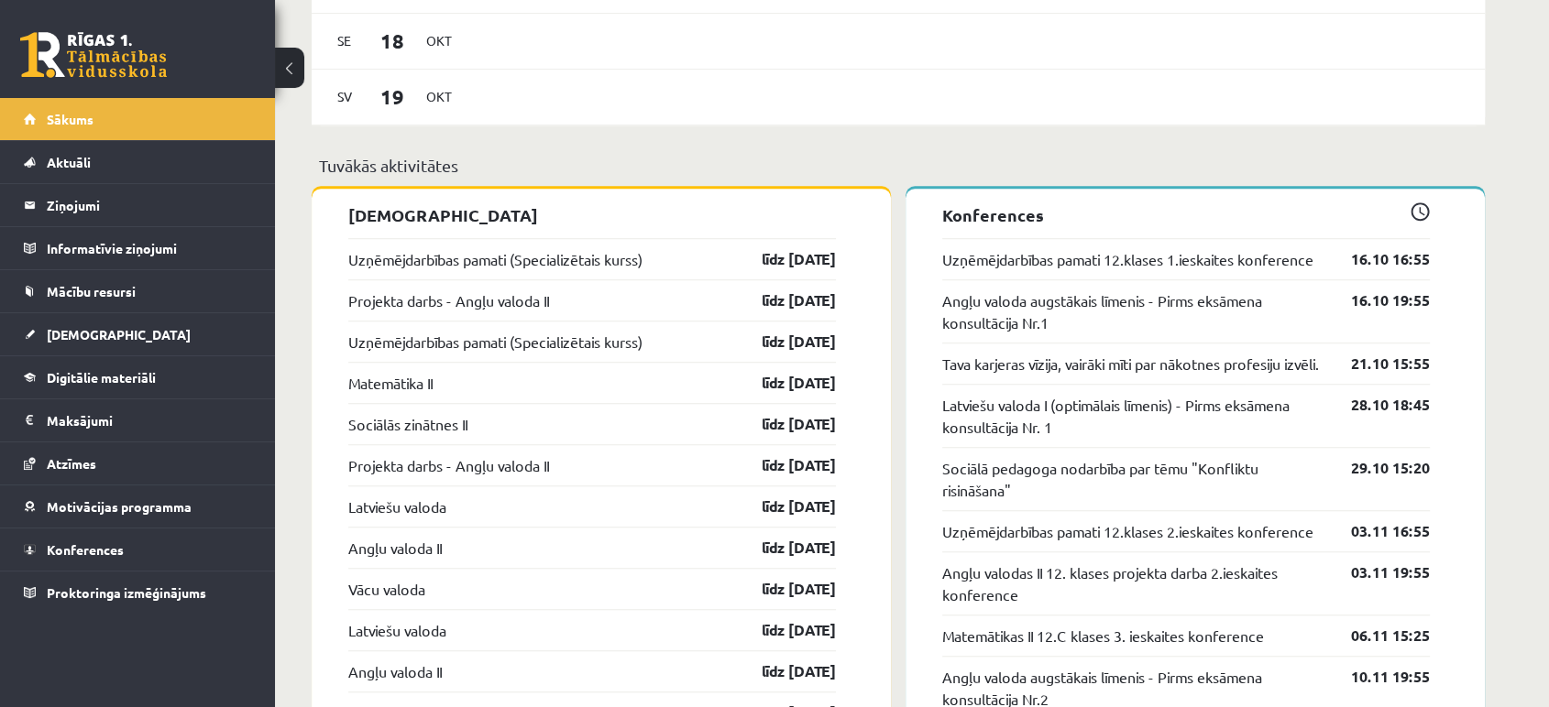
scroll to position [1334, 0]
click at [112, 344] on link "[DEMOGRAPHIC_DATA]" at bounding box center [138, 334] width 228 height 42
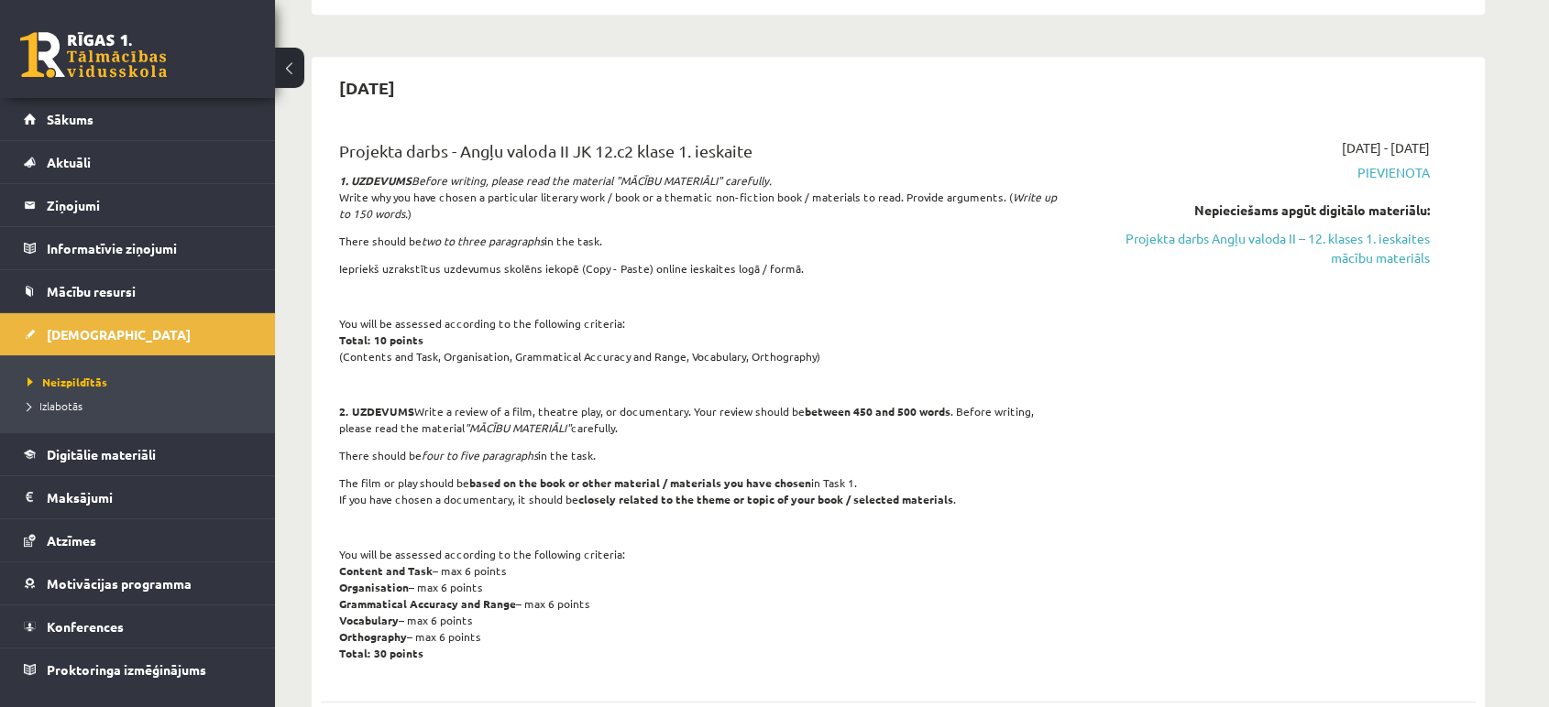
scroll to position [1146, 0]
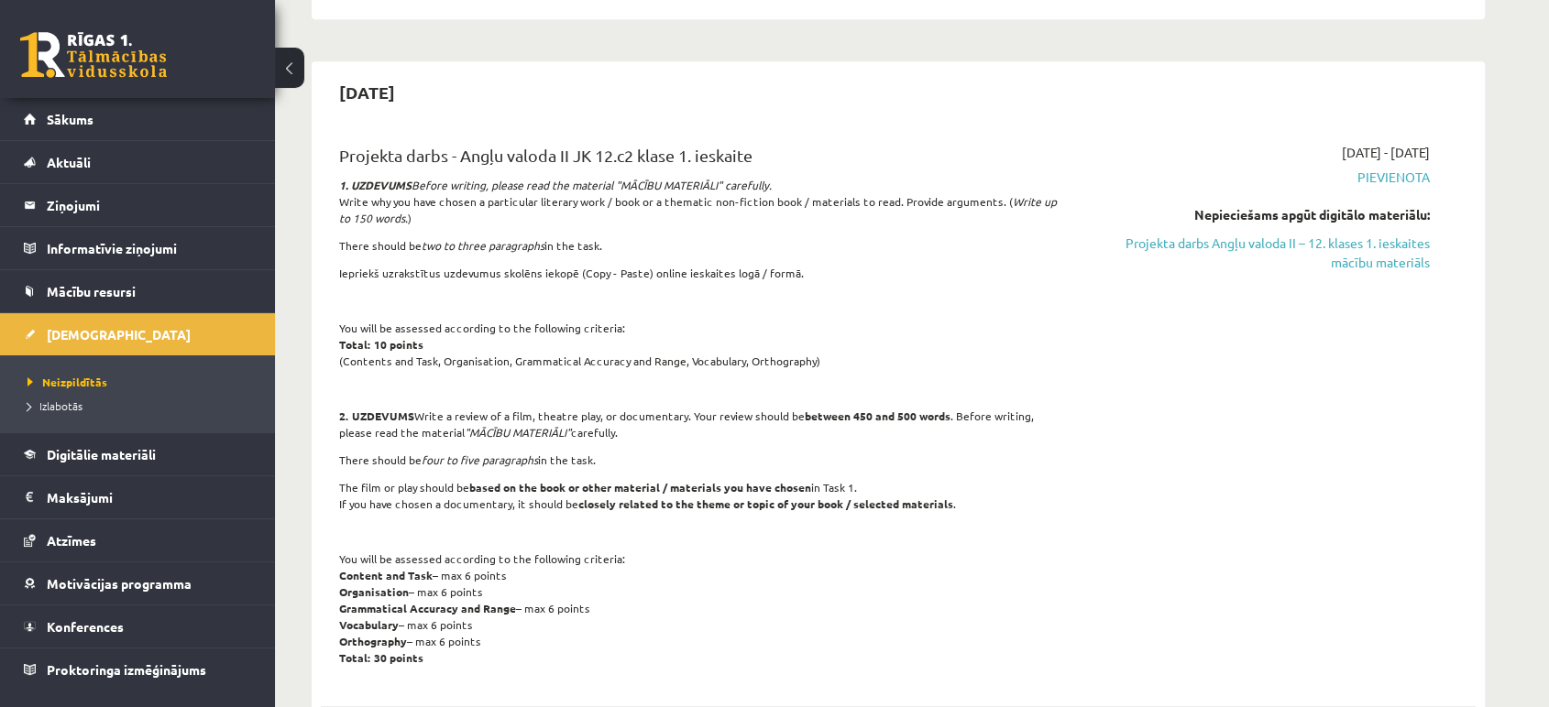
click at [1001, 523] on p at bounding box center [697, 531] width 717 height 16
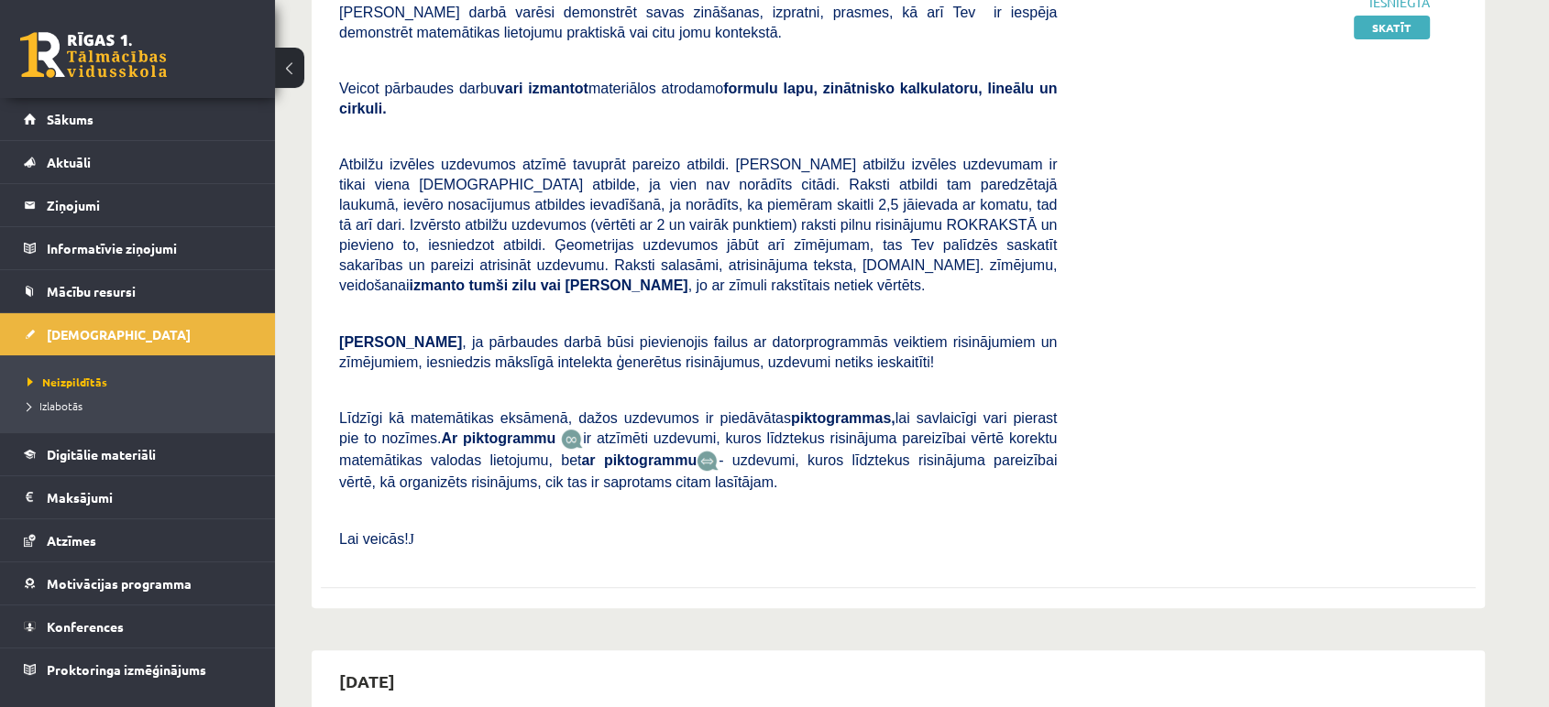
scroll to position [0, 0]
